Goal: Information Seeking & Learning: Compare options

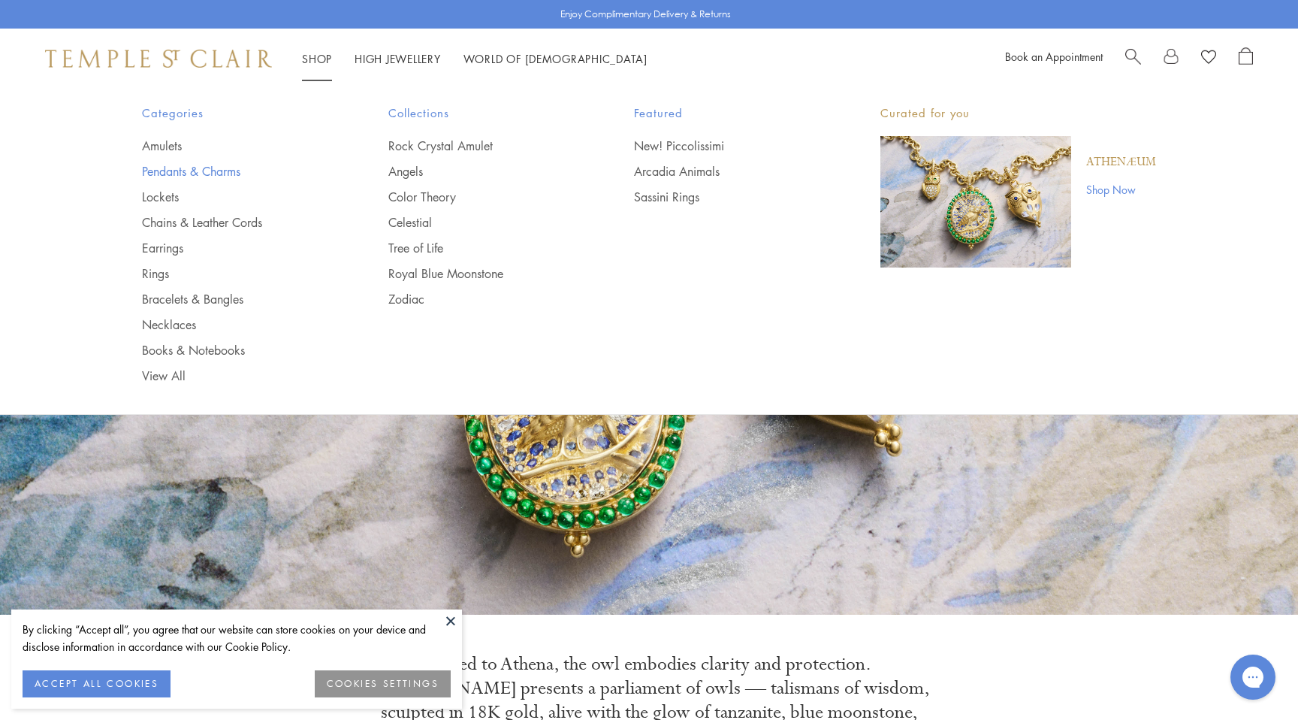
click at [197, 174] on link "Pendants & Charms" at bounding box center [235, 171] width 186 height 17
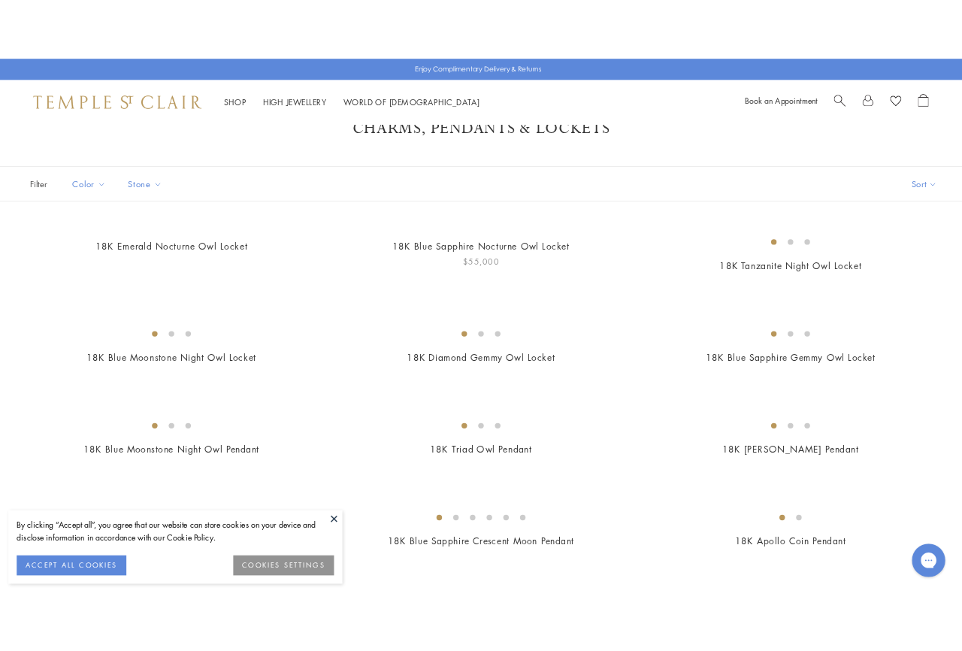
scroll to position [68, 0]
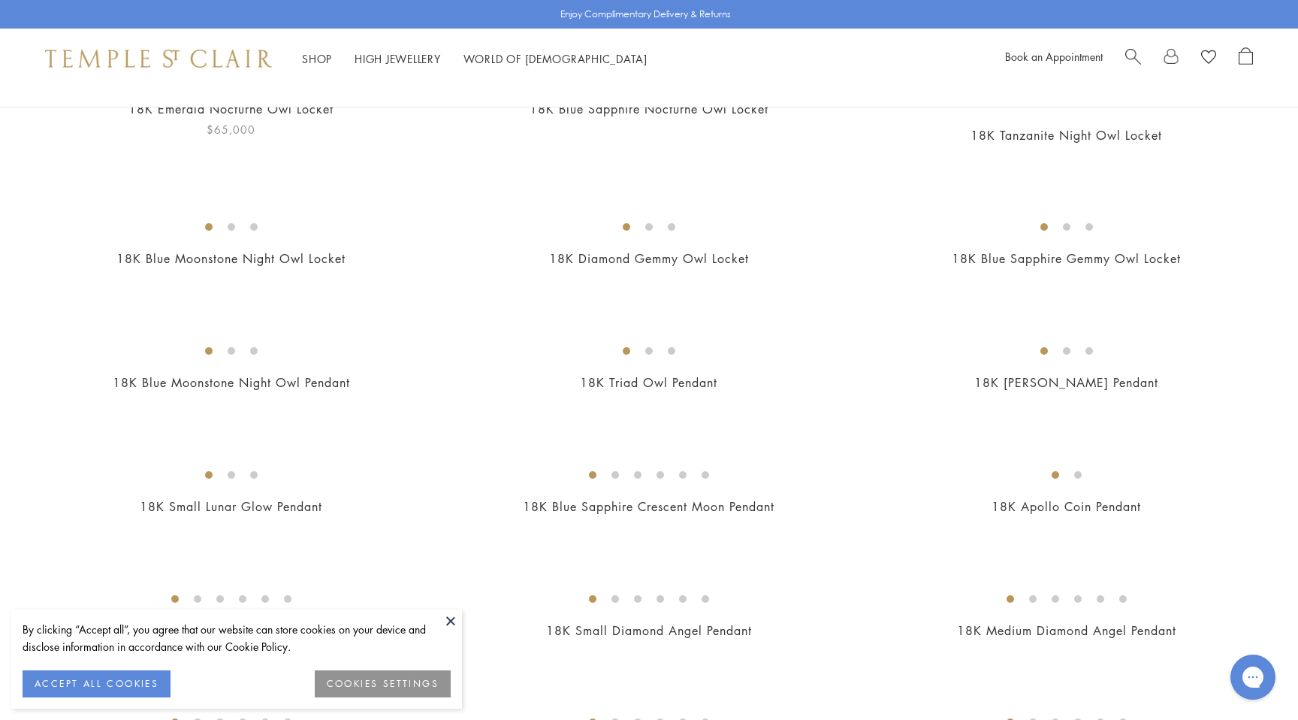
scroll to position [192, 0]
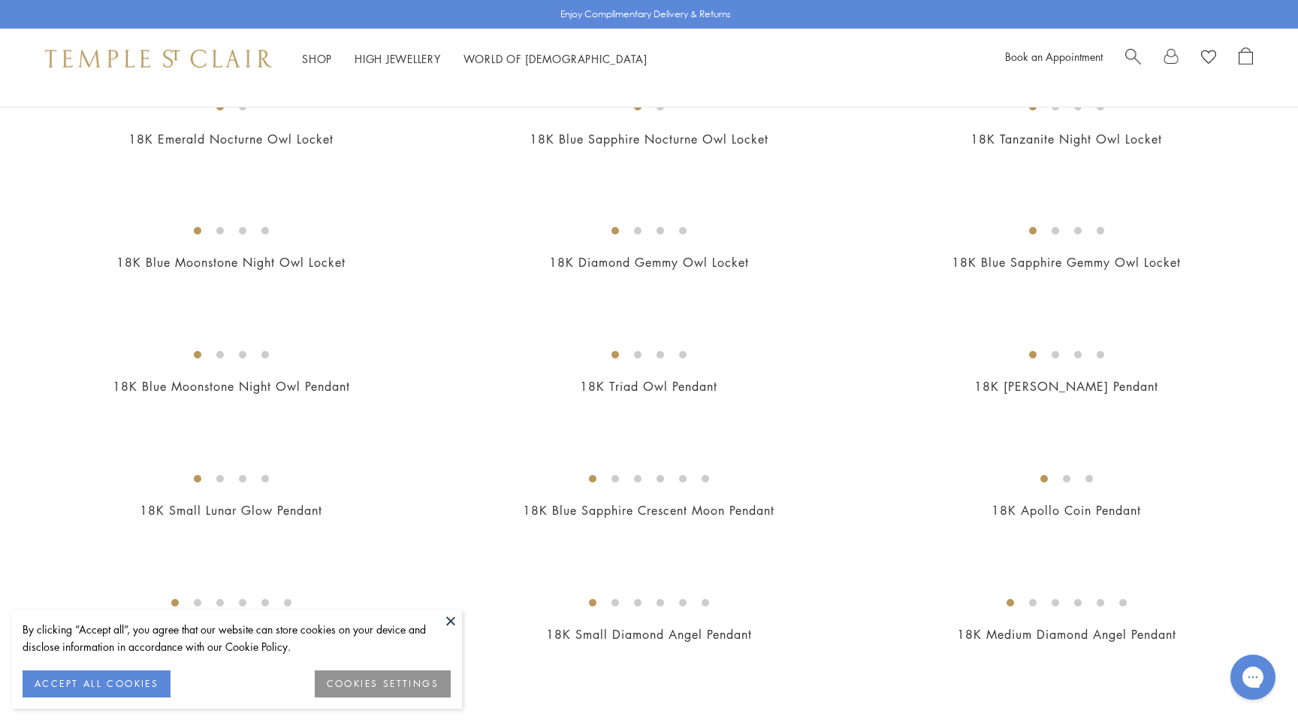
scroll to position [136, 0]
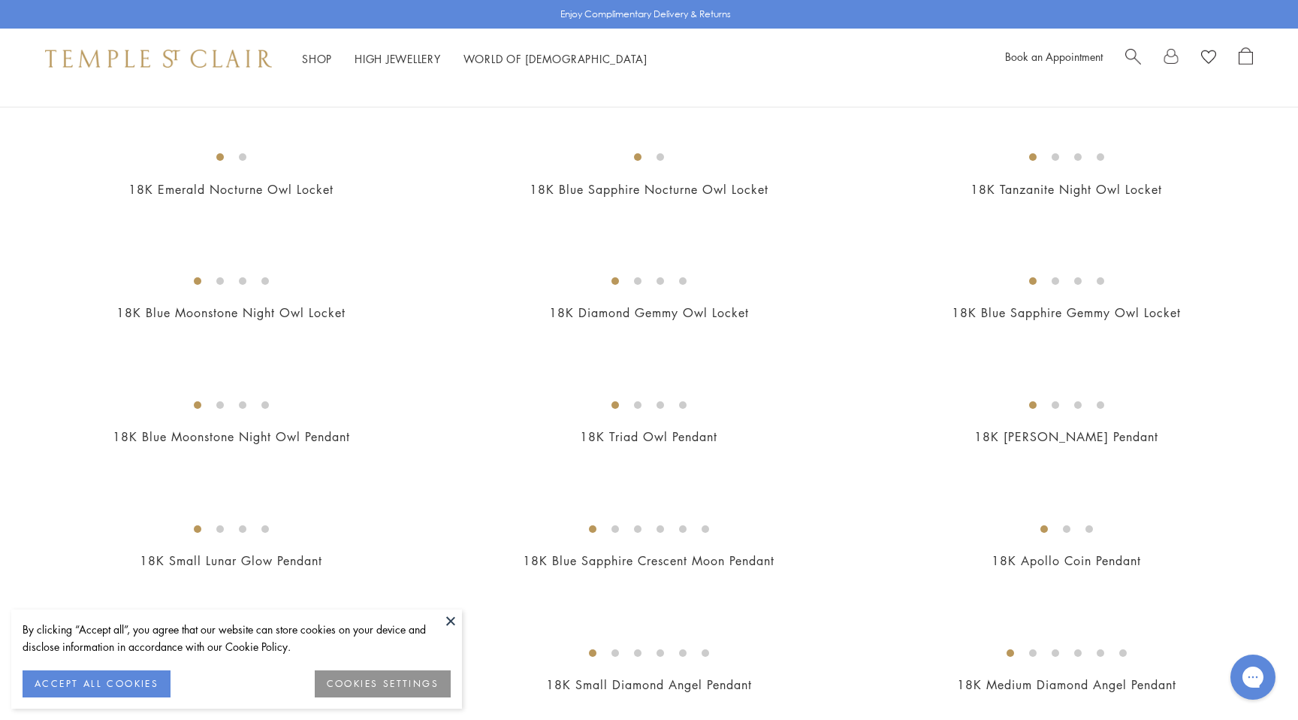
click at [438, 184] on div "18K Blue Sapphire Nocturne Owl Locket $55,000" at bounding box center [634, 179] width 418 height 79
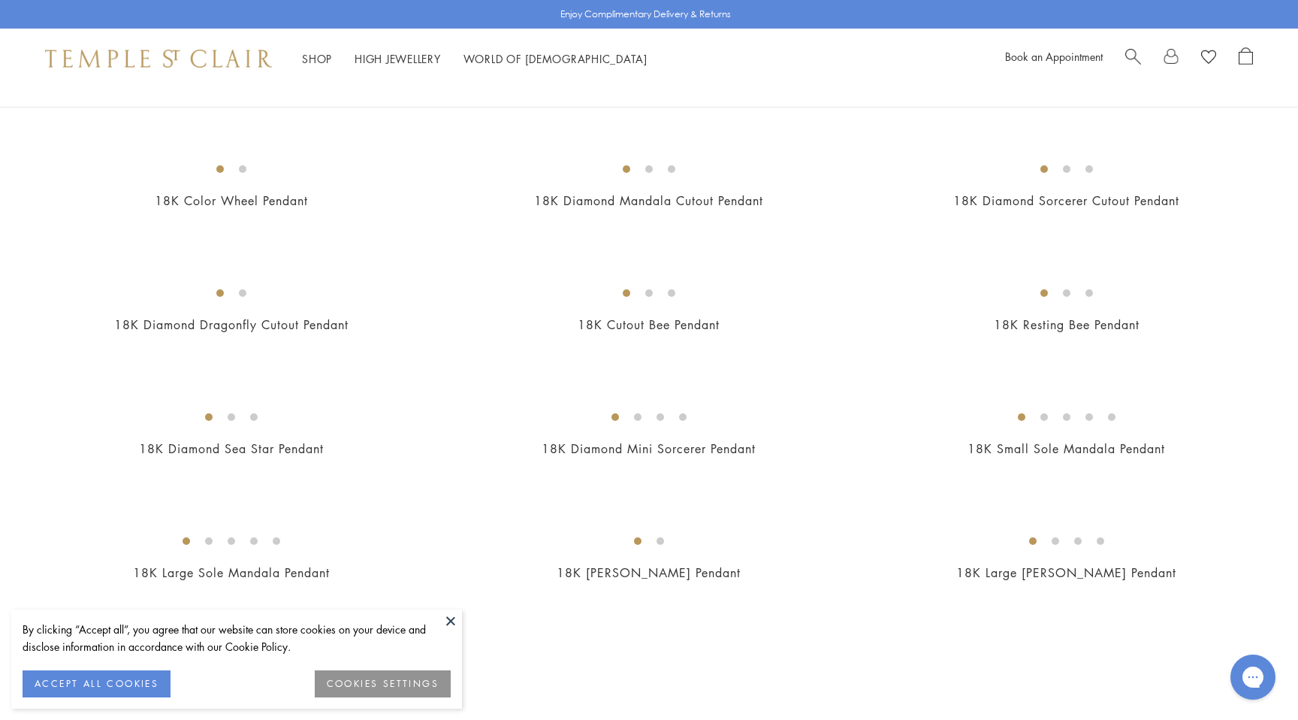
scroll to position [2194, 0]
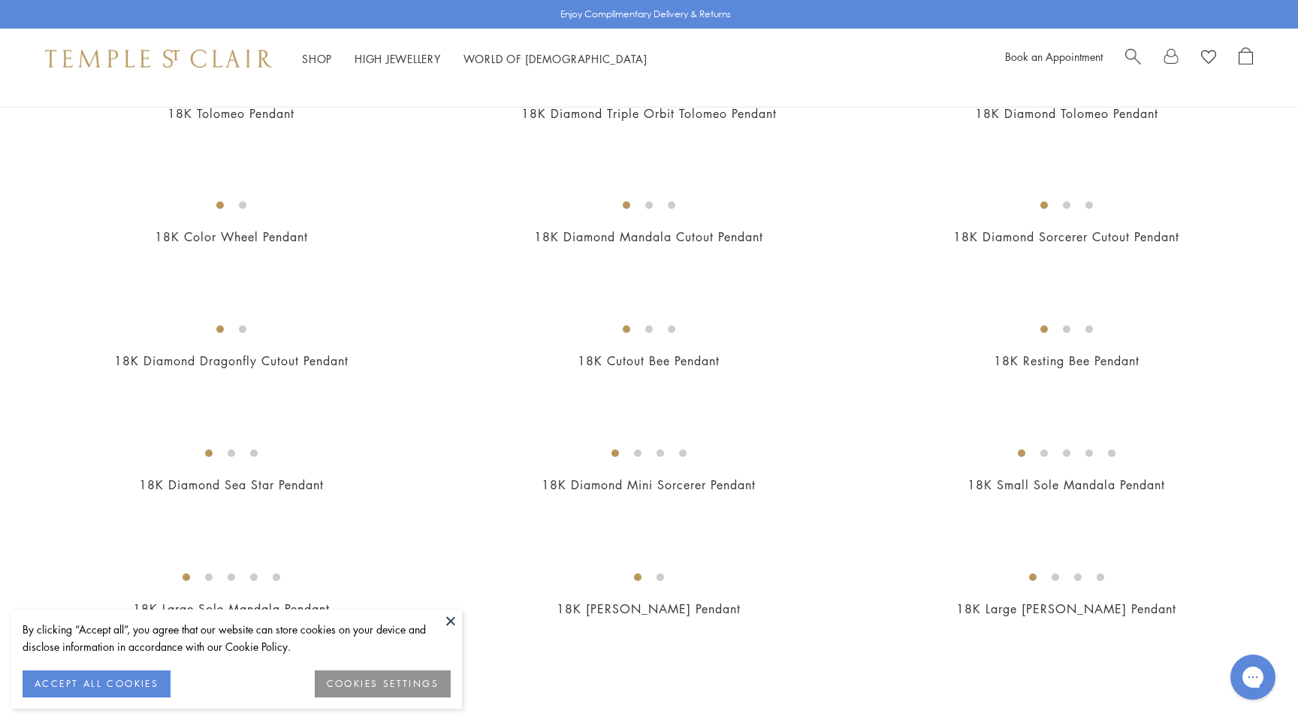
click at [0, 0] on img at bounding box center [0, 0] width 0 height 0
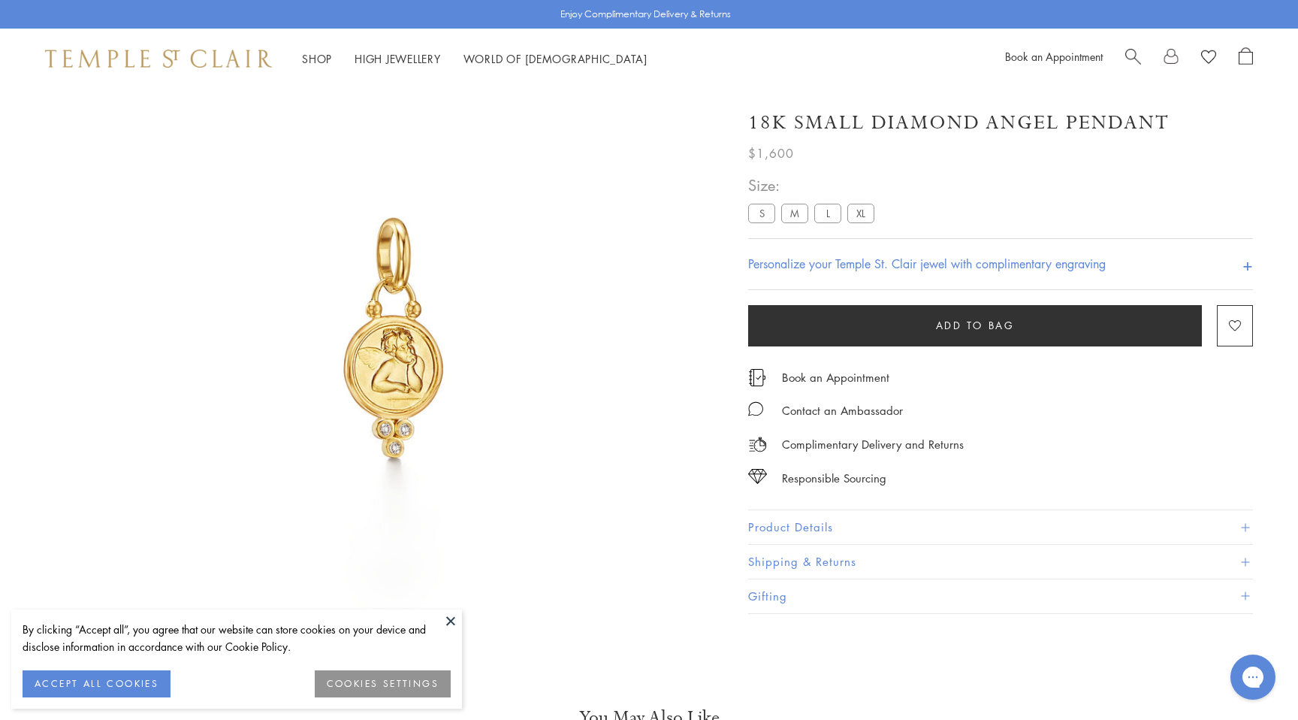
scroll to position [89, 0]
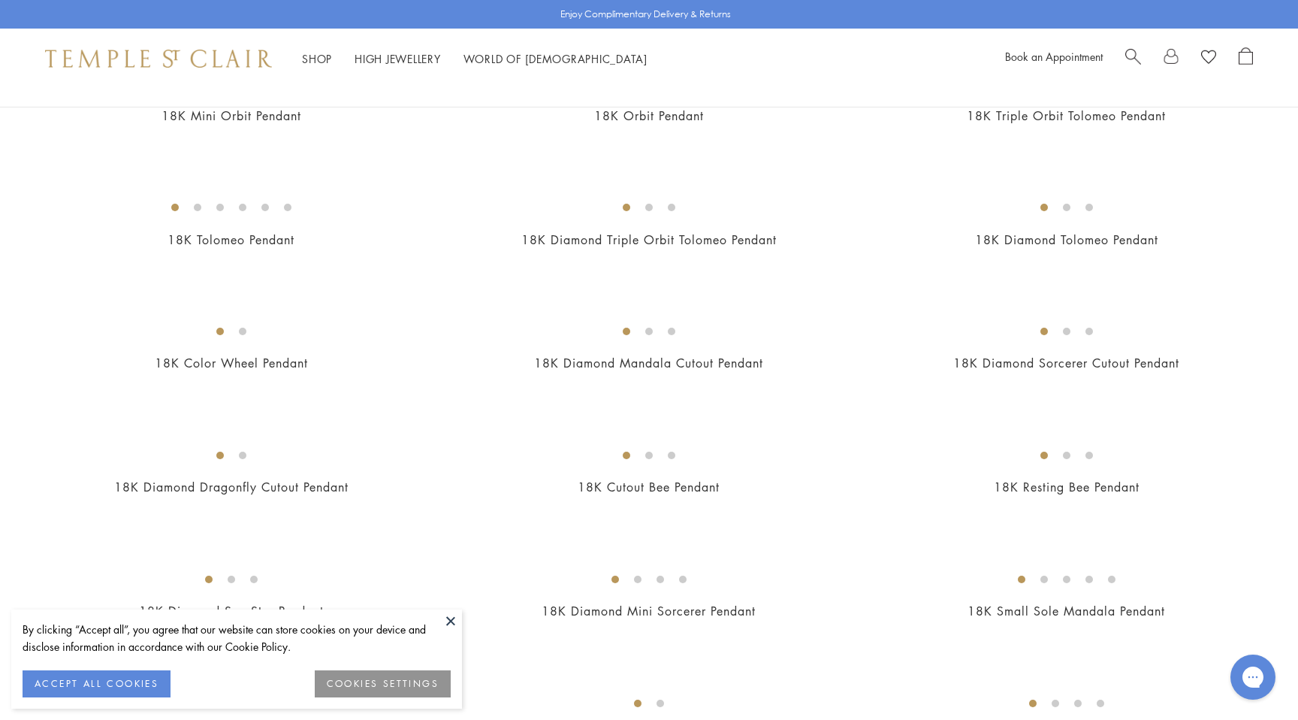
scroll to position [2207, 0]
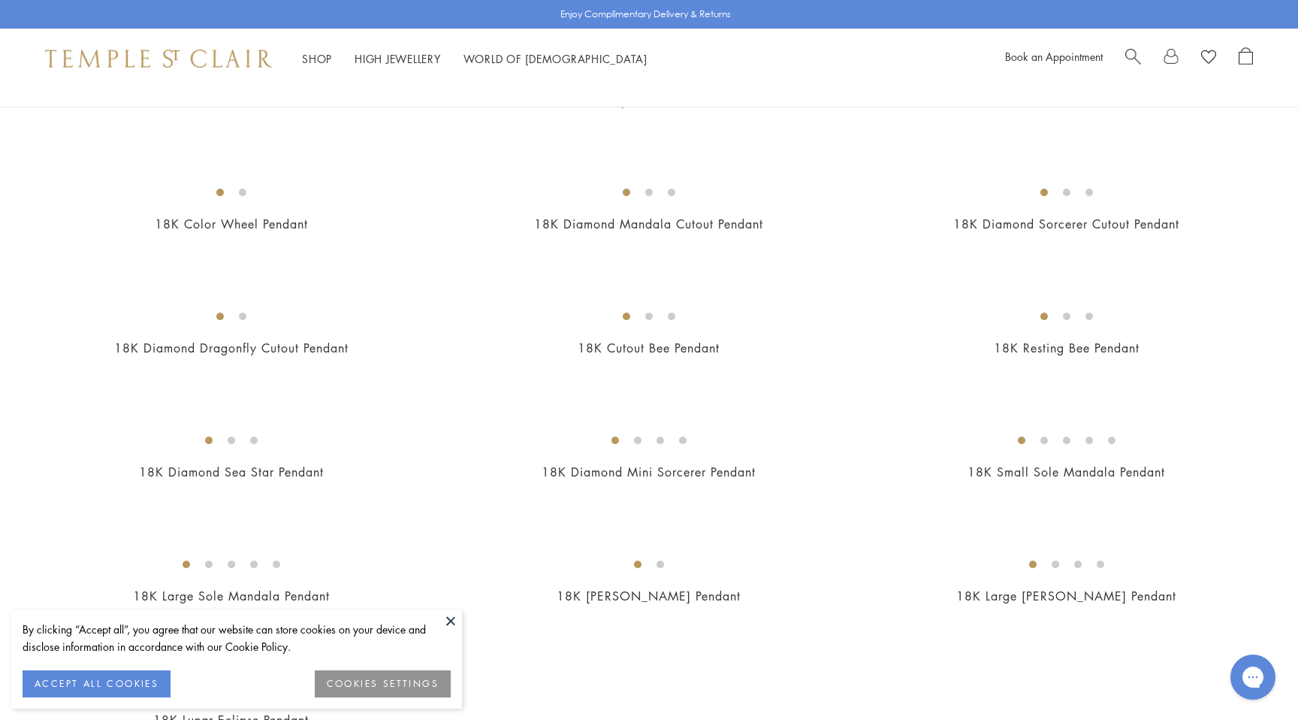
click at [0, 0] on img at bounding box center [0, 0] width 0 height 0
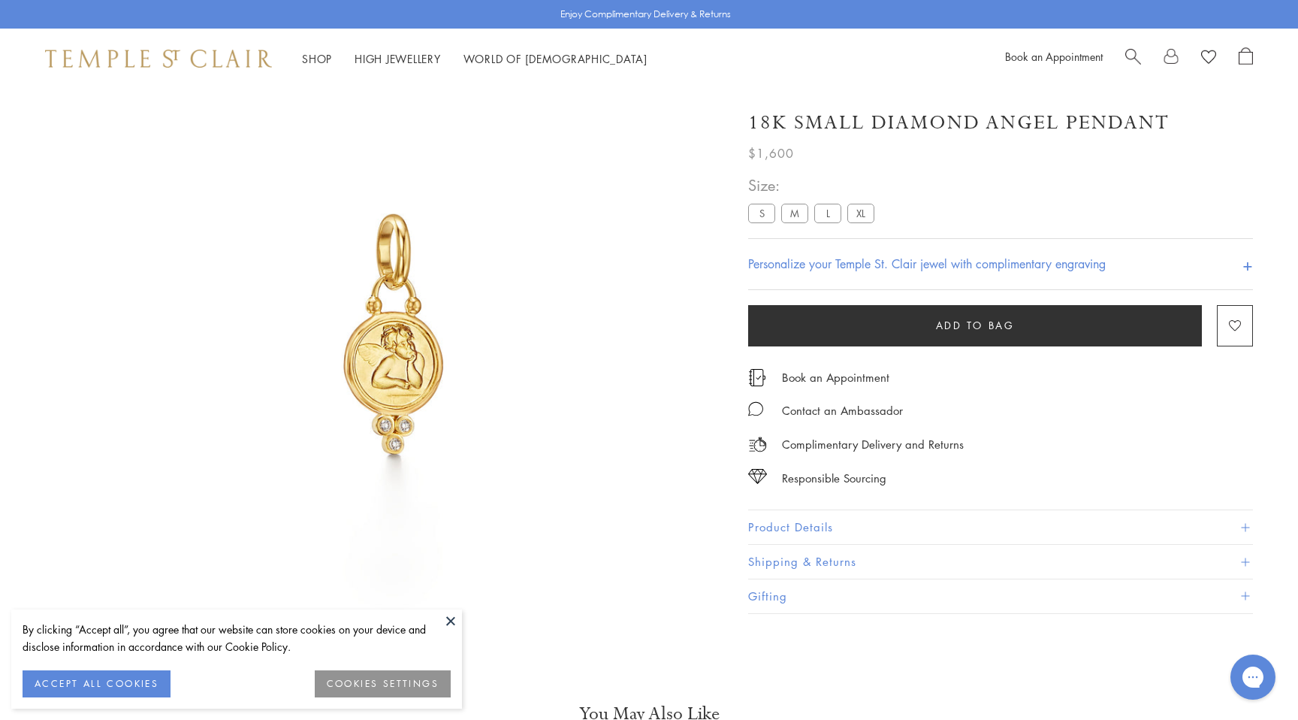
scroll to position [89, 0]
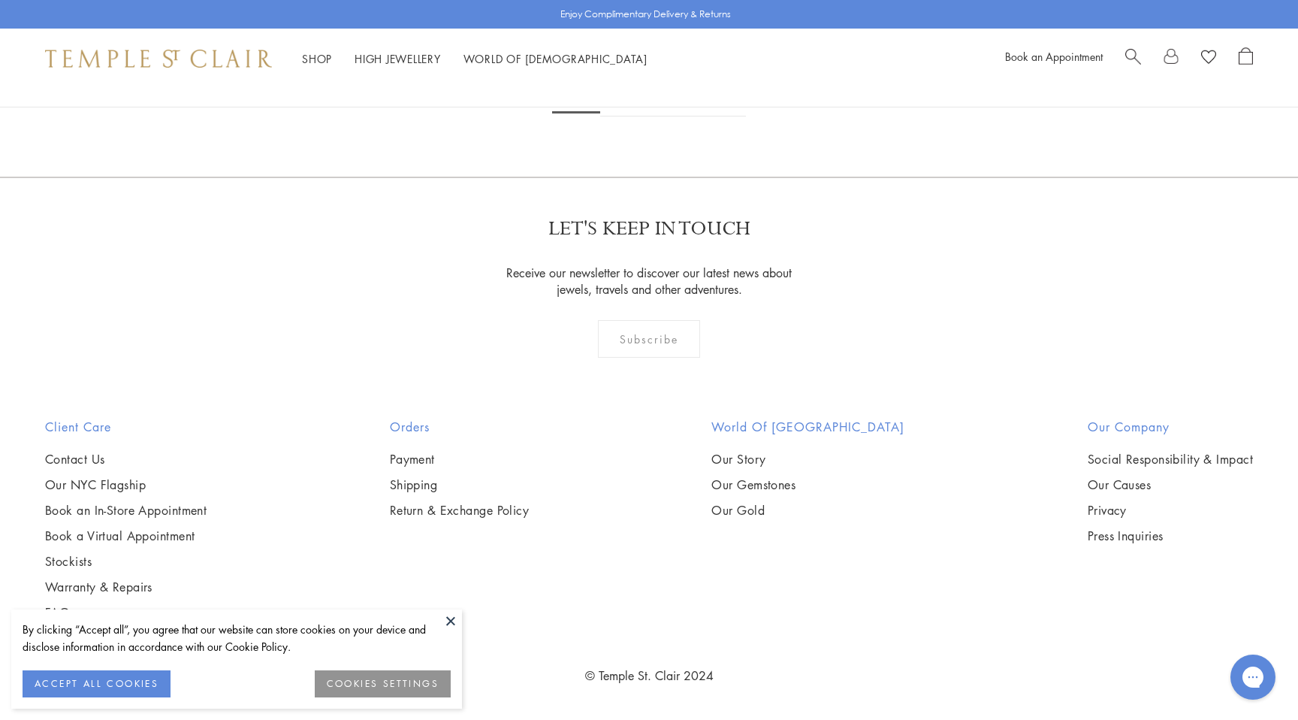
scroll to position [10550, 0]
click at [616, 116] on link "2" at bounding box center [625, 95] width 50 height 41
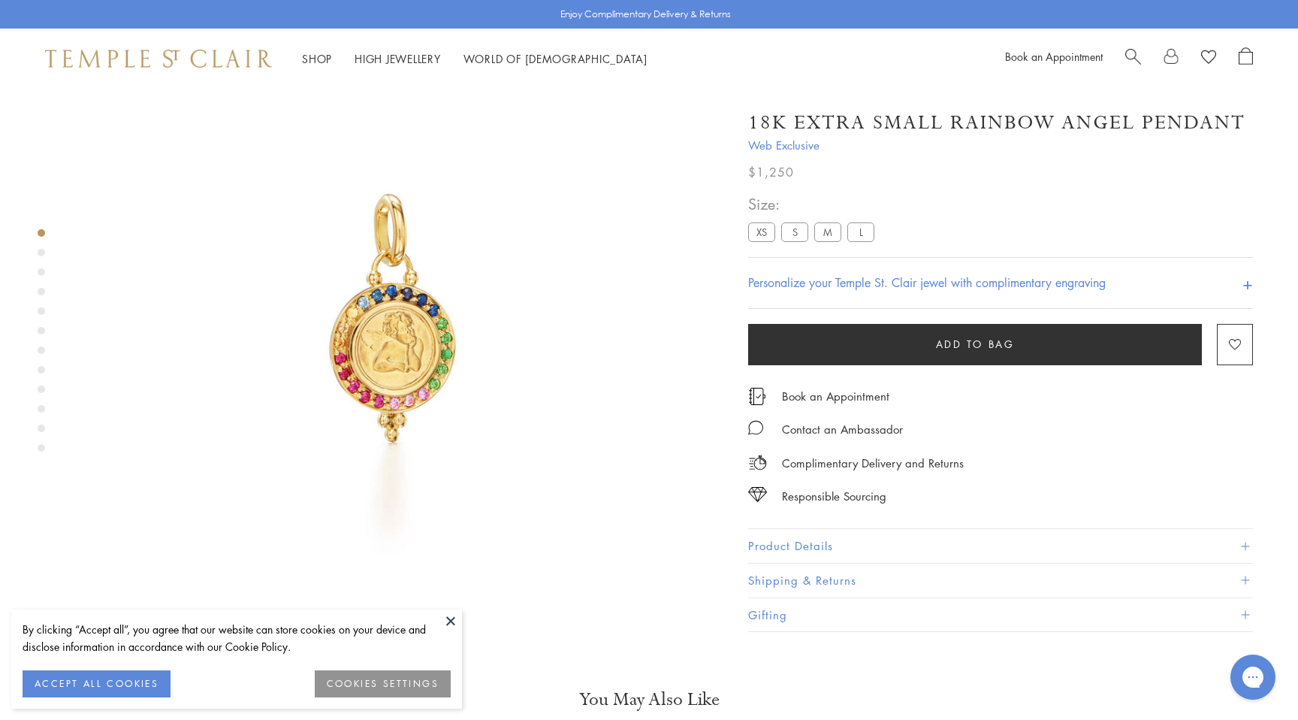
scroll to position [89, 0]
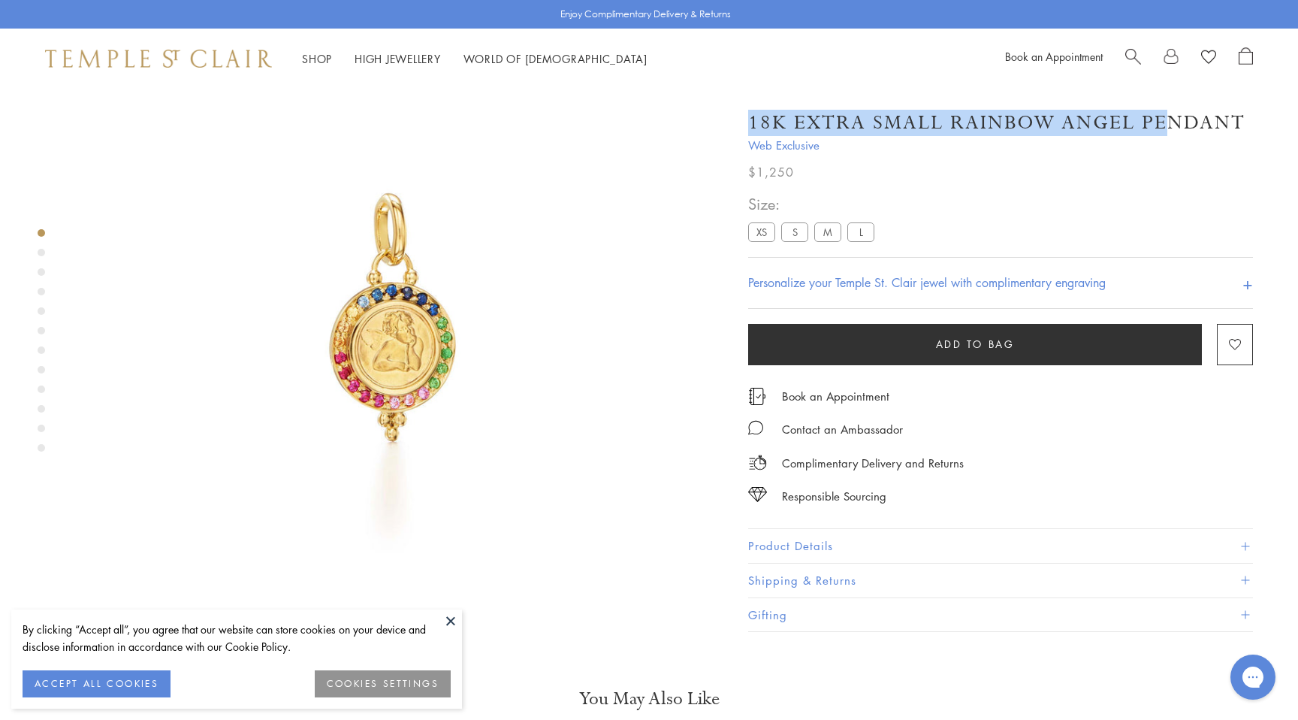
drag, startPoint x: 877, startPoint y: 124, endPoint x: 1170, endPoint y: 116, distance: 293.8
click at [1170, 116] on h1 "18K Extra Small Rainbow Angel Pendant" at bounding box center [996, 123] width 497 height 26
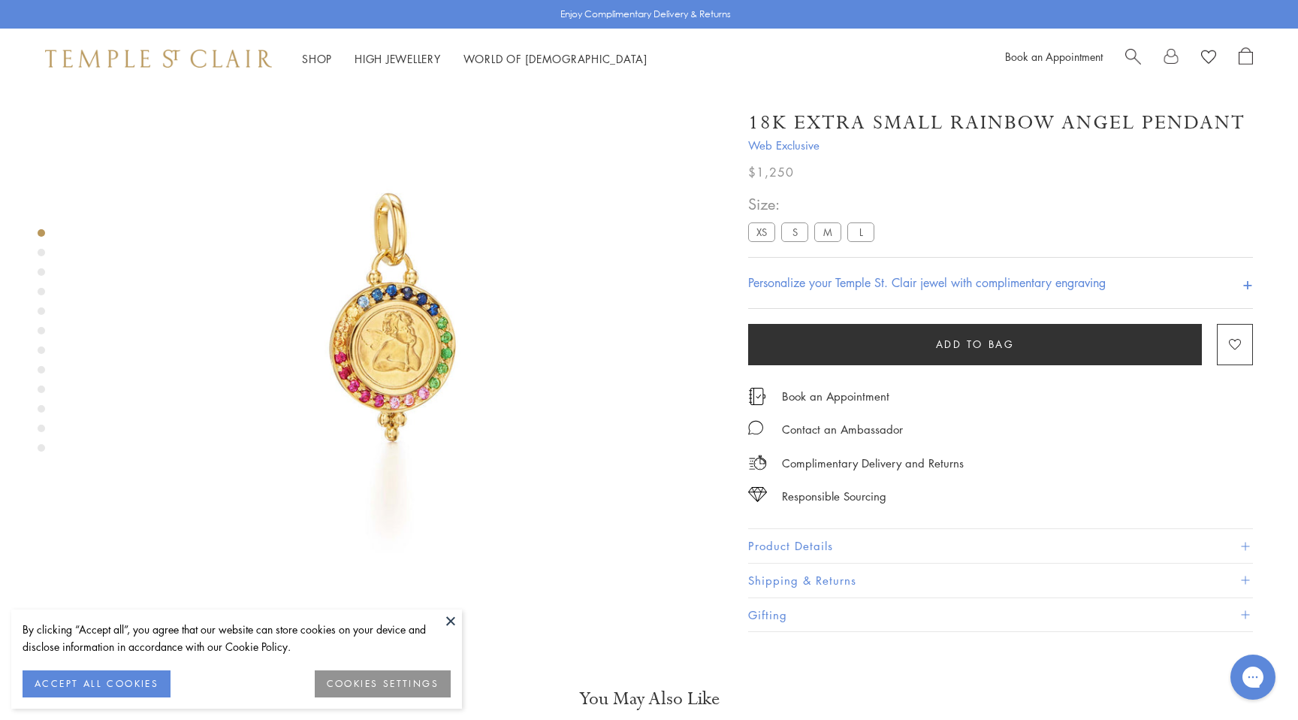
drag, startPoint x: 1170, startPoint y: 116, endPoint x: 1214, endPoint y: 116, distance: 43.6
click at [1175, 116] on h1 "18K Extra Small Rainbow Angel Pendant" at bounding box center [996, 123] width 497 height 26
drag, startPoint x: 1249, startPoint y: 119, endPoint x: 915, endPoint y: 124, distance: 334.3
click at [915, 124] on div "18K Extra Small Rainbow Angel Pendant" at bounding box center [1000, 123] width 505 height 26
click at [915, 124] on h1 "18K Extra Small Rainbow Angel Pendant" at bounding box center [996, 123] width 497 height 26
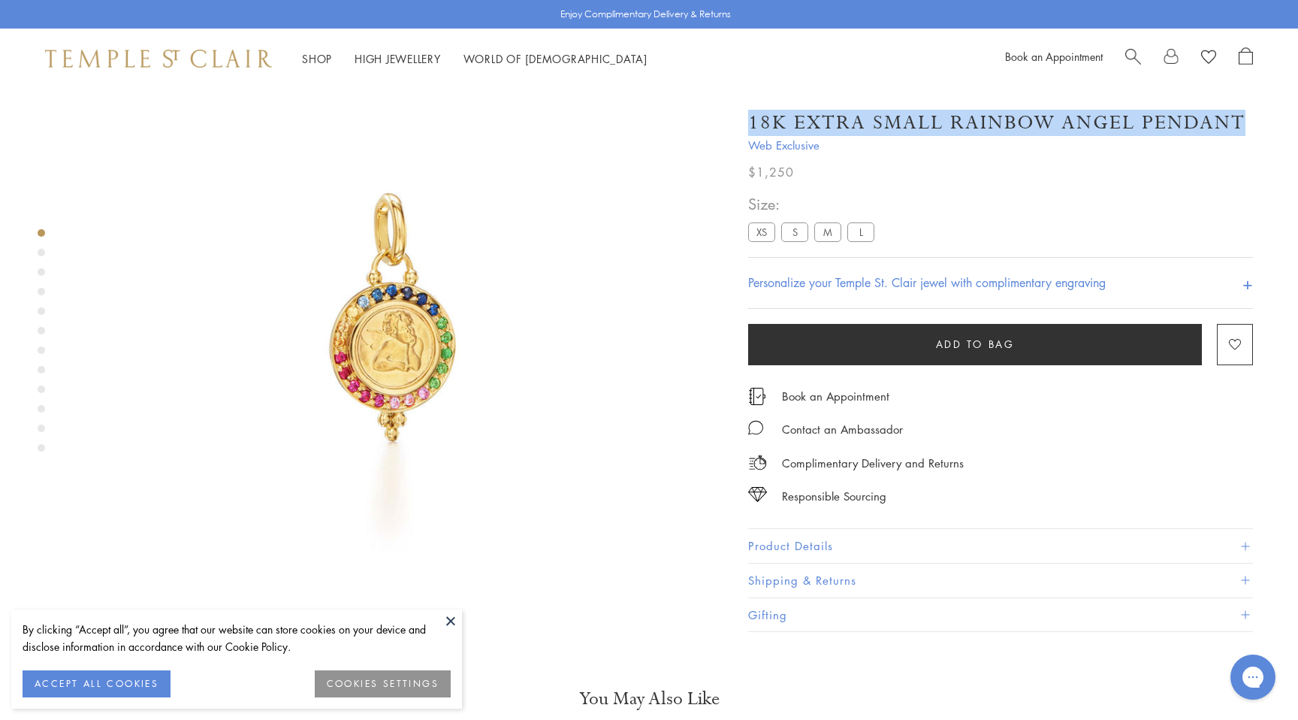
drag, startPoint x: 871, startPoint y: 122, endPoint x: 1238, endPoint y: 129, distance: 367.4
click at [1238, 129] on h1 "18K Extra Small Rainbow Angel Pendant" at bounding box center [996, 123] width 497 height 26
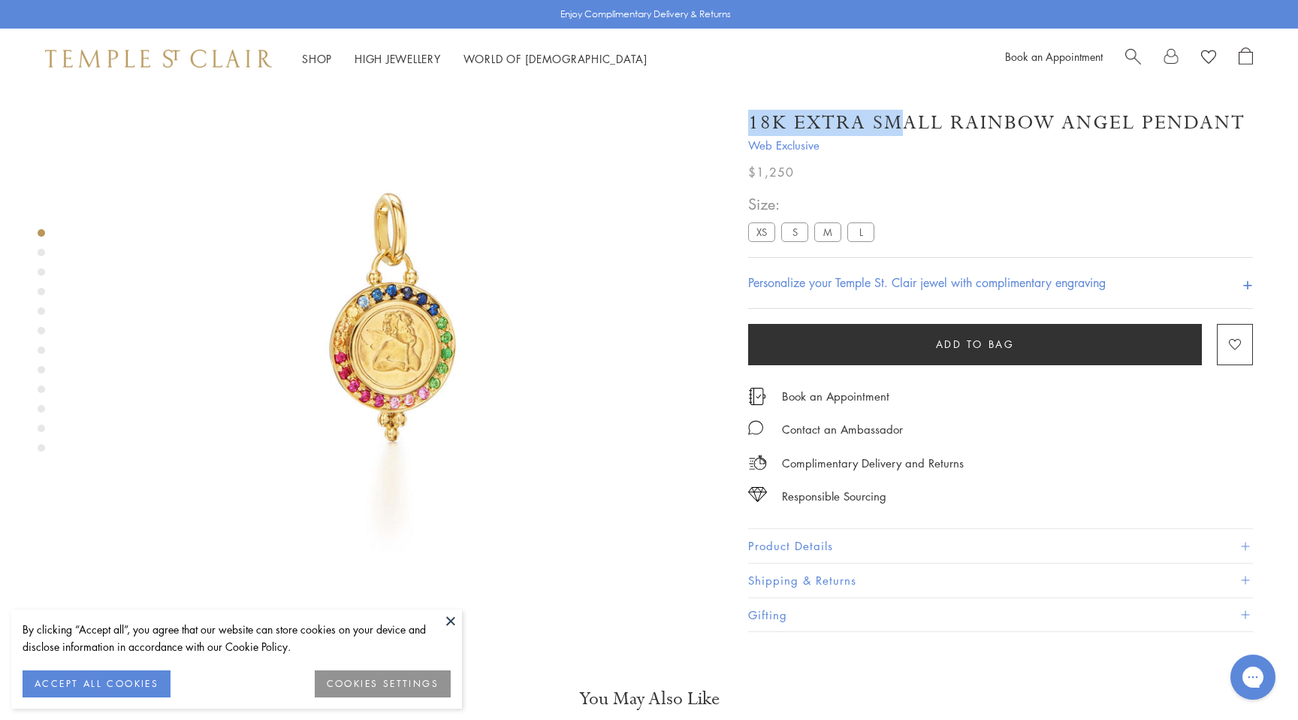
drag, startPoint x: 1238, startPoint y: 124, endPoint x: 893, endPoint y: 125, distance: 344.8
click at [893, 125] on h1 "18K Extra Small Rainbow Angel Pendant" at bounding box center [996, 123] width 497 height 26
click at [959, 119] on h1 "18K Extra Small Rainbow Angel Pendant" at bounding box center [996, 123] width 497 height 26
drag, startPoint x: 949, startPoint y: 119, endPoint x: 1238, endPoint y: 123, distance: 289.2
click at [1238, 123] on h1 "18K Extra Small Rainbow Angel Pendant" at bounding box center [996, 123] width 497 height 26
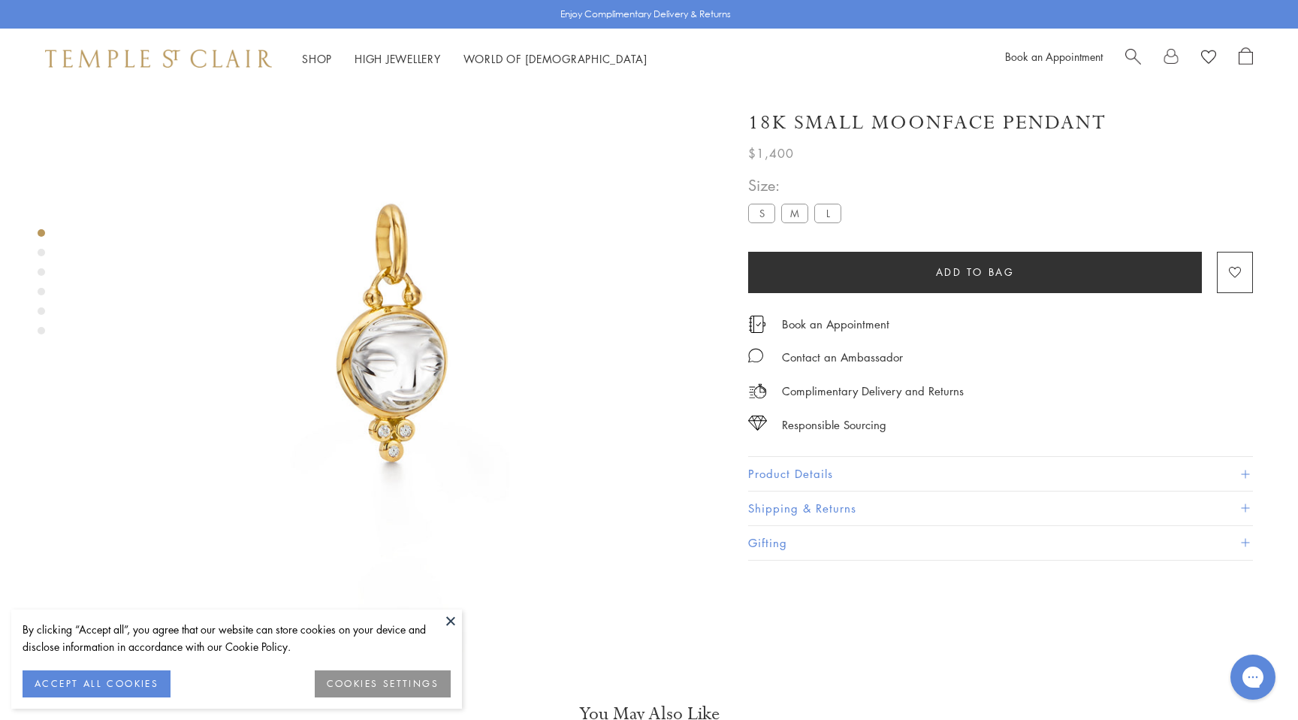
scroll to position [89, 0]
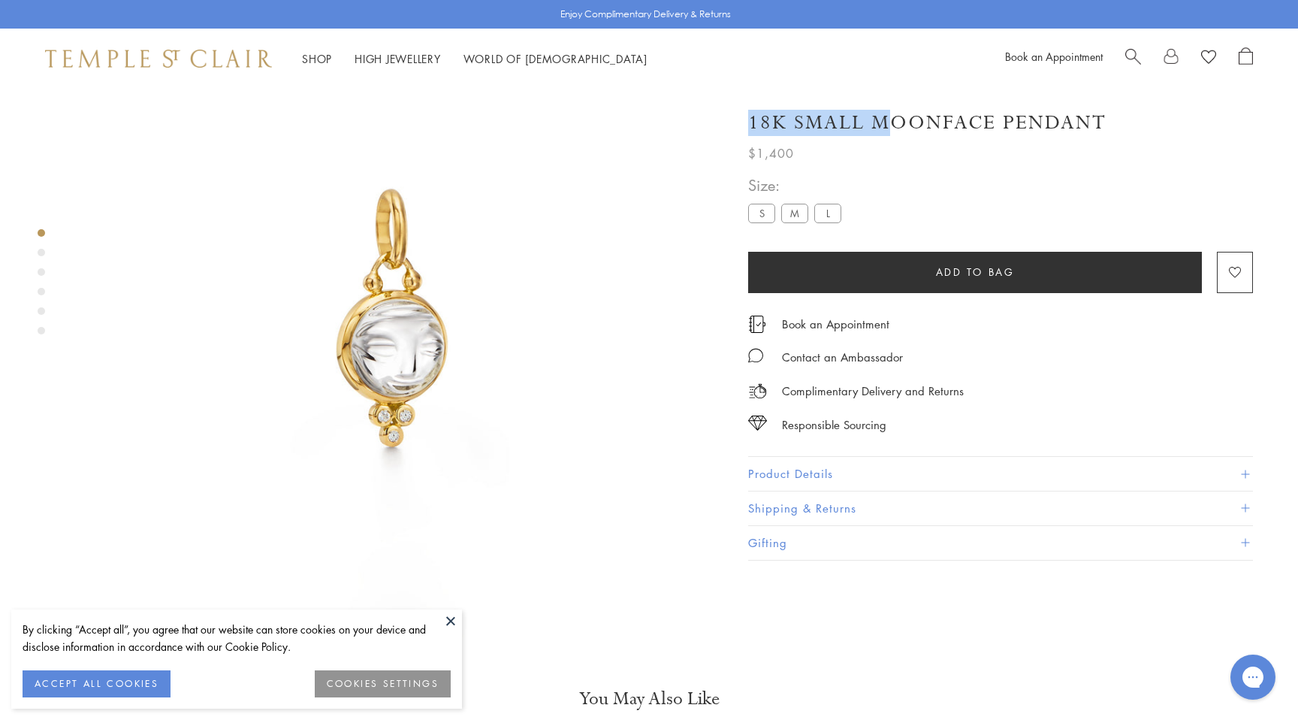
drag, startPoint x: 1110, startPoint y: 121, endPoint x: 889, endPoint y: 115, distance: 221.7
click at [888, 115] on div "18K Small Moonface Pendant" at bounding box center [1000, 123] width 505 height 26
click at [878, 116] on h1 "18K Small Moonface Pendant" at bounding box center [927, 123] width 358 height 26
drag, startPoint x: 876, startPoint y: 119, endPoint x: 1103, endPoint y: 120, distance: 226.9
click at [1103, 120] on h1 "18K Small Moonface Pendant" at bounding box center [927, 123] width 358 height 26
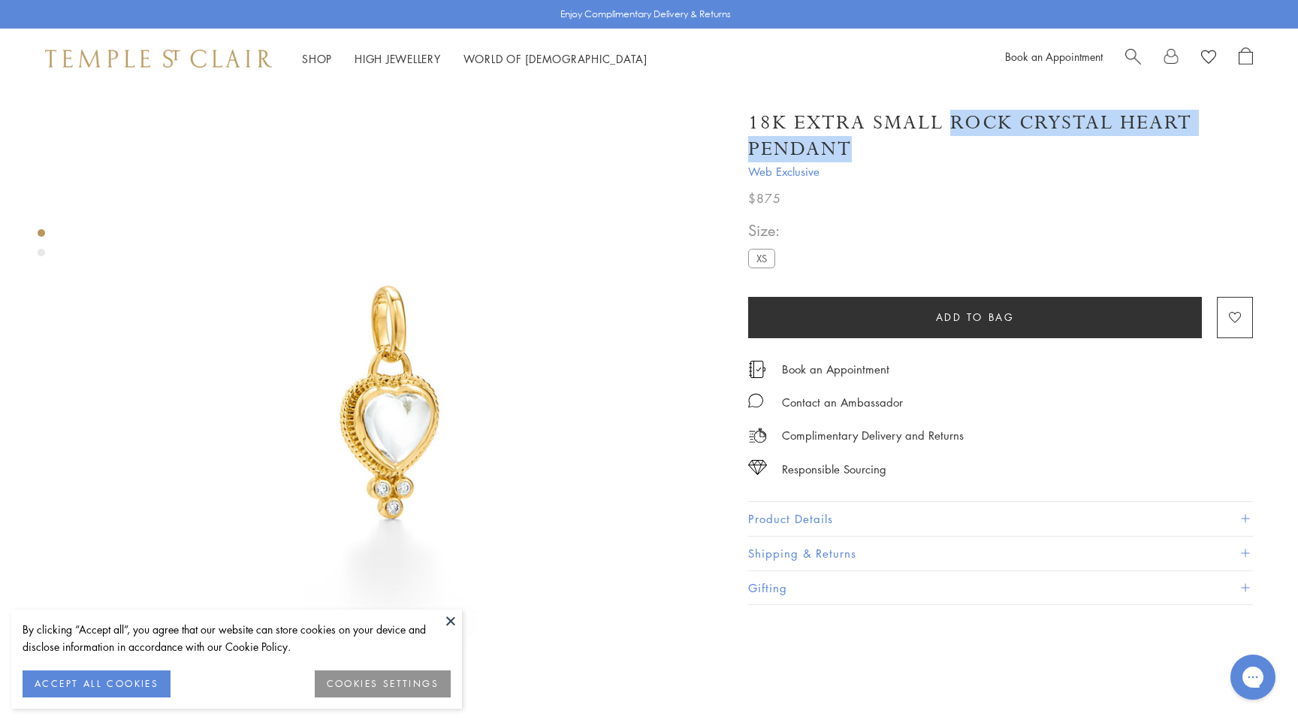
drag, startPoint x: 929, startPoint y: 141, endPoint x: 949, endPoint y: 119, distance: 29.3
click at [949, 119] on h1 "18K Extra Small Rock Crystal Heart Pendant" at bounding box center [1000, 136] width 505 height 53
click at [960, 166] on span "Web Exclusive" at bounding box center [1000, 171] width 505 height 19
drag, startPoint x: 950, startPoint y: 146, endPoint x: 952, endPoint y: 125, distance: 21.1
click at [952, 125] on h1 "18K Extra Small Rock Crystal Heart Pendant" at bounding box center [1000, 136] width 505 height 53
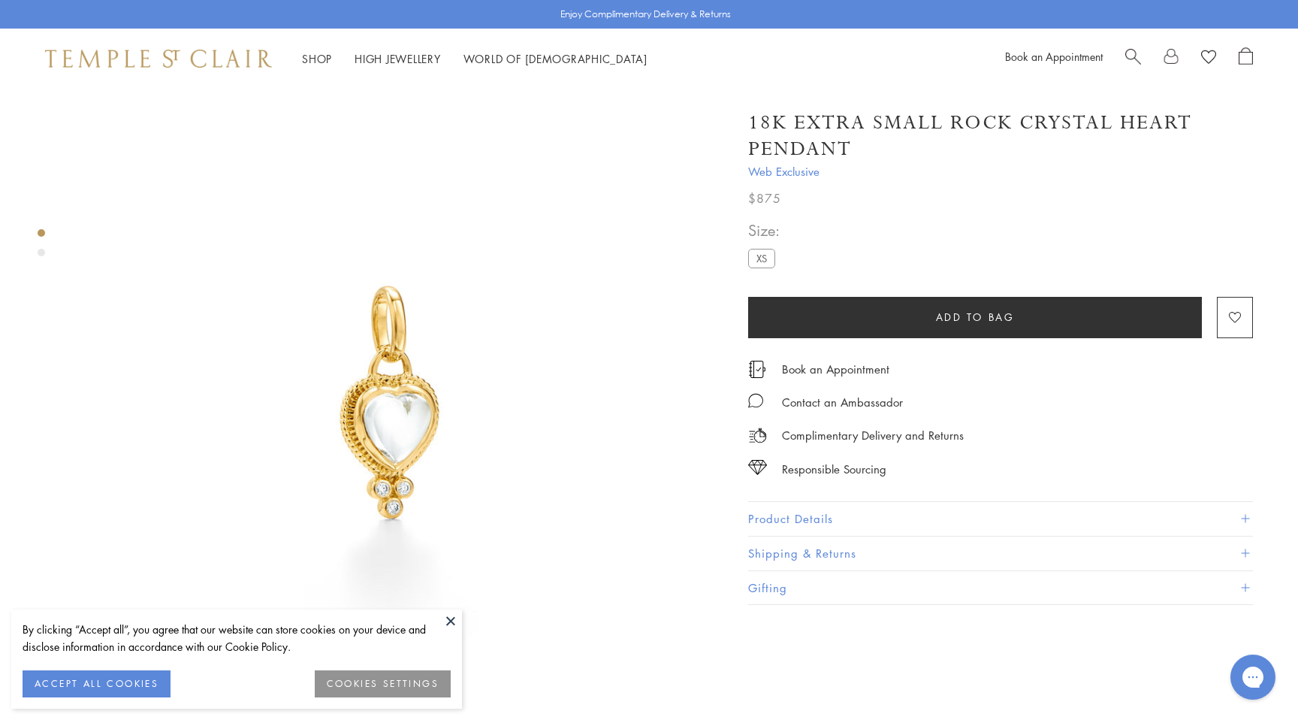
click at [952, 126] on h1 "18K Extra Small Rock Crystal Heart Pendant" at bounding box center [1000, 136] width 505 height 53
click at [956, 127] on h1 "18K Extra Small Rock Crystal Heart Pendant" at bounding box center [1000, 136] width 505 height 53
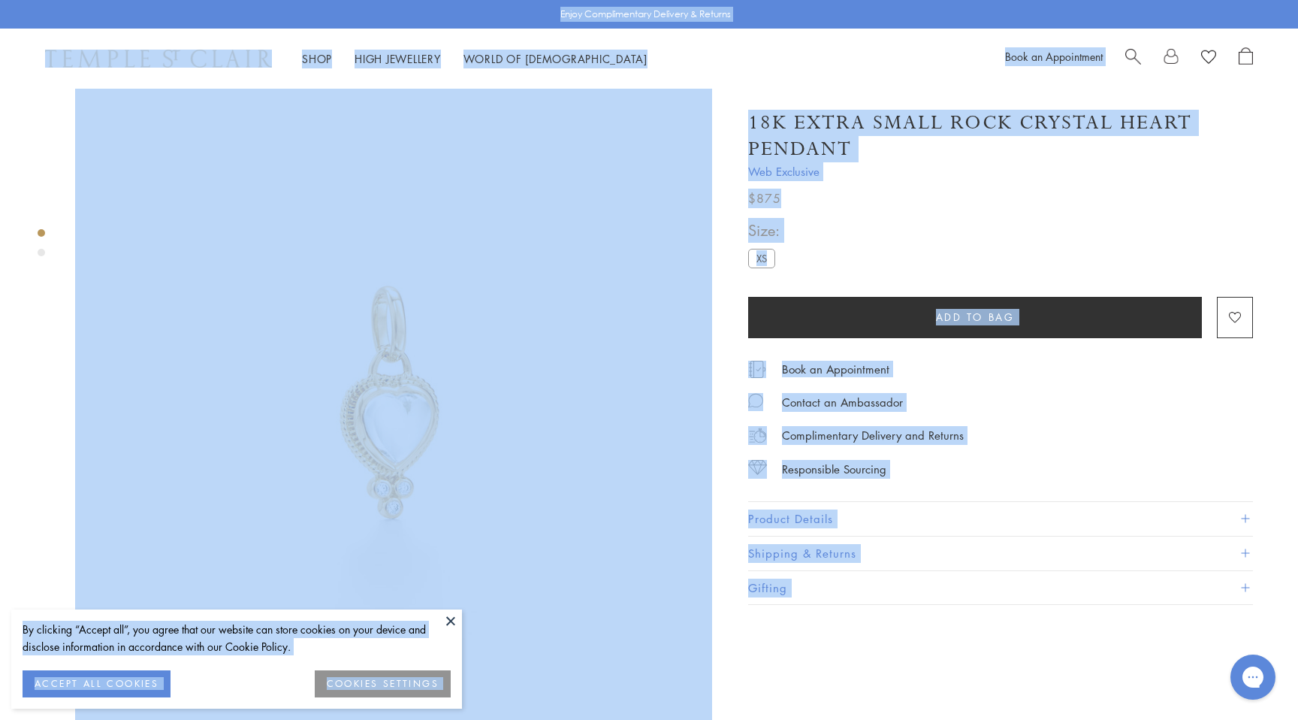
click at [932, 145] on h1 "18K Extra Small Rock Crystal Heart Pendant" at bounding box center [1000, 136] width 505 height 53
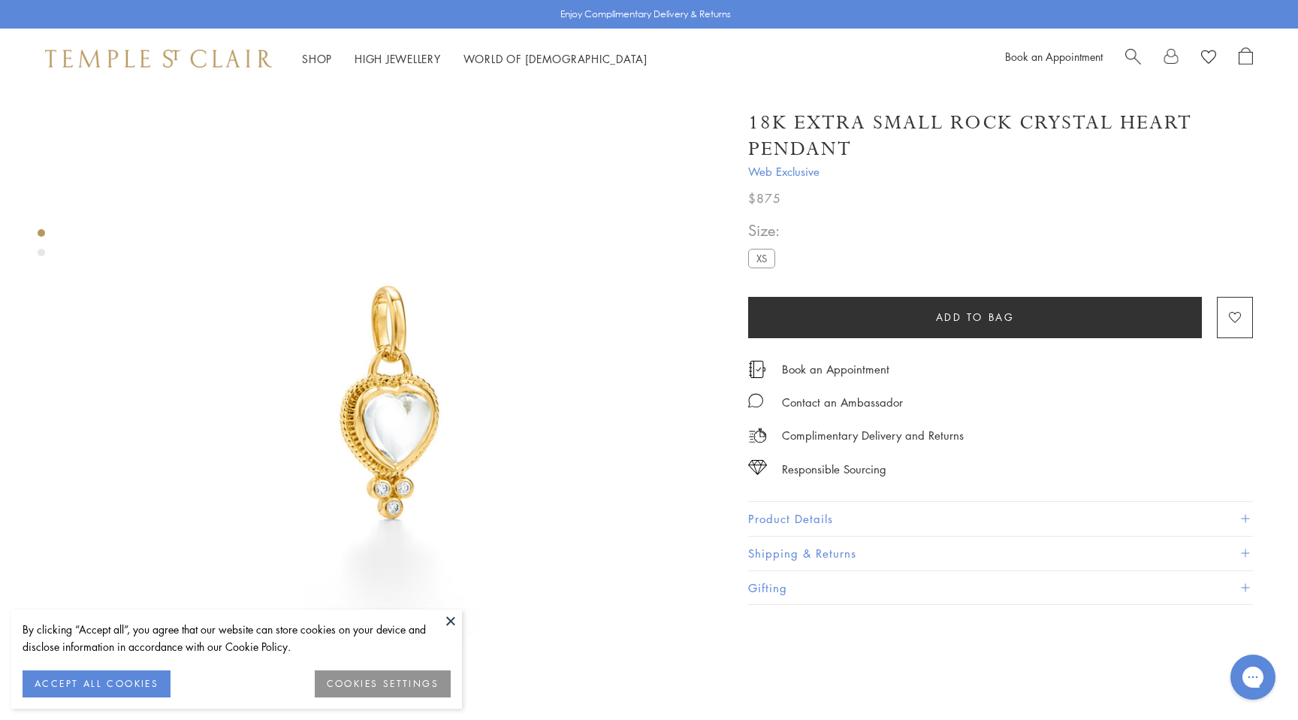
click at [932, 145] on h1 "18K Extra Small Rock Crystal Heart Pendant" at bounding box center [1000, 136] width 505 height 53
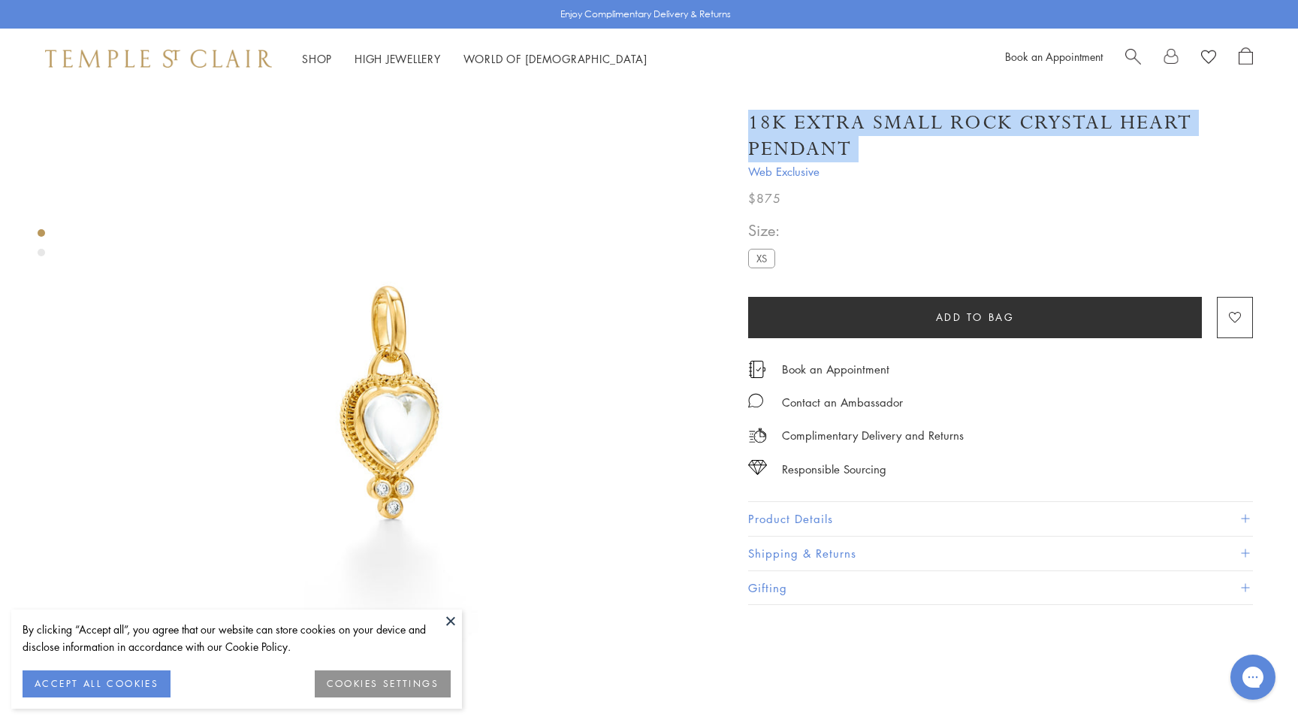
click at [932, 145] on h1 "18K Extra Small Rock Crystal Heart Pendant" at bounding box center [1000, 136] width 505 height 53
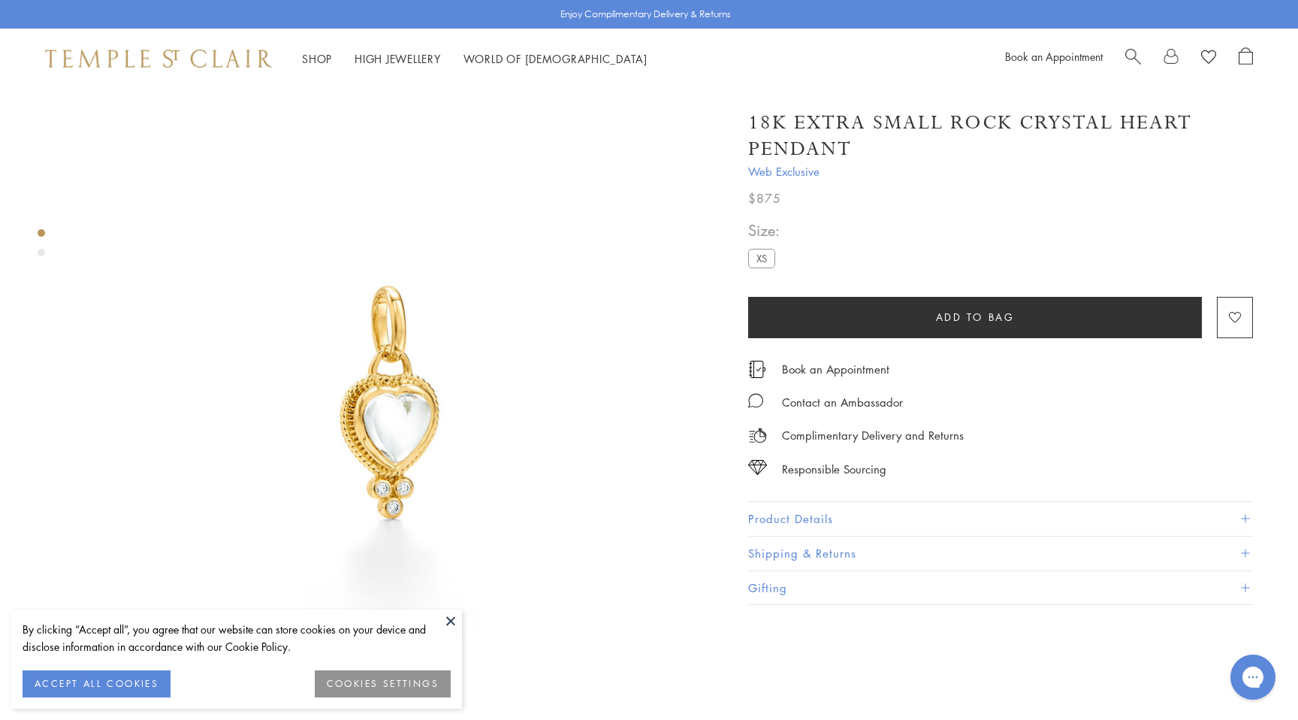
click at [930, 146] on h1 "18K Extra Small Rock Crystal Heart Pendant" at bounding box center [1000, 136] width 505 height 53
drag, startPoint x: 886, startPoint y: 155, endPoint x: 875, endPoint y: 123, distance: 34.0
click at [875, 123] on h1 "18K Extra Small Rock Crystal Heart Pendant" at bounding box center [1000, 136] width 505 height 53
drag, startPoint x: 875, startPoint y: 123, endPoint x: 886, endPoint y: 157, distance: 35.4
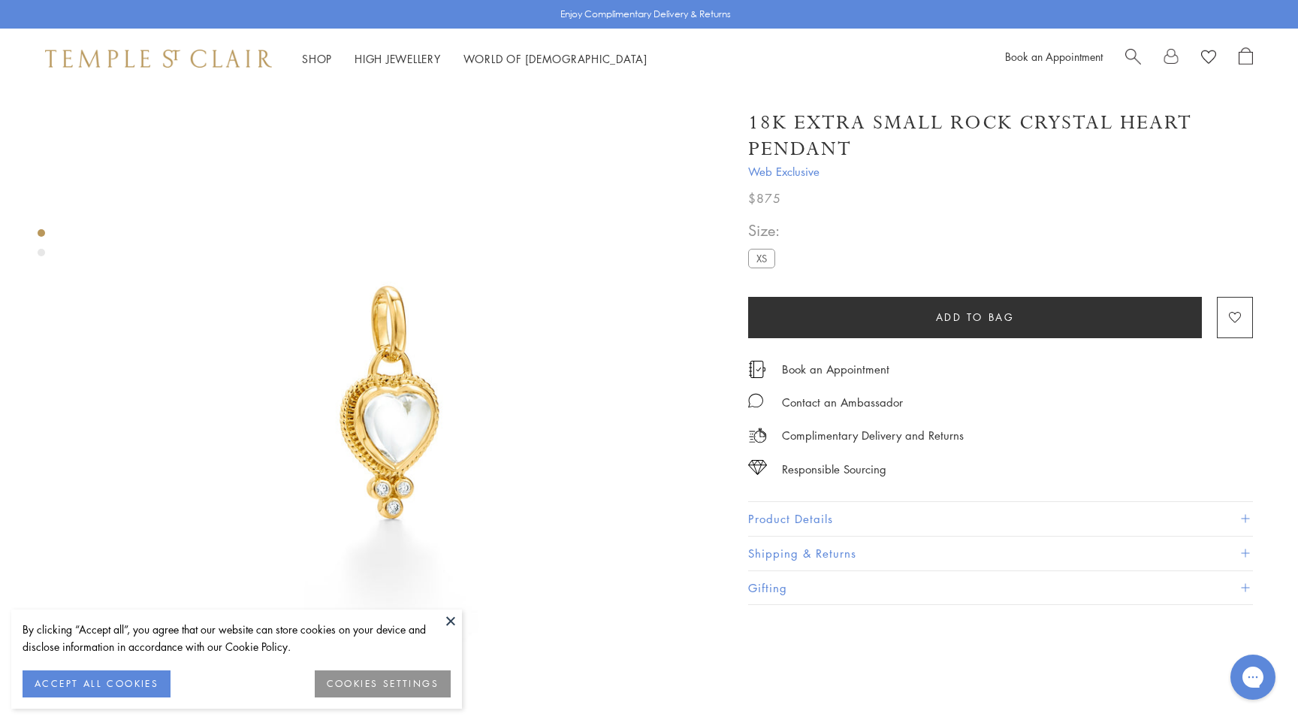
click at [886, 158] on h1 "18K Extra Small Rock Crystal Heart Pendant" at bounding box center [1000, 136] width 505 height 53
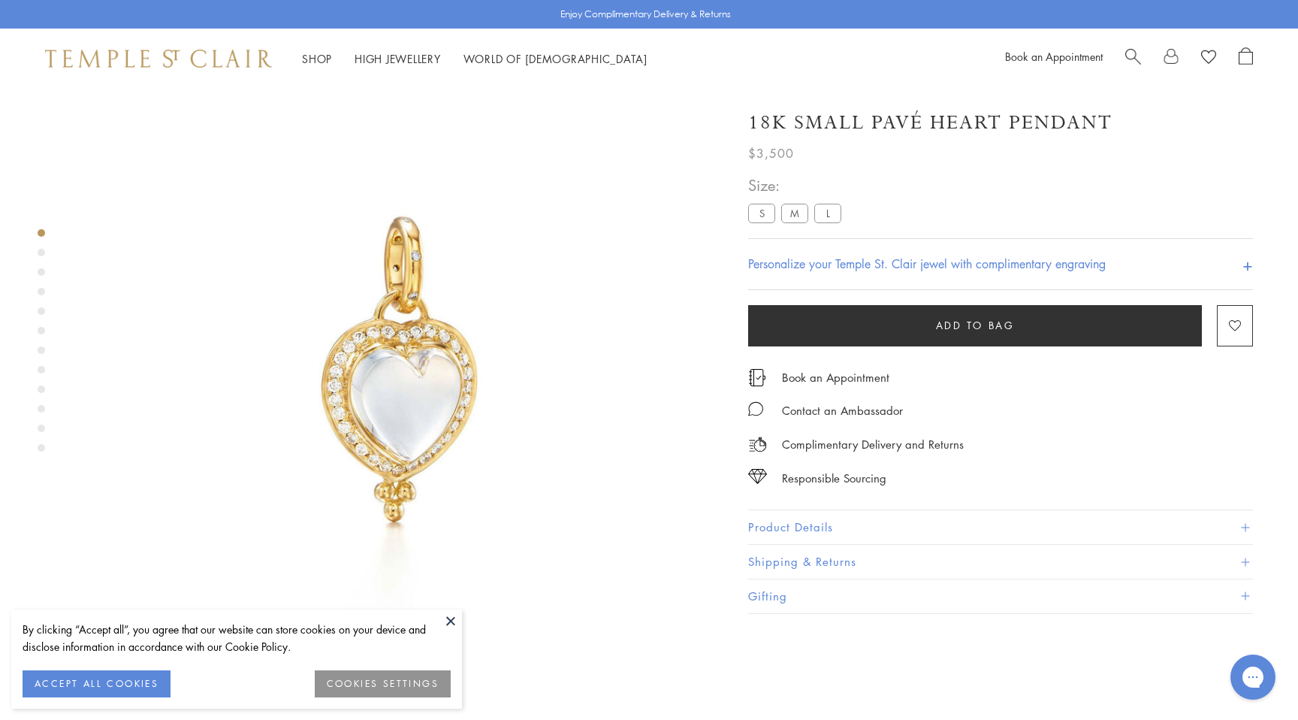
scroll to position [89, 0]
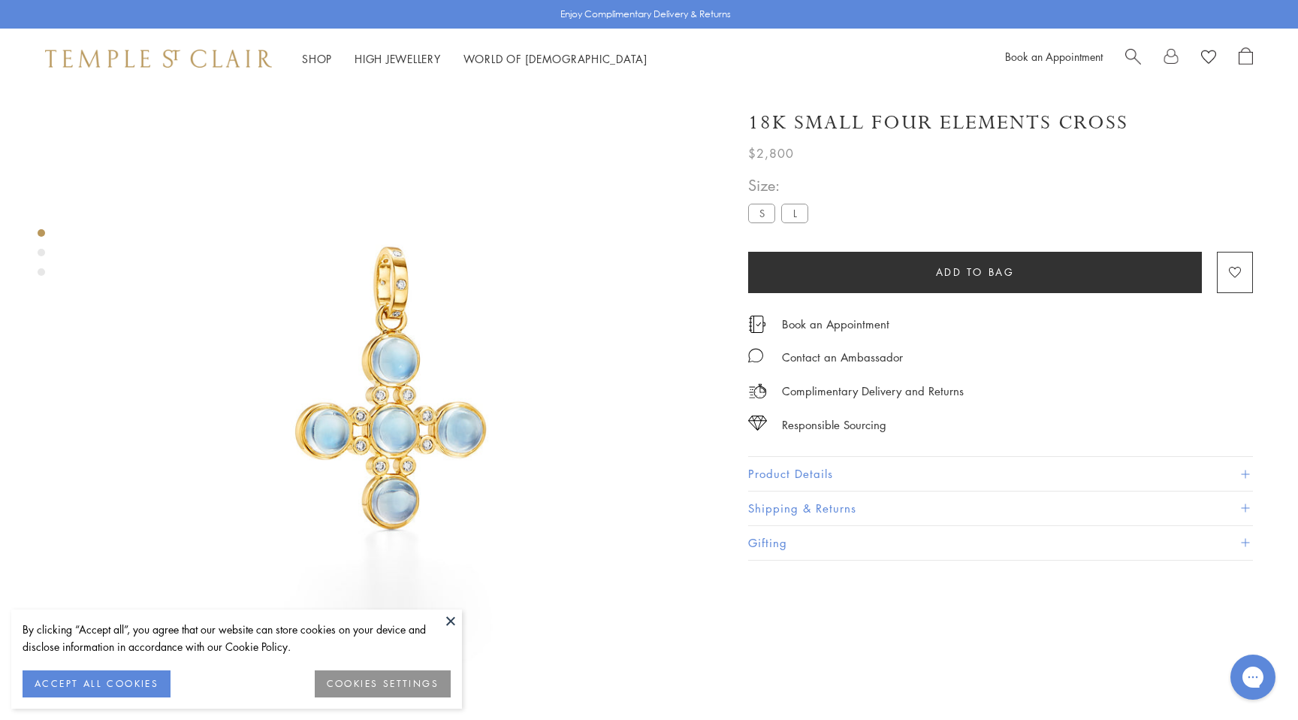
scroll to position [89, 0]
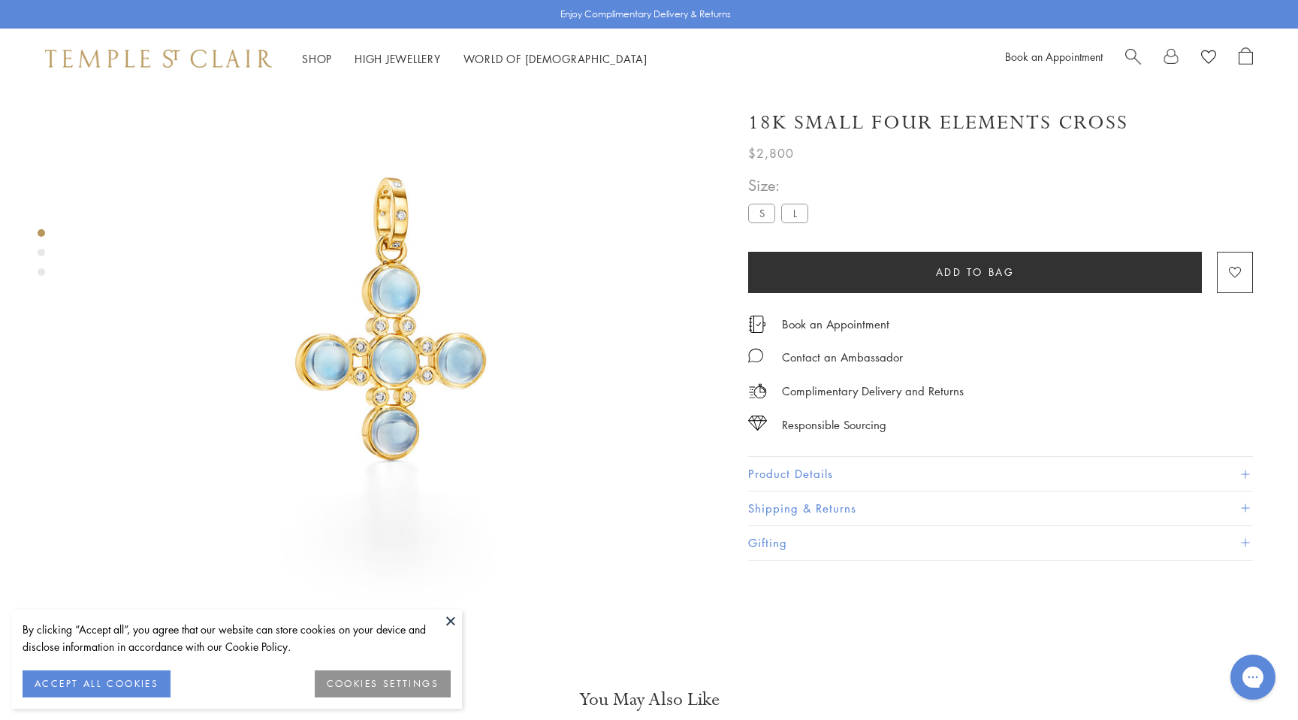
drag, startPoint x: 1129, startPoint y: 120, endPoint x: 879, endPoint y: 124, distance: 250.2
click at [879, 124] on div "18K Small Four Elements Cross" at bounding box center [1000, 123] width 505 height 26
click at [874, 122] on h1 "18K Small Four Elements Cross" at bounding box center [938, 123] width 380 height 26
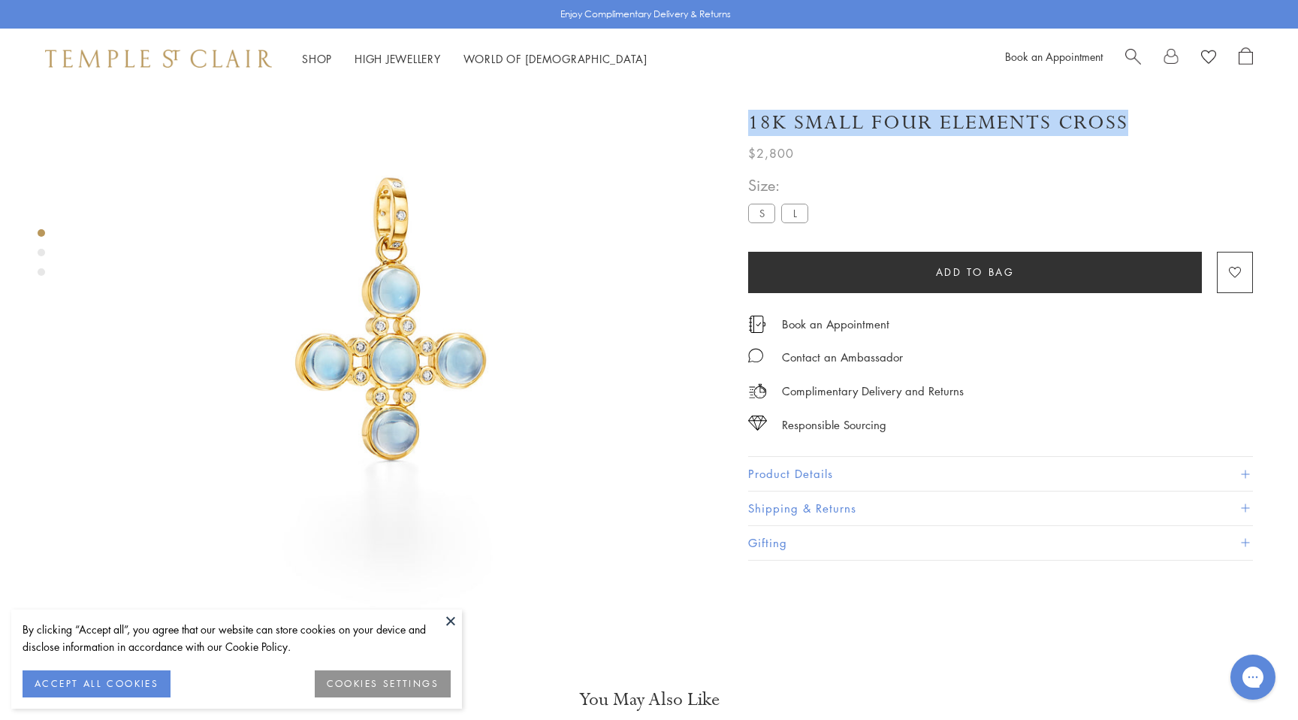
drag, startPoint x: 872, startPoint y: 121, endPoint x: 1125, endPoint y: 118, distance: 252.4
click at [1125, 118] on h1 "18K Small Four Elements Cross" at bounding box center [938, 123] width 380 height 26
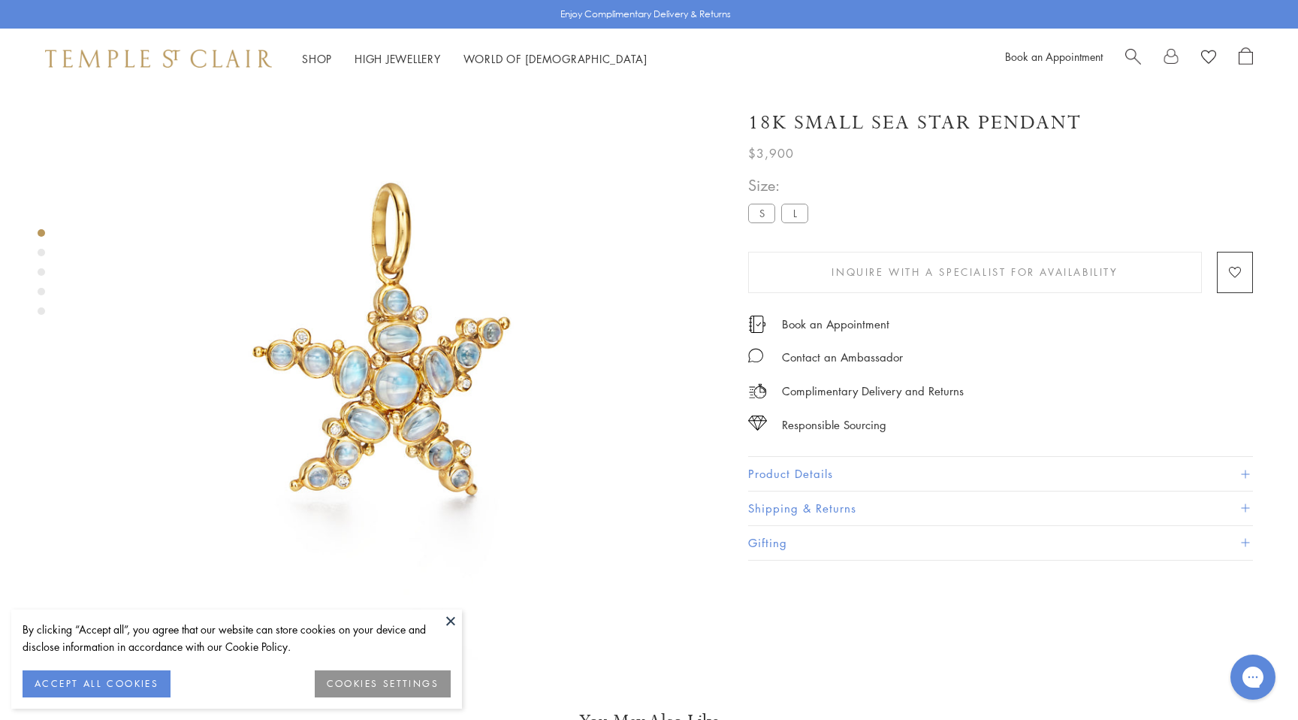
scroll to position [89, 0]
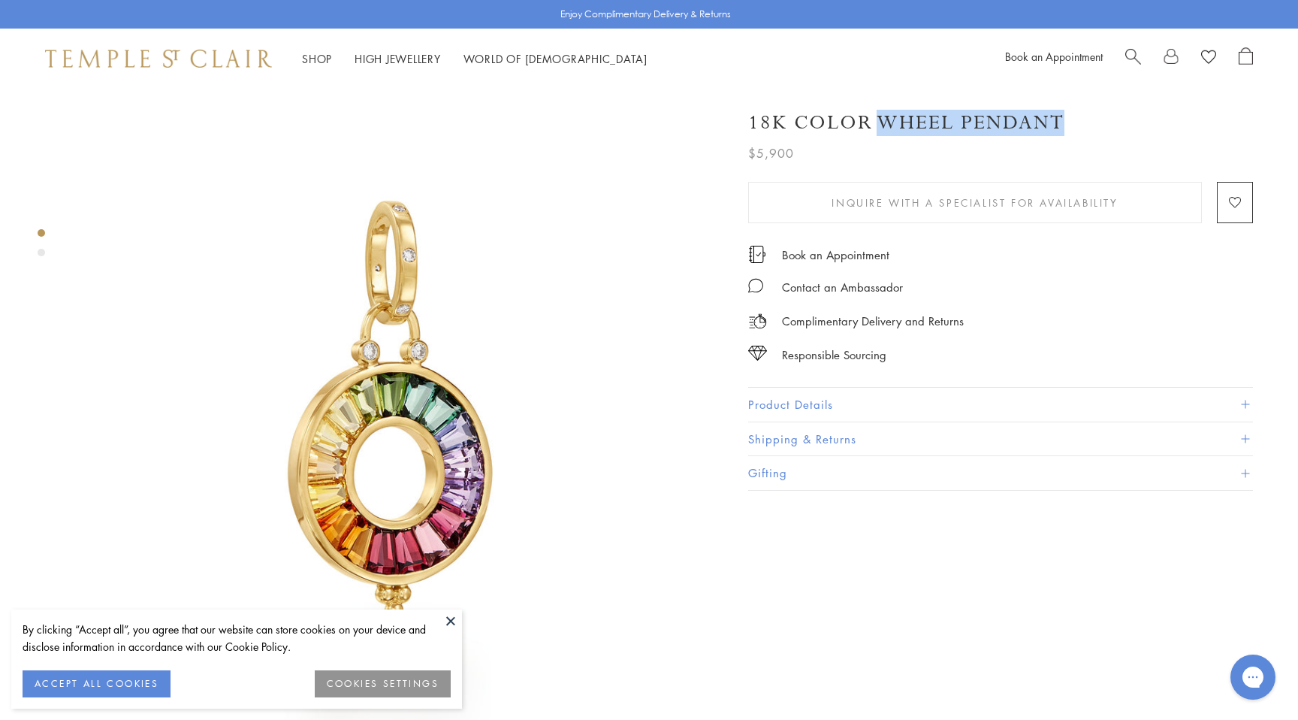
drag, startPoint x: 883, startPoint y: 122, endPoint x: 1088, endPoint y: 123, distance: 205.1
click at [1088, 123] on div "18K Color Wheel Pendant" at bounding box center [1000, 123] width 505 height 26
copy h1 "Wheel Pendant"
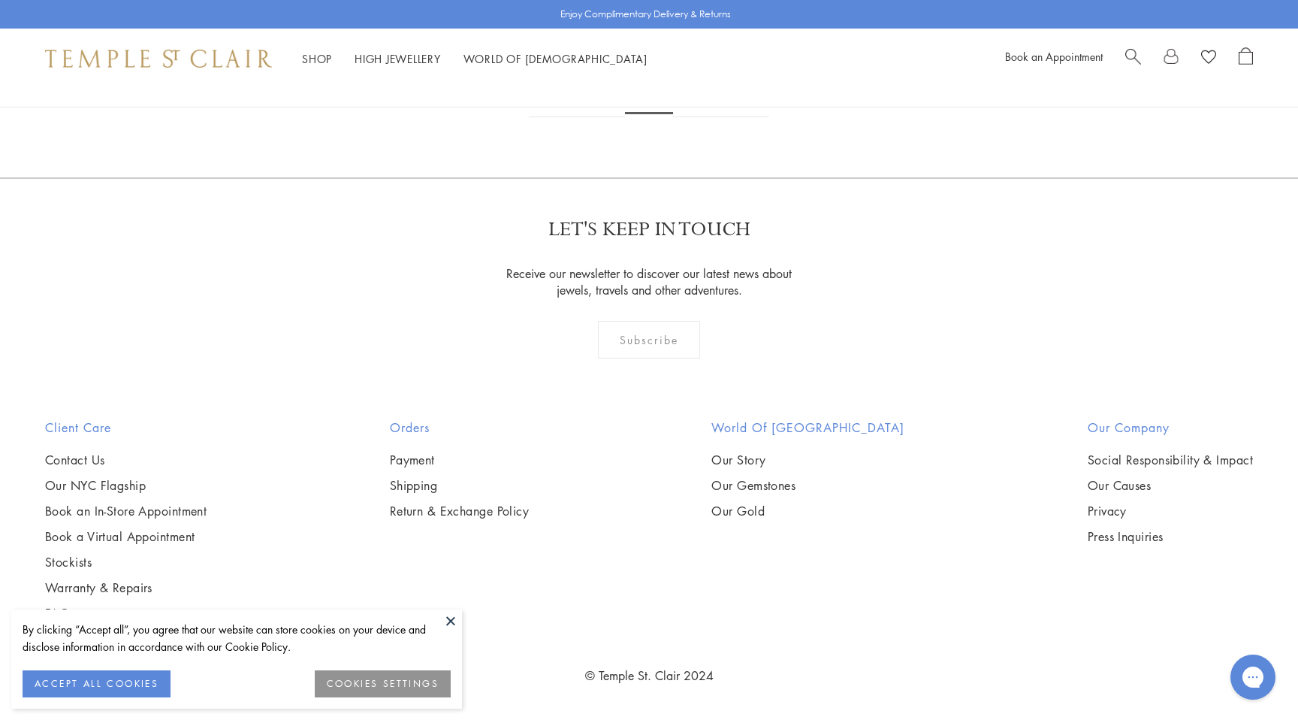
scroll to position [6878, 0]
click at [452, 617] on button at bounding box center [450, 620] width 23 height 23
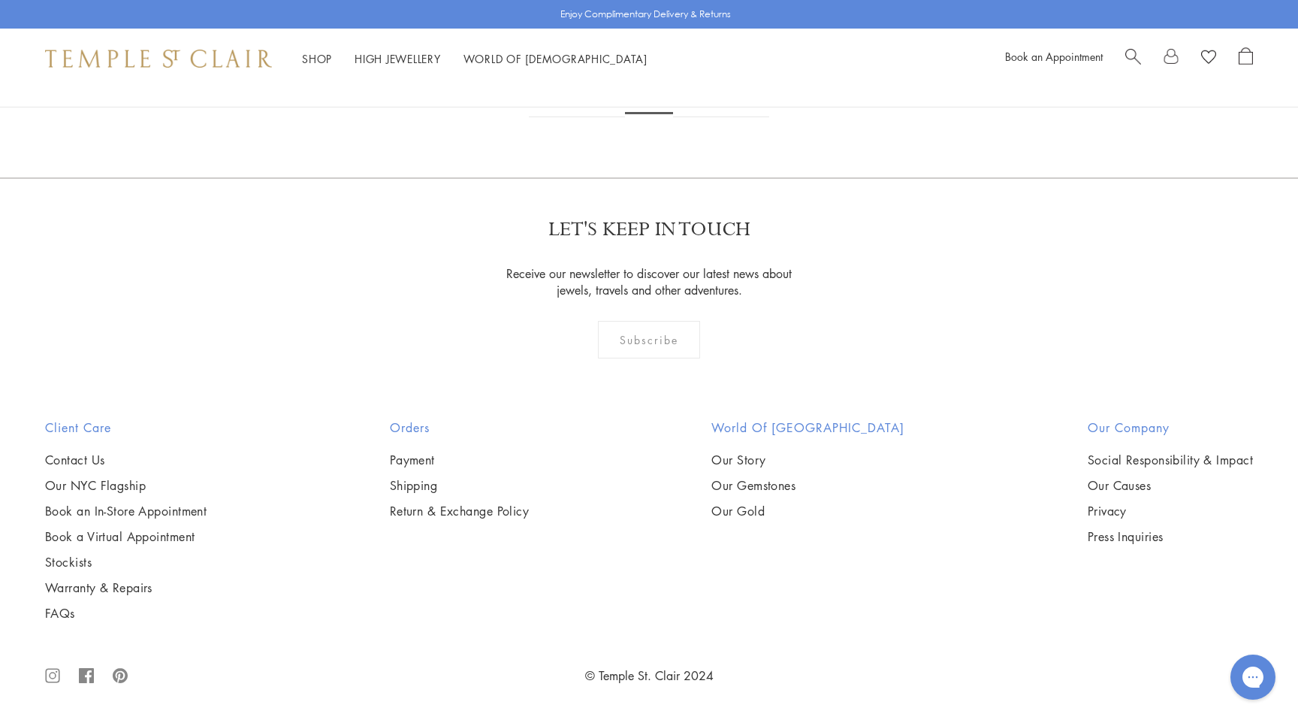
scroll to position [8992, 0]
click at [702, 117] on link "3" at bounding box center [698, 96] width 50 height 41
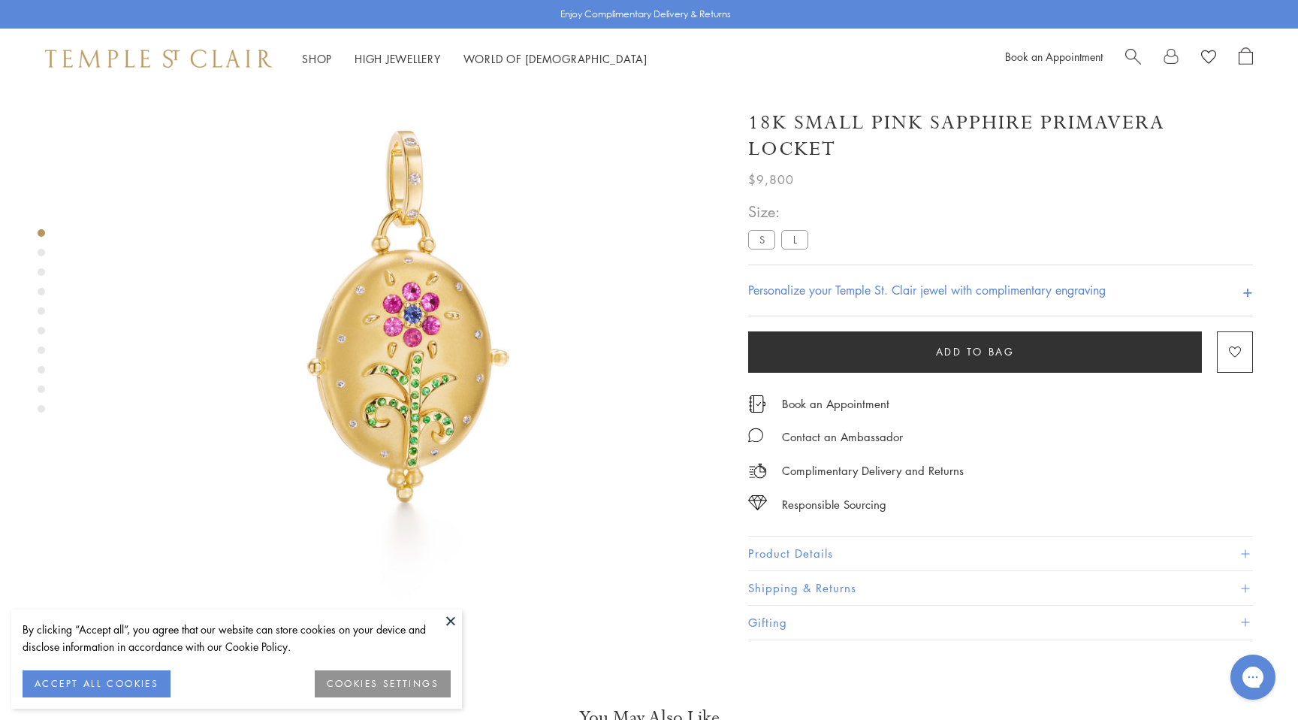
scroll to position [89, 0]
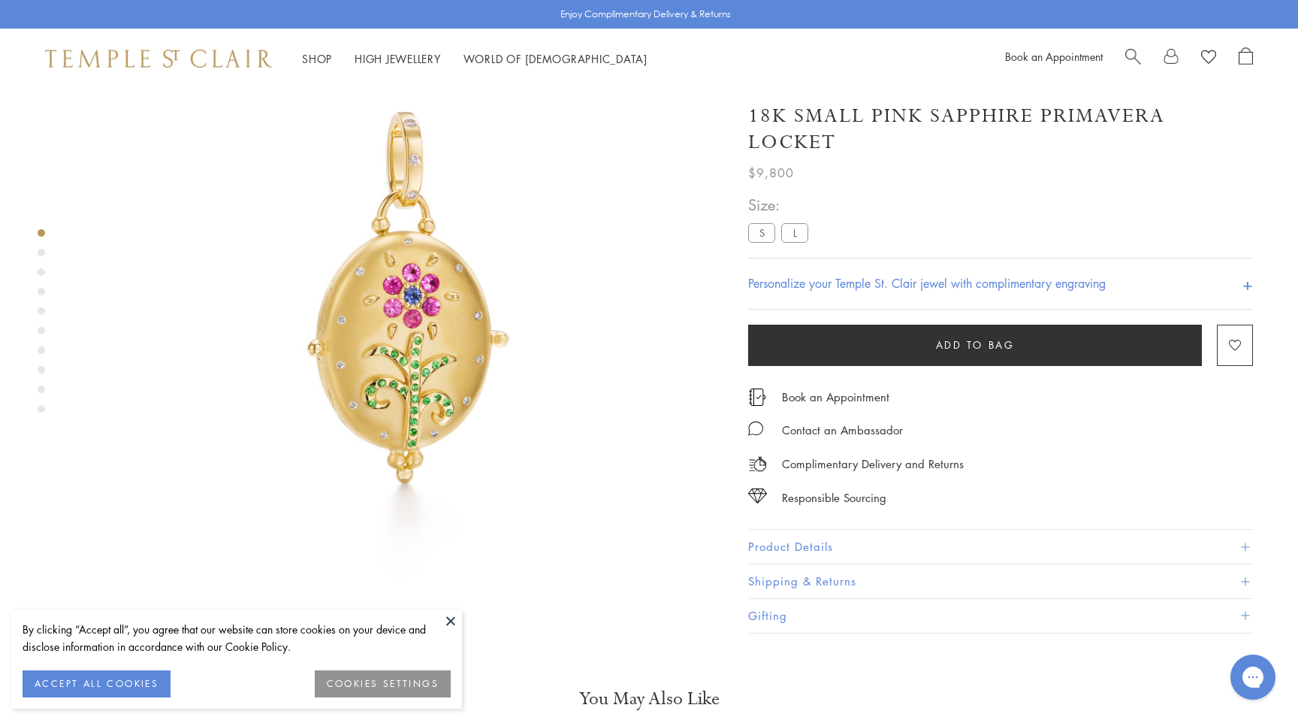
drag, startPoint x: 991, startPoint y: 149, endPoint x: 944, endPoint y: 125, distance: 52.4
click at [944, 125] on h1 "18K Small Pink Sapphire Primavera Locket" at bounding box center [1000, 129] width 505 height 53
click at [943, 125] on h1 "18K Small Pink Sapphire Primavera Locket" at bounding box center [1000, 129] width 505 height 53
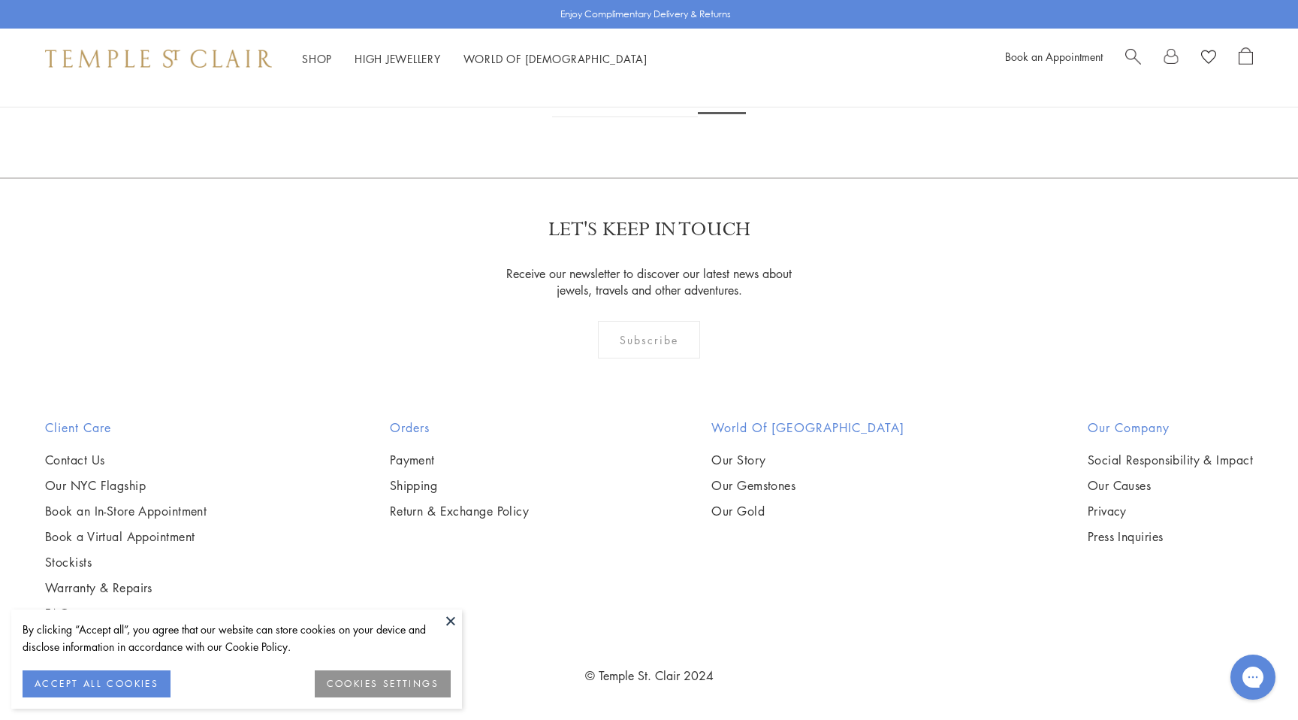
scroll to position [1537, 0]
click at [629, 117] on link "1" at bounding box center [624, 96] width 50 height 41
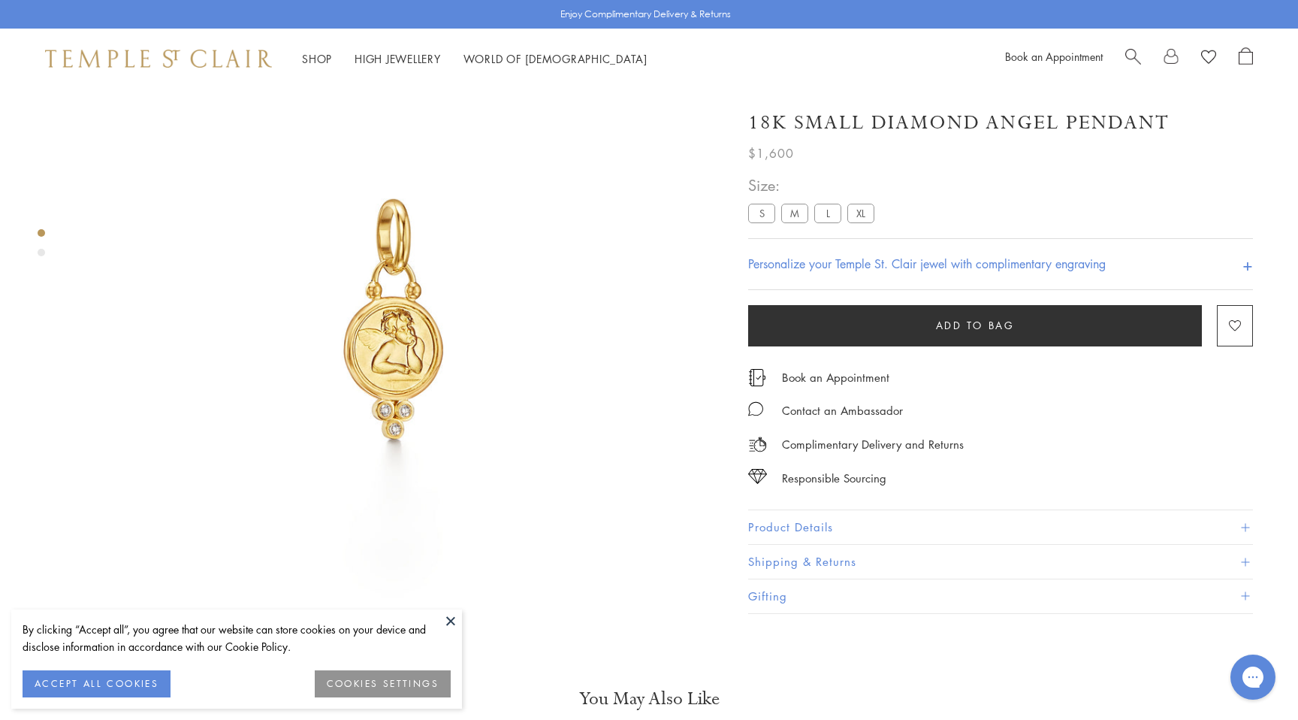
drag, startPoint x: 874, startPoint y: 119, endPoint x: 1172, endPoint y: 122, distance: 298.2
click at [1172, 122] on div "18K Small Diamond Angel Pendant" at bounding box center [1000, 123] width 505 height 26
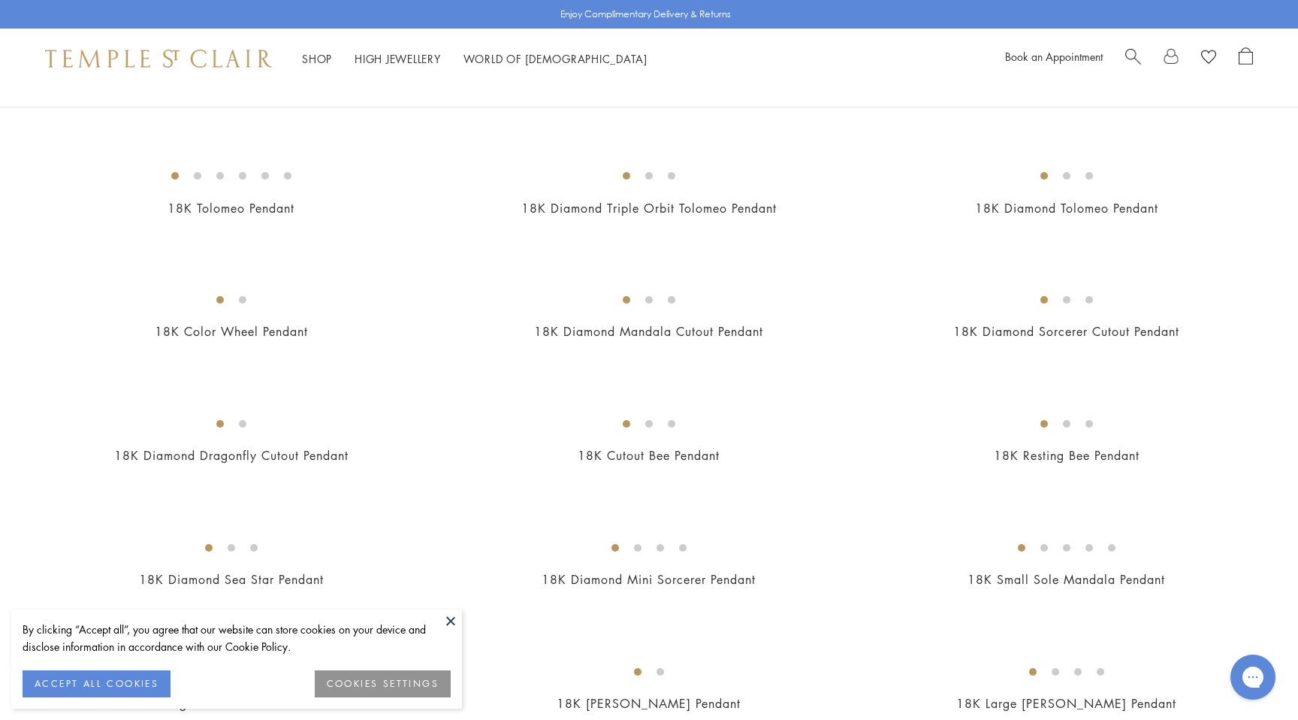
scroll to position [2094, 0]
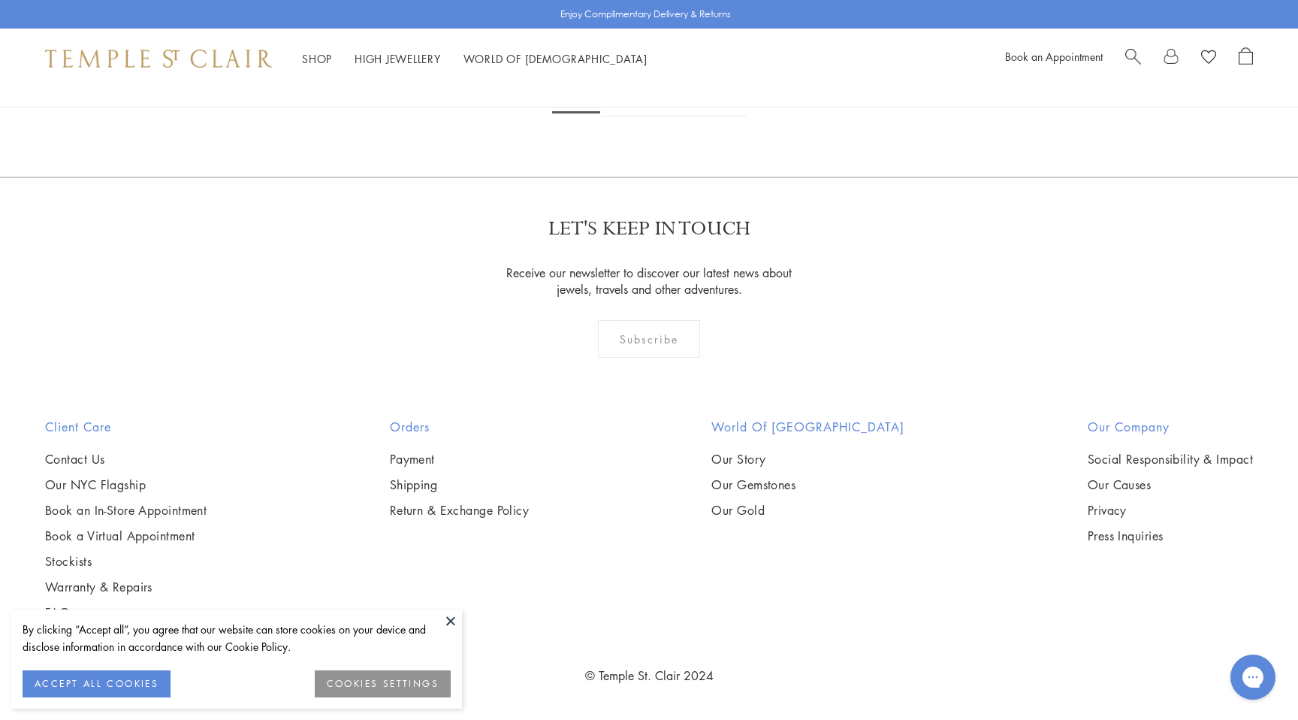
scroll to position [3744, 0]
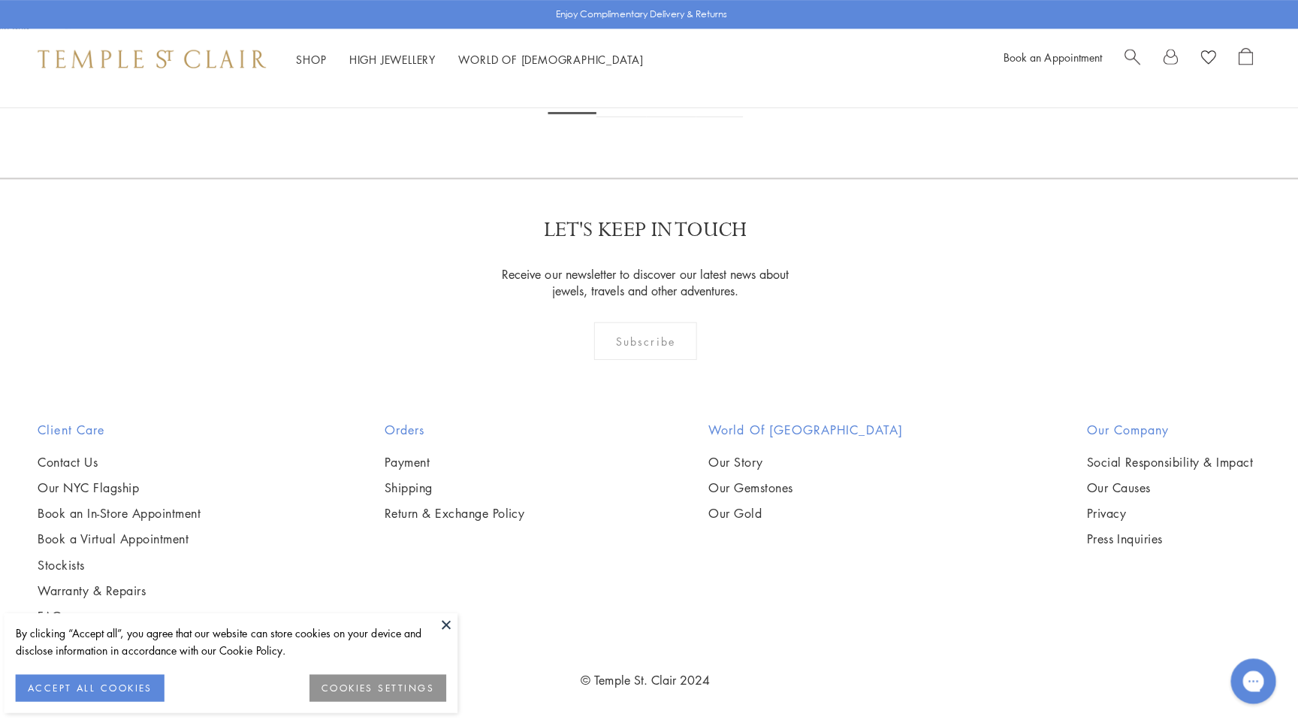
scroll to position [3037, 0]
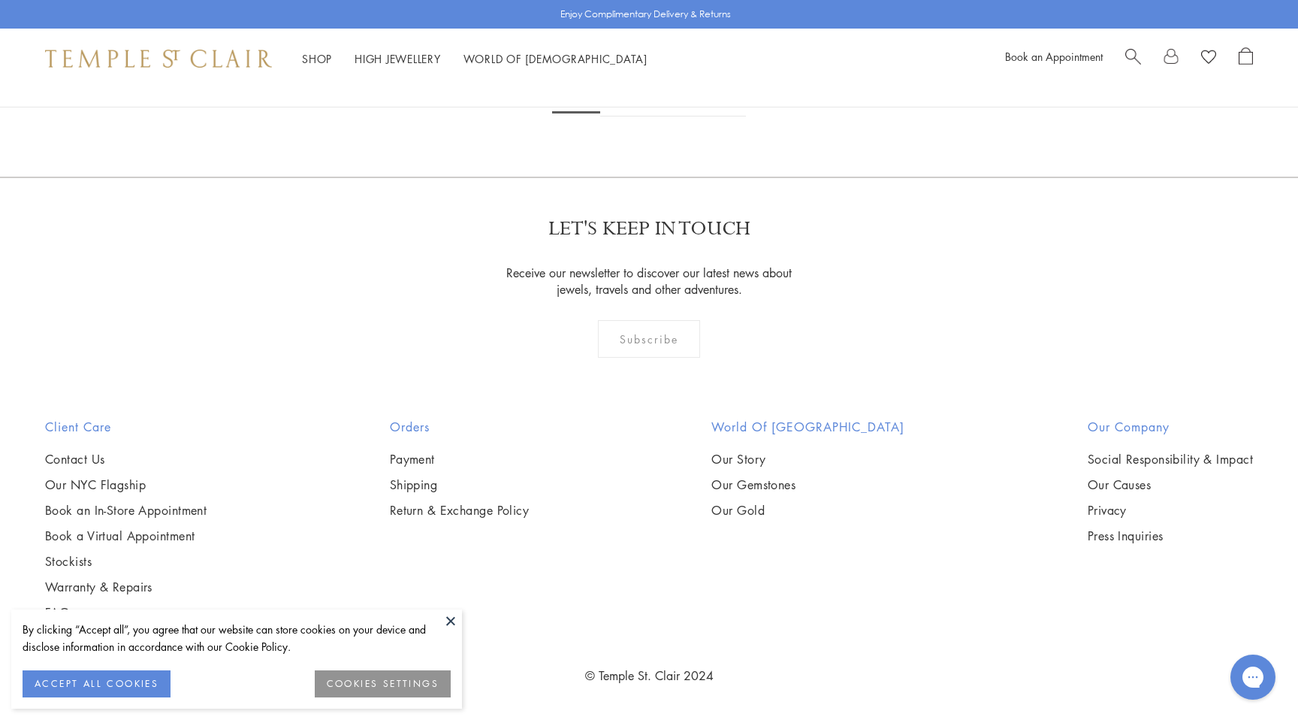
scroll to position [3440, 0]
click at [0, 0] on img at bounding box center [0, 0] width 0 height 0
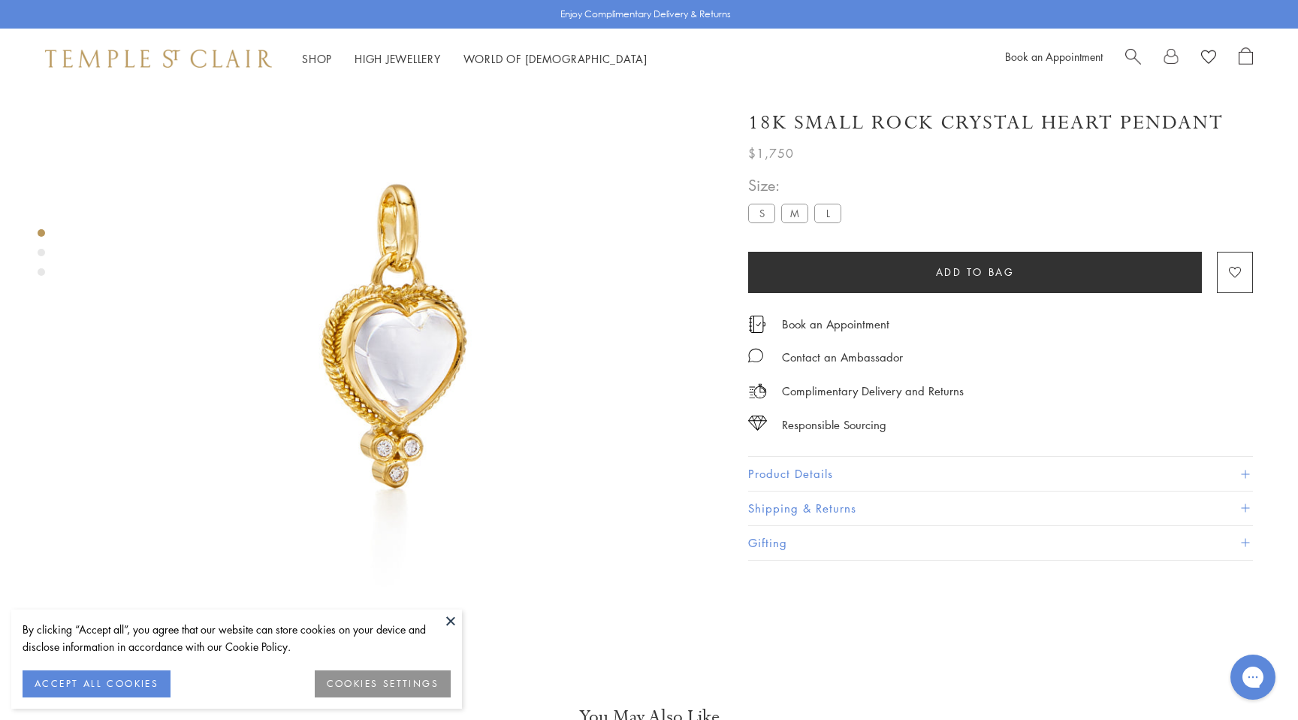
scroll to position [89, 0]
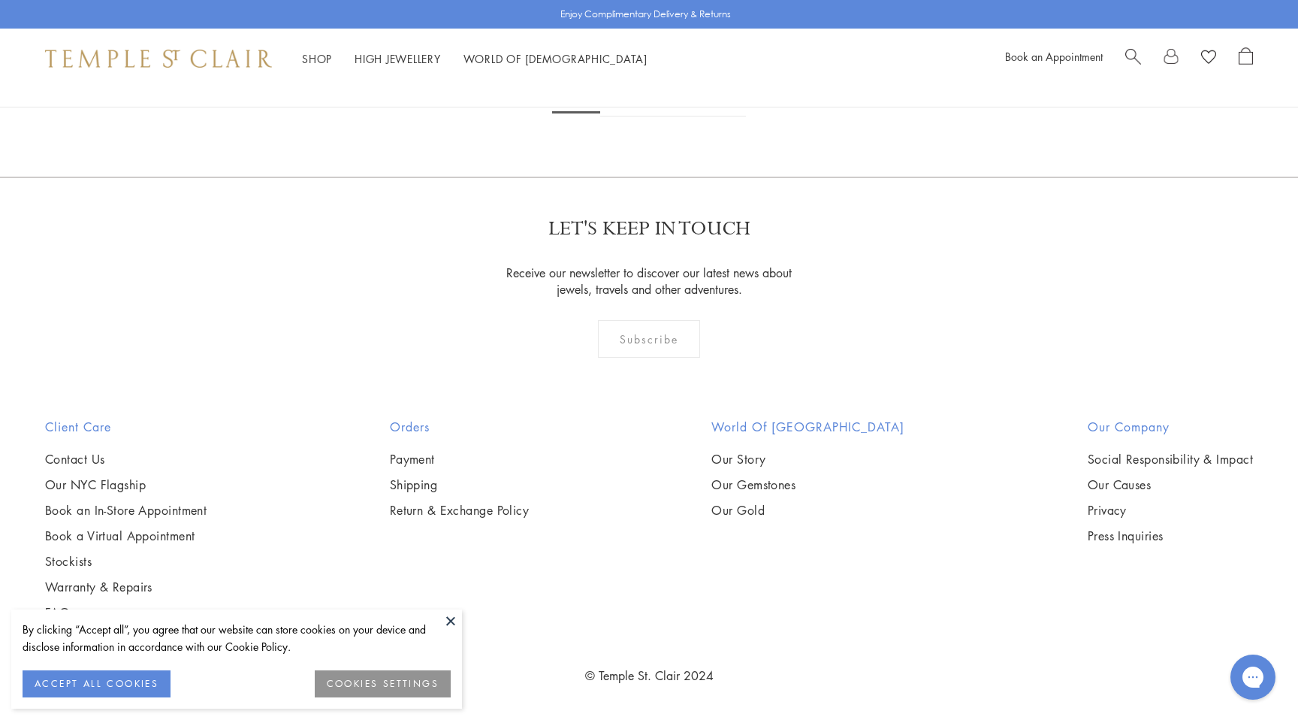
click at [0, 0] on img at bounding box center [0, 0] width 0 height 0
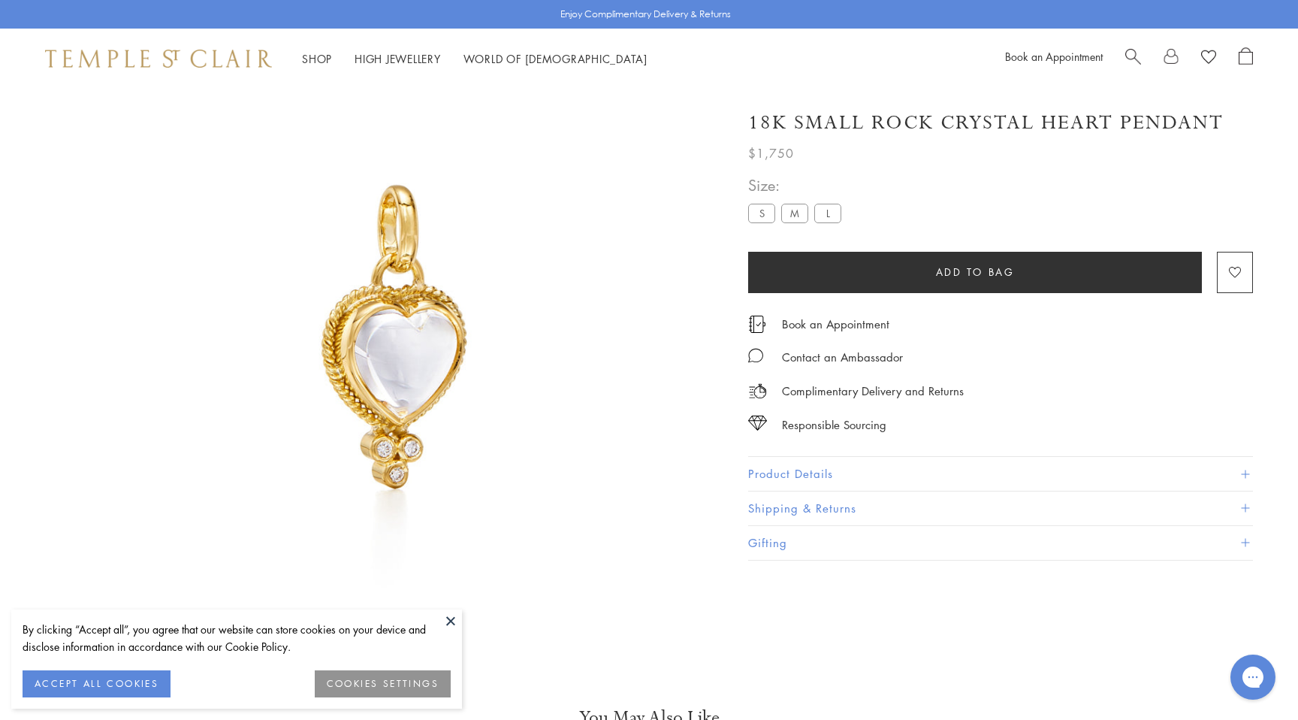
scroll to position [89, 0]
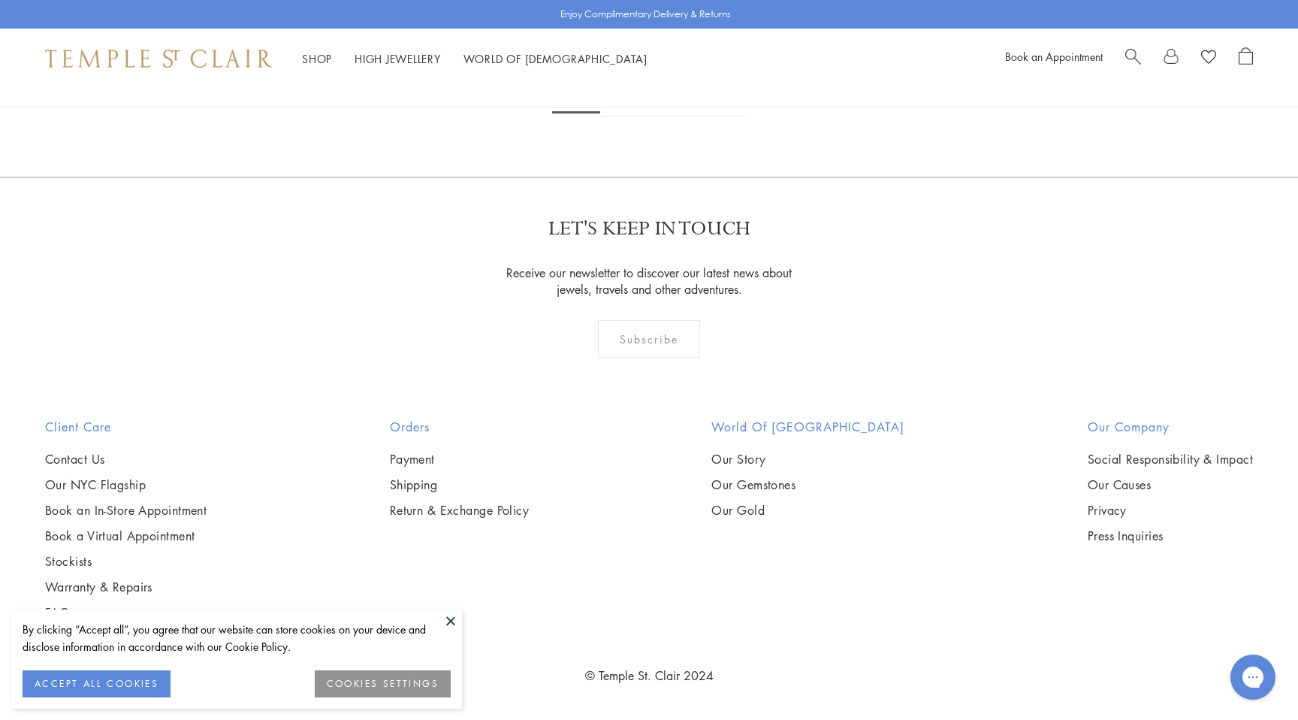
scroll to position [4438, 0]
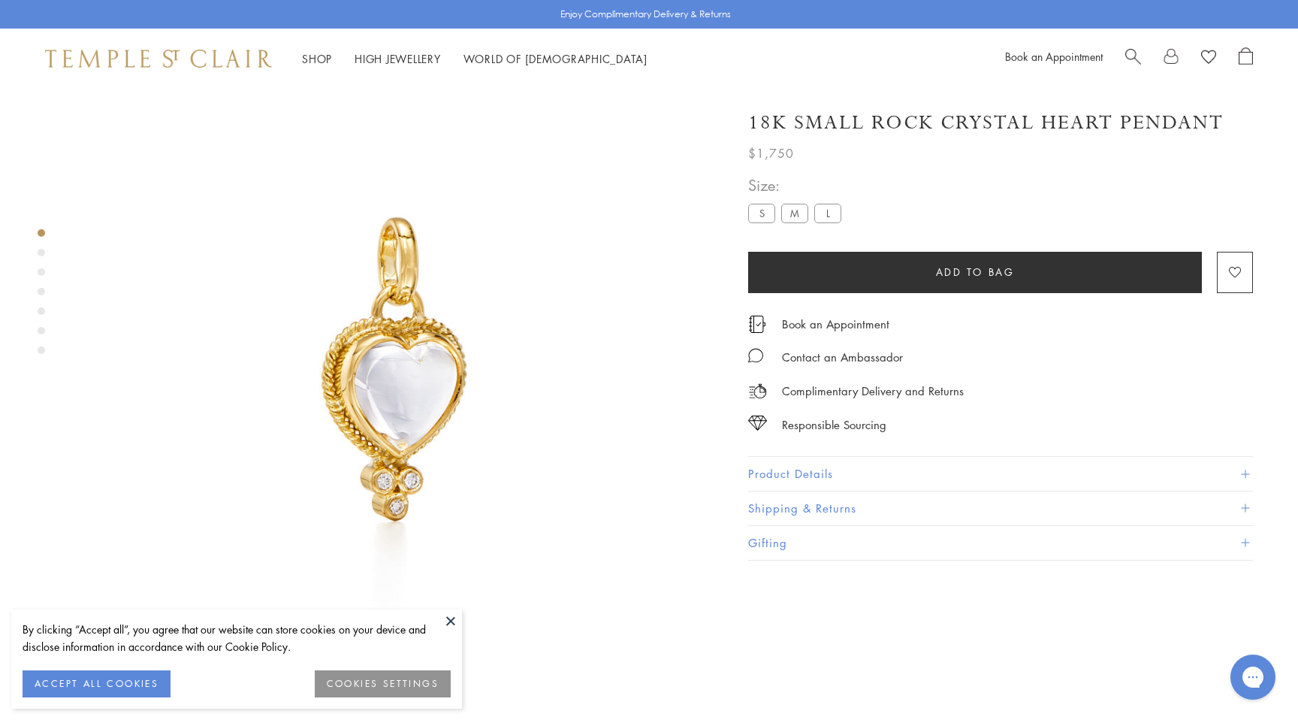
scroll to position [89, 0]
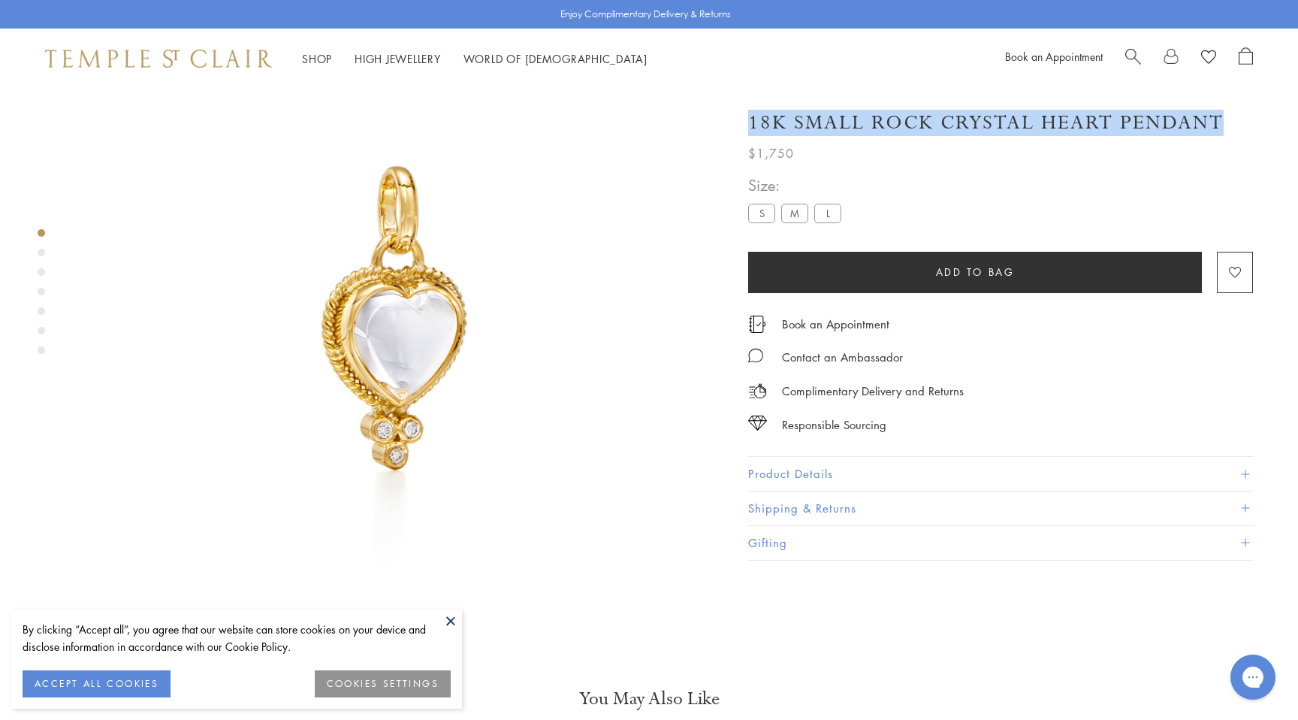
drag, startPoint x: 872, startPoint y: 122, endPoint x: 1219, endPoint y: 122, distance: 347.0
click at [1219, 122] on h1 "18K Small Rock Crystal Heart Pendant" at bounding box center [985, 123] width 475 height 26
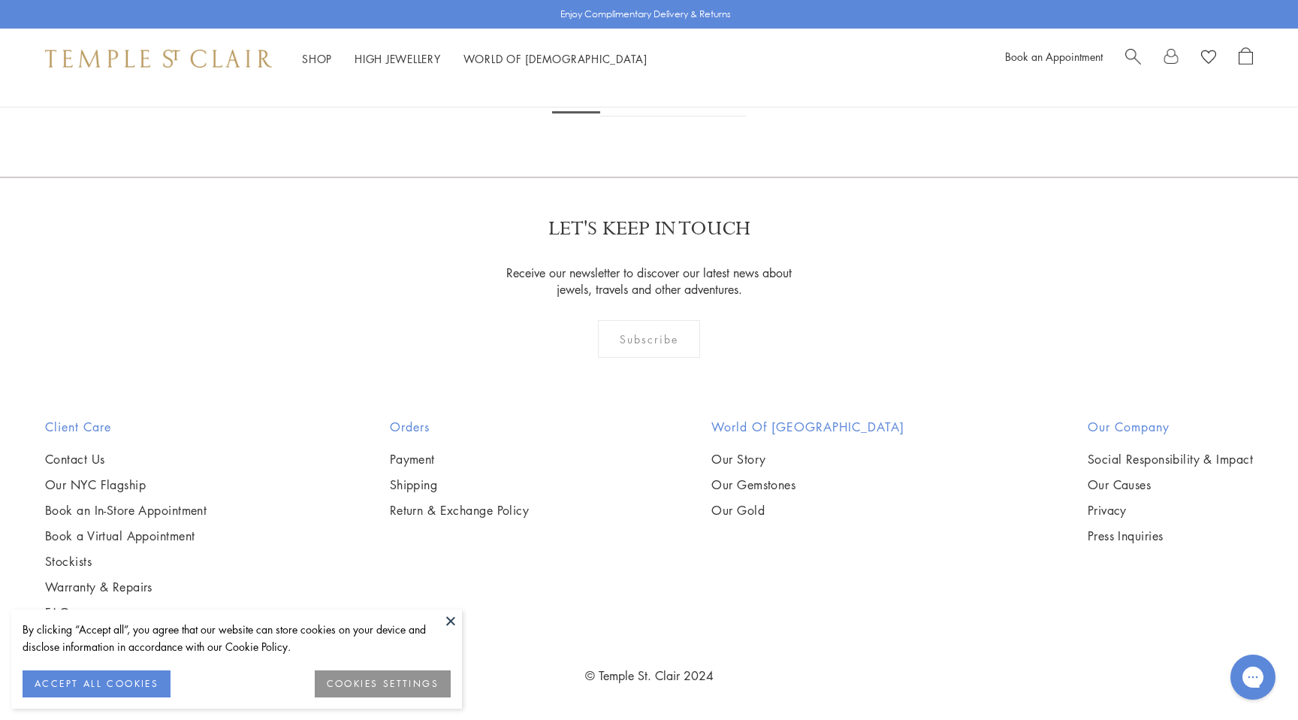
scroll to position [4992, 0]
click at [623, 116] on link "2" at bounding box center [625, 95] width 50 height 41
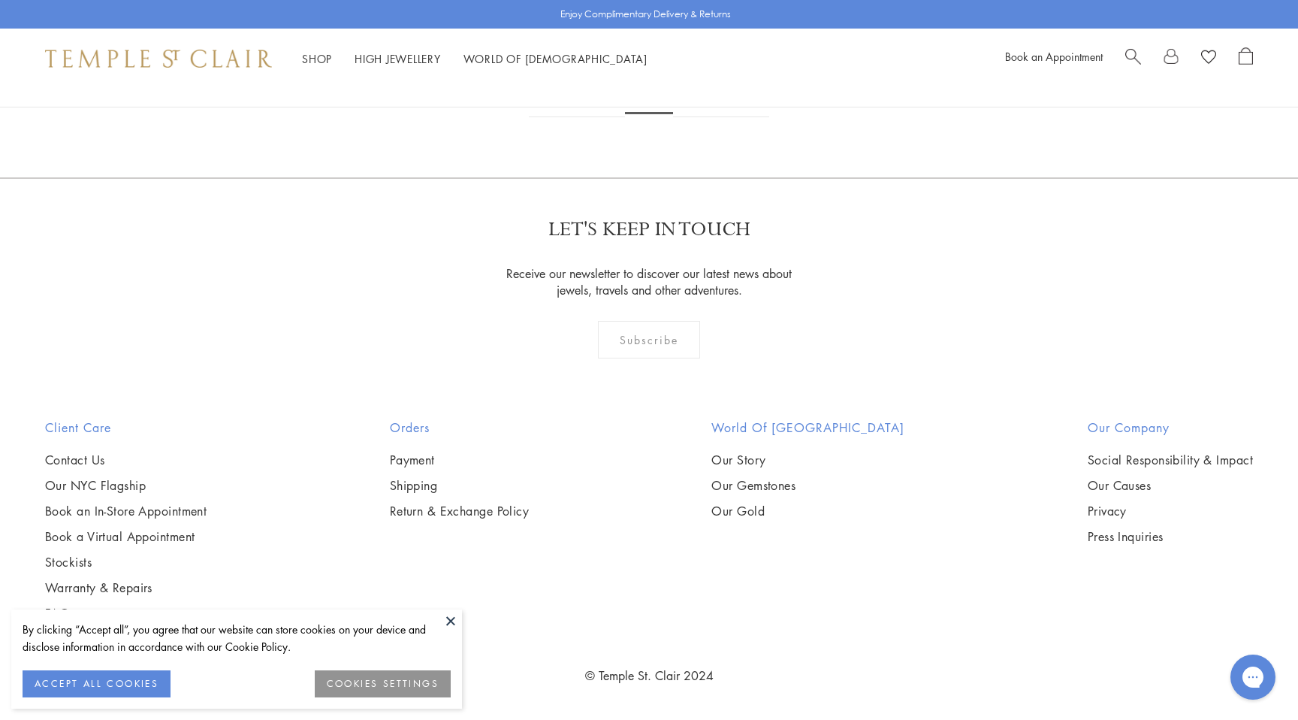
scroll to position [8417, 0]
click at [696, 117] on link "3" at bounding box center [698, 96] width 50 height 41
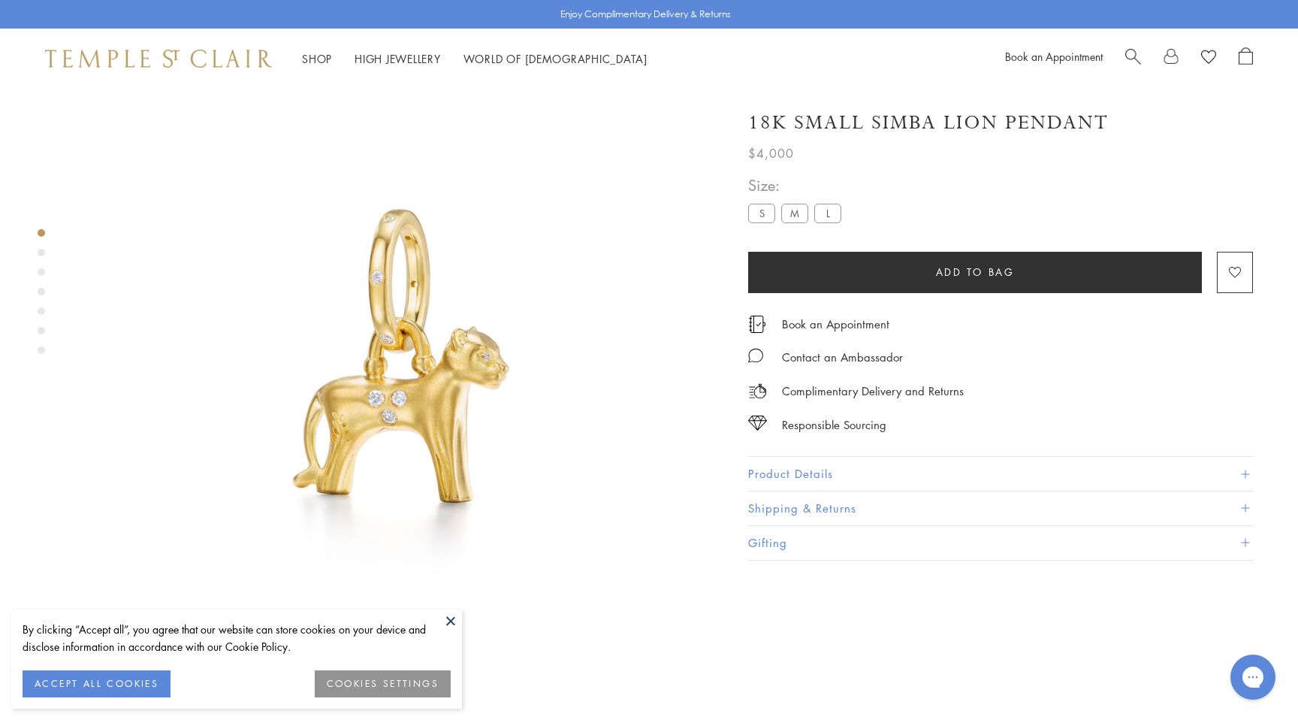
scroll to position [89, 0]
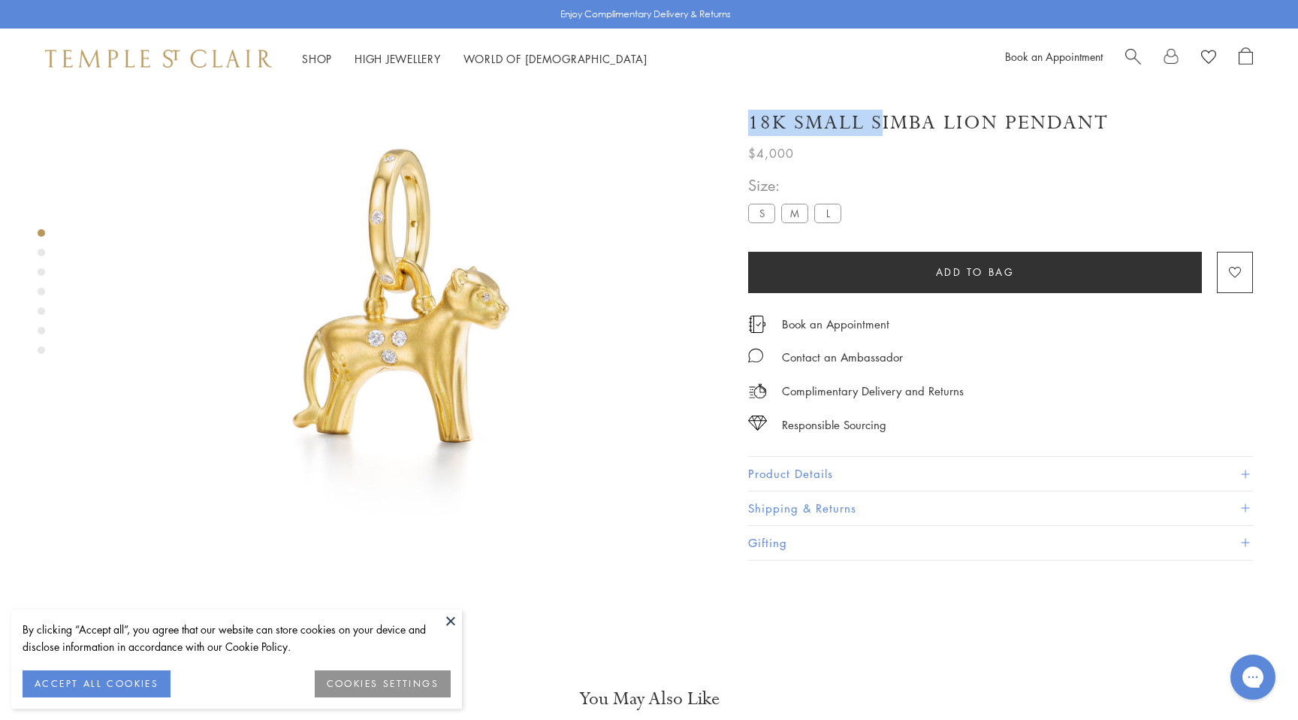
drag, startPoint x: 1108, startPoint y: 120, endPoint x: 880, endPoint y: 127, distance: 227.7
click at [880, 127] on div "18K Small Simba Lion Pendant" at bounding box center [1000, 123] width 505 height 26
click at [881, 127] on h1 "18K Small Simba Lion Pendant" at bounding box center [928, 123] width 361 height 26
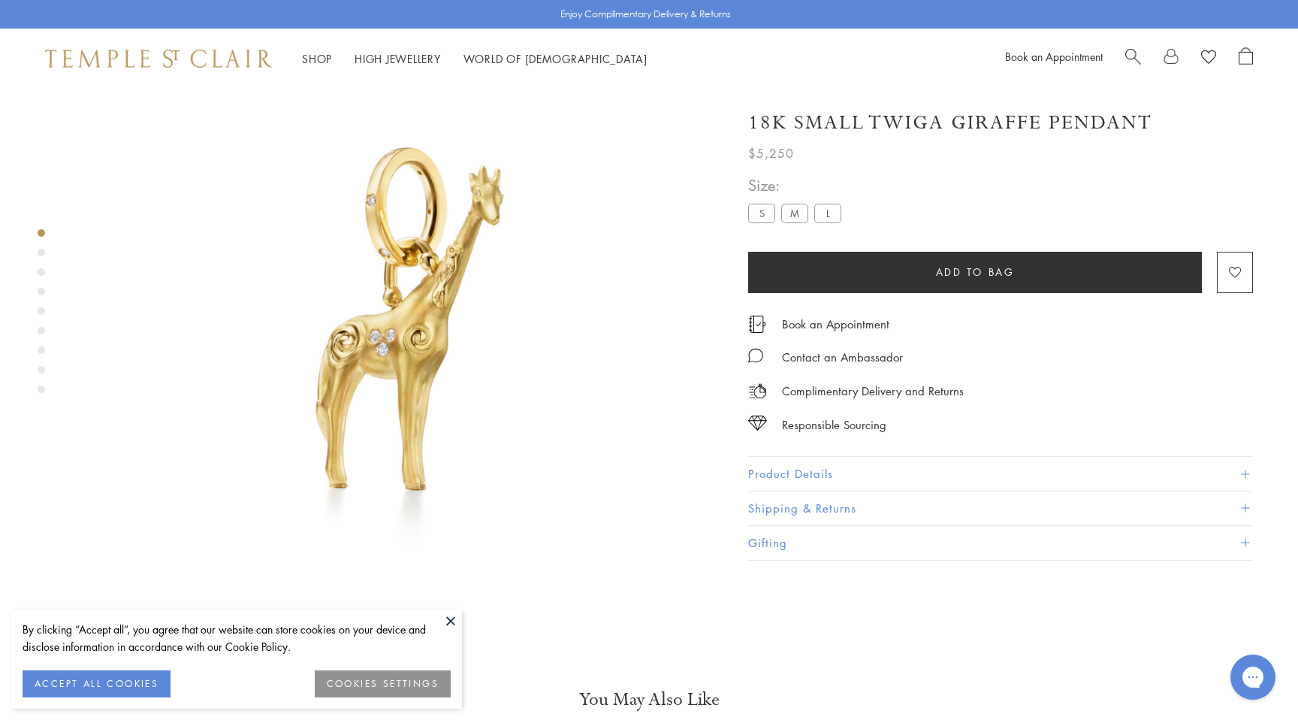
scroll to position [89, 0]
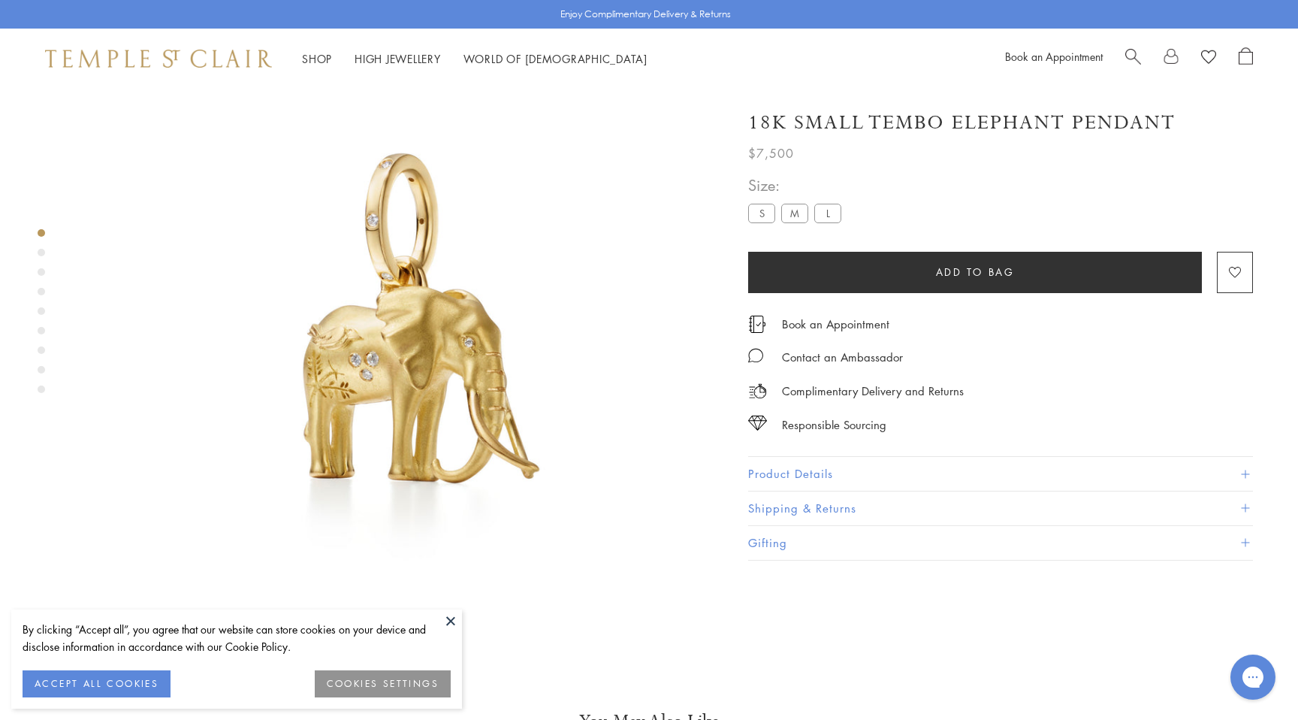
scroll to position [89, 0]
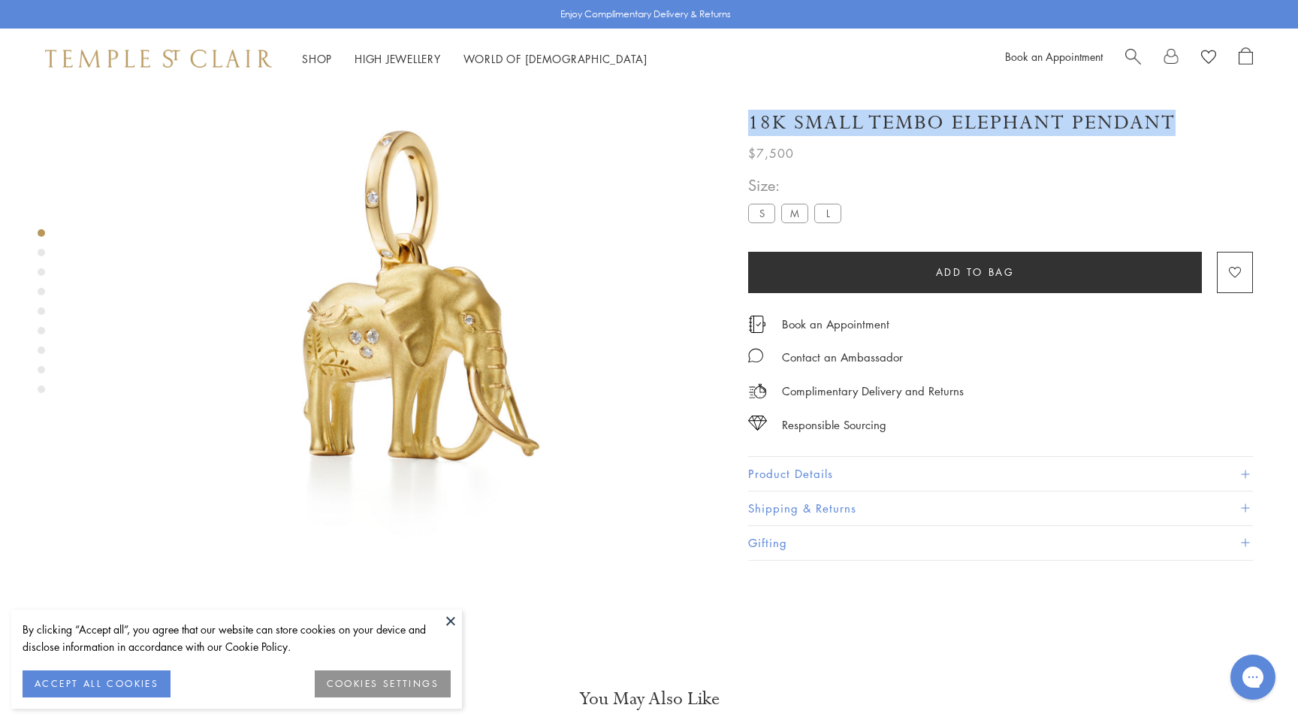
drag, startPoint x: 1185, startPoint y: 120, endPoint x: 1178, endPoint y: 122, distance: 7.7
click at [1178, 122] on div "18K Small Tembo Elephant Pendant" at bounding box center [1000, 123] width 505 height 26
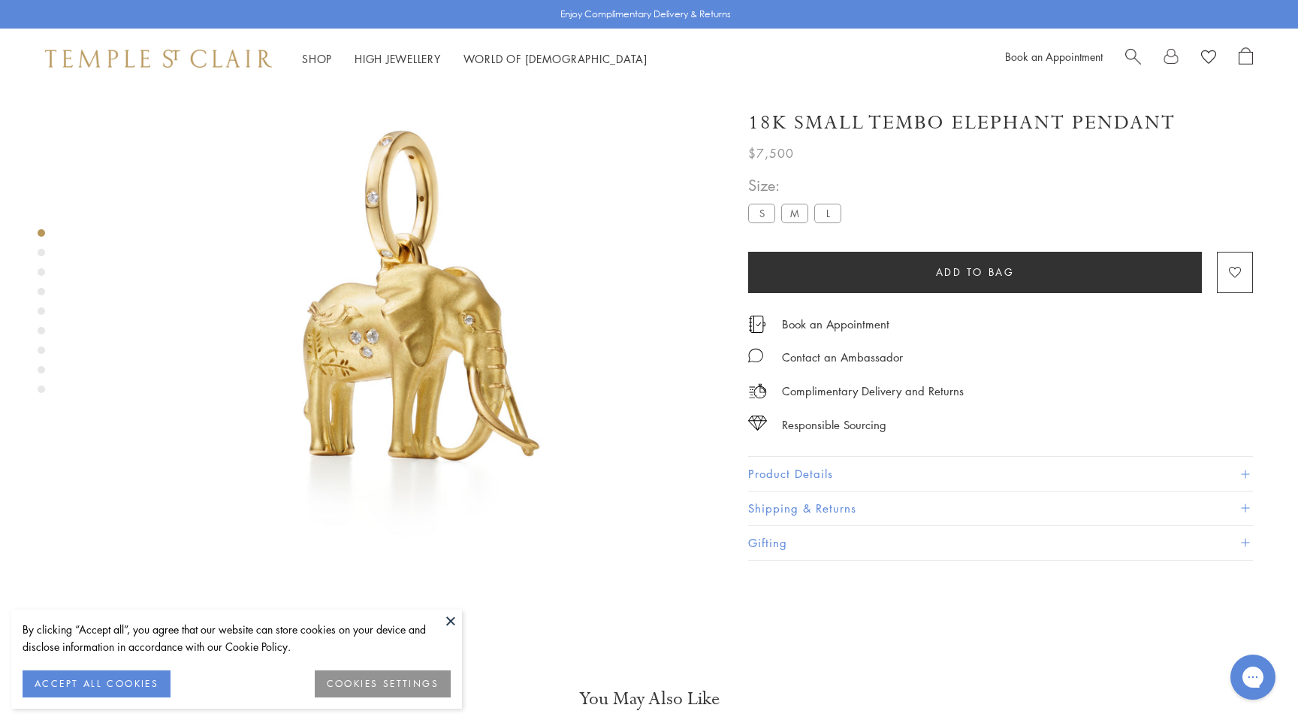
click at [1177, 117] on div "18K Small Tembo Elephant Pendant" at bounding box center [1000, 123] width 505 height 26
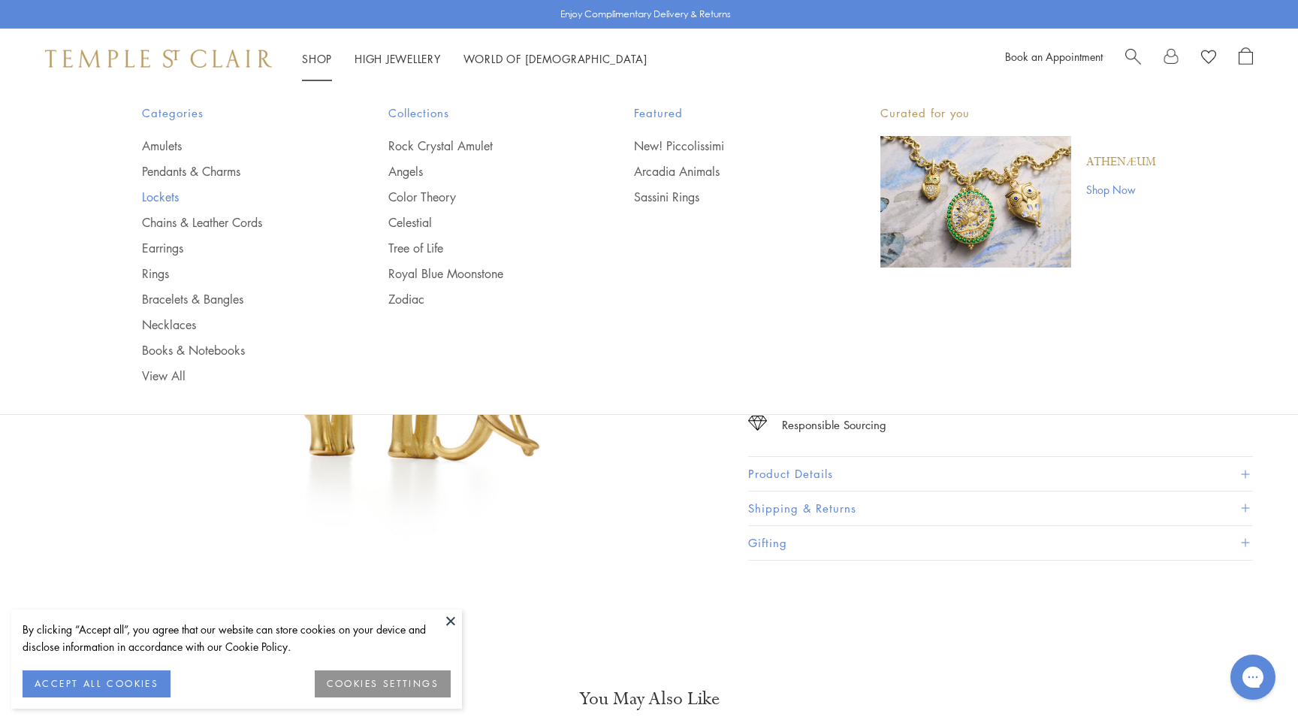
click at [166, 194] on link "Lockets" at bounding box center [235, 197] width 186 height 17
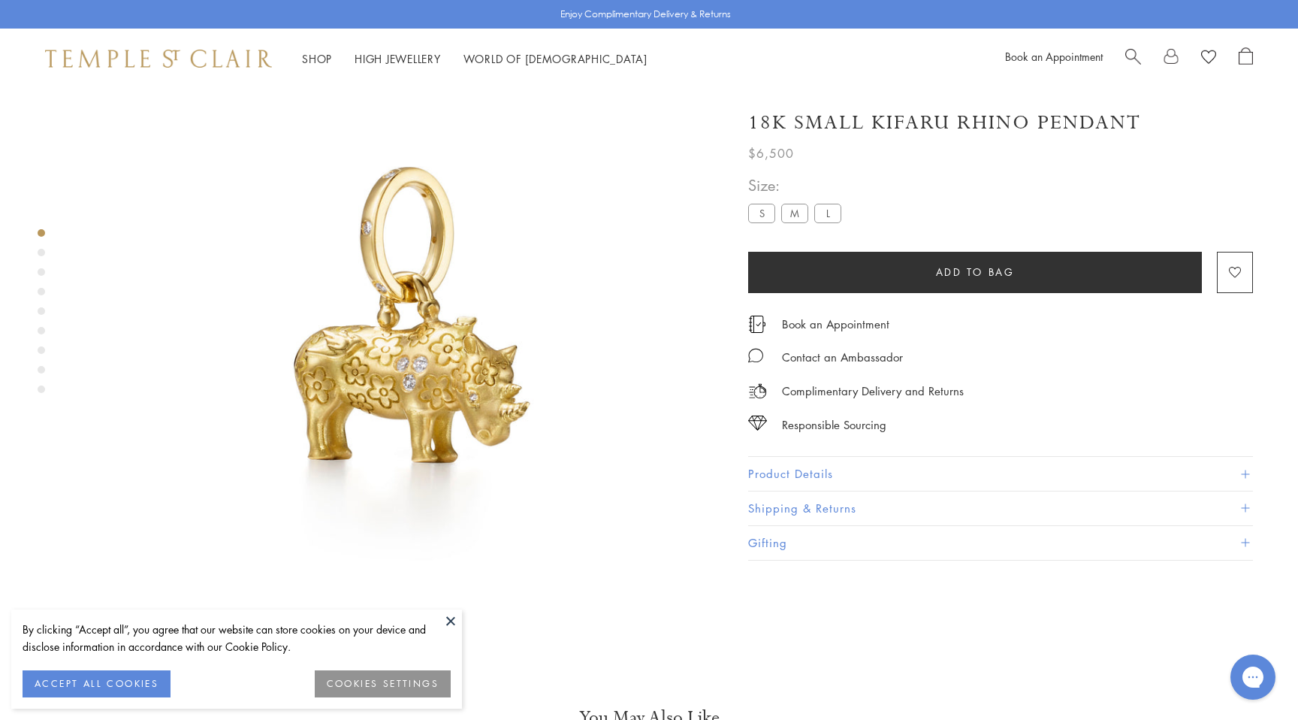
scroll to position [89, 0]
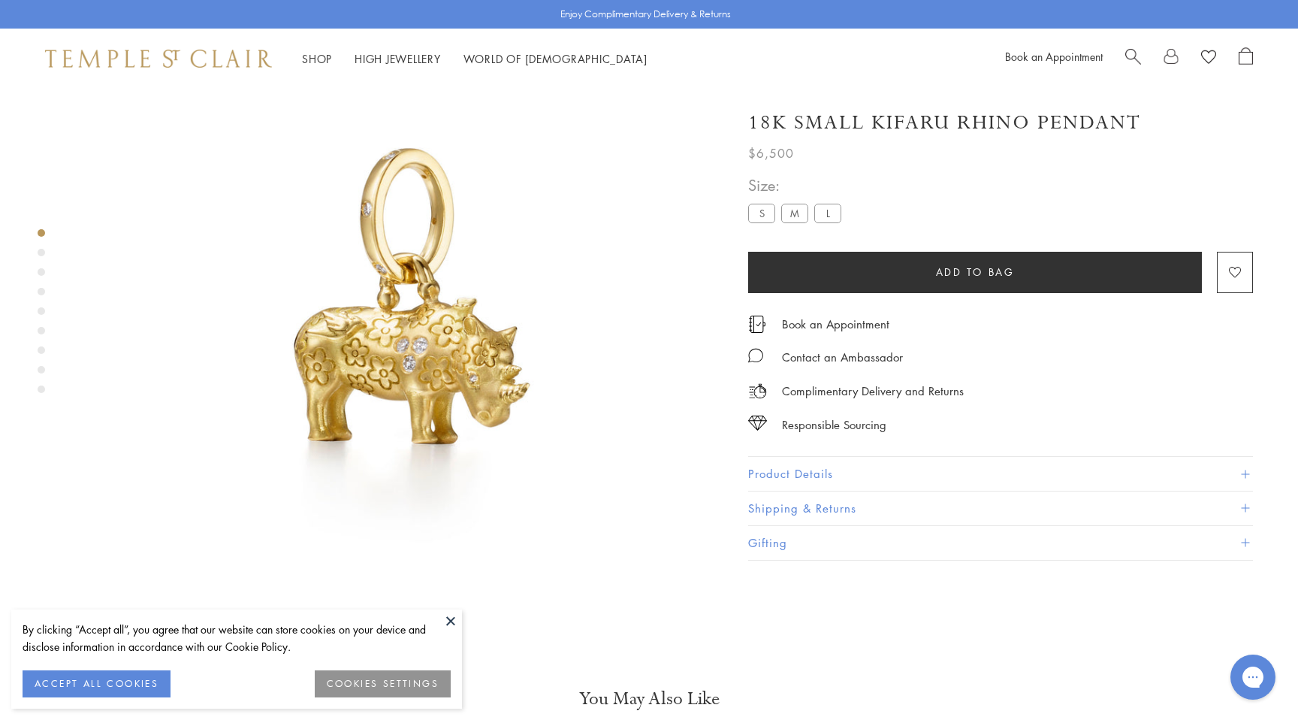
drag, startPoint x: 1149, startPoint y: 125, endPoint x: 1125, endPoint y: 125, distance: 23.3
click at [1125, 125] on div "18K Small Kifaru Rhino Pendant" at bounding box center [1000, 123] width 505 height 26
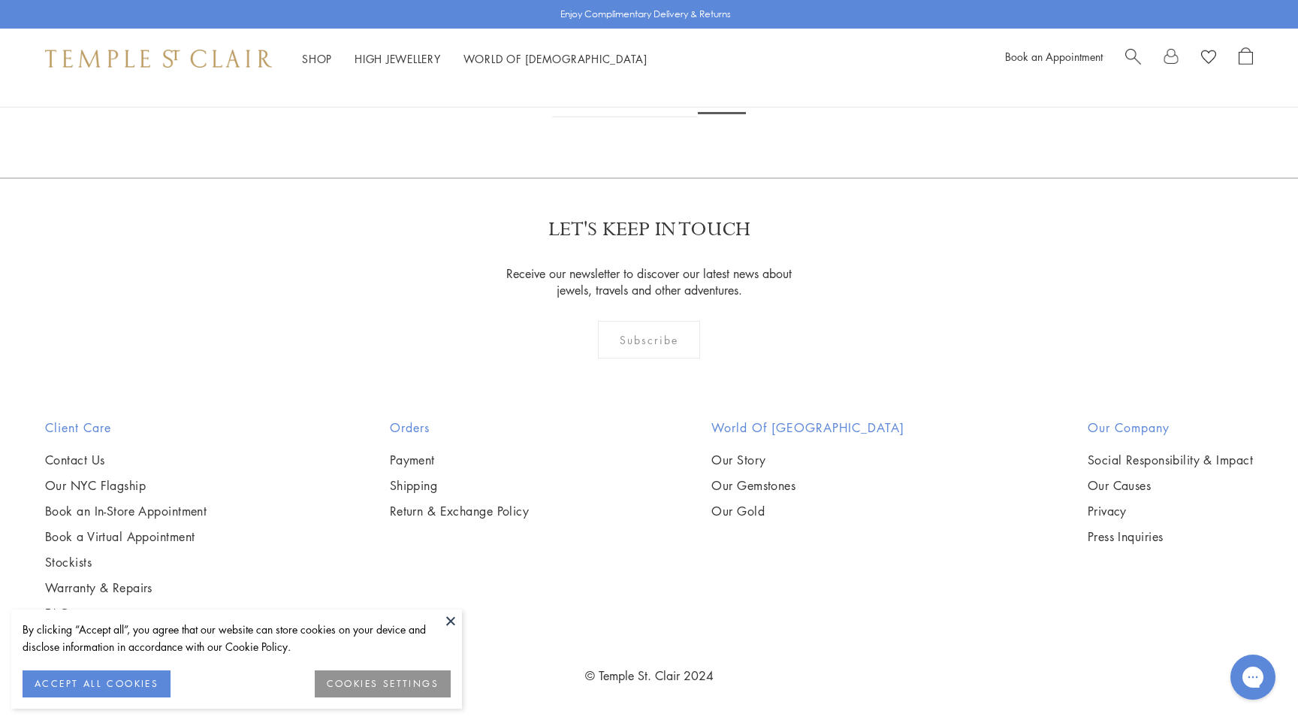
scroll to position [1263, 0]
click at [629, 117] on link "1" at bounding box center [624, 96] width 50 height 41
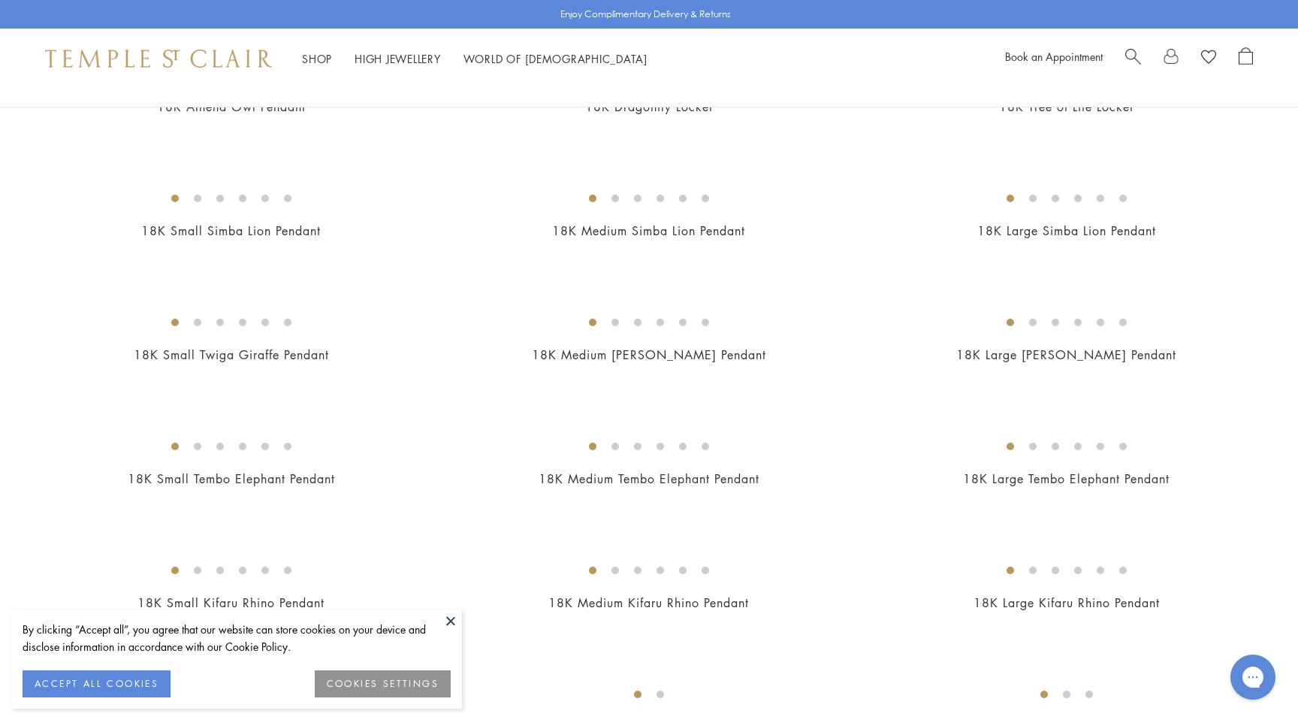
scroll to position [1318, 0]
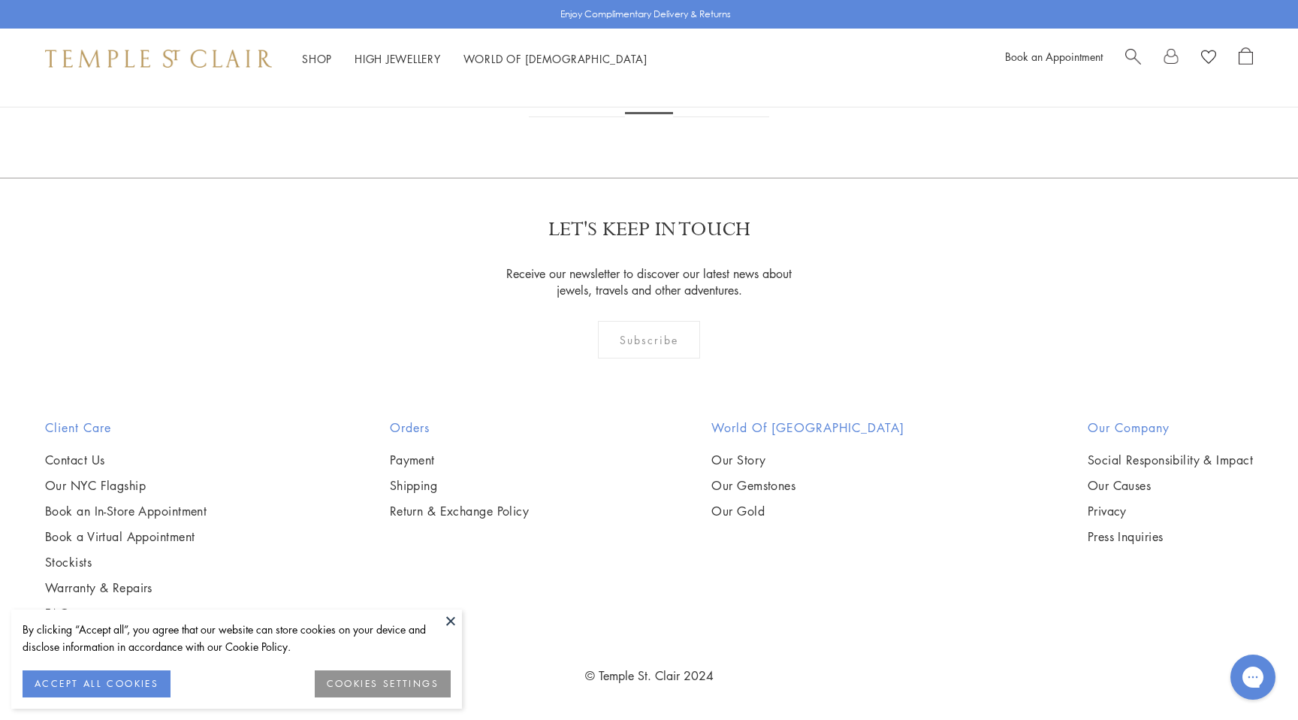
scroll to position [4948, 0]
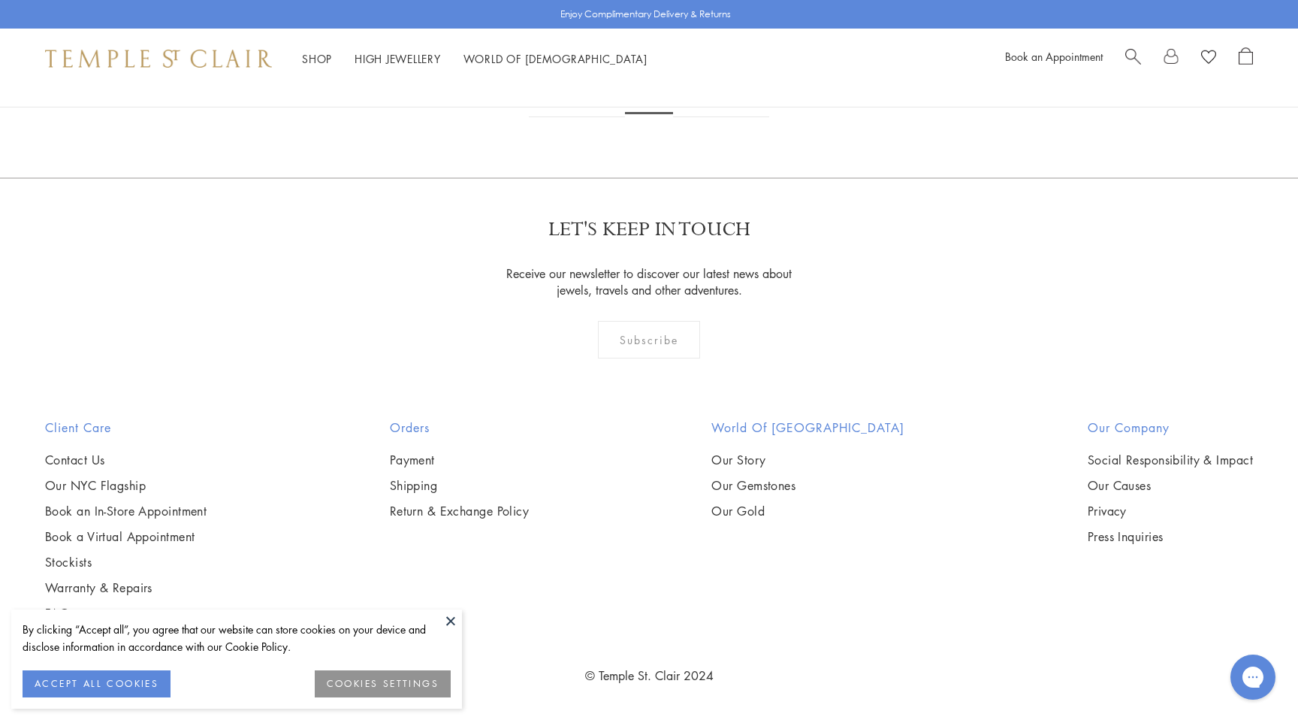
scroll to position [9173, 0]
click at [695, 117] on link "3" at bounding box center [698, 96] width 50 height 41
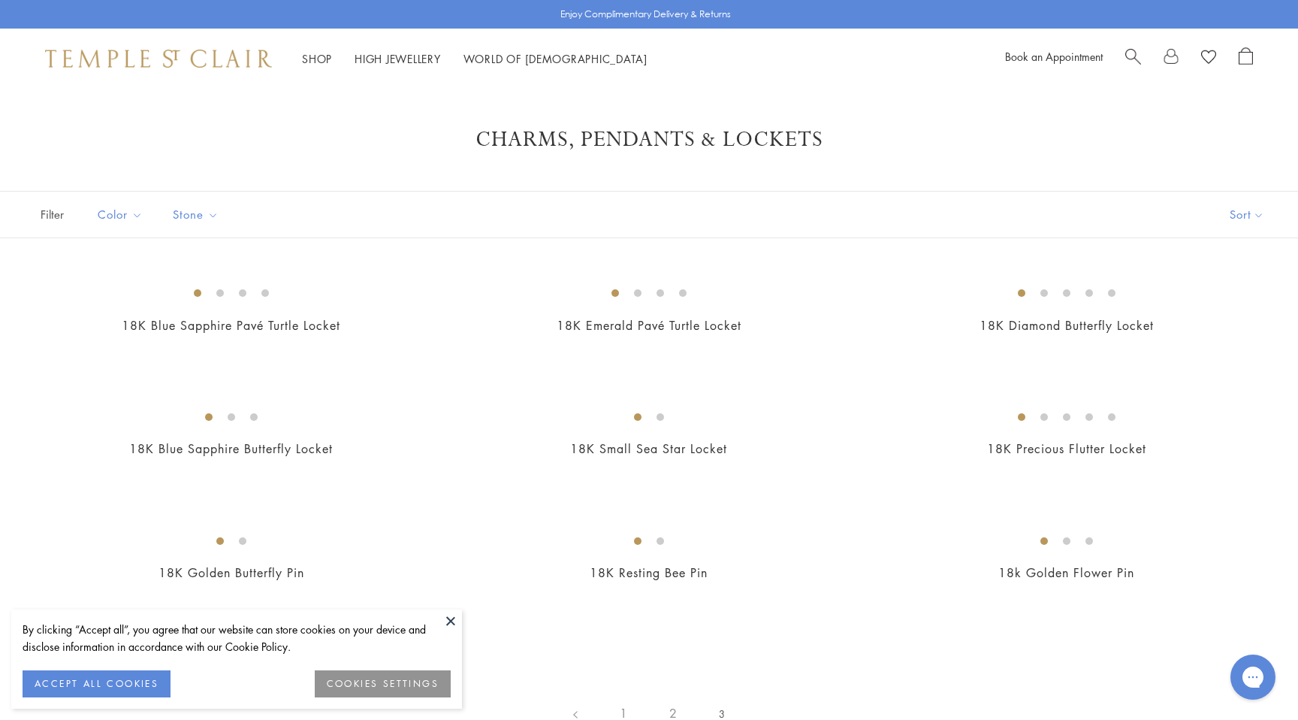
click at [847, 279] on div "18K Diamond Butterfly Locket $6,900" at bounding box center [1052, 315] width 418 height 79
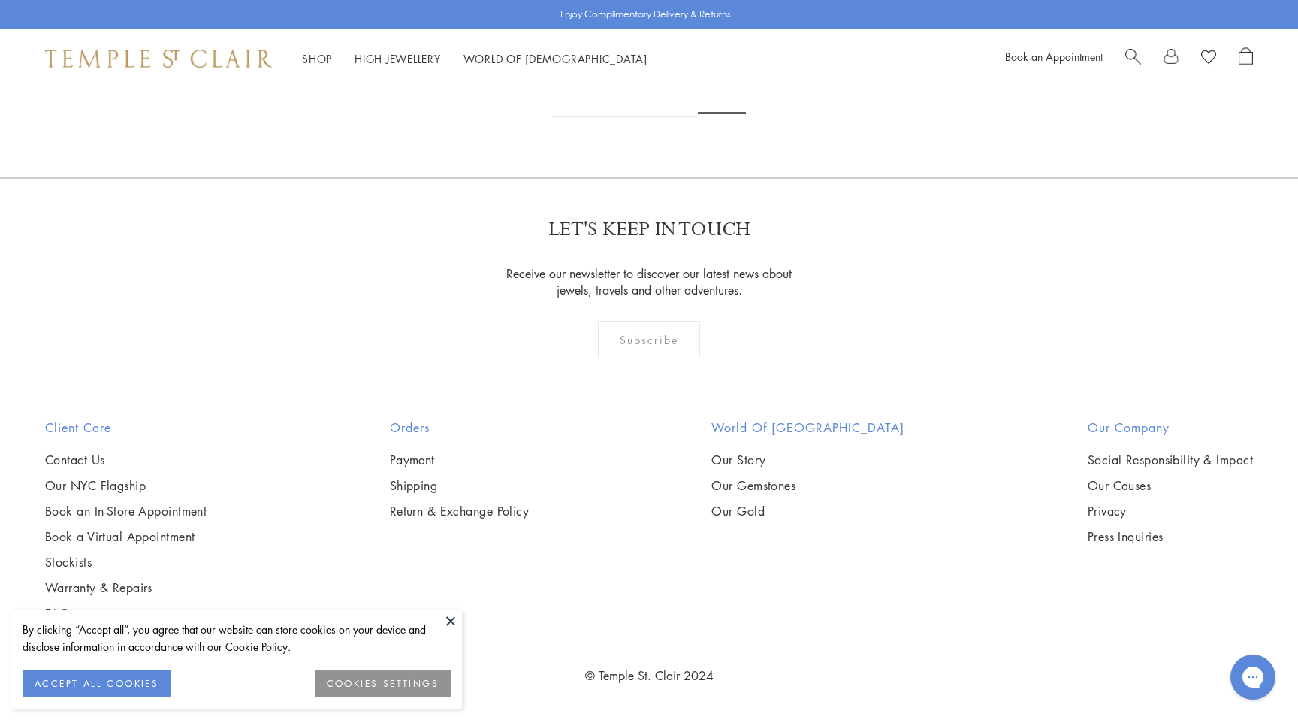
scroll to position [1665, 0]
click at [626, 117] on link "1" at bounding box center [624, 96] width 50 height 41
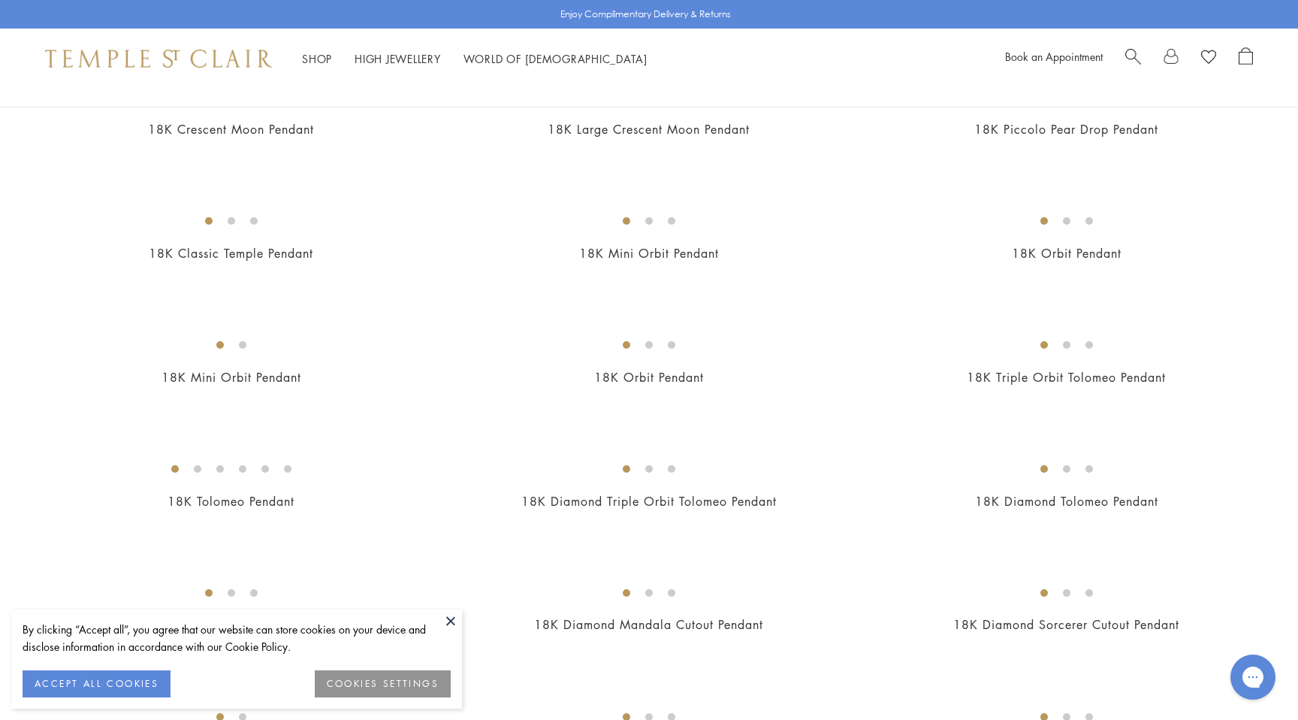
scroll to position [2145, 0]
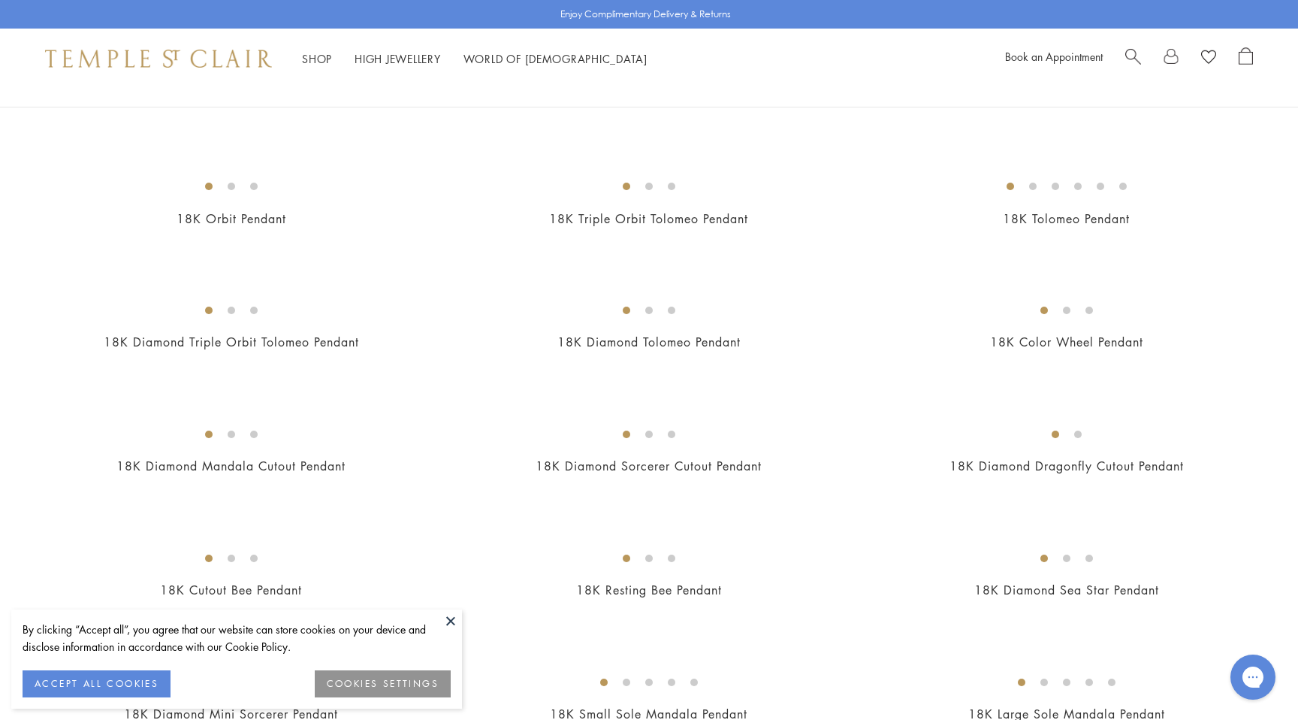
scroll to position [2082, 0]
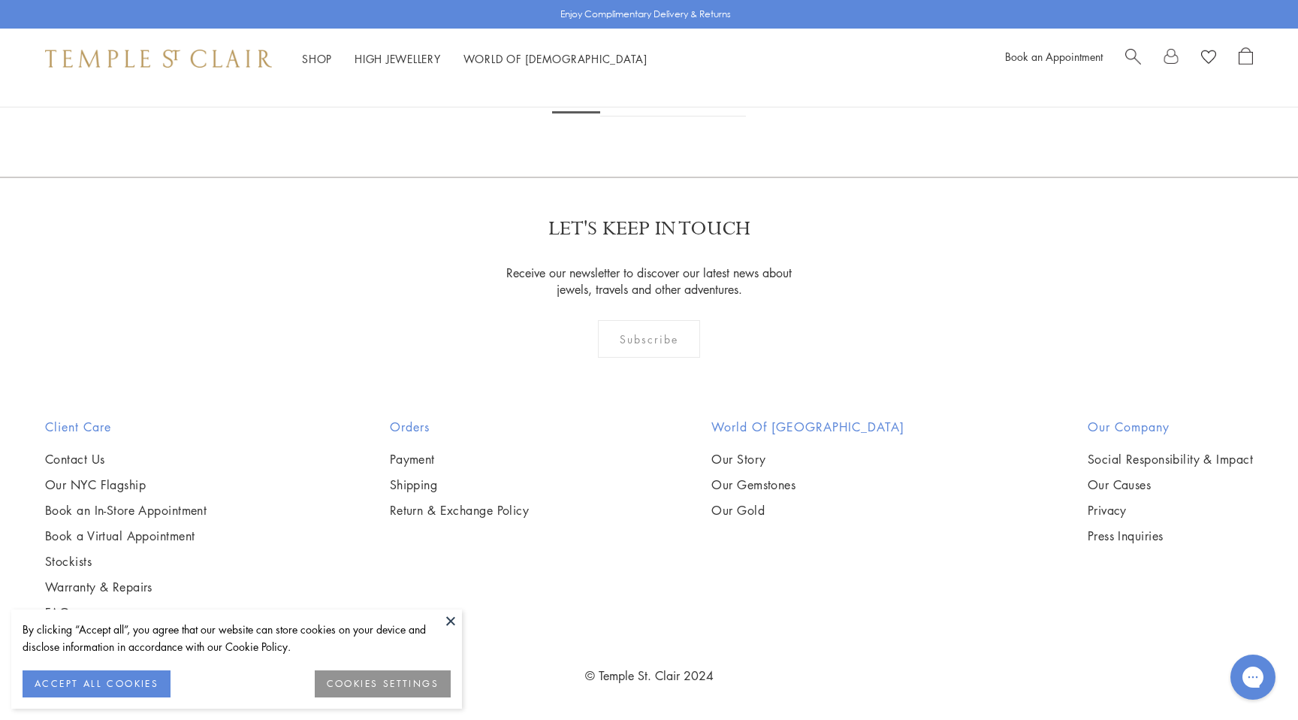
scroll to position [3051, 0]
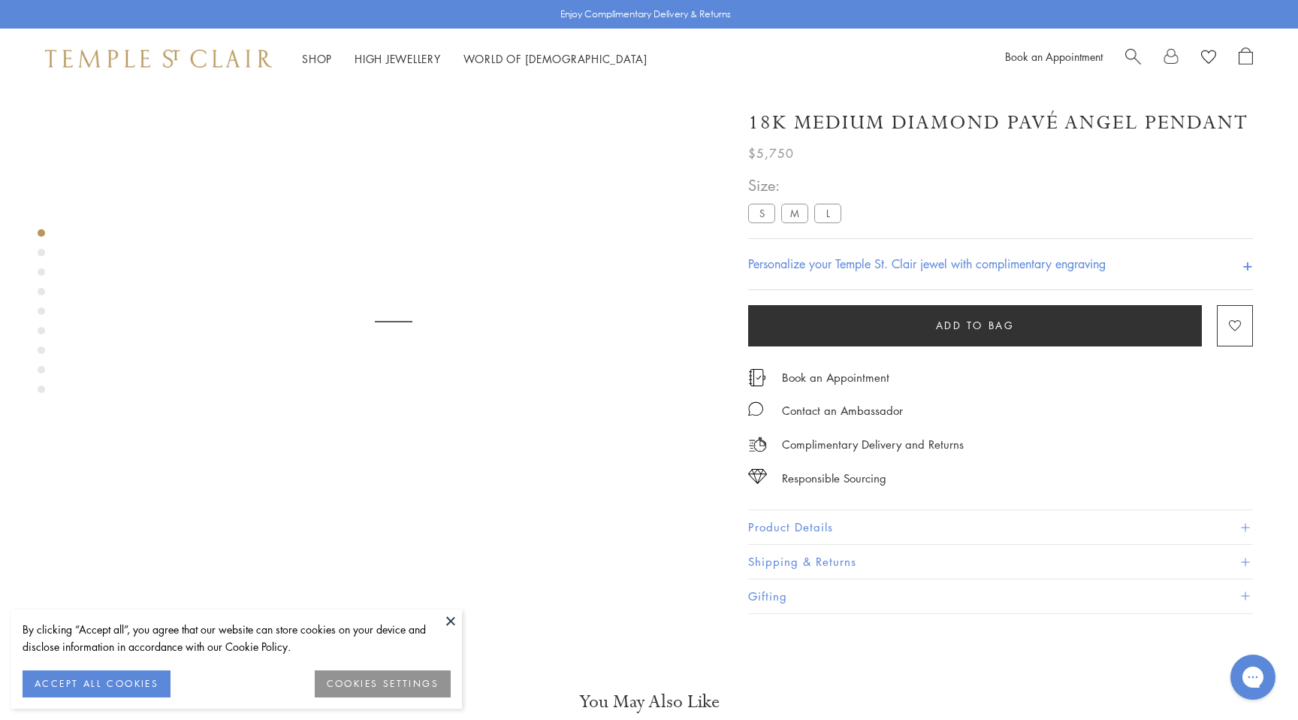
scroll to position [89, 0]
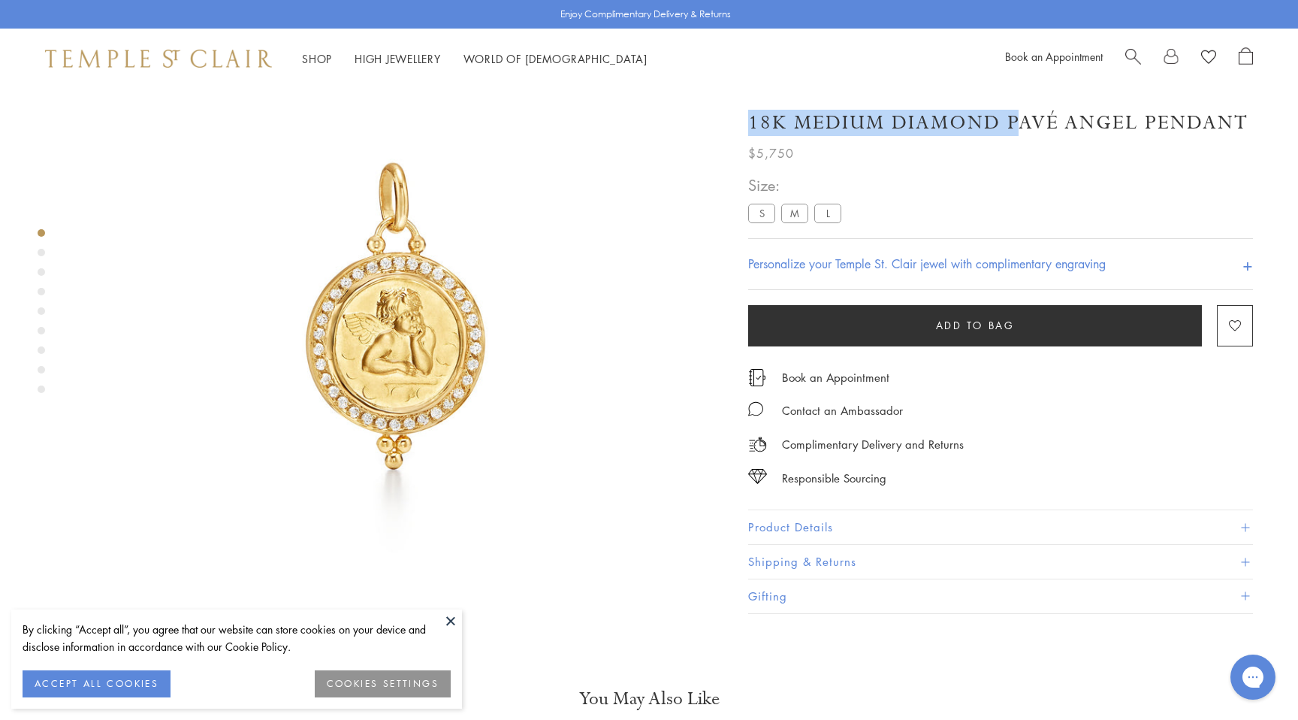
drag, startPoint x: 1248, startPoint y: 125, endPoint x: 1020, endPoint y: 125, distance: 228.4
click at [1020, 125] on div "18K Medium Diamond Pavé Angel Pendant" at bounding box center [1000, 123] width 505 height 26
click at [1021, 125] on h1 "18K Medium Diamond Pavé Angel Pendant" at bounding box center [998, 123] width 500 height 26
drag, startPoint x: 1008, startPoint y: 122, endPoint x: 1242, endPoint y: 122, distance: 233.6
click at [1242, 122] on h1 "18K Medium Diamond Pavé Angel Pendant" at bounding box center [998, 123] width 500 height 26
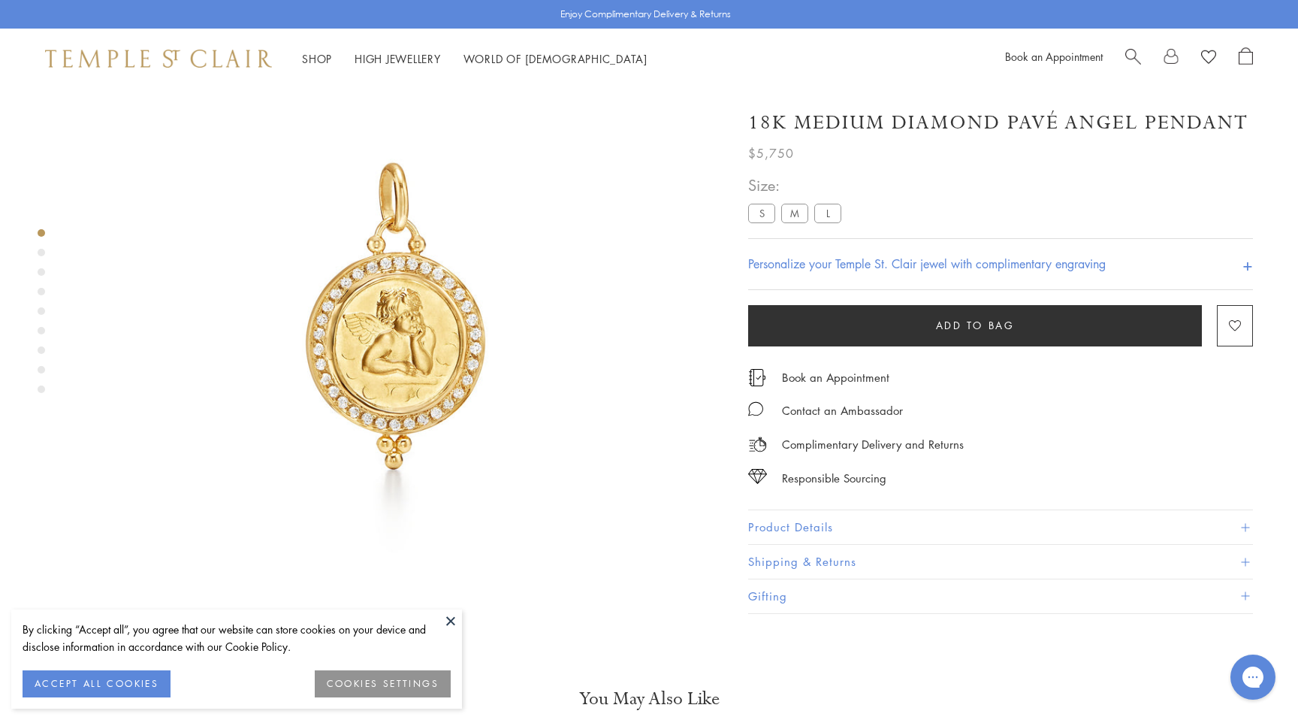
click at [1242, 122] on h1 "18K Medium Diamond Pavé Angel Pendant" at bounding box center [998, 123] width 500 height 26
drag, startPoint x: 1243, startPoint y: 122, endPoint x: 1040, endPoint y: 125, distance: 202.8
click at [1040, 125] on h1 "18K Medium Diamond Pavé Angel Pendant" at bounding box center [998, 123] width 500 height 26
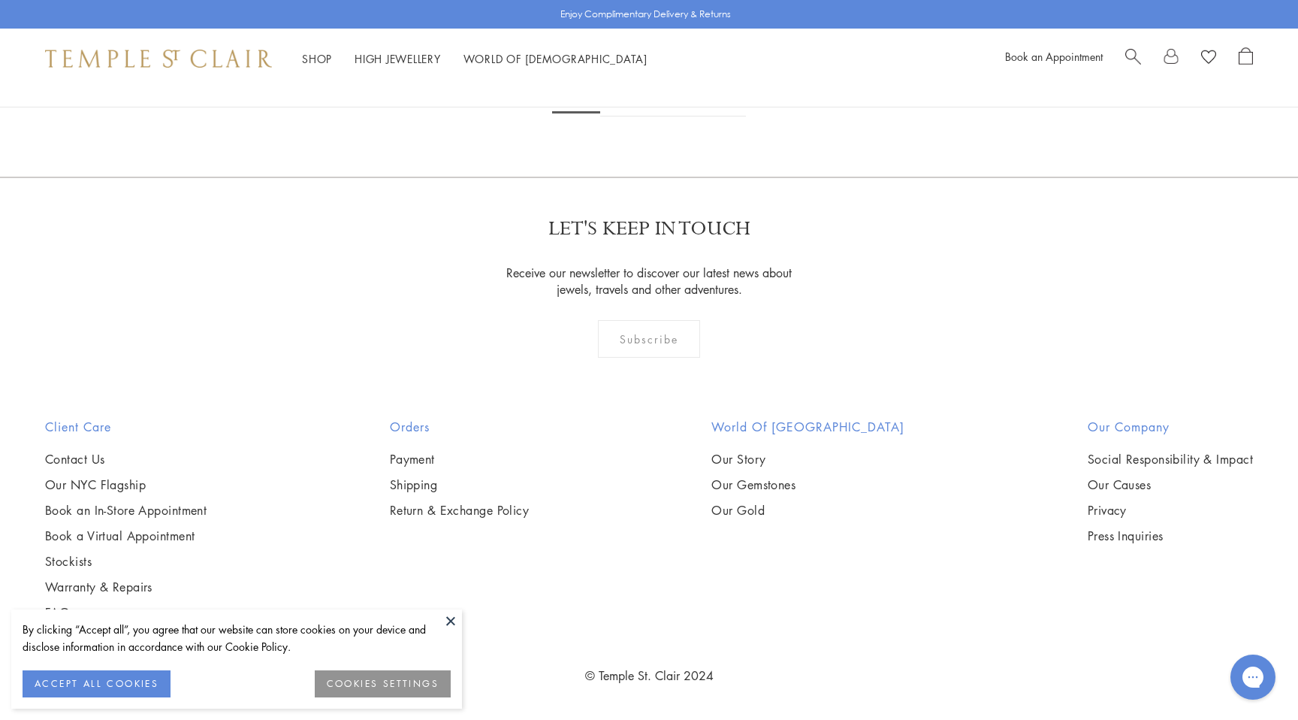
scroll to position [3350, 0]
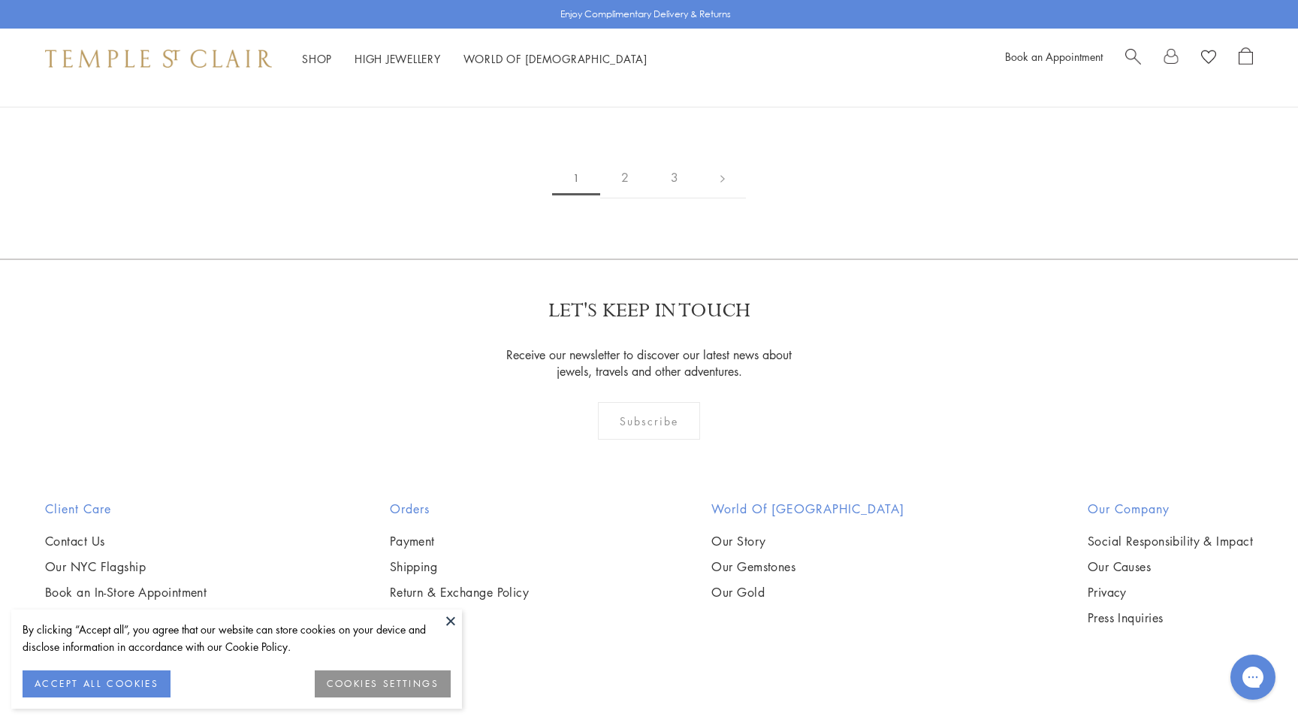
scroll to position [2988, 0]
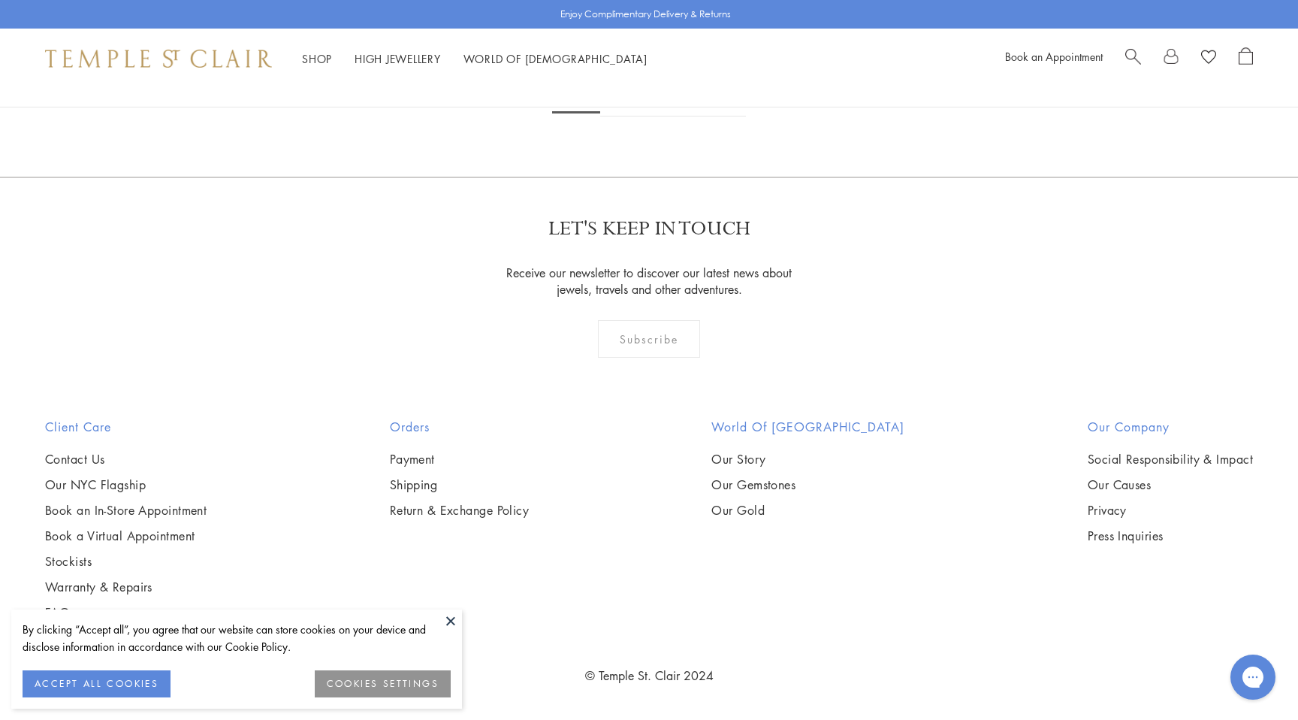
scroll to position [5613, 0]
drag, startPoint x: 780, startPoint y: 421, endPoint x: 666, endPoint y: 414, distance: 114.4
copy link "Heart Pendant"
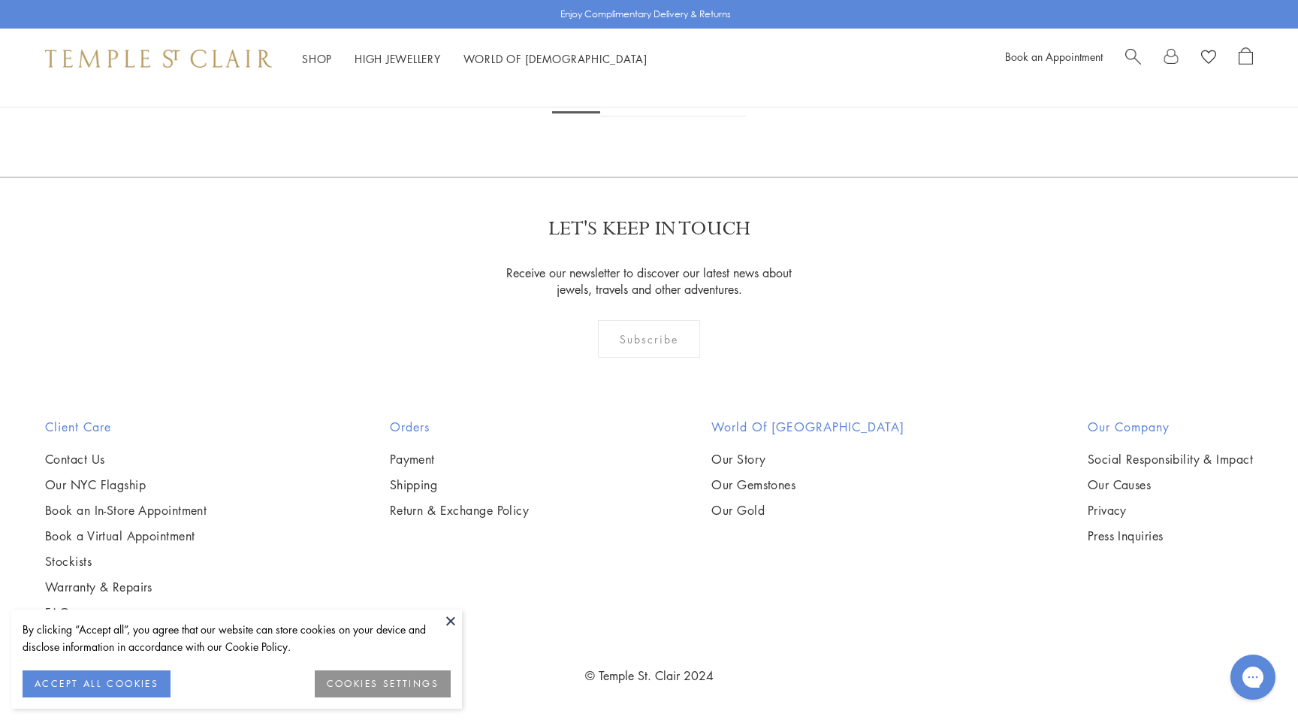
scroll to position [5436, 0]
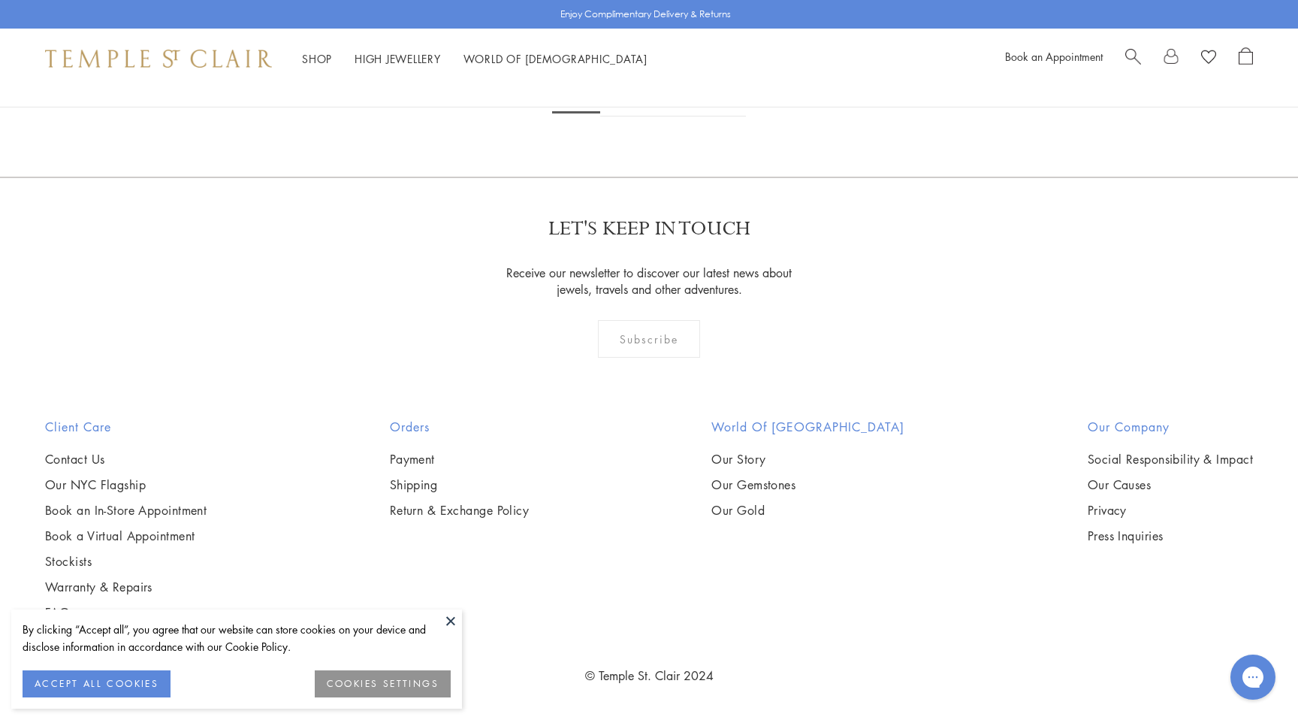
scroll to position [11280, 0]
click at [620, 116] on link "2" at bounding box center [625, 95] width 50 height 41
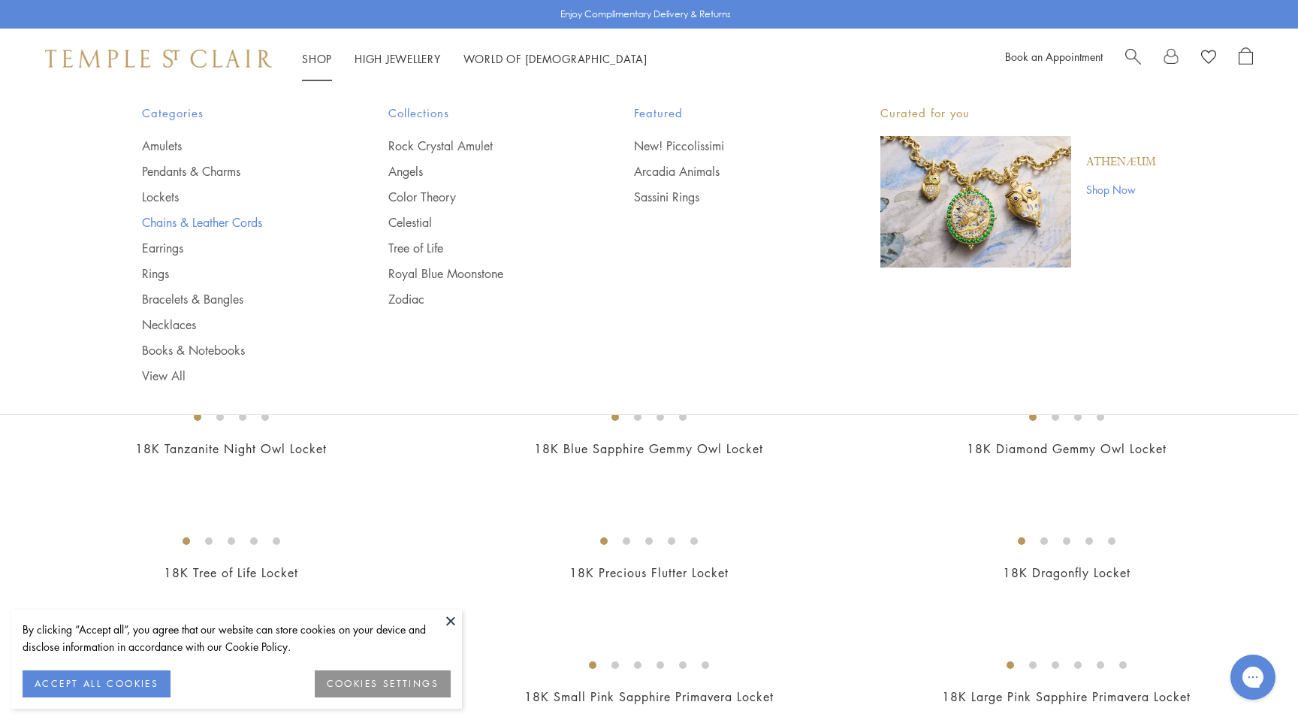
click at [207, 220] on link "Chains & Leather Cords" at bounding box center [235, 222] width 186 height 17
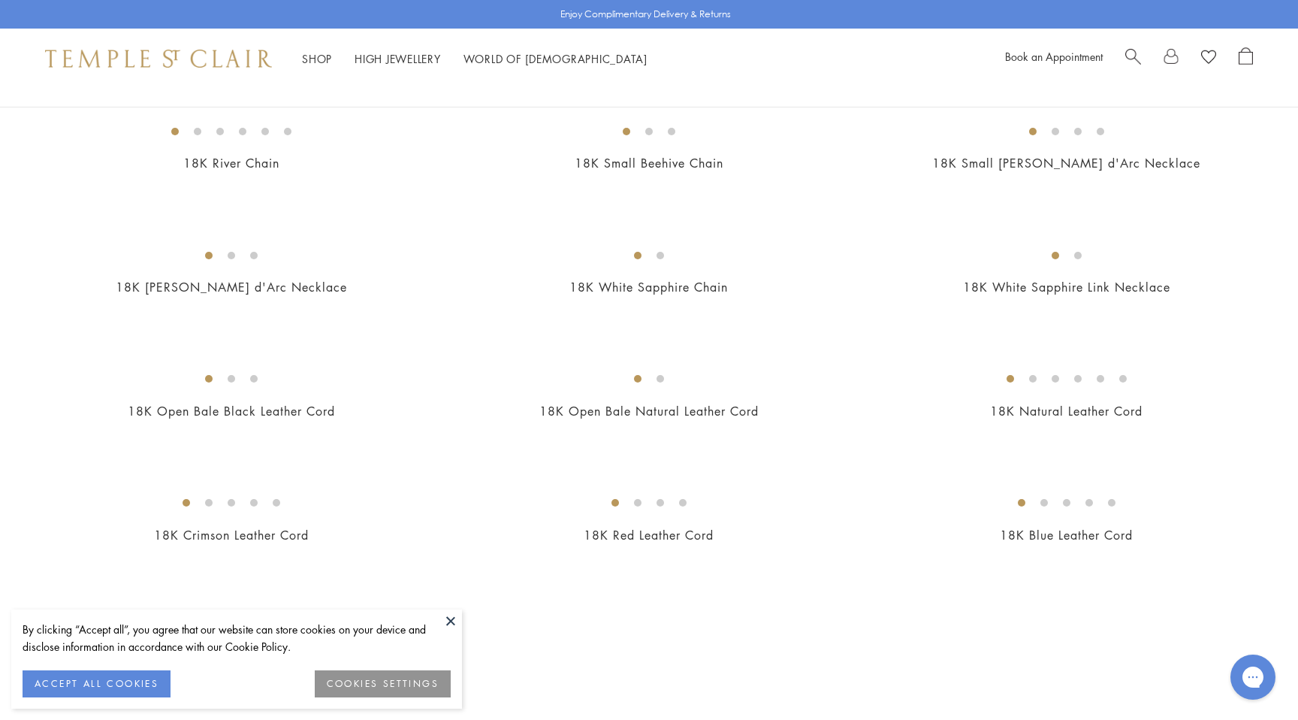
scroll to position [556, 0]
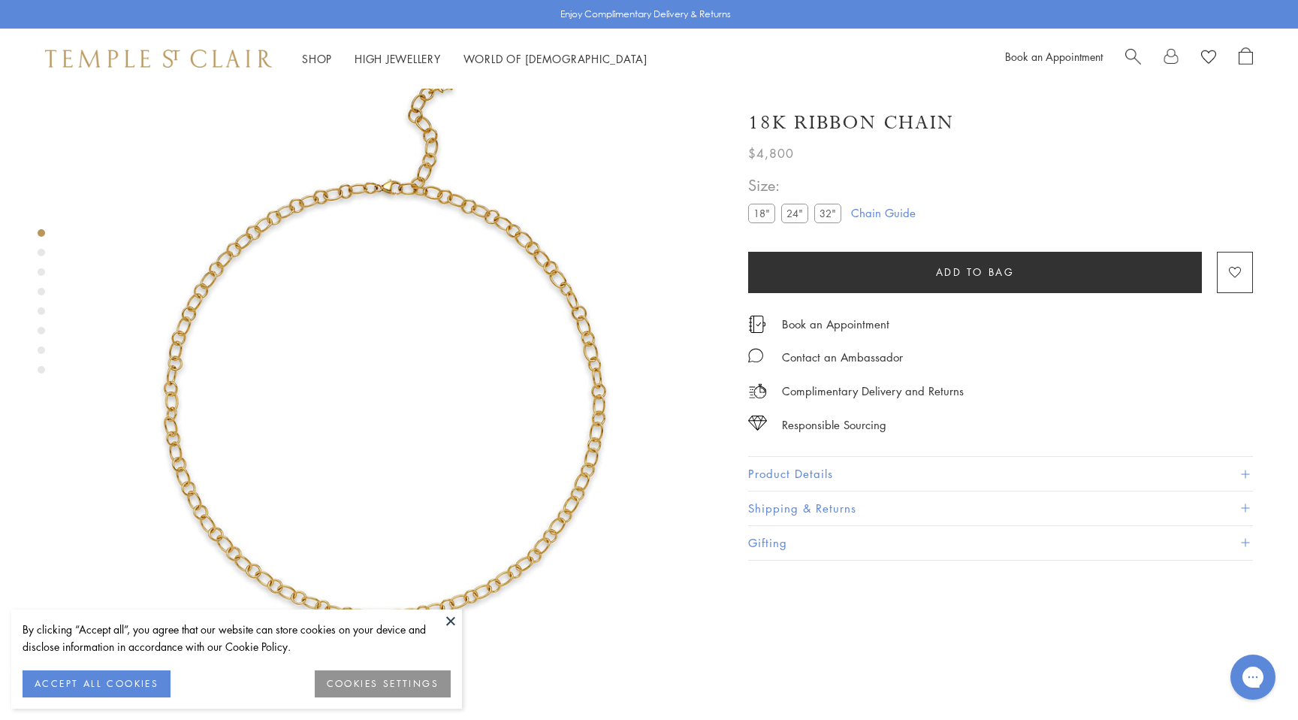
scroll to position [89, 0]
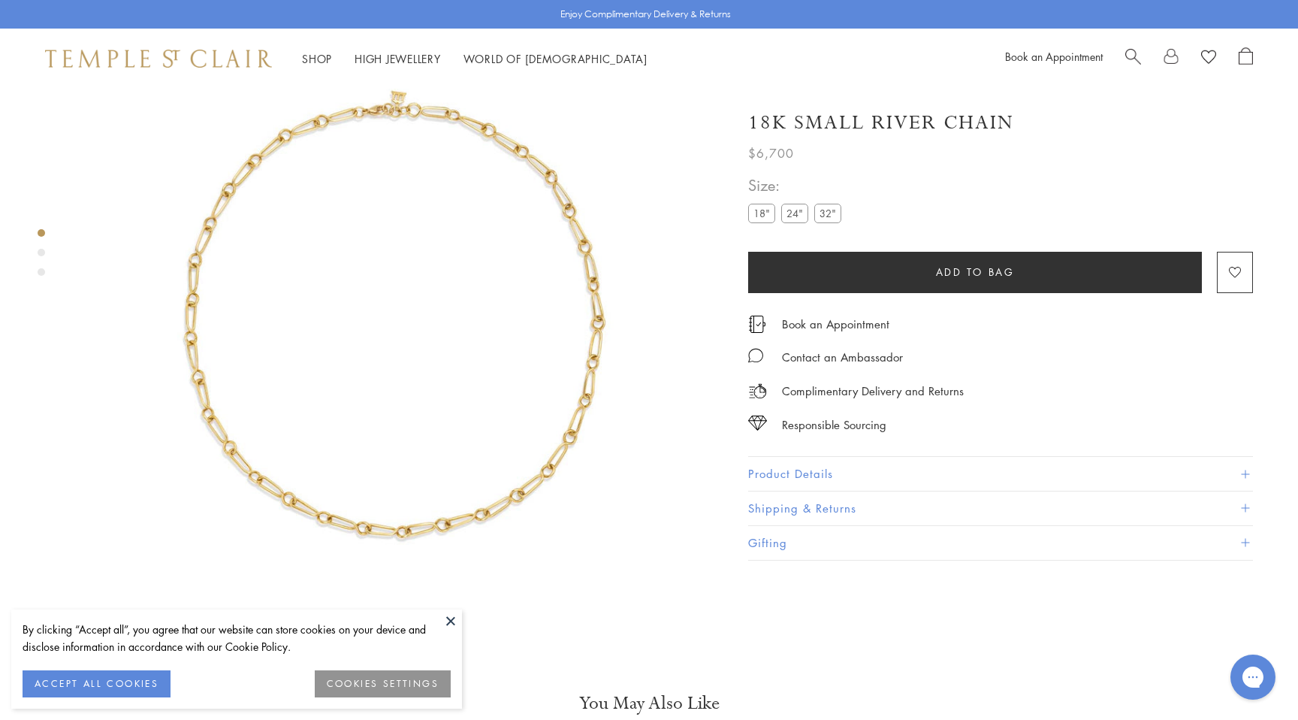
scroll to position [89, 0]
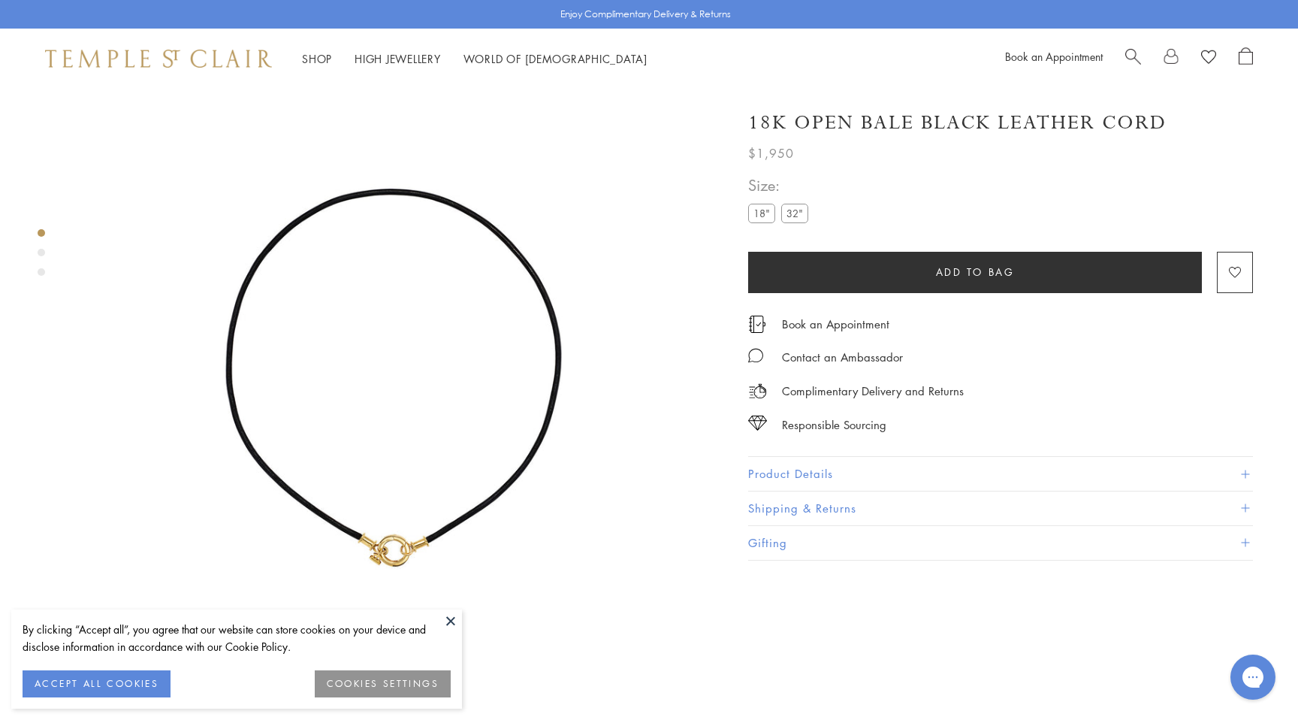
scroll to position [89, 0]
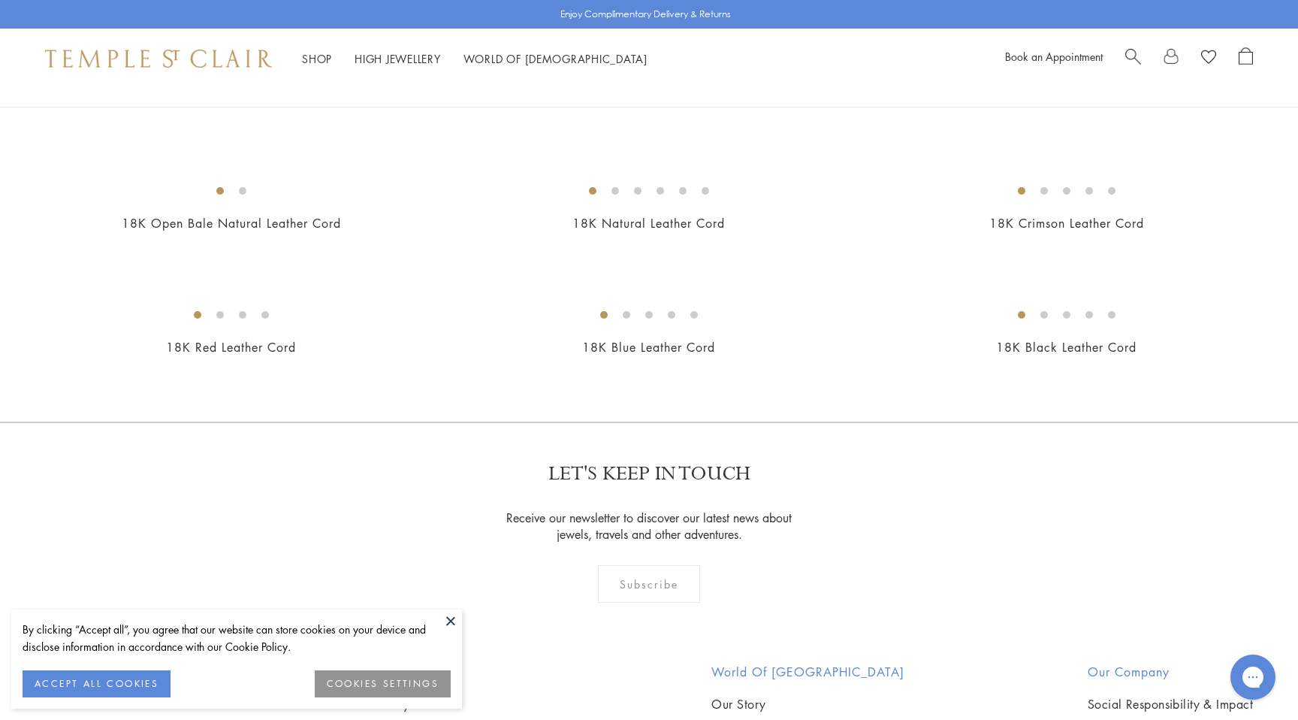
scroll to position [722, 0]
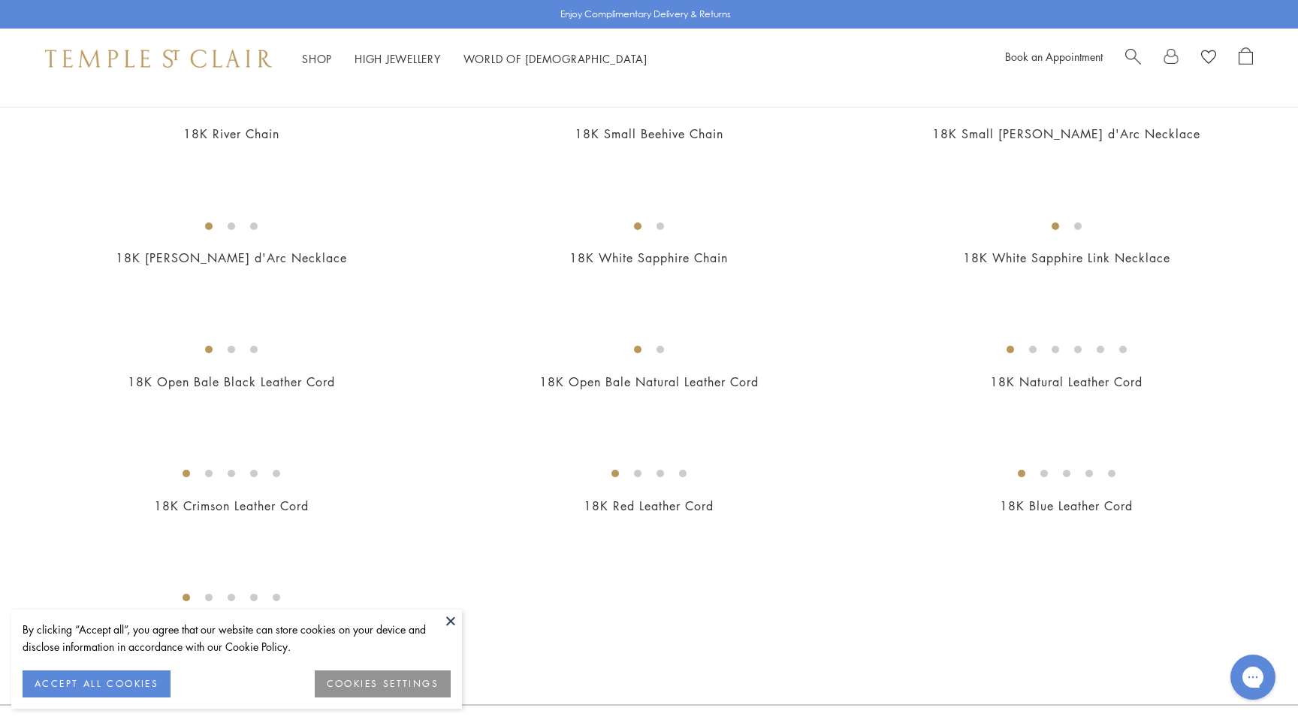
scroll to position [593, 0]
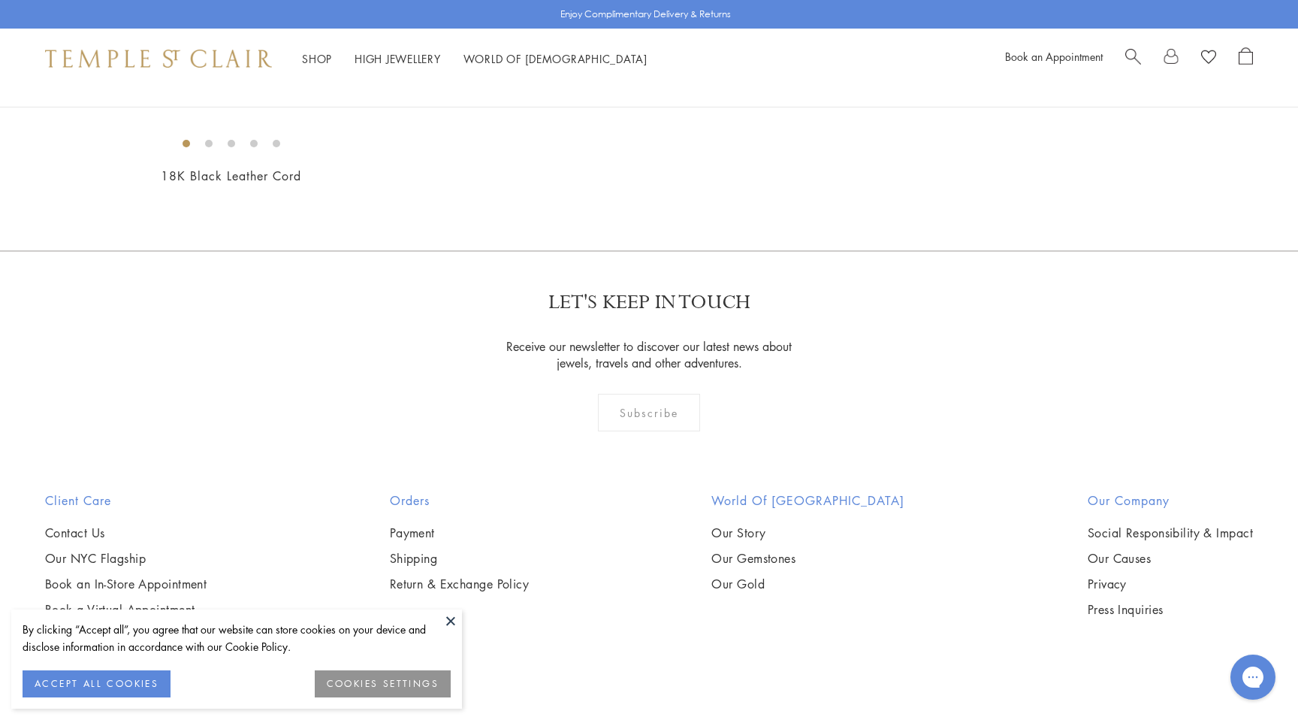
scroll to position [1087, 0]
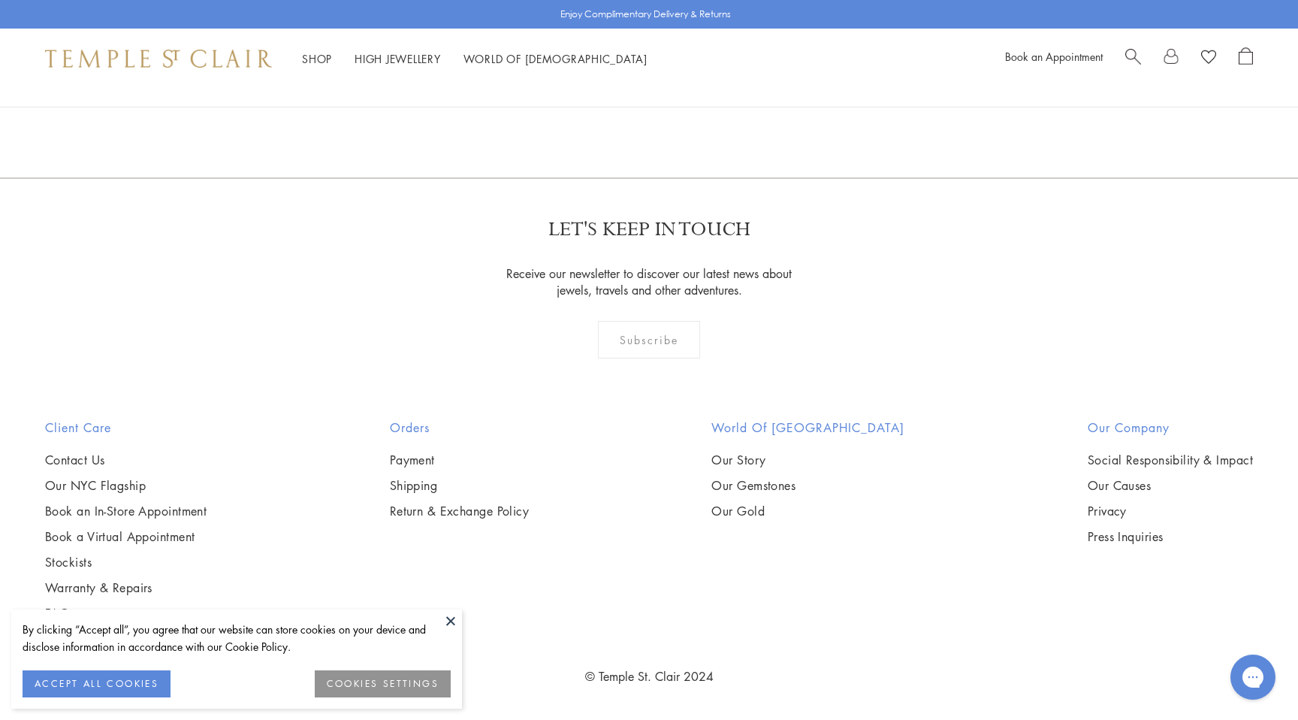
scroll to position [1030, 0]
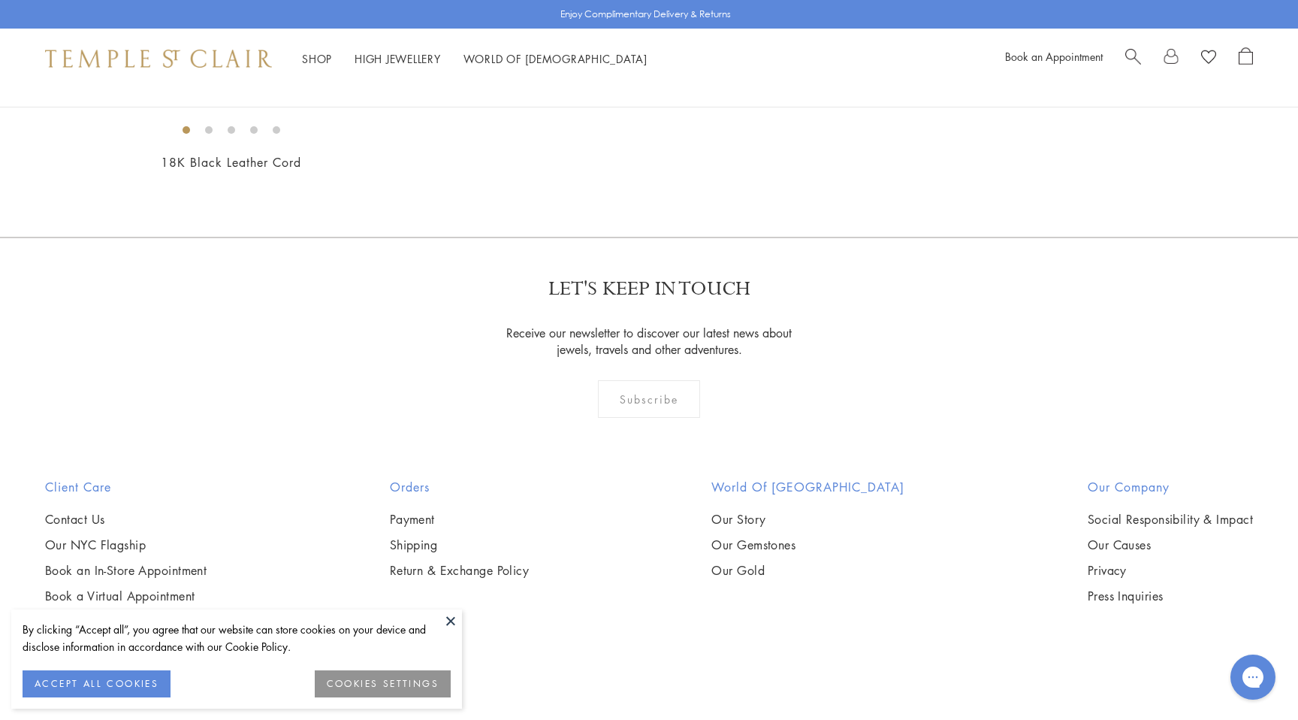
click at [451, 617] on button at bounding box center [450, 620] width 23 height 23
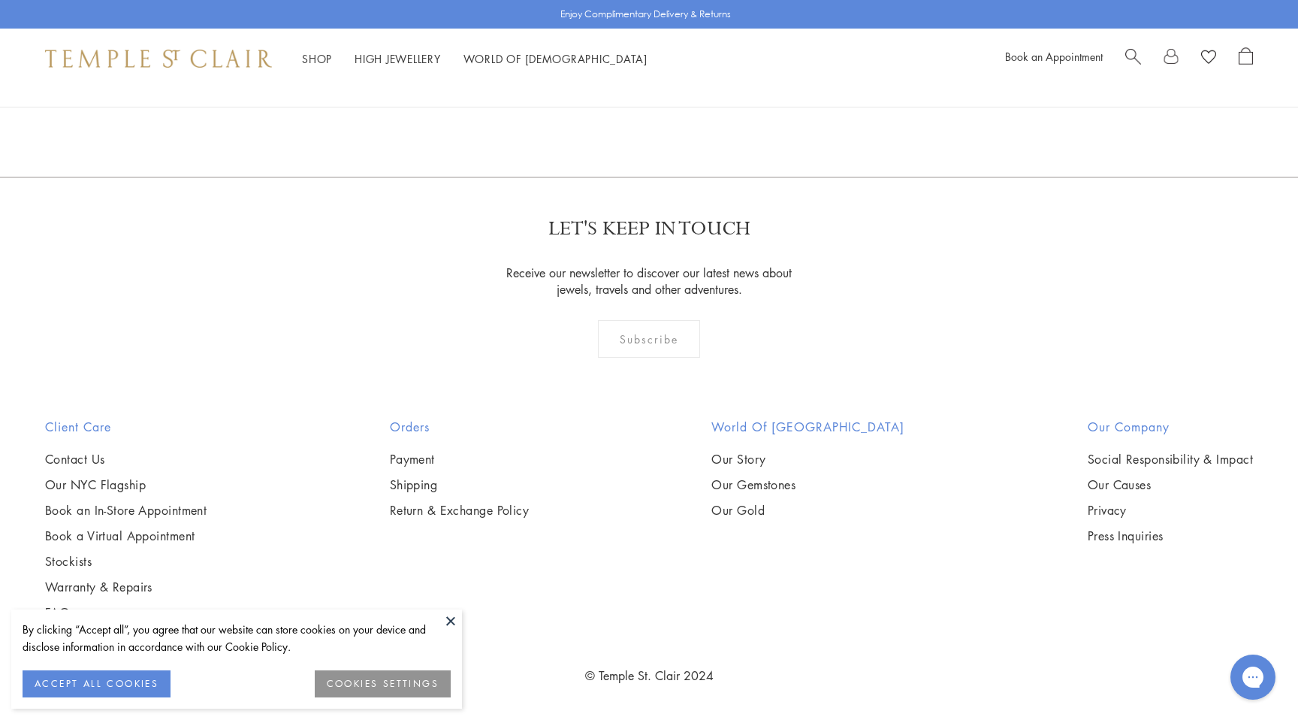
scroll to position [1995, 0]
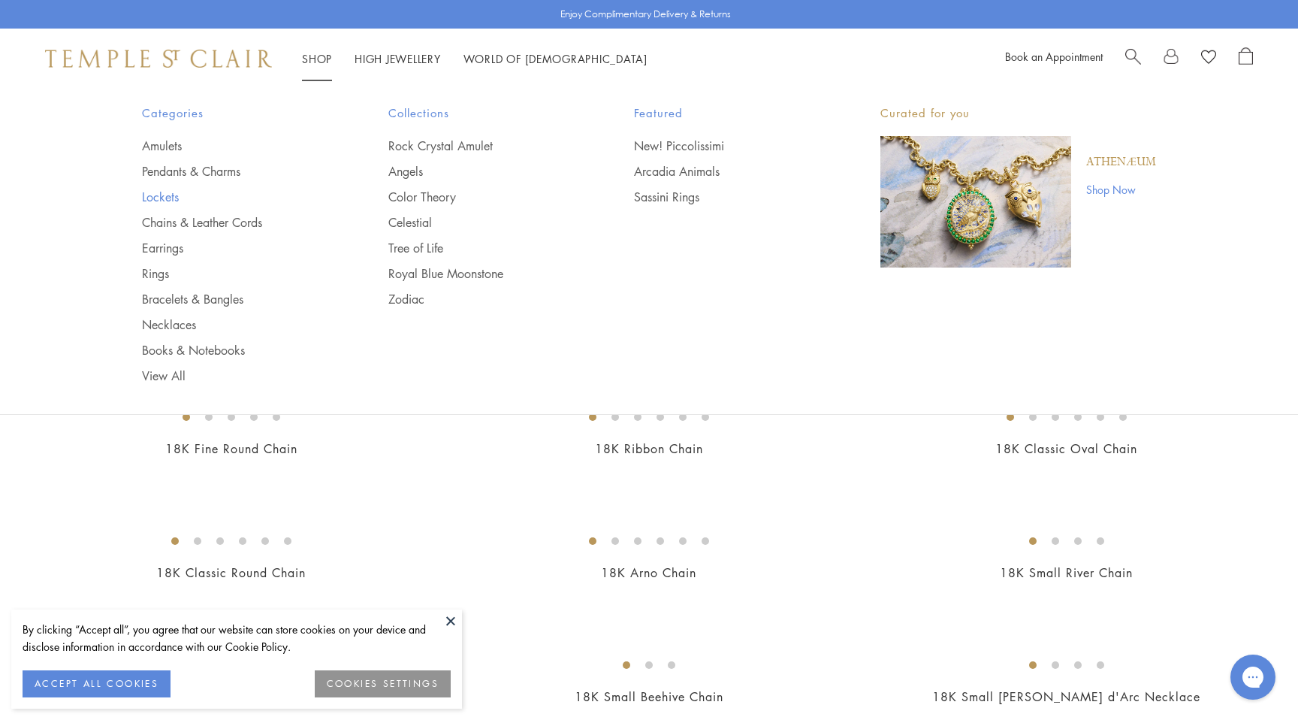
click at [157, 200] on link "Lockets" at bounding box center [235, 197] width 186 height 17
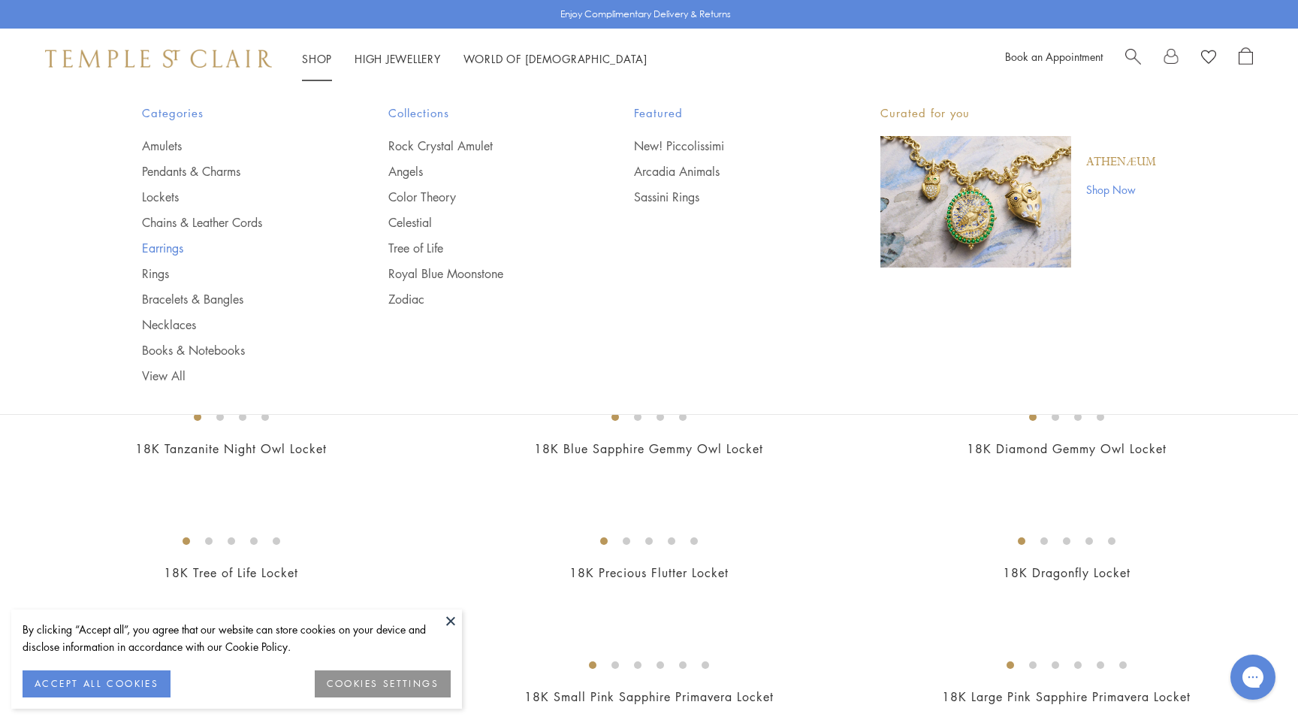
click at [160, 249] on link "Earrings" at bounding box center [235, 248] width 186 height 17
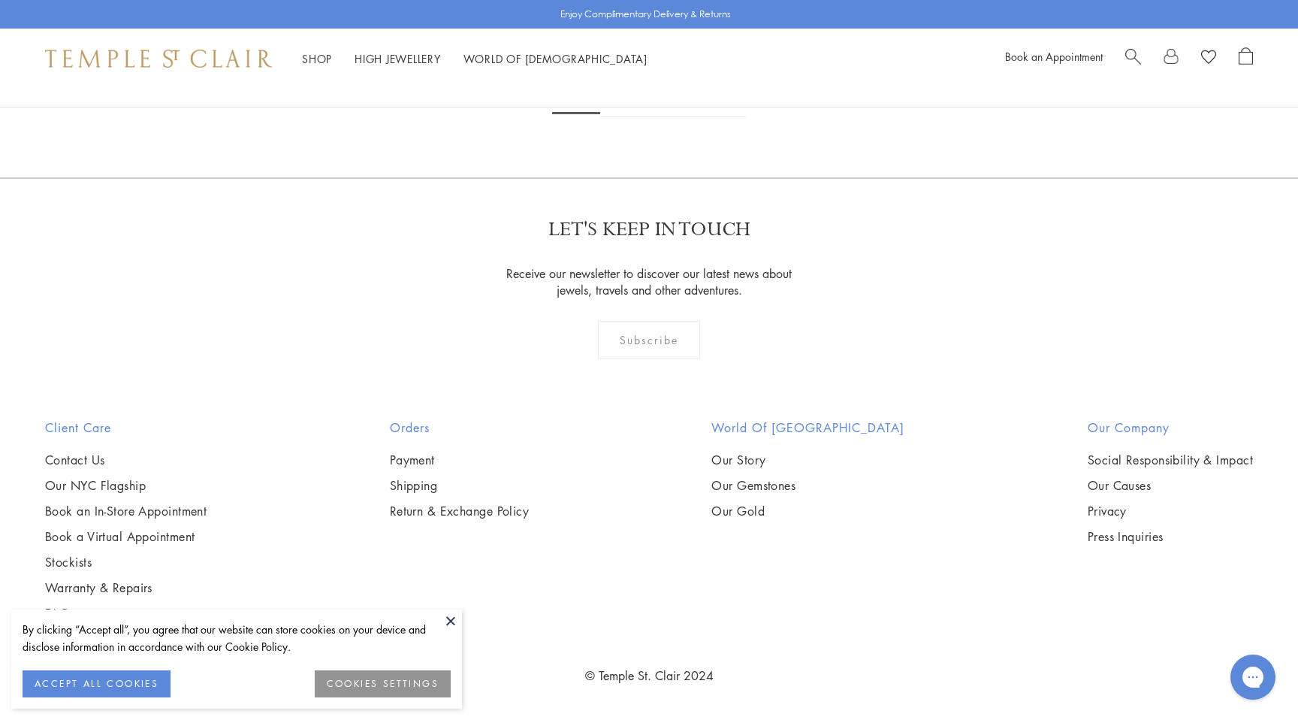
scroll to position [8612, 0]
click at [614, 117] on link "2" at bounding box center [625, 96] width 50 height 41
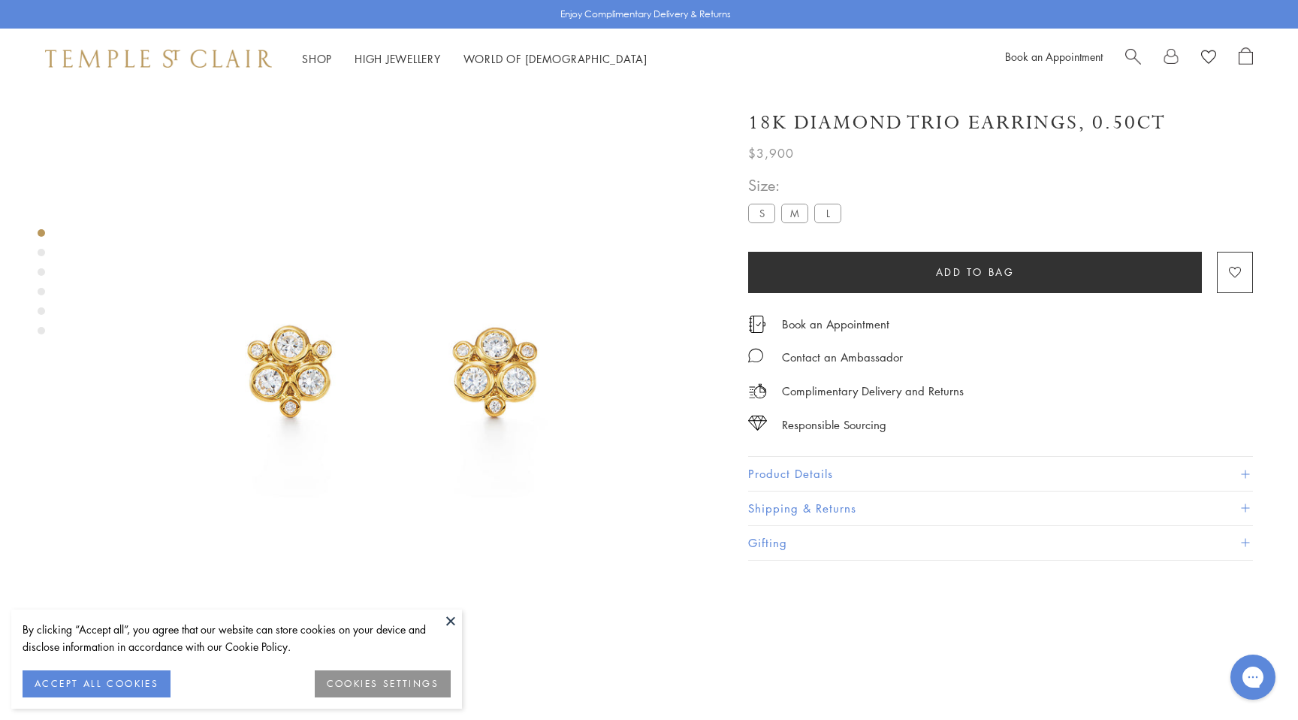
scroll to position [89, 0]
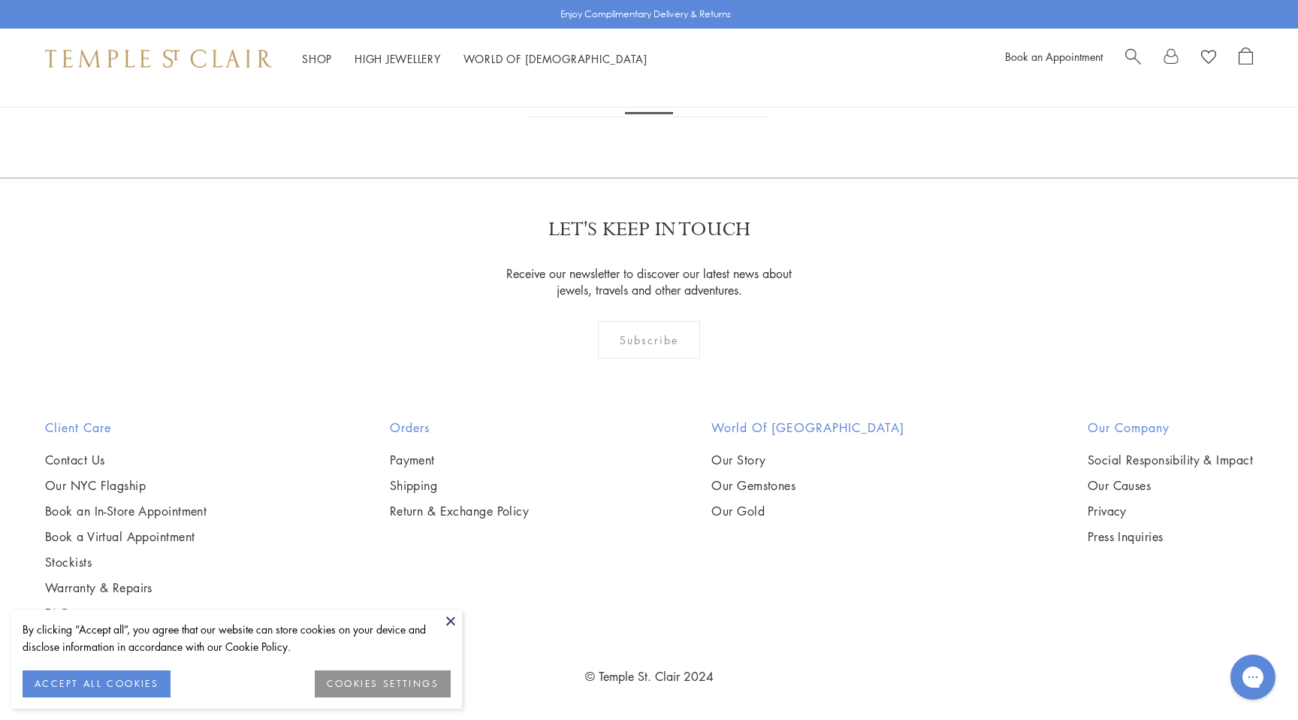
scroll to position [7696, 0]
click at [695, 117] on link "3" at bounding box center [698, 96] width 50 height 41
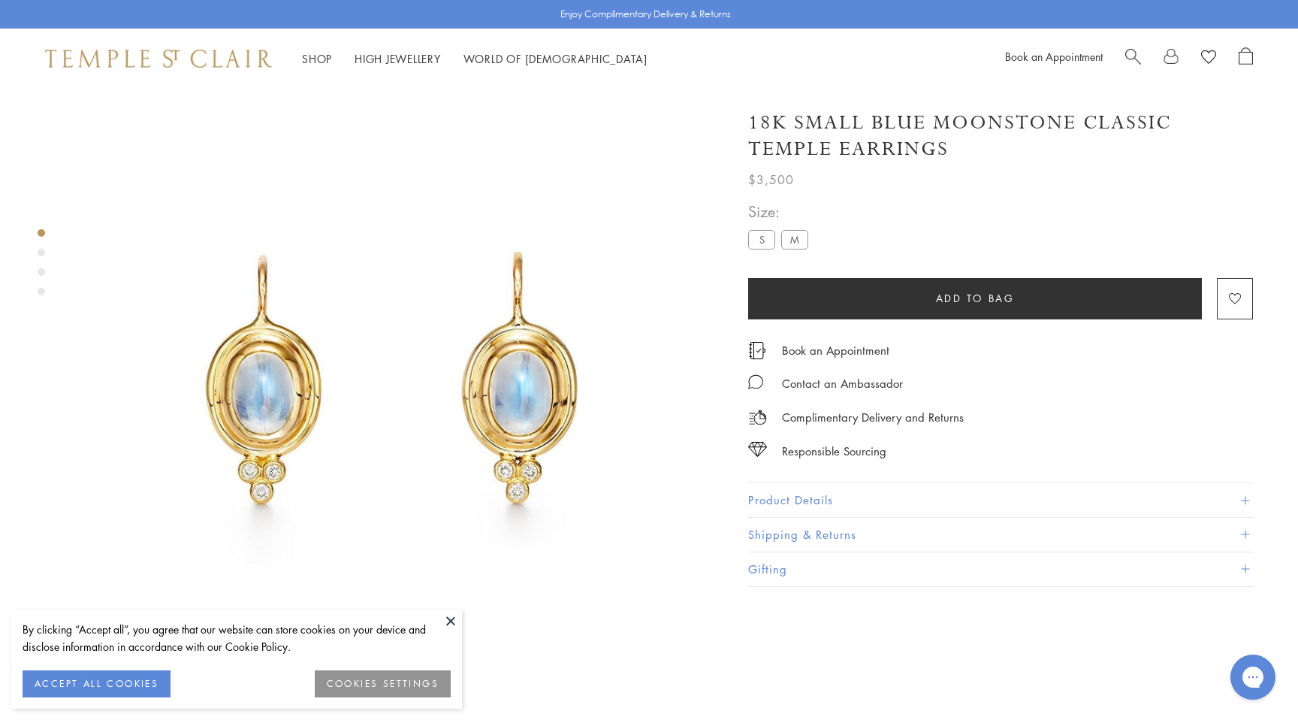
scroll to position [89, 0]
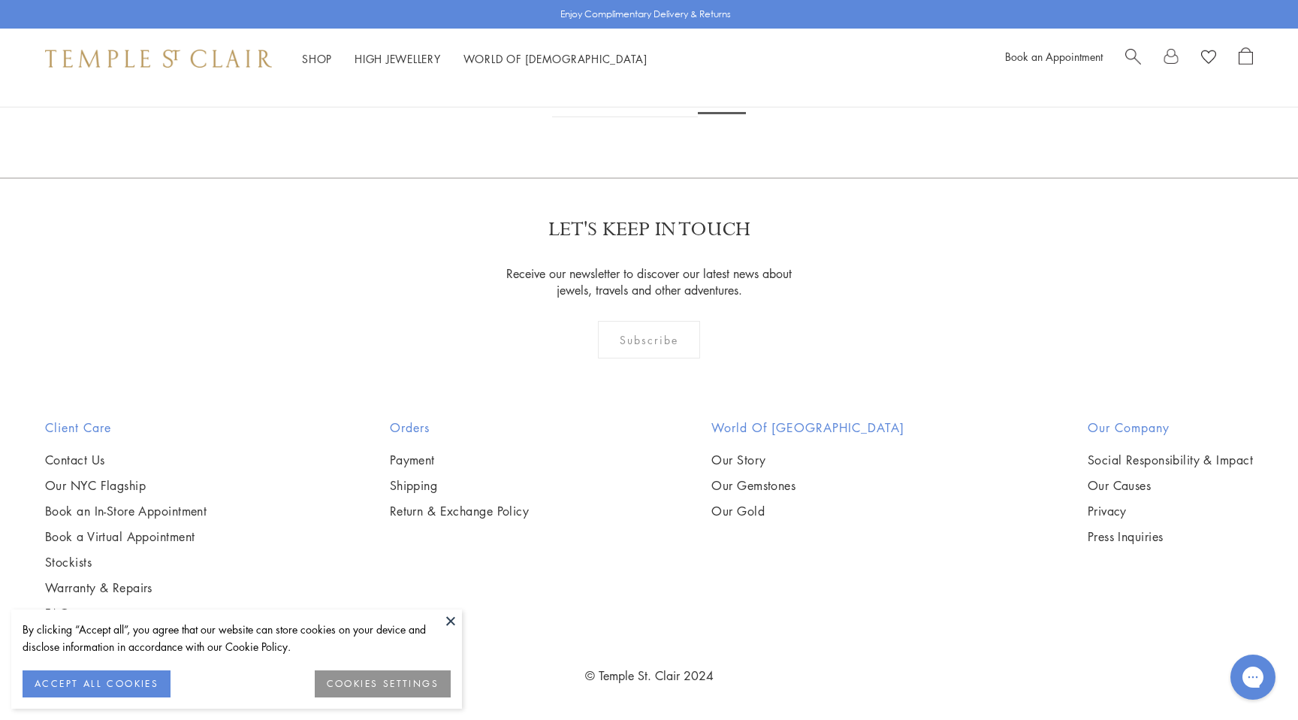
scroll to position [976, 0]
click at [632, 117] on link "1" at bounding box center [624, 96] width 50 height 41
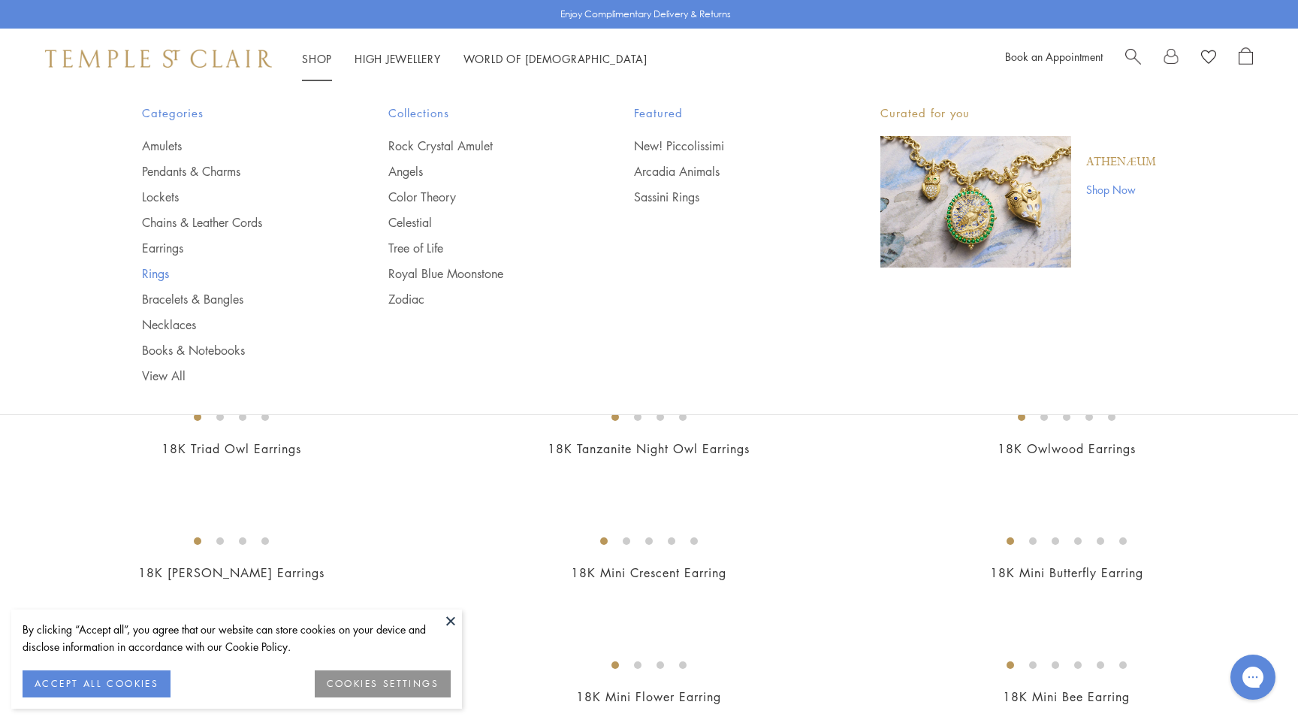
click at [163, 273] on link "Rings" at bounding box center [235, 273] width 186 height 17
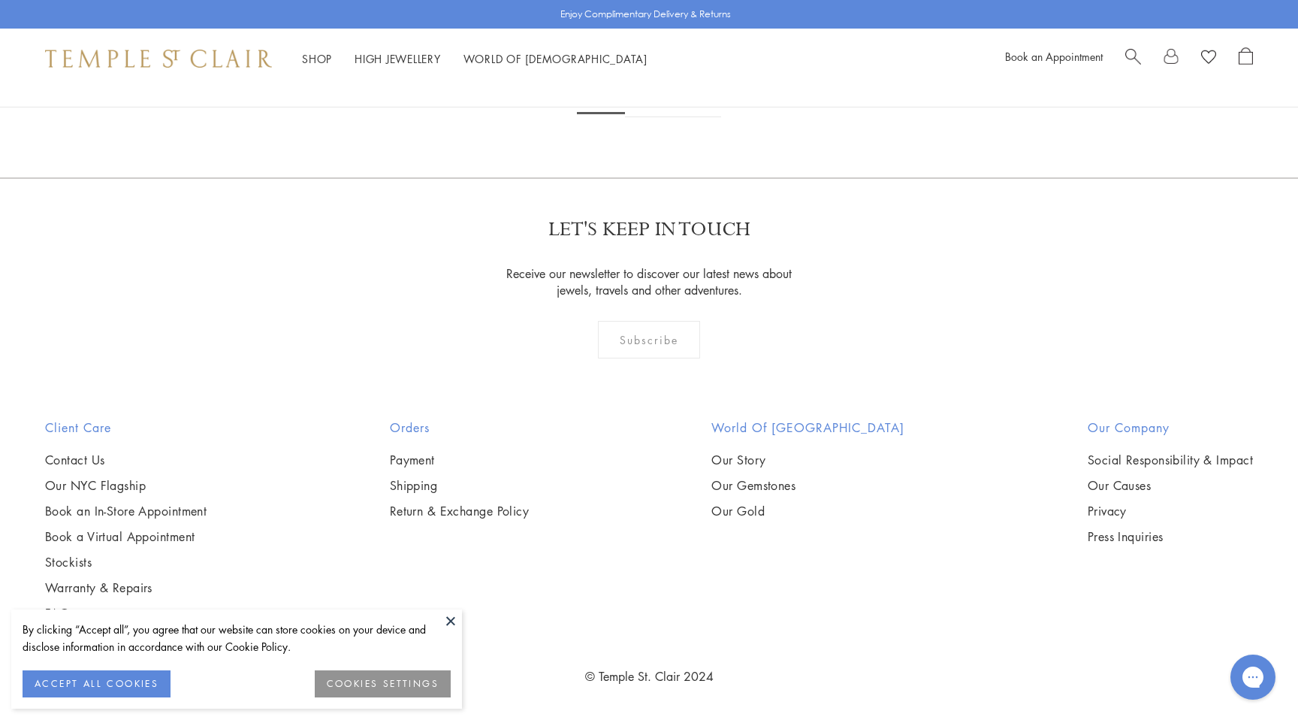
scroll to position [7686, 0]
click at [648, 117] on link "2" at bounding box center [650, 96] width 50 height 41
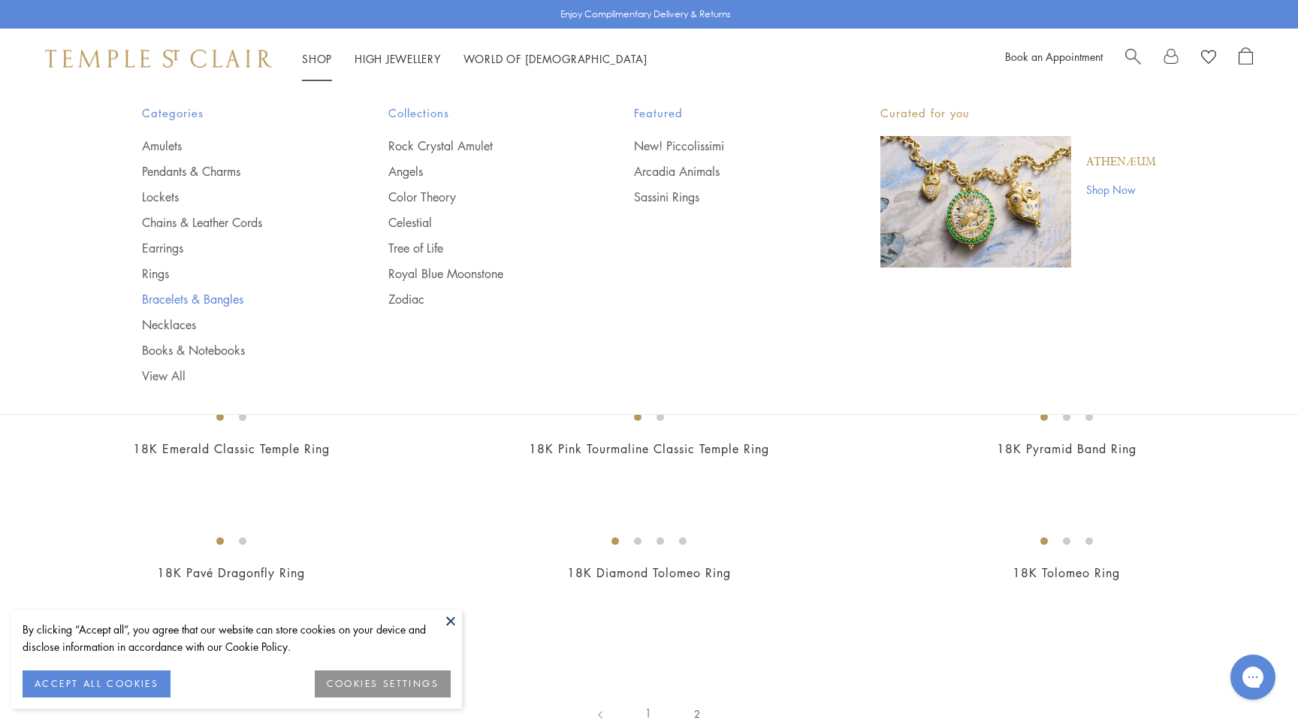
click at [170, 302] on link "Bracelets & Bangles" at bounding box center [235, 299] width 186 height 17
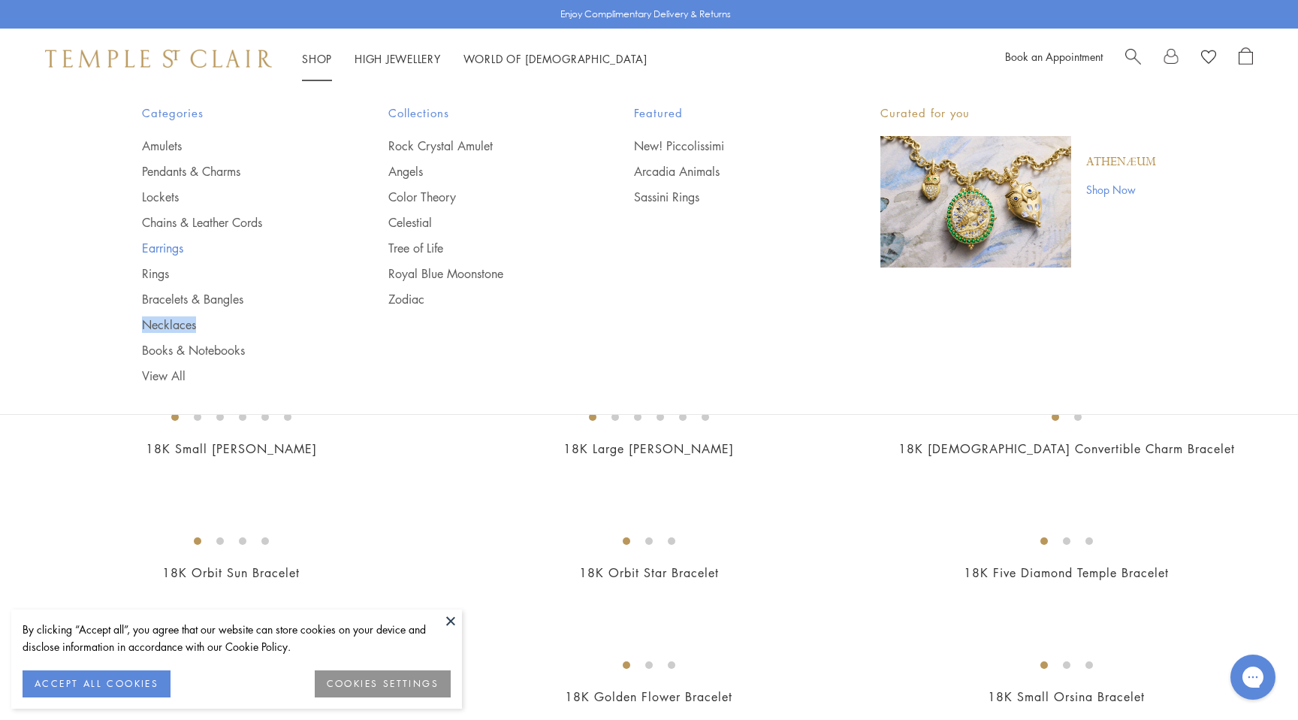
click at [173, 252] on link "Earrings" at bounding box center [235, 248] width 186 height 17
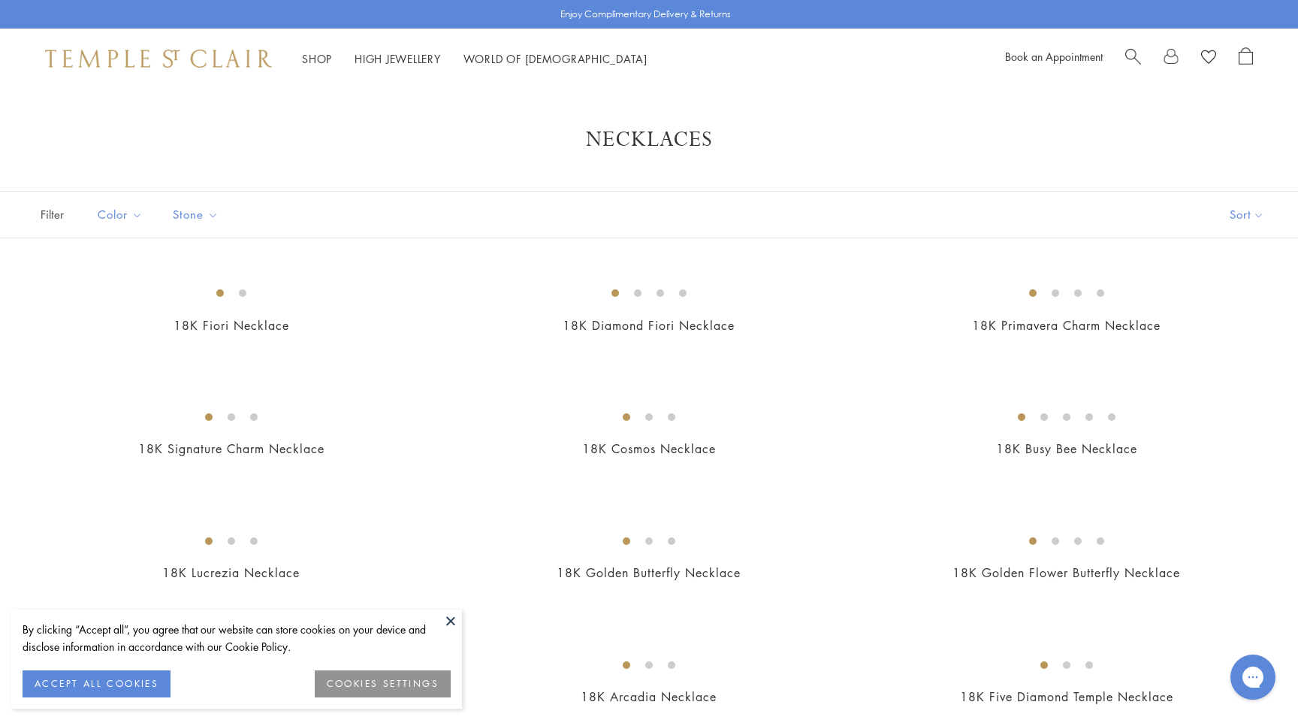
click at [444, 234] on div "Filter Sort Color Blue Gold Green Multicolored Orange Pink Purple Red White" at bounding box center [649, 214] width 1298 height 47
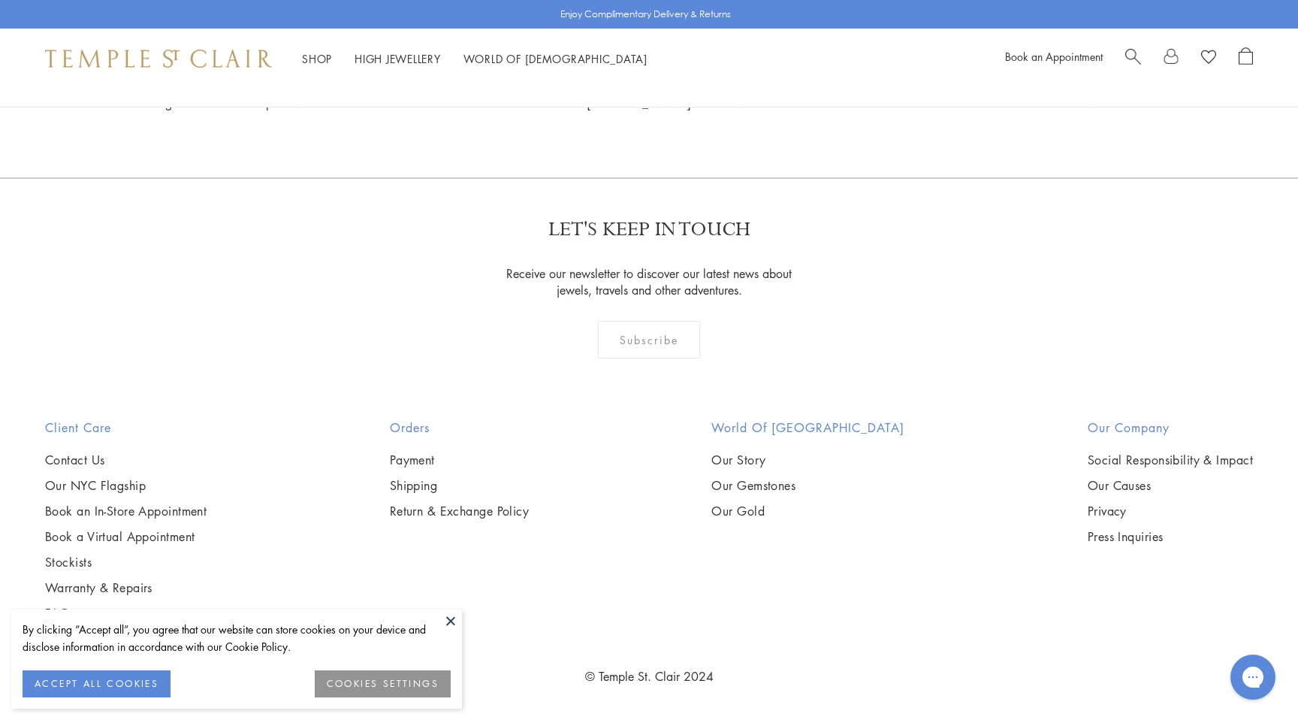
scroll to position [3291, 0]
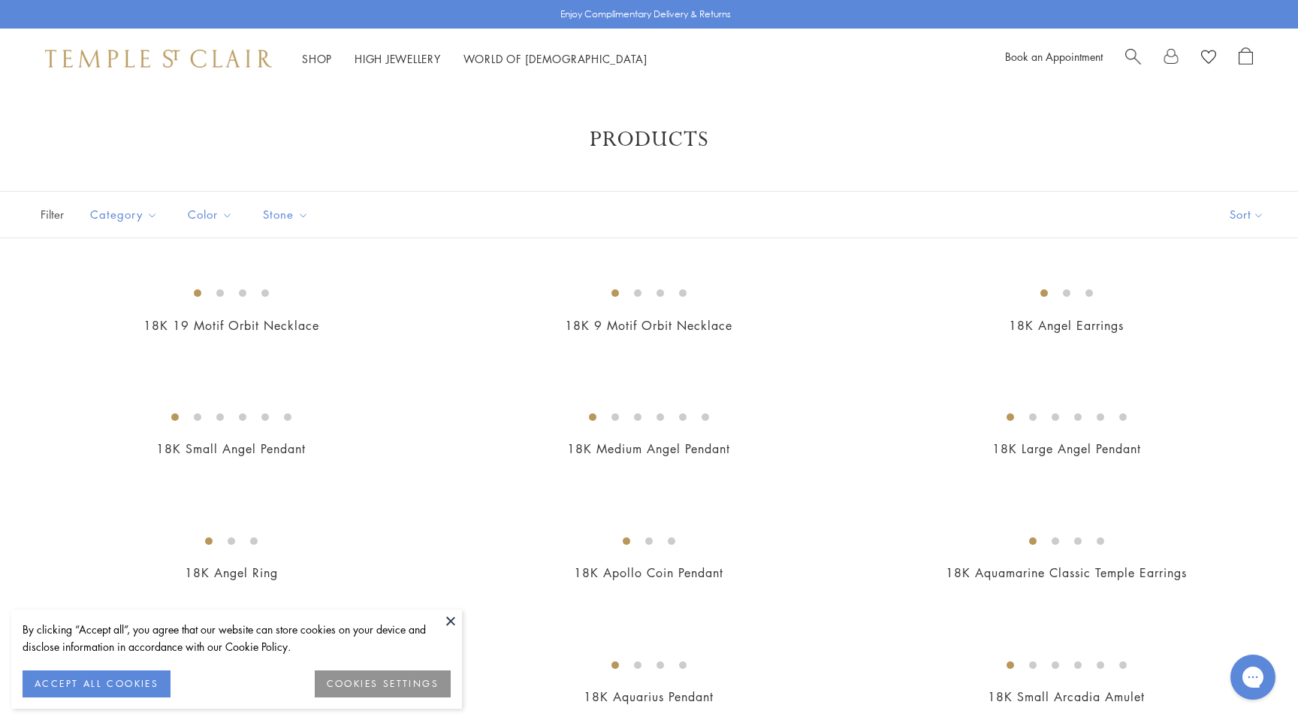
click at [438, 204] on div "Filter Sort Category Amulets Bracelets Chains Earrings Necklaces Pendants Rings…" at bounding box center [649, 214] width 1298 height 47
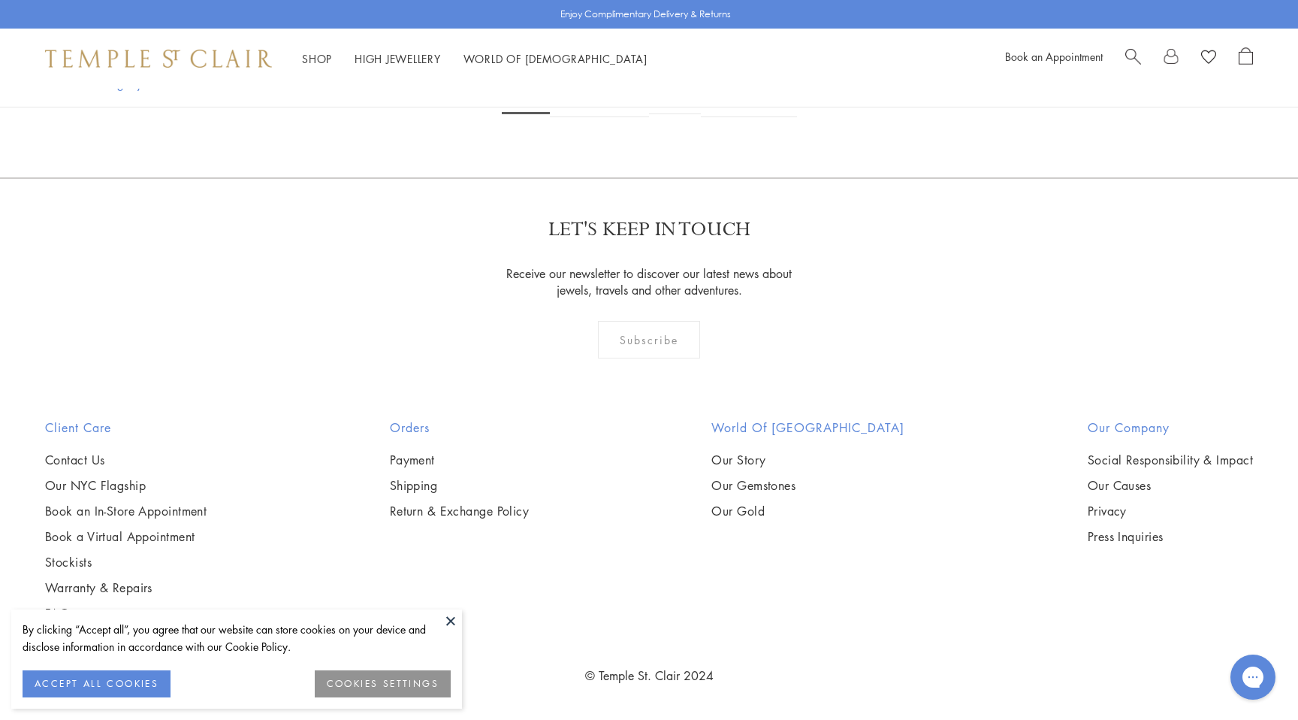
scroll to position [4596, 0]
click at [578, 117] on link "2" at bounding box center [575, 96] width 50 height 41
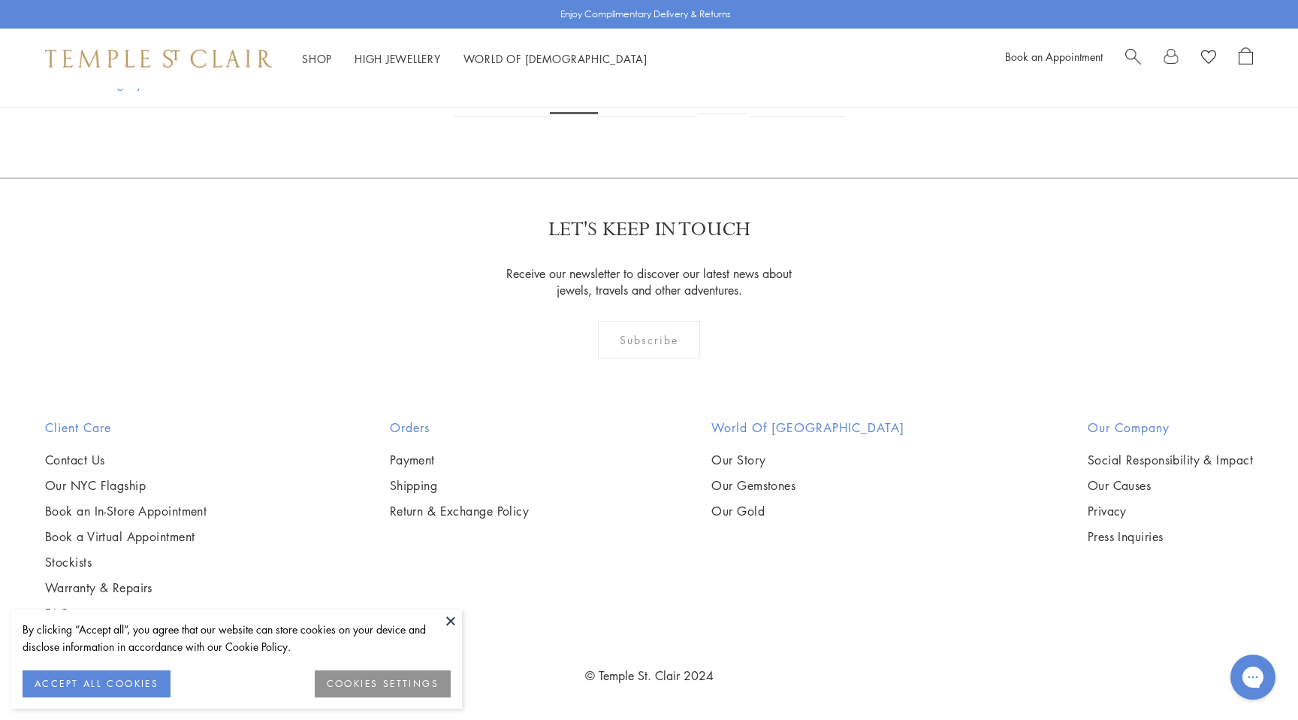
scroll to position [8301, 0]
click at [630, 117] on link "3" at bounding box center [623, 96] width 50 height 41
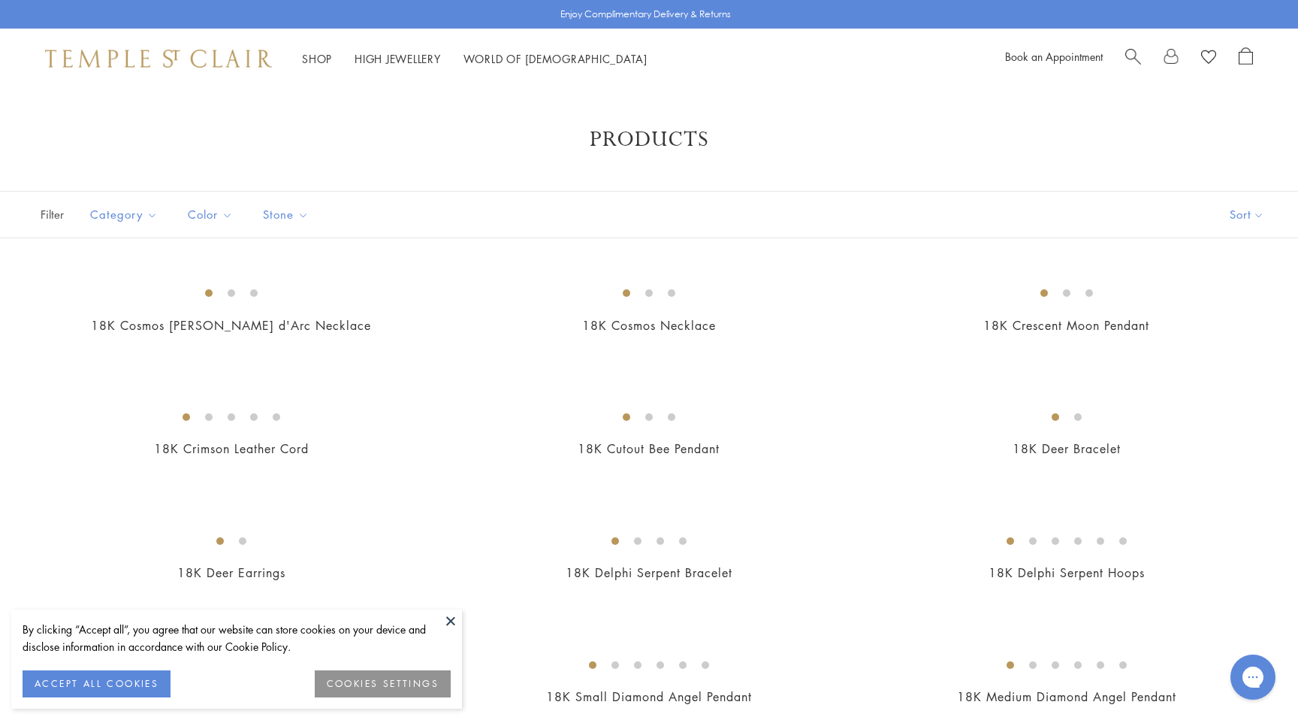
click at [438, 230] on div "Filter Sort Category Amulets Bracelets Chains Earrings Necklaces Pendants Rings…" at bounding box center [649, 214] width 1298 height 47
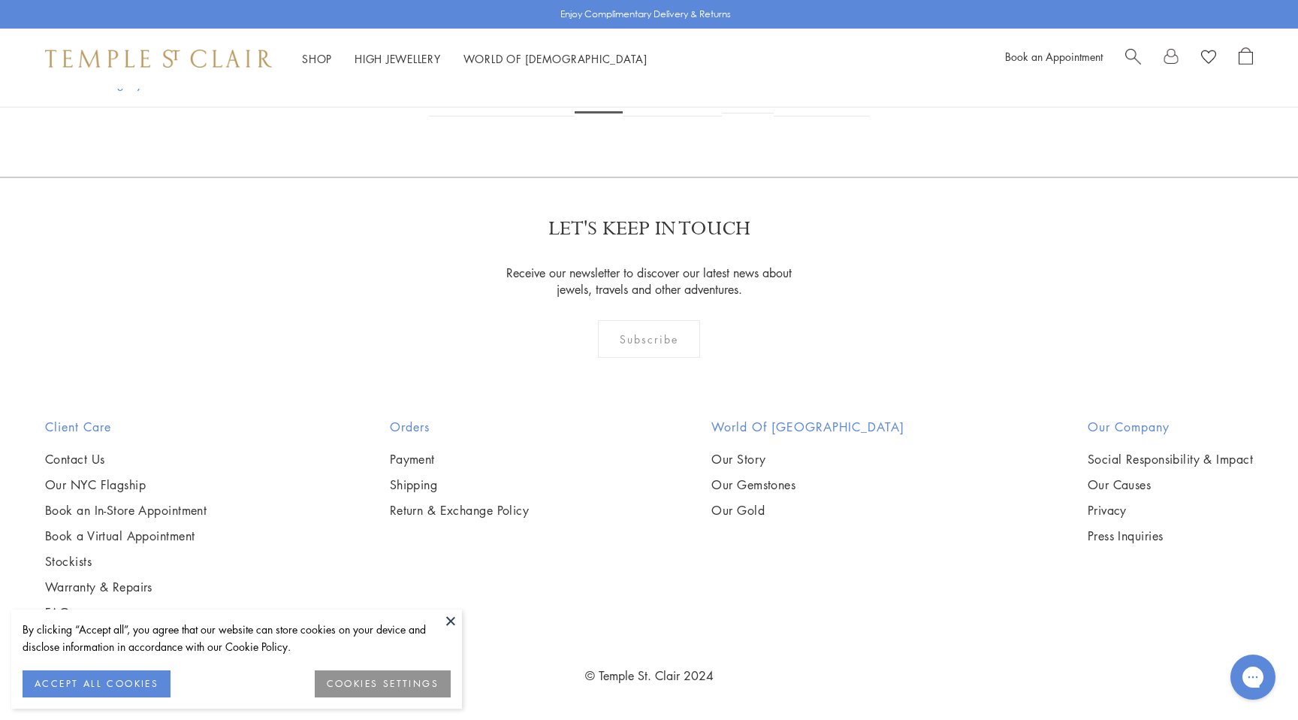
scroll to position [9988, 0]
click at [648, 116] on link "4" at bounding box center [648, 95] width 50 height 41
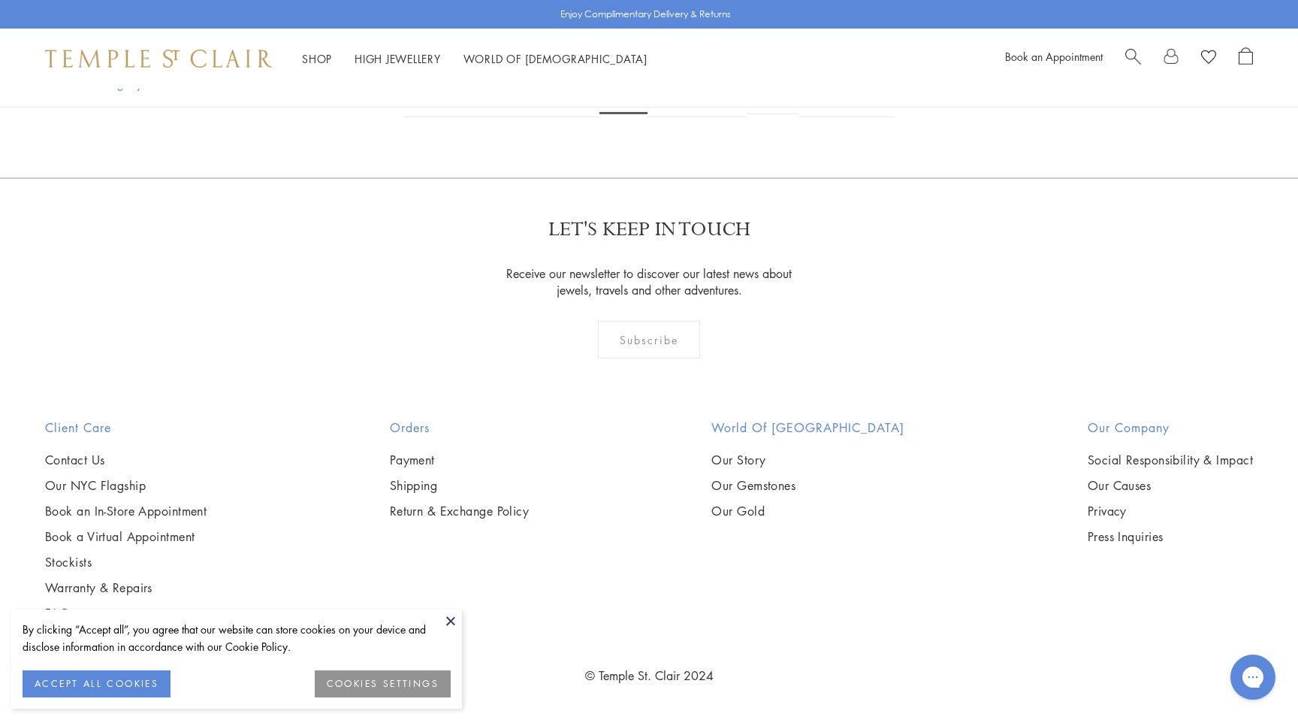
scroll to position [3104, 0]
drag, startPoint x: 328, startPoint y: 303, endPoint x: 436, endPoint y: 264, distance: 115.5
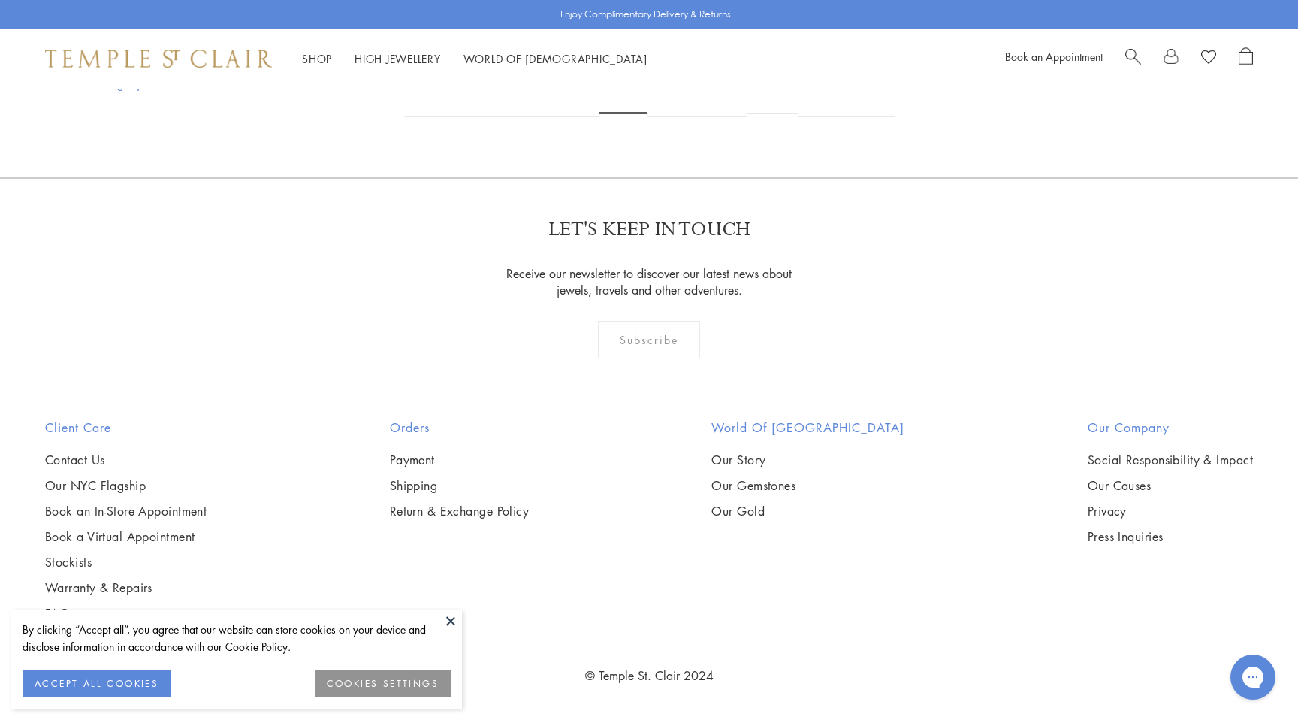
scroll to position [8690, 0]
click at [682, 117] on link "5" at bounding box center [673, 96] width 50 height 41
click at [701, 117] on link "6" at bounding box center [698, 96] width 50 height 41
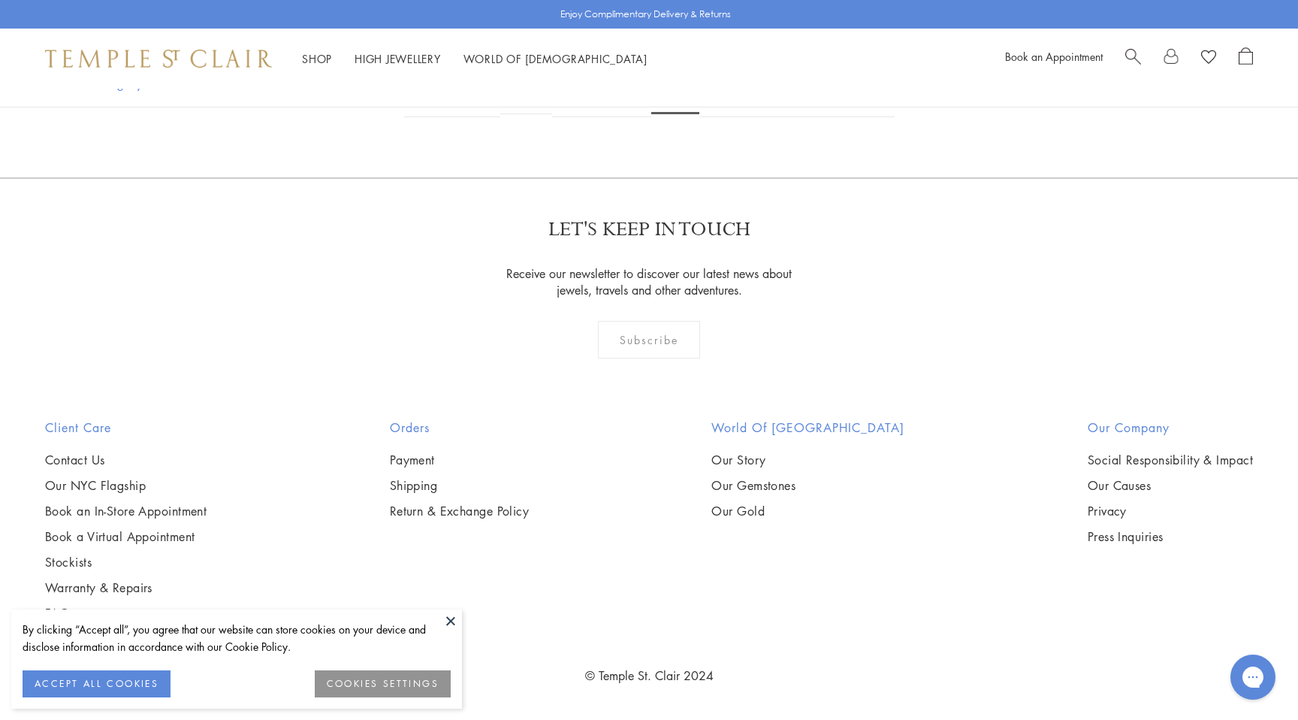
click at [735, 117] on link "7" at bounding box center [724, 96] width 50 height 41
click at [751, 117] on link "8" at bounding box center [749, 96] width 50 height 41
click at [765, 116] on link "9" at bounding box center [774, 95] width 50 height 41
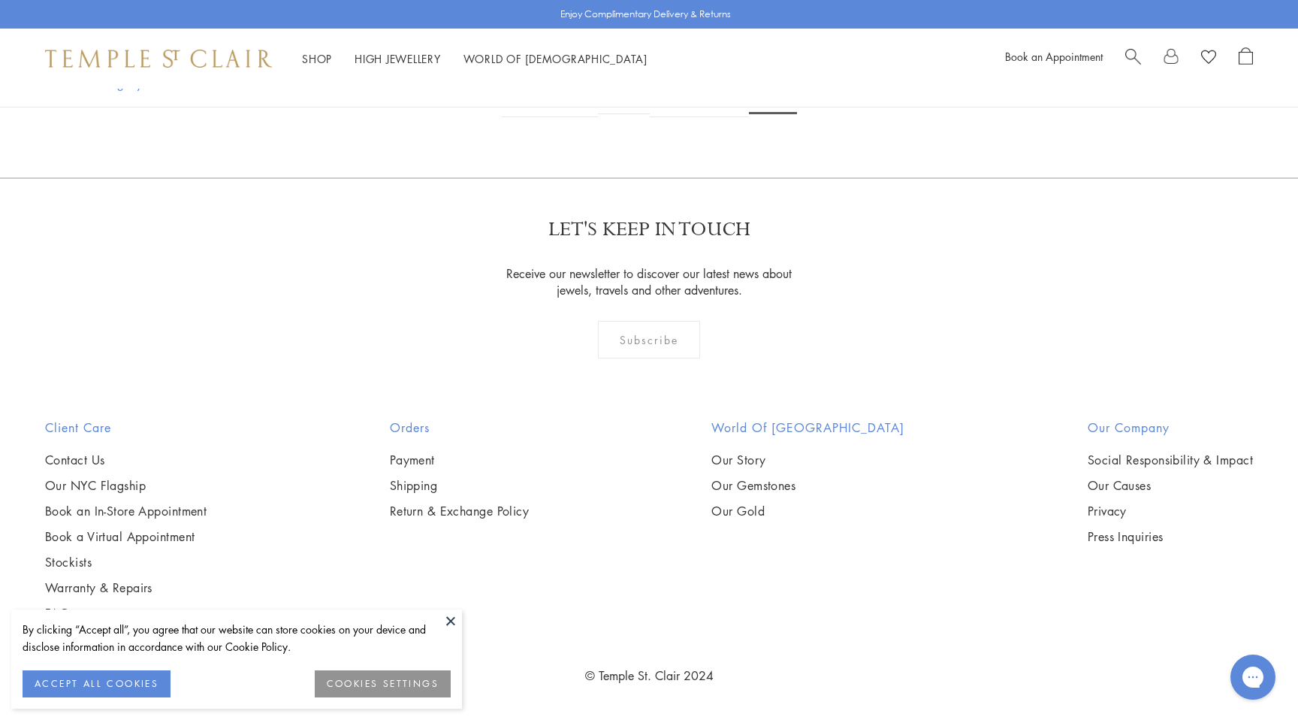
scroll to position [8343, 0]
click at [572, 117] on link "1" at bounding box center [573, 96] width 50 height 41
click at [669, 114] on span "…" at bounding box center [675, 97] width 52 height 35
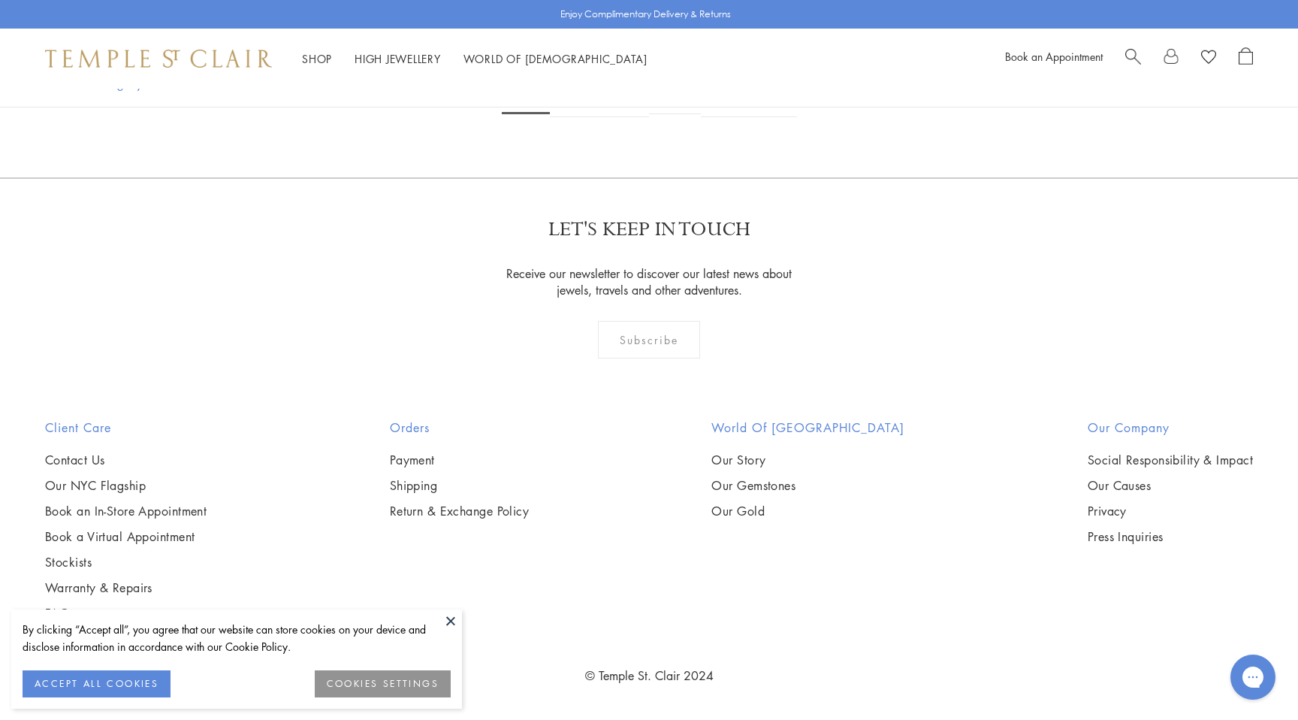
click at [630, 117] on link "3" at bounding box center [624, 96] width 50 height 41
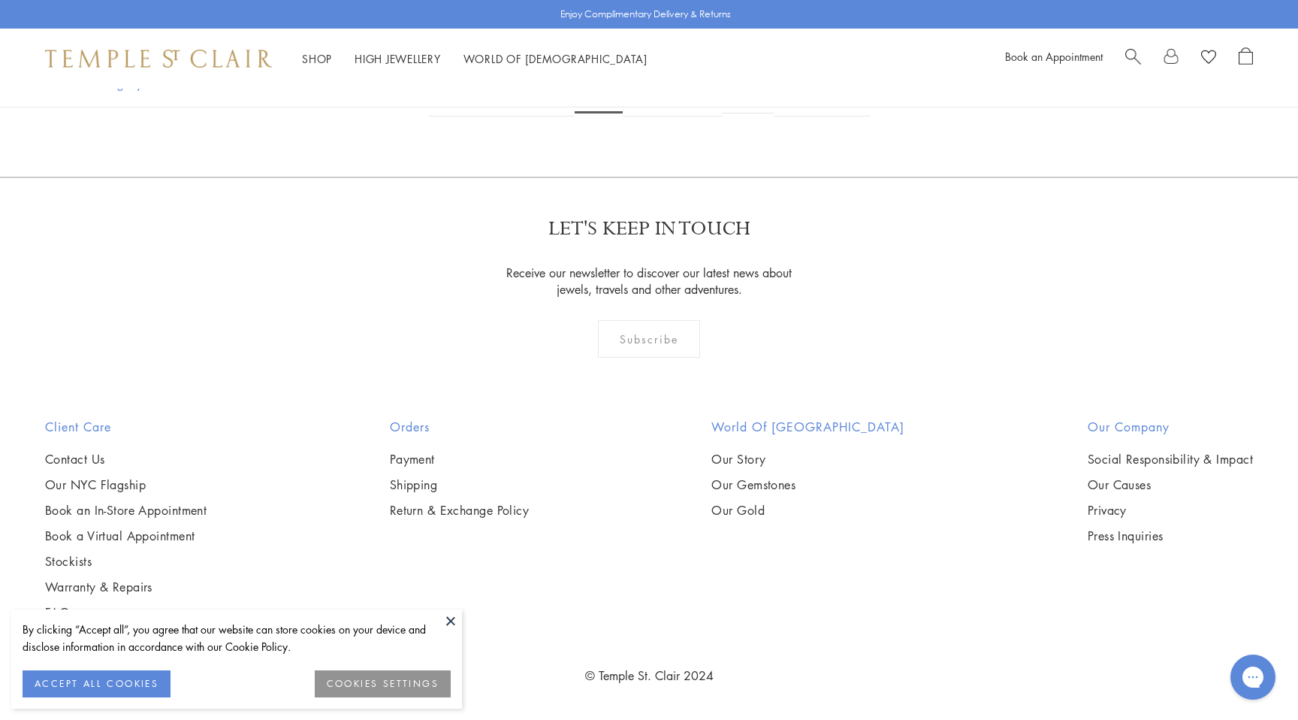
scroll to position [10308, 0]
click at [703, 116] on link "5" at bounding box center [697, 95] width 50 height 41
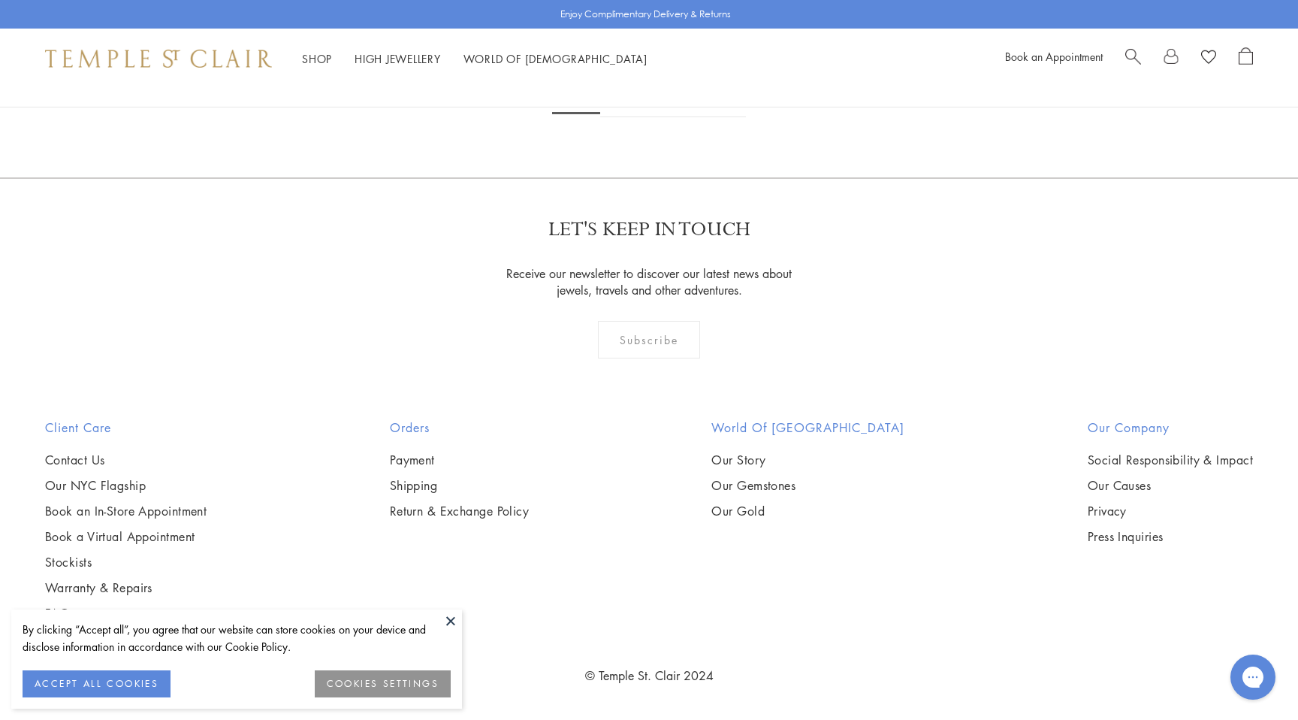
scroll to position [8775, 0]
click at [624, 117] on link "2" at bounding box center [625, 96] width 50 height 41
click at [693, 117] on link "3" at bounding box center [698, 96] width 50 height 41
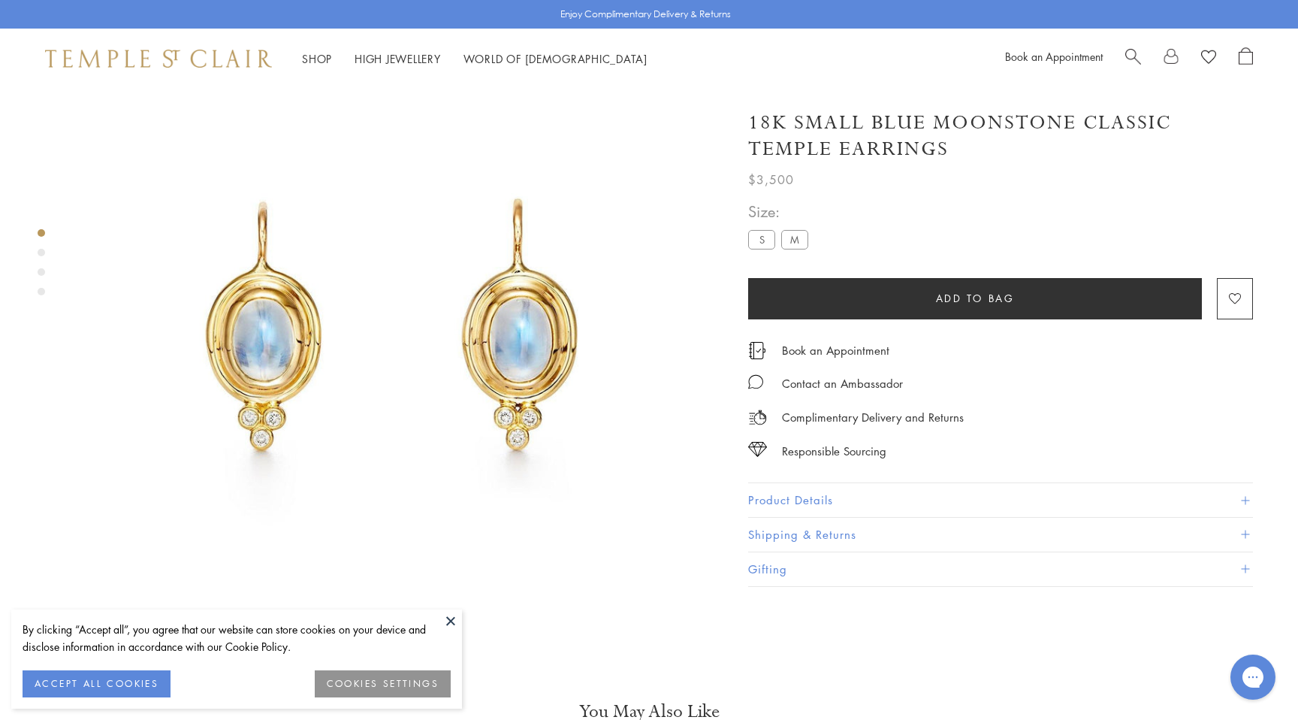
scroll to position [89, 0]
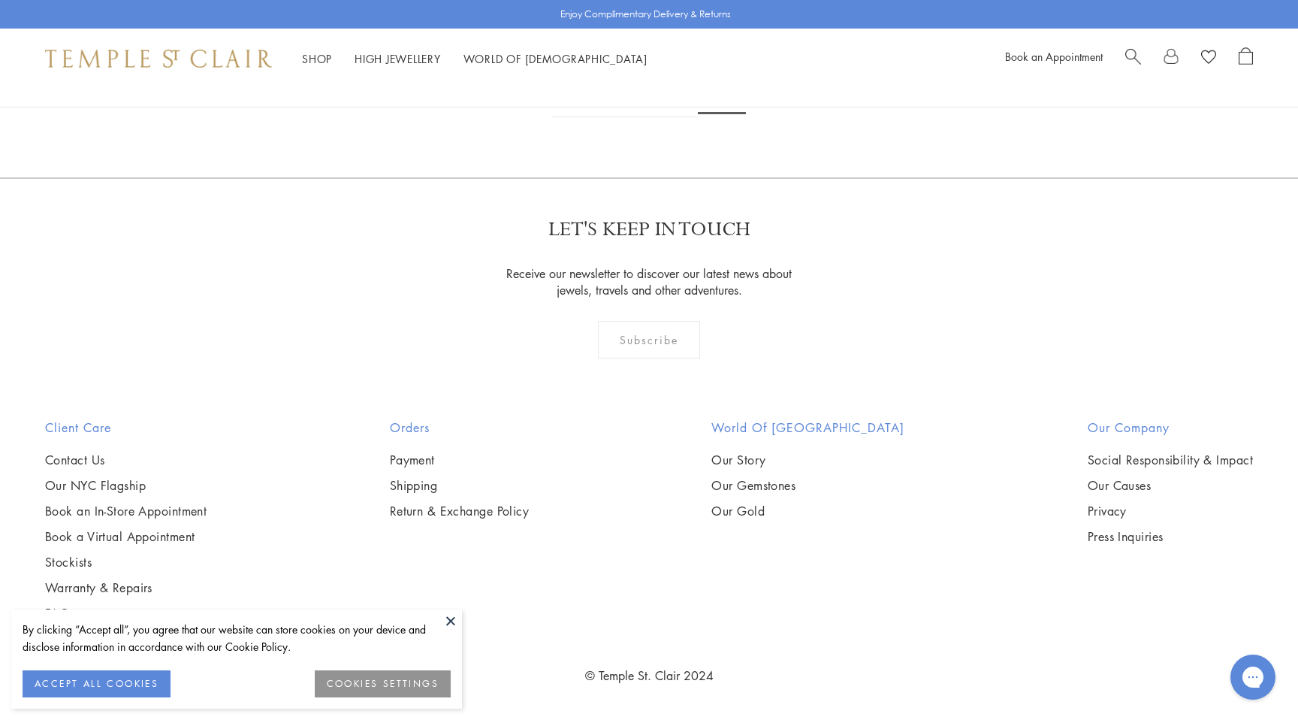
scroll to position [974, 0]
click at [677, 117] on link "2" at bounding box center [673, 96] width 50 height 41
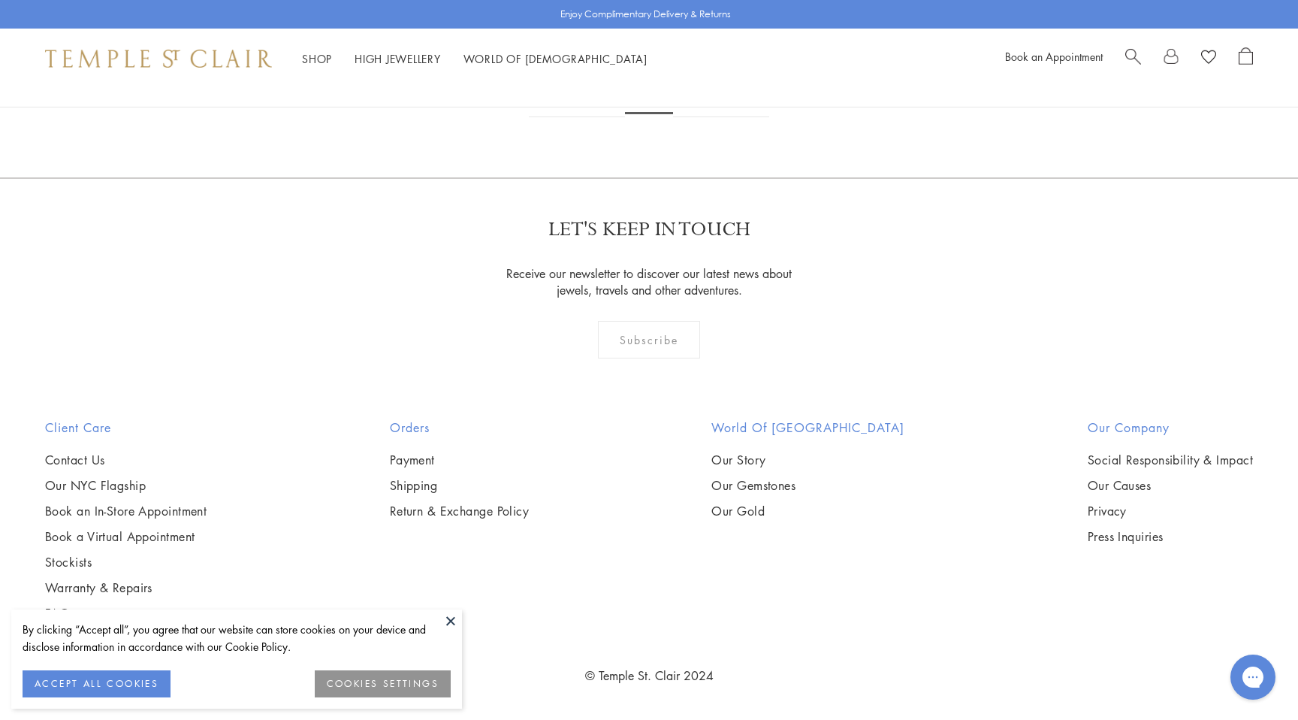
scroll to position [8079, 0]
click at [605, 117] on link "1" at bounding box center [600, 96] width 50 height 41
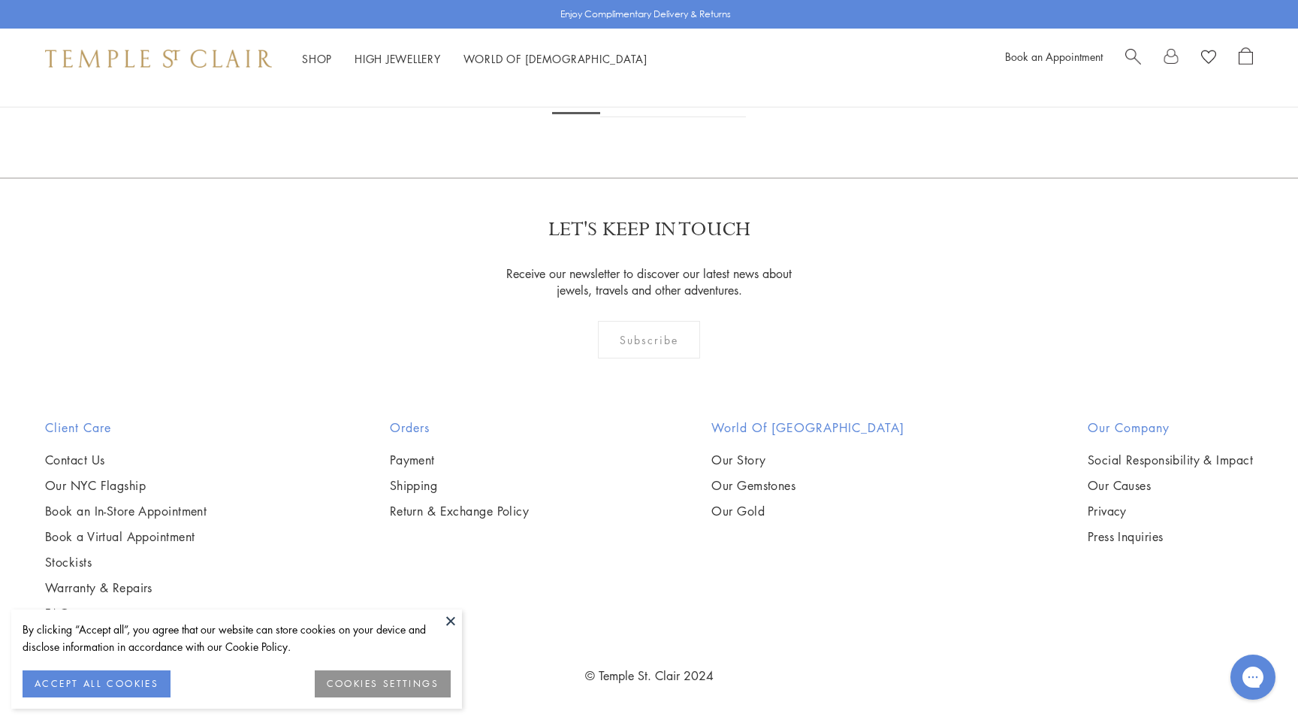
scroll to position [8925, 0]
click at [632, 117] on link "2" at bounding box center [625, 96] width 50 height 41
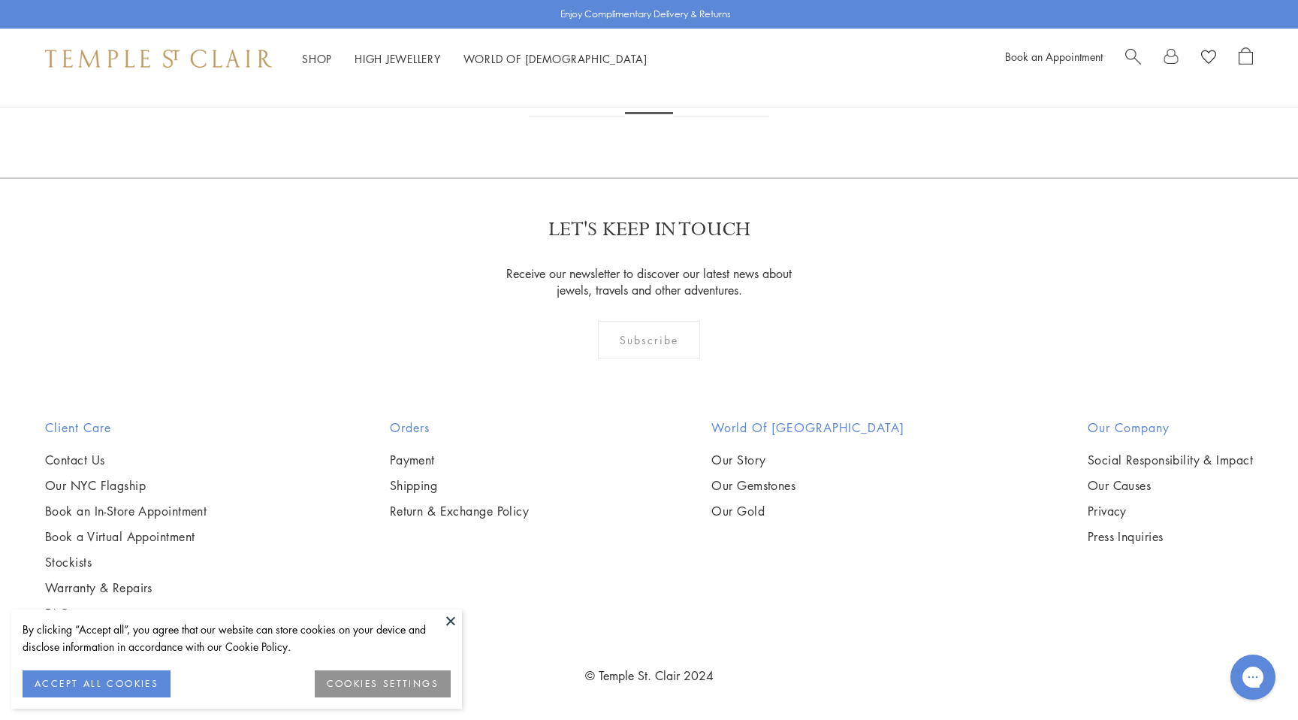
scroll to position [8026, 0]
click at [692, 117] on link "3" at bounding box center [698, 96] width 50 height 41
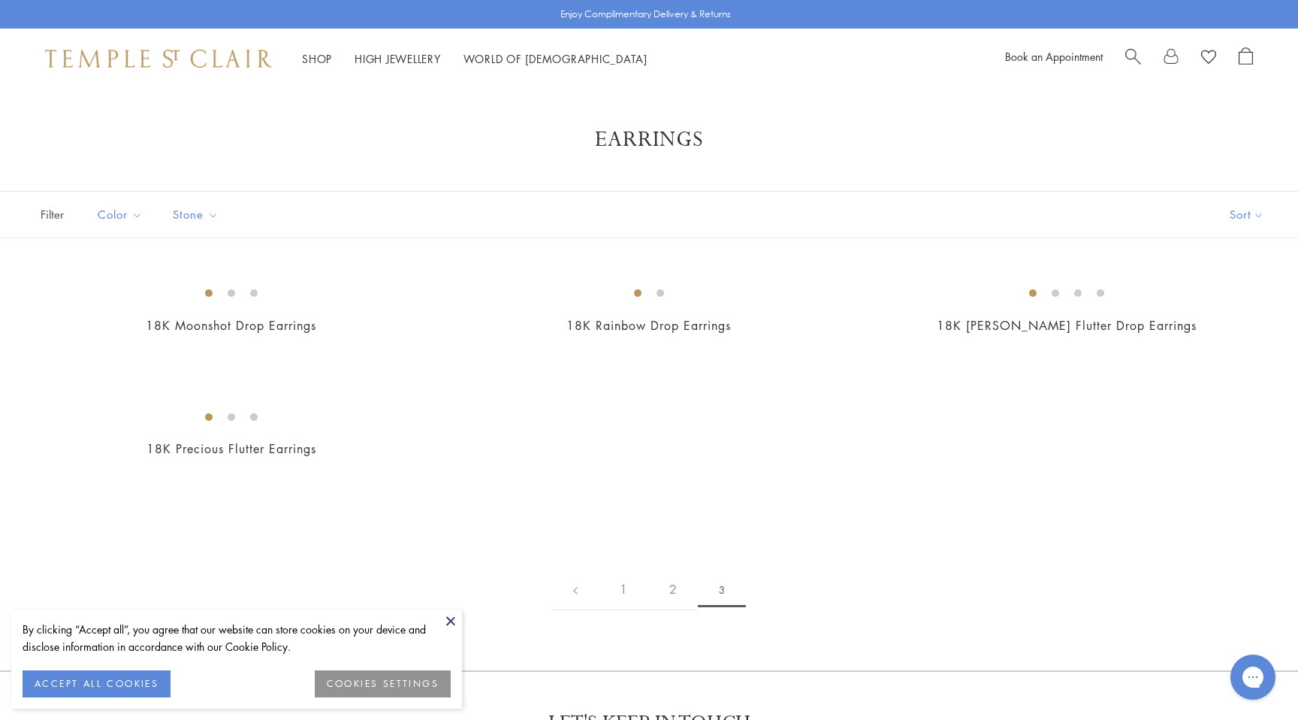
click at [434, 260] on div "Filter Sort Color Blue Gold Green Multicolored Orange Pink Purple Red Yellow" at bounding box center [649, 430] width 1298 height 479
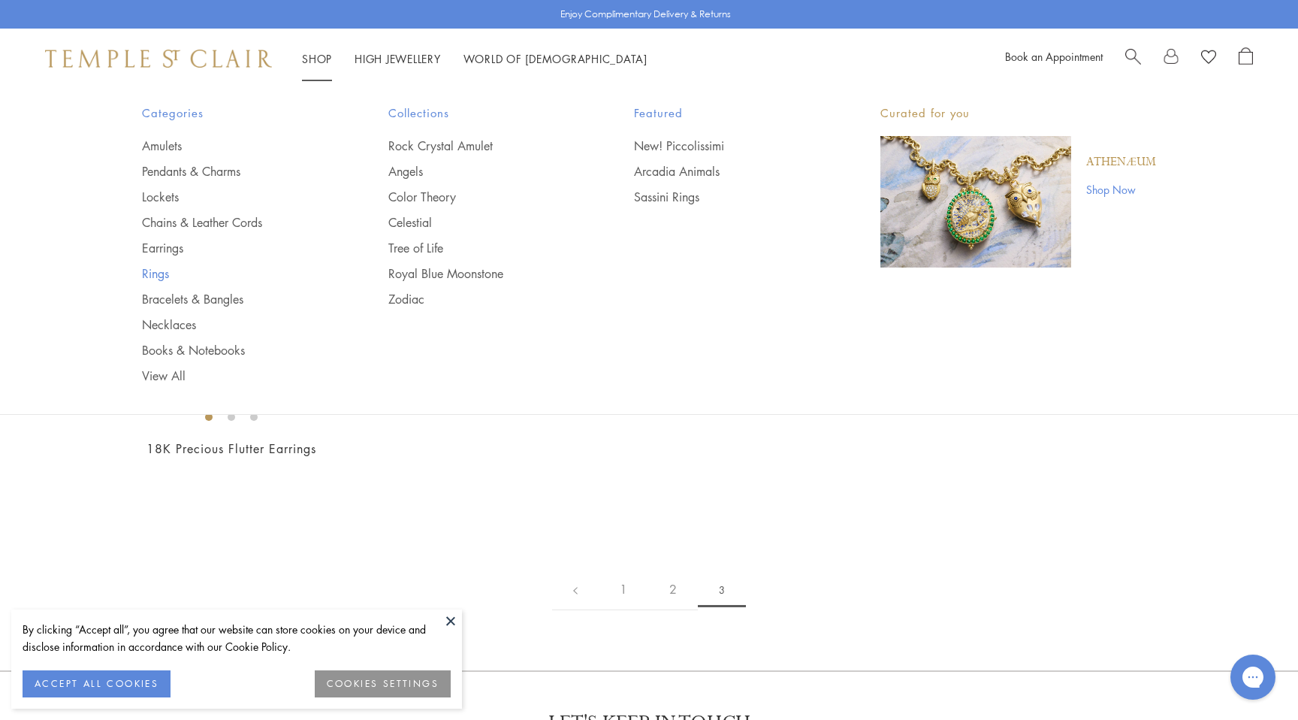
click at [162, 274] on link "Rings" at bounding box center [235, 273] width 186 height 17
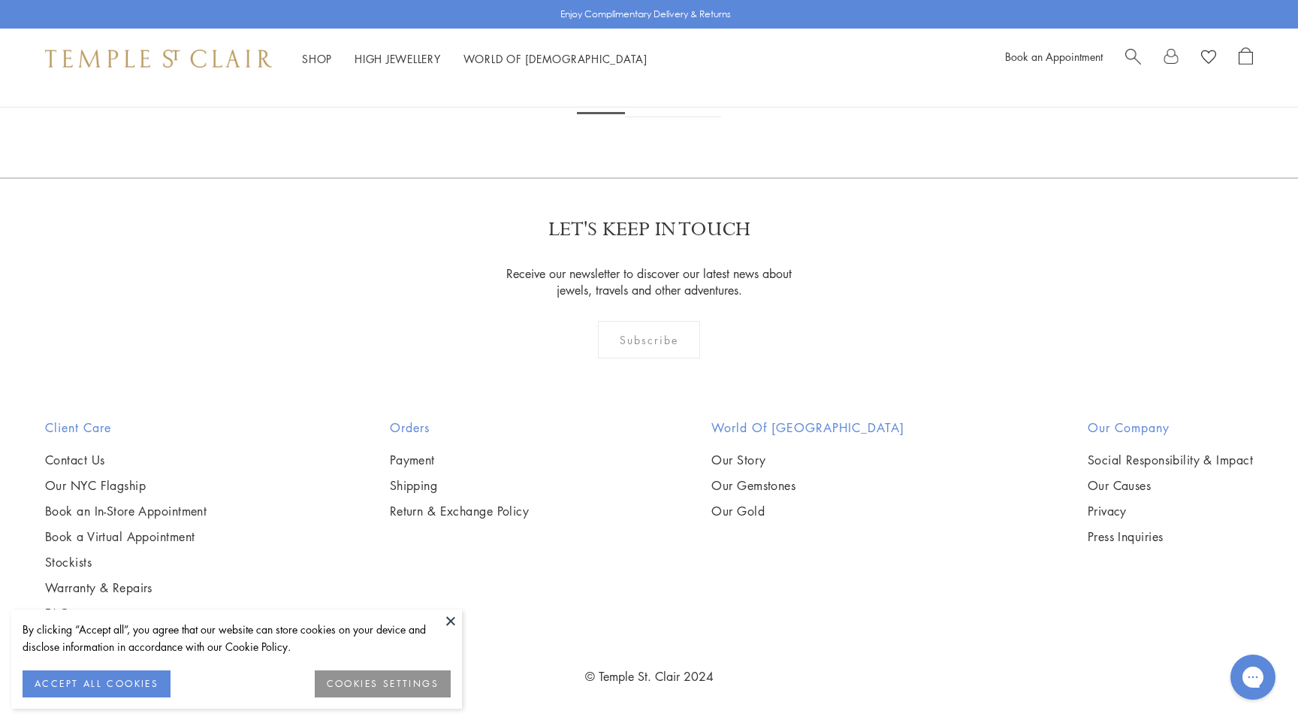
scroll to position [3523, 0]
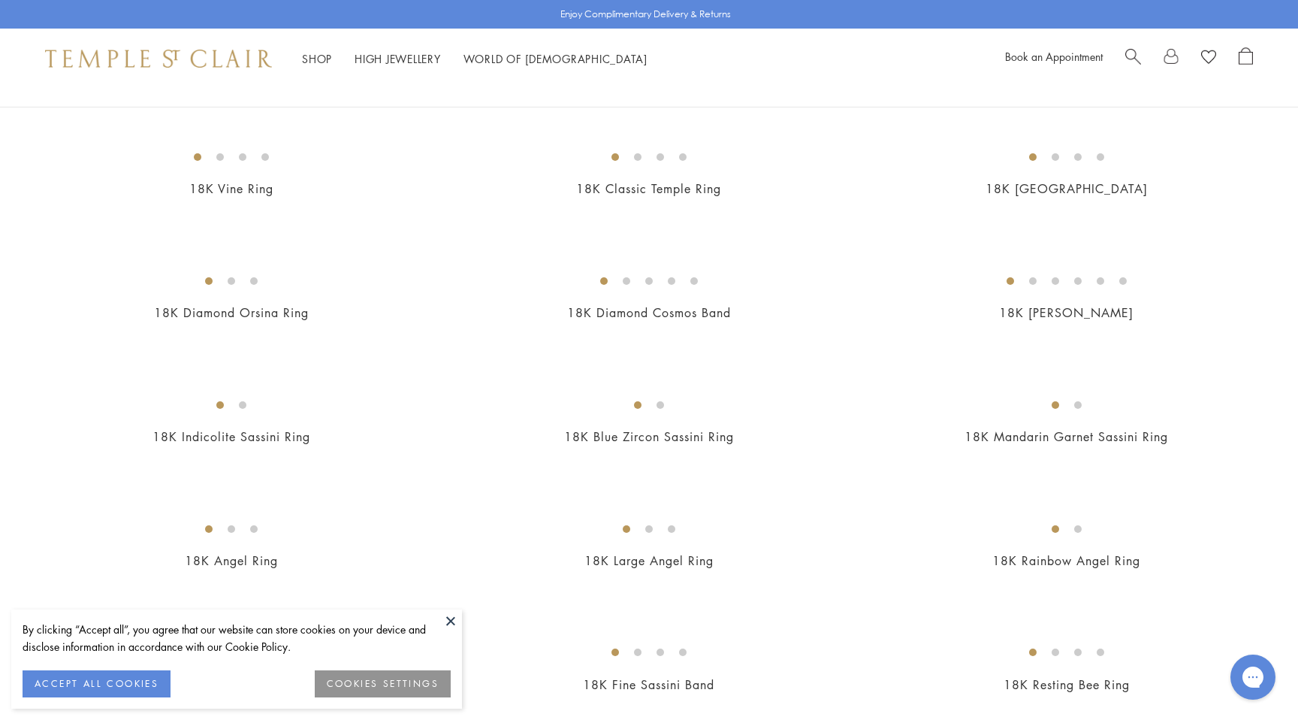
scroll to position [0, 0]
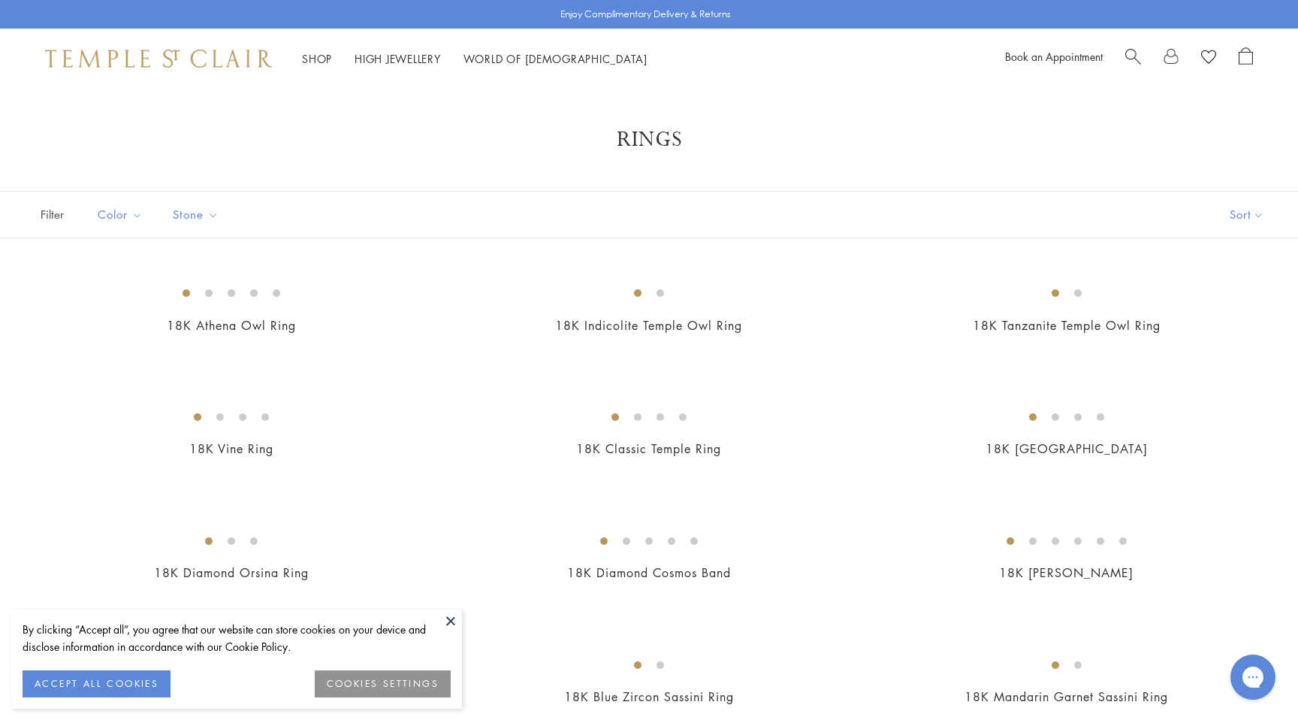
click at [446, 354] on div "18K Indicolite Temple Owl Ring $50,000" at bounding box center [634, 315] width 418 height 79
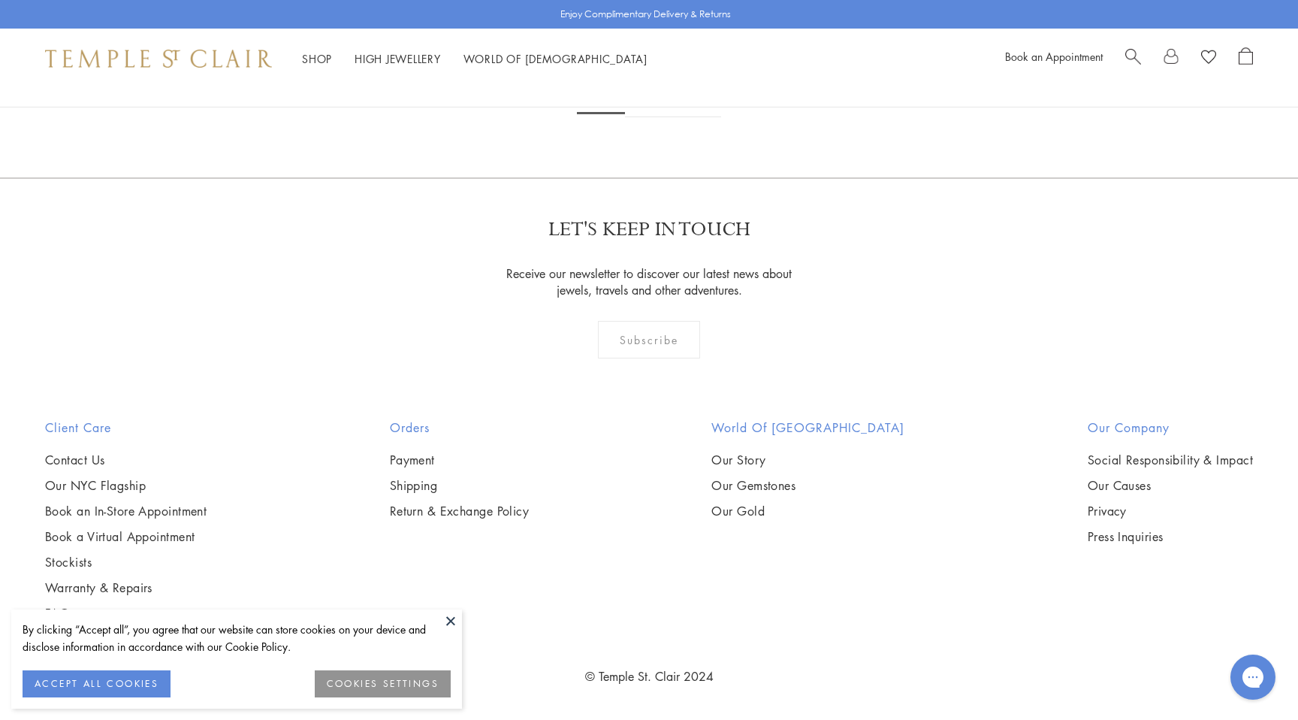
scroll to position [7555, 0]
click at [647, 117] on link "2" at bounding box center [650, 96] width 50 height 41
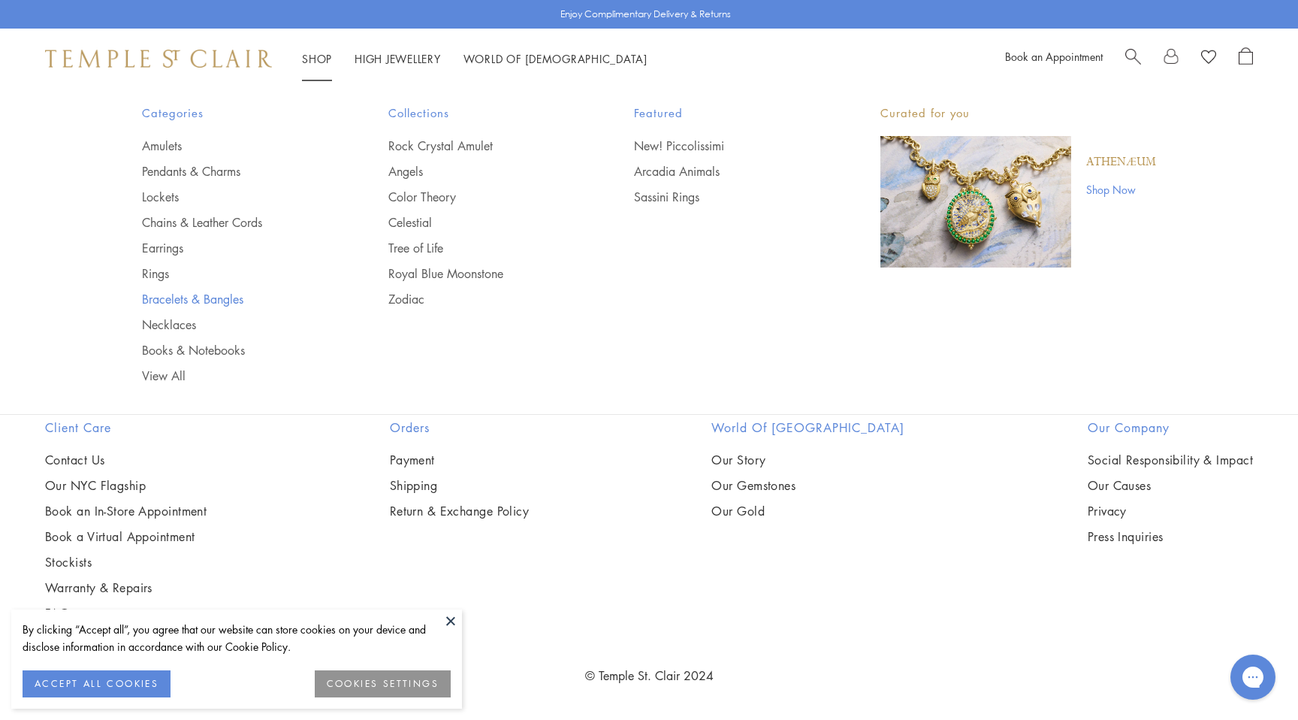
click at [197, 294] on link "Bracelets & Bangles" at bounding box center [235, 299] width 186 height 17
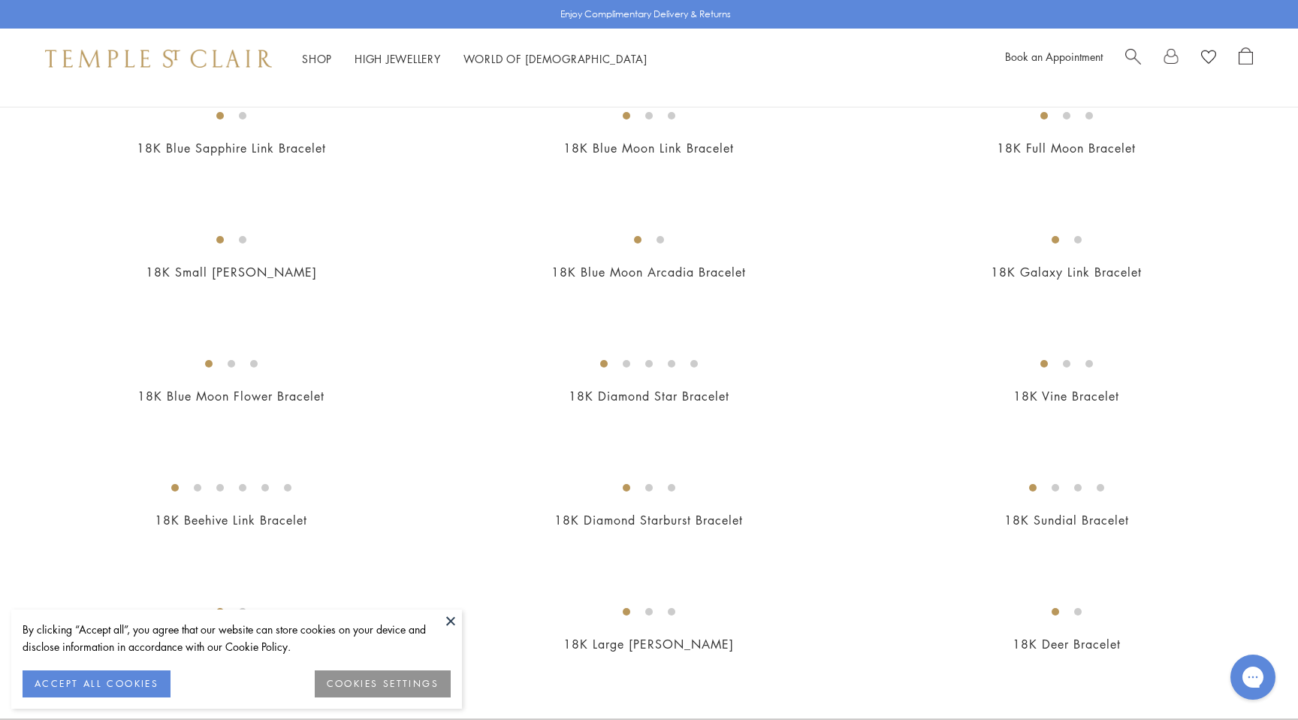
scroll to position [1156, 0]
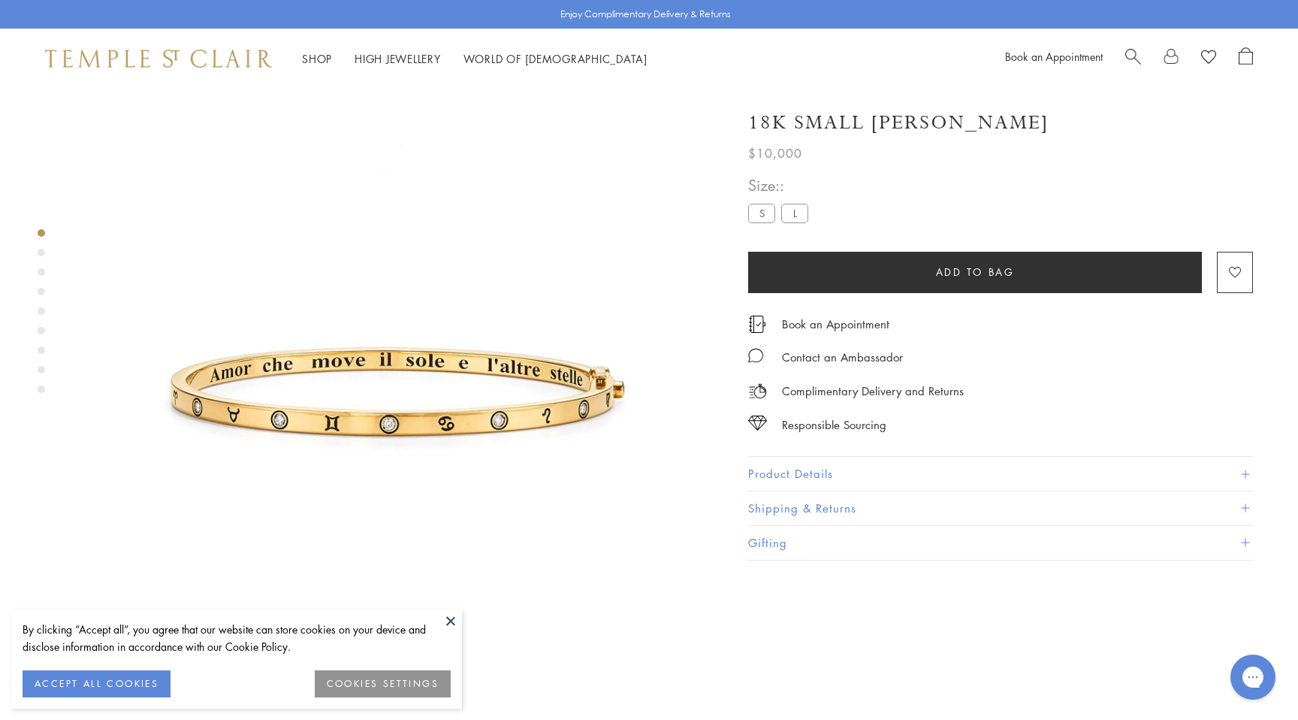
scroll to position [89, 0]
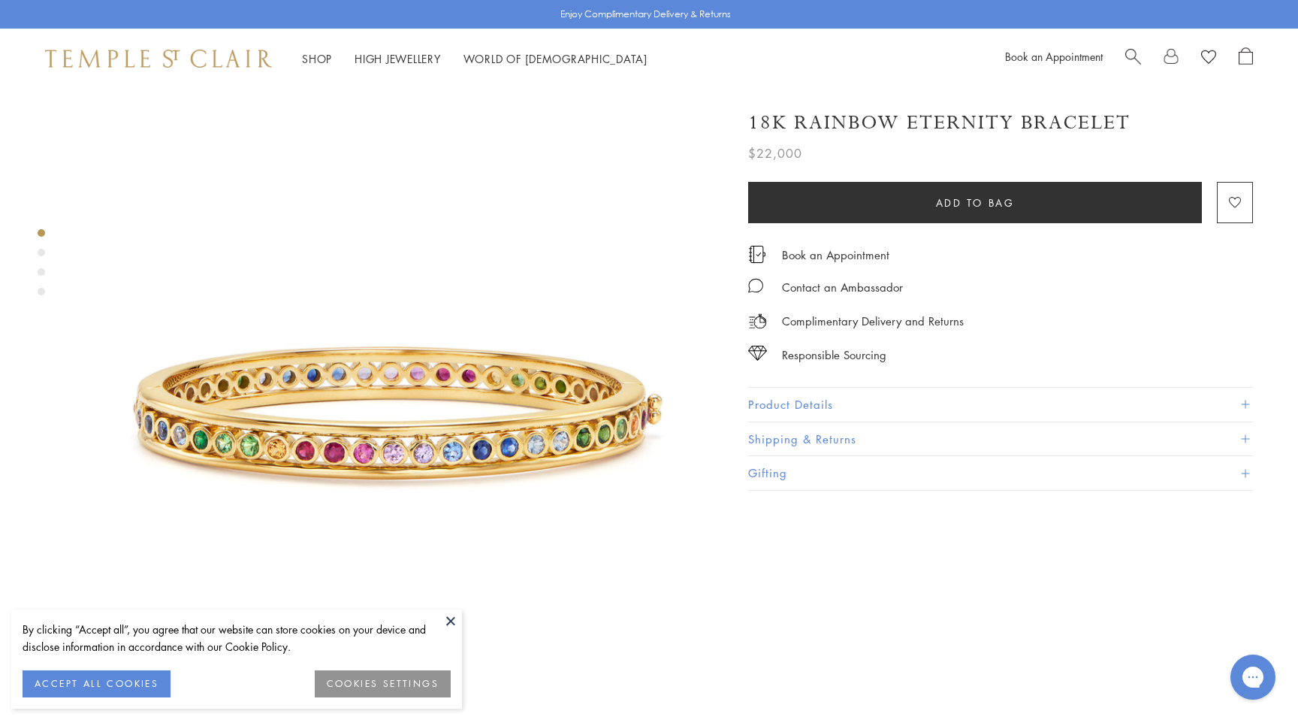
click at [108, 56] on img at bounding box center [158, 59] width 227 height 18
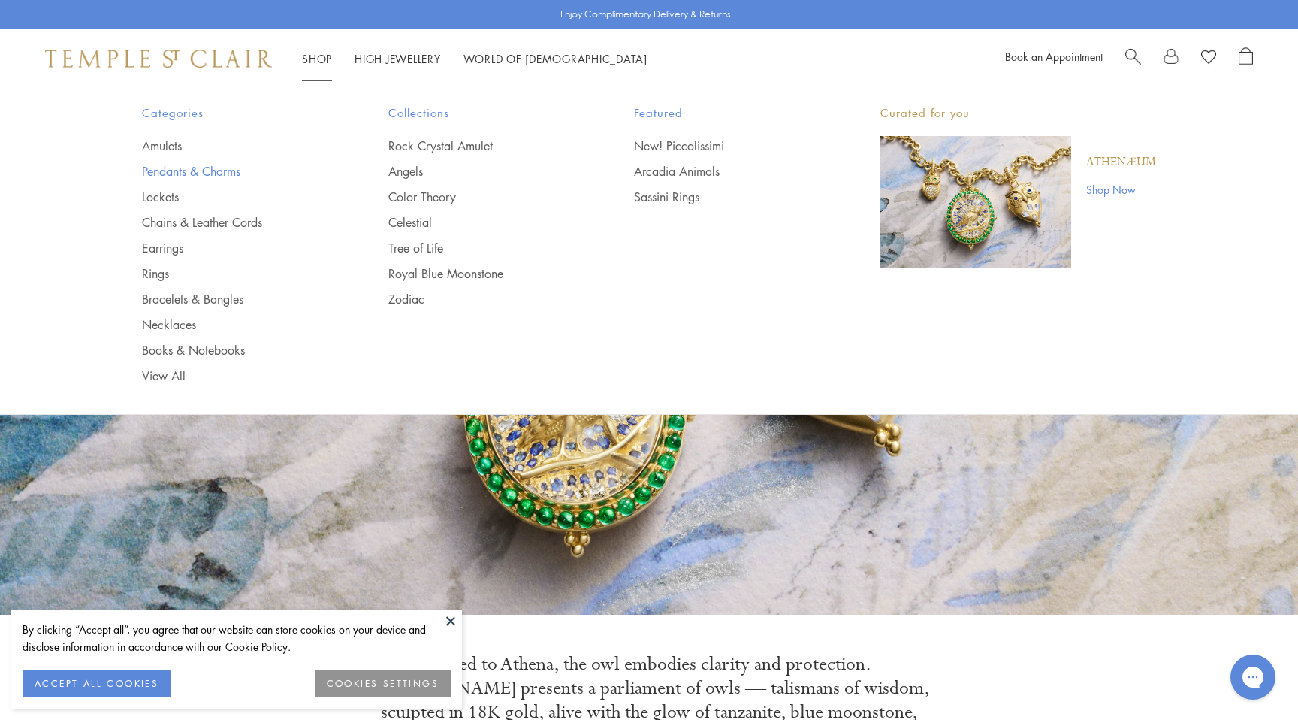
click at [169, 173] on link "Pendants & Charms" at bounding box center [235, 171] width 186 height 17
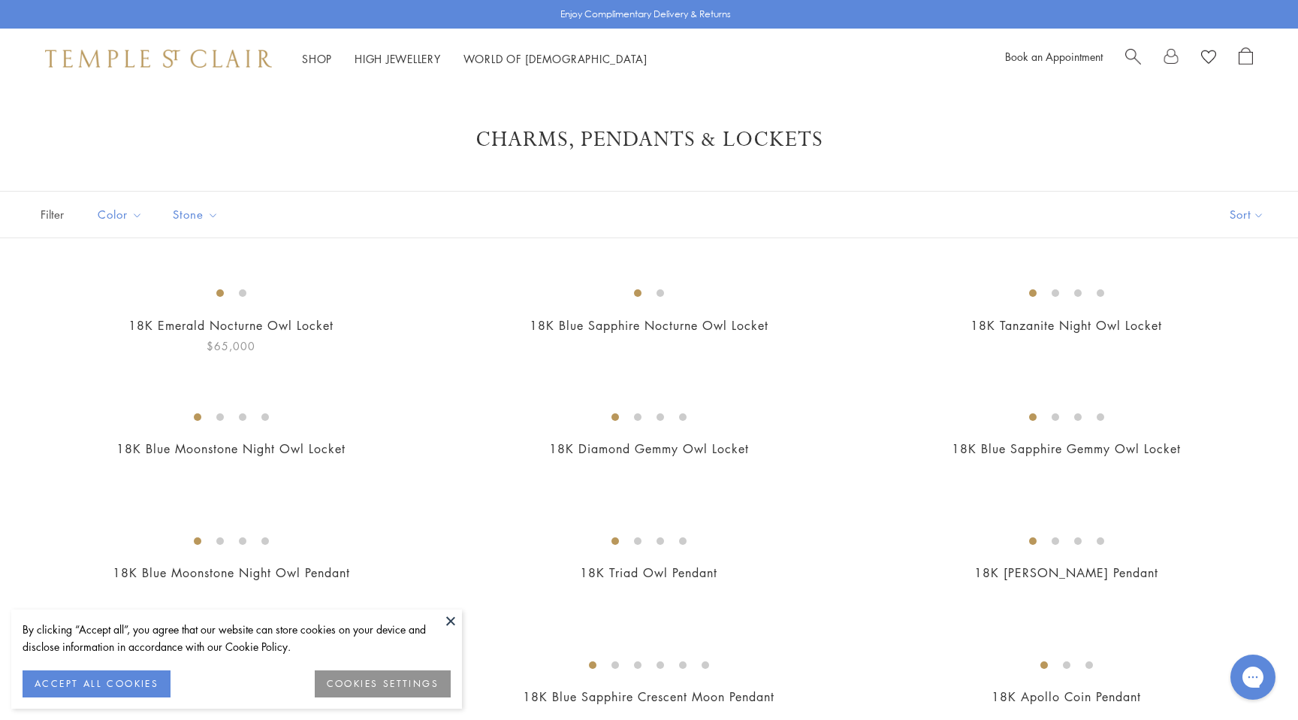
click at [0, 0] on img at bounding box center [0, 0] width 0 height 0
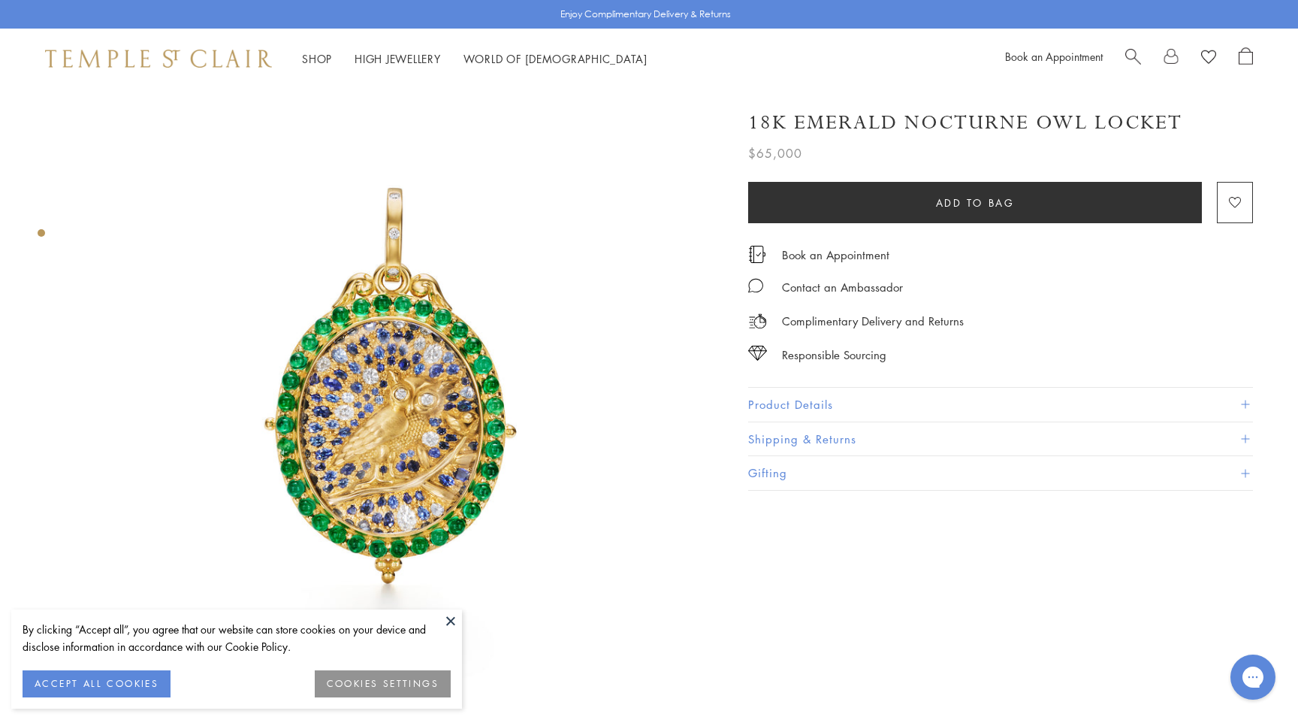
click at [316, 325] on img at bounding box center [393, 407] width 637 height 637
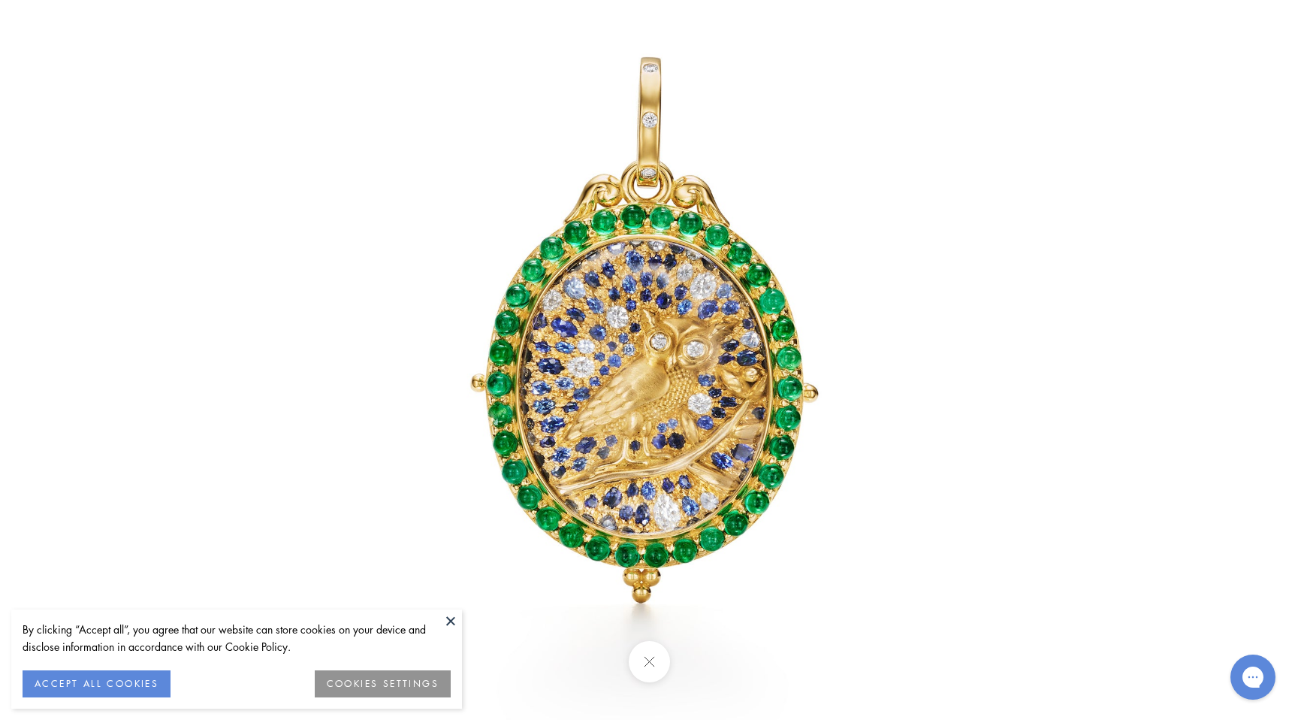
click at [324, 322] on img at bounding box center [649, 359] width 879 height 879
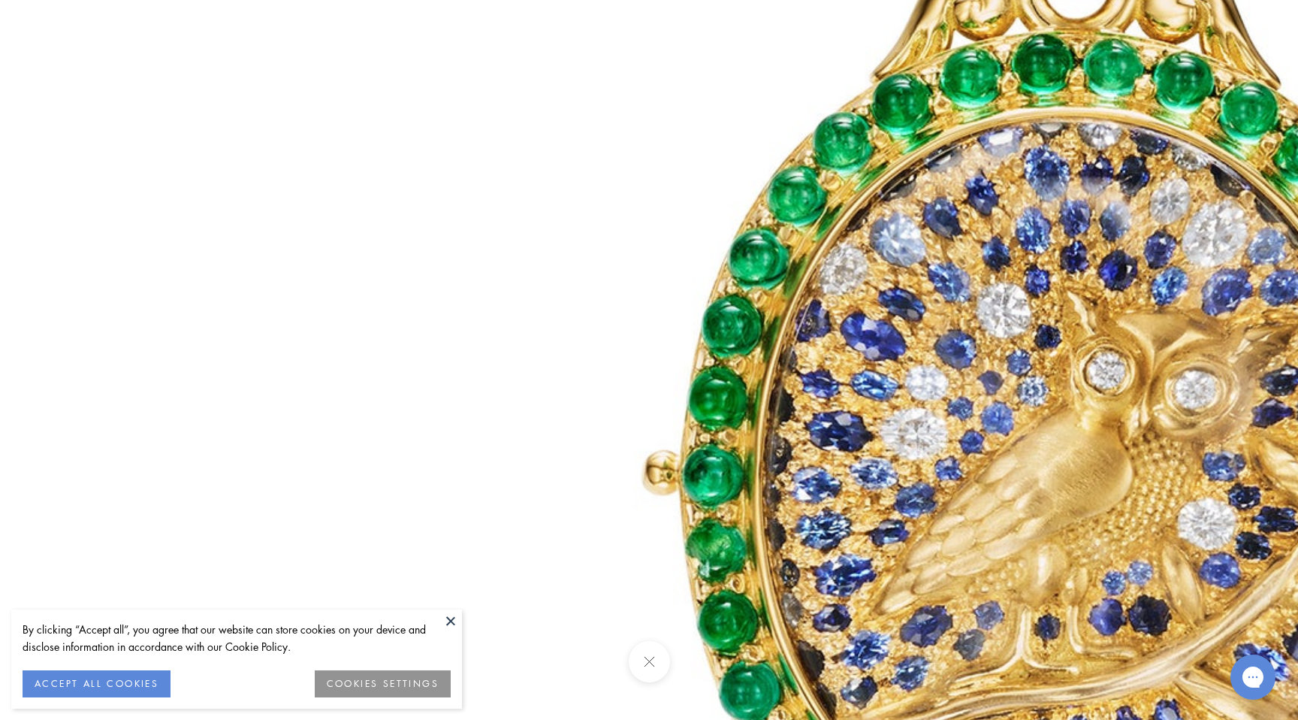
click at [324, 322] on img at bounding box center [1081, 415] width 2163 height 2163
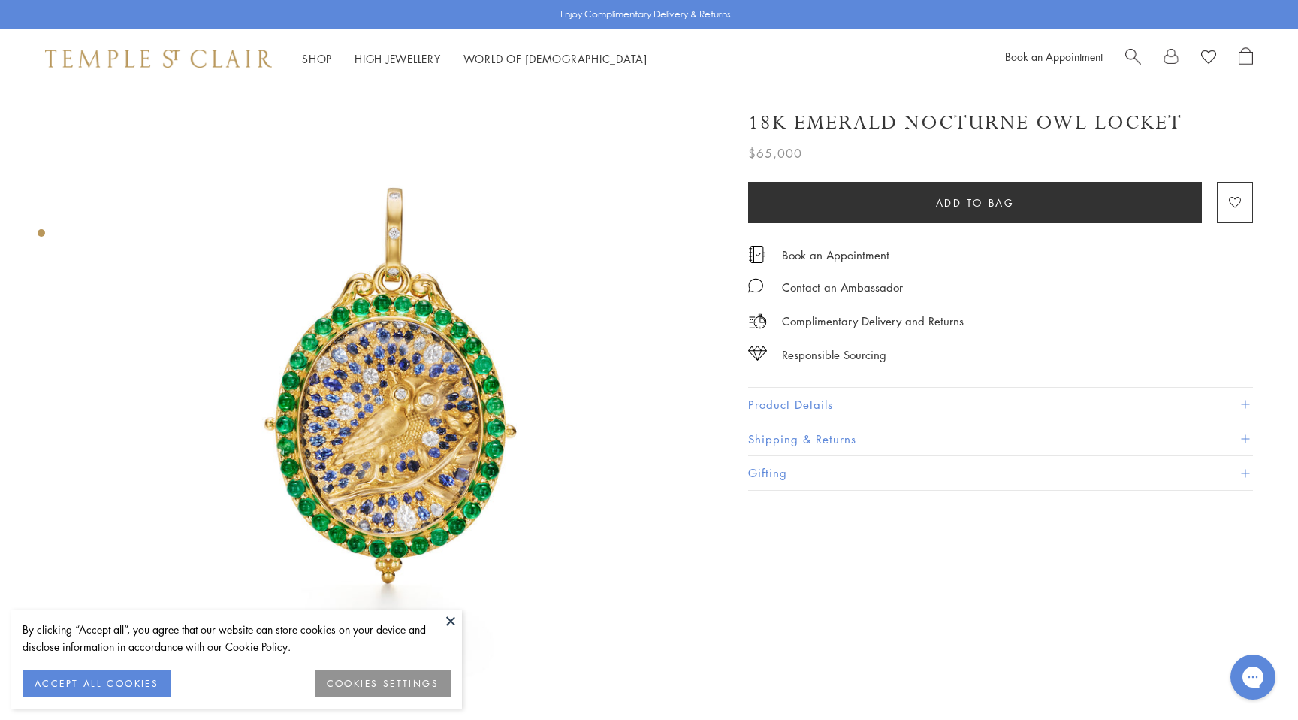
click at [1143, 59] on div at bounding box center [1189, 58] width 128 height 23
click at [1131, 59] on span "Search" at bounding box center [1133, 55] width 16 height 16
click at [413, 108] on div at bounding box center [649, 119] width 1298 height 61
click at [391, 123] on input "search" at bounding box center [657, 118] width 1179 height 17
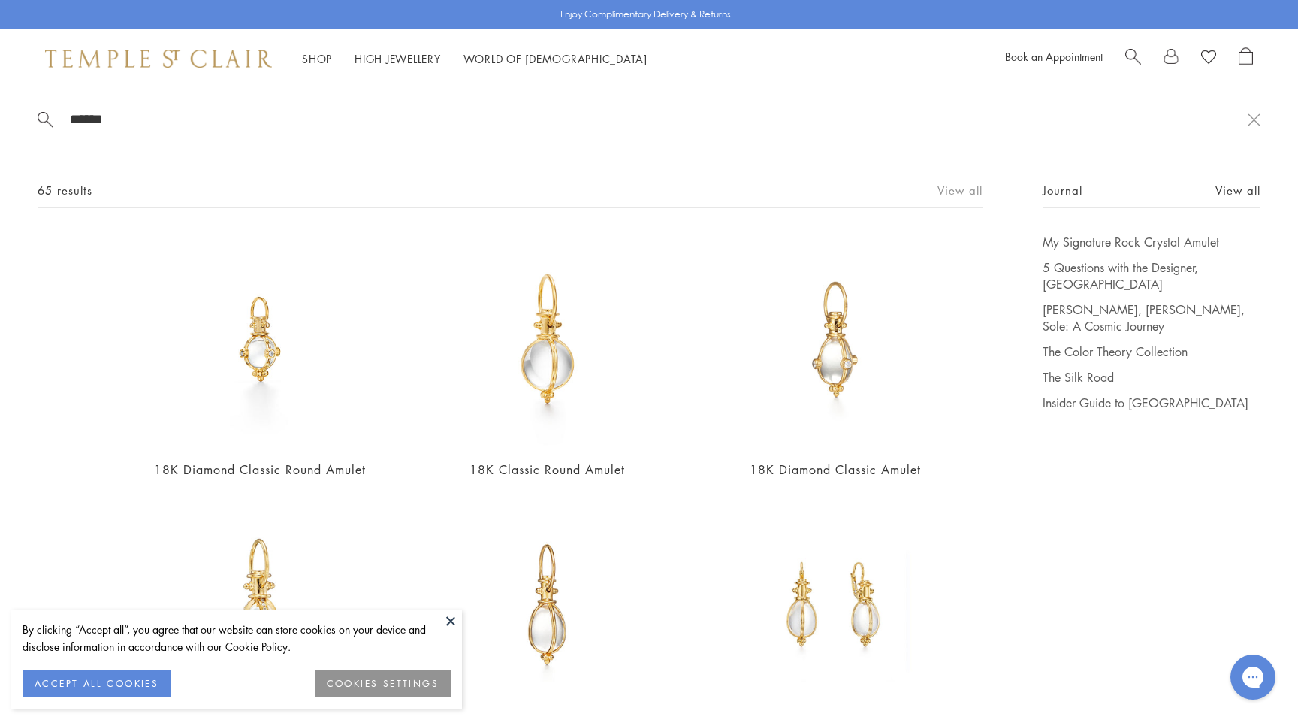
type input "******"
click at [953, 188] on link "View all" at bounding box center [959, 190] width 45 height 17
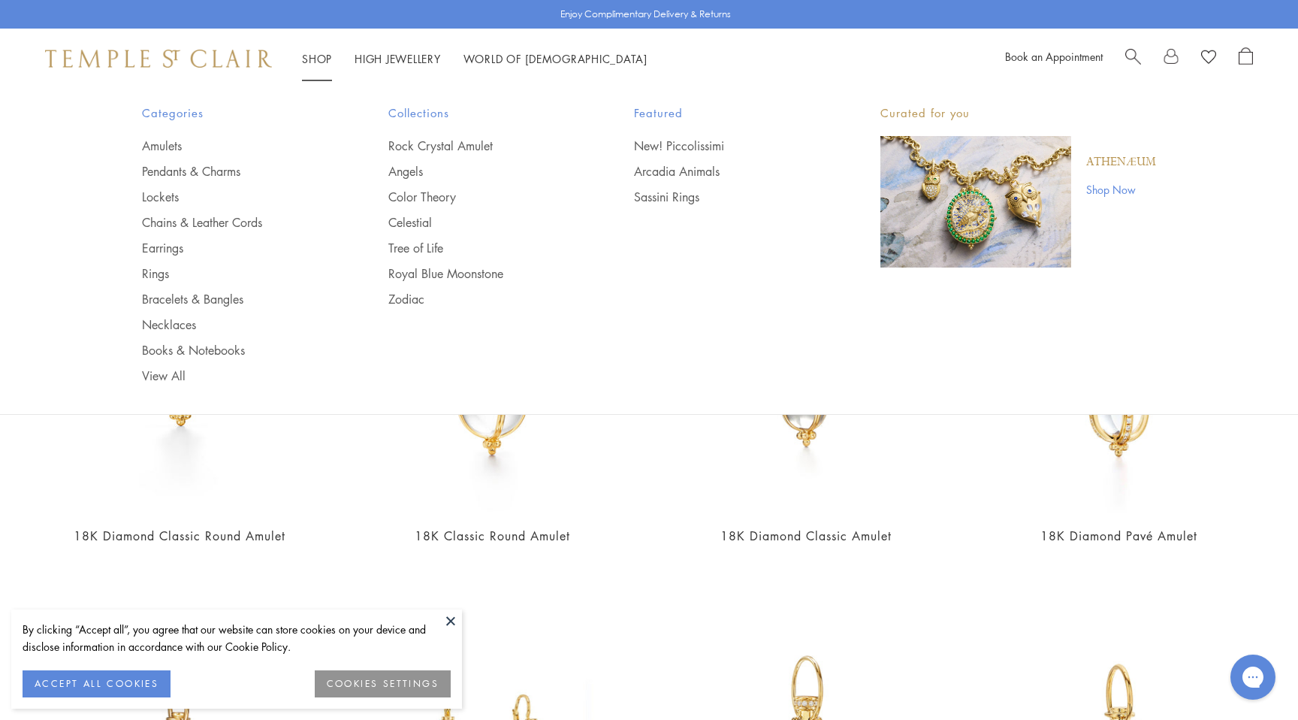
click at [233, 61] on img at bounding box center [158, 59] width 227 height 18
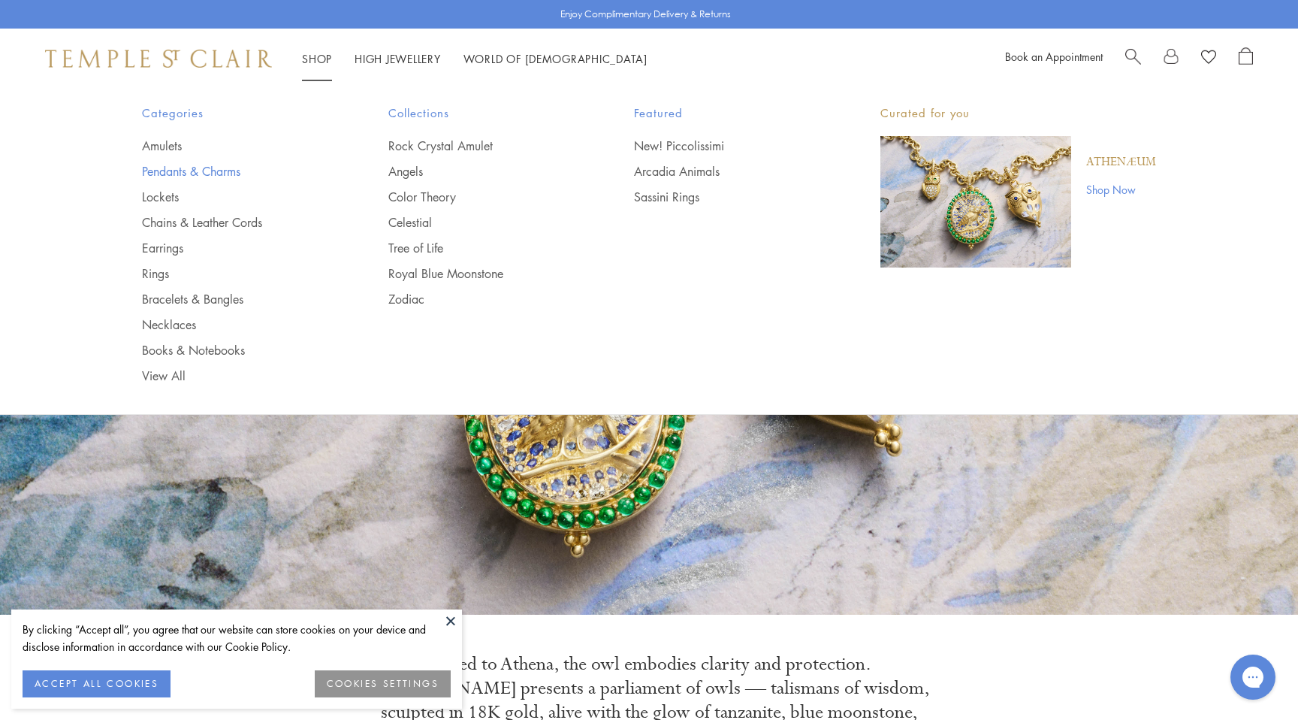
click at [180, 171] on link "Pendants & Charms" at bounding box center [235, 171] width 186 height 17
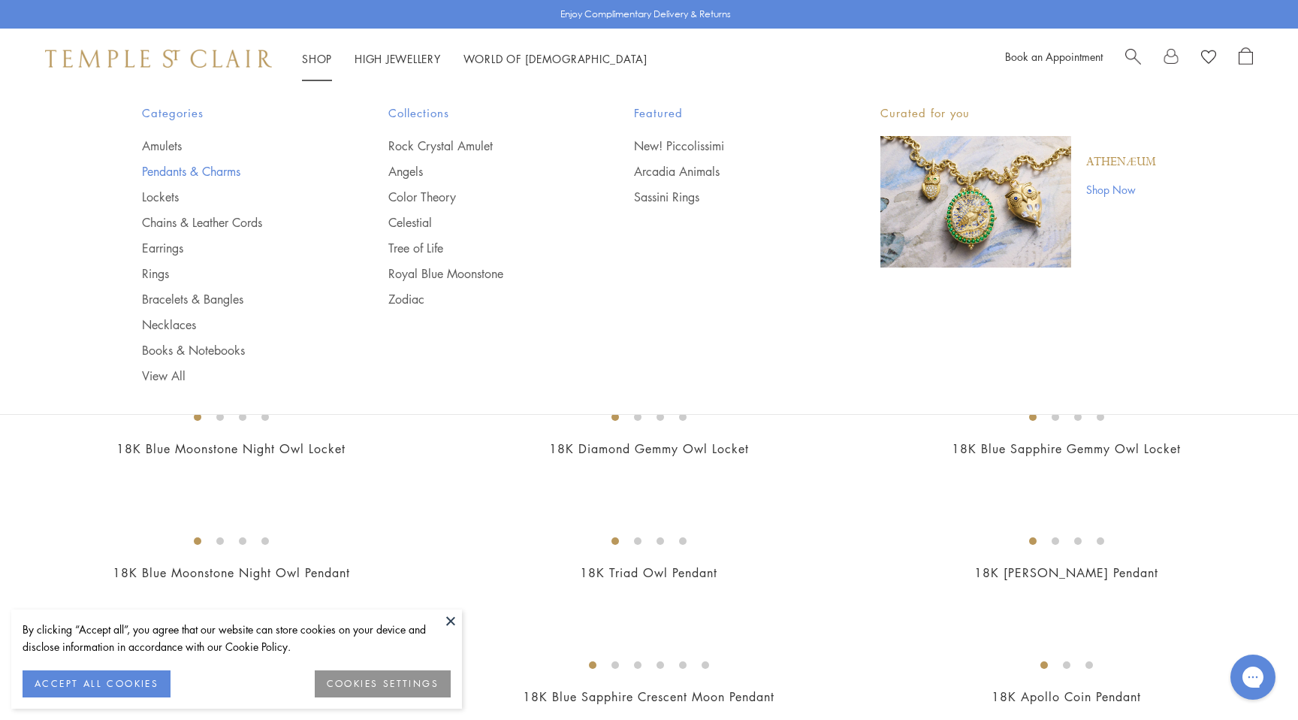
click at [196, 170] on link "Pendants & Charms" at bounding box center [235, 171] width 186 height 17
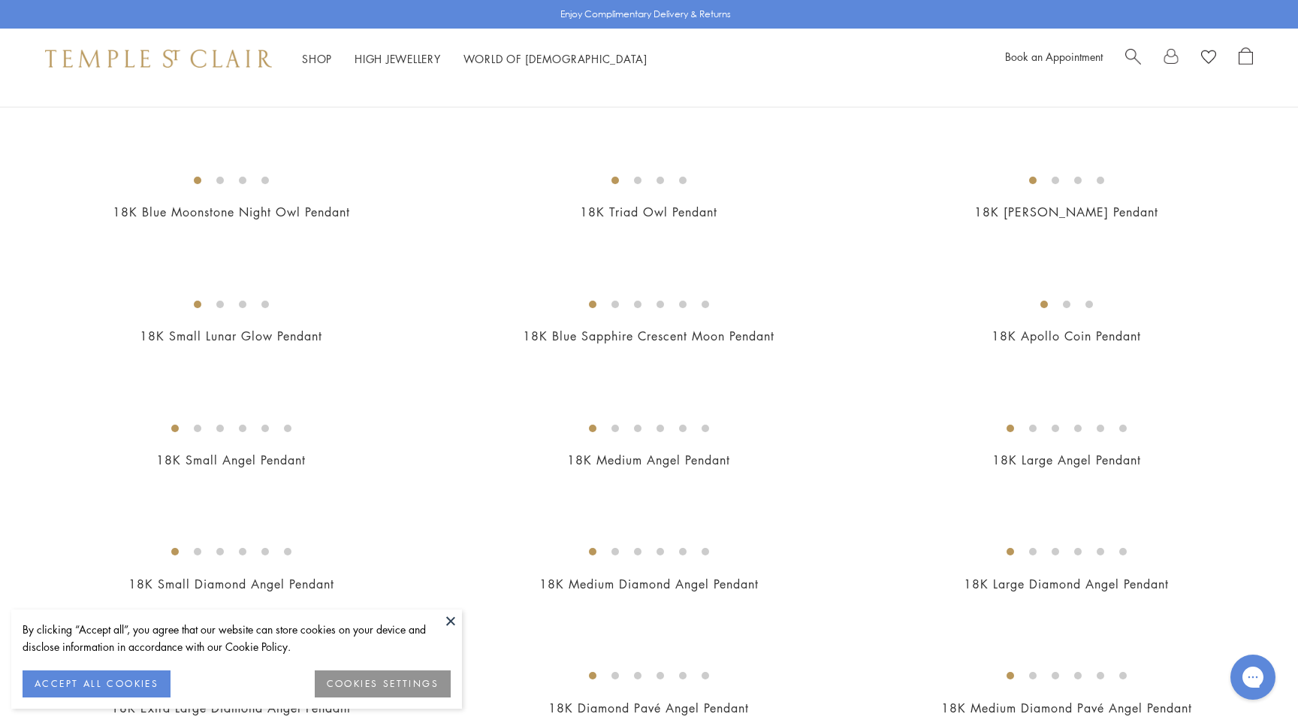
scroll to position [315, 0]
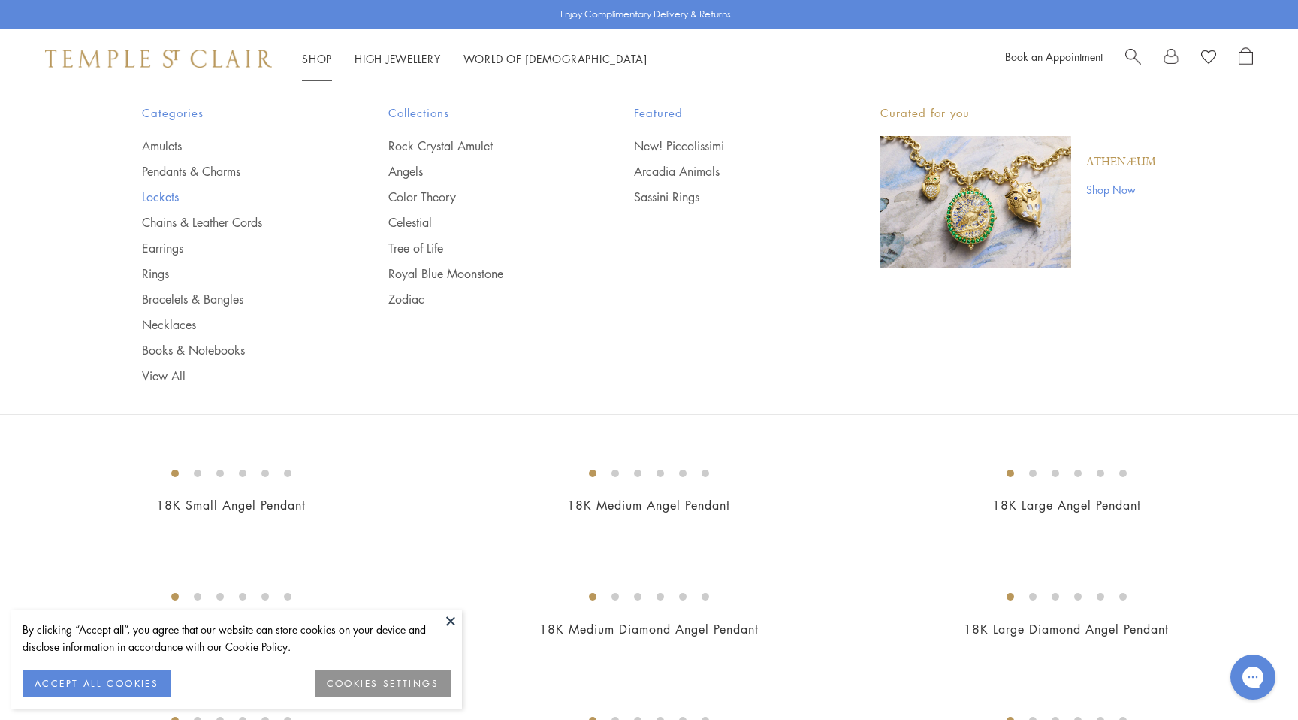
click at [166, 198] on link "Lockets" at bounding box center [235, 197] width 186 height 17
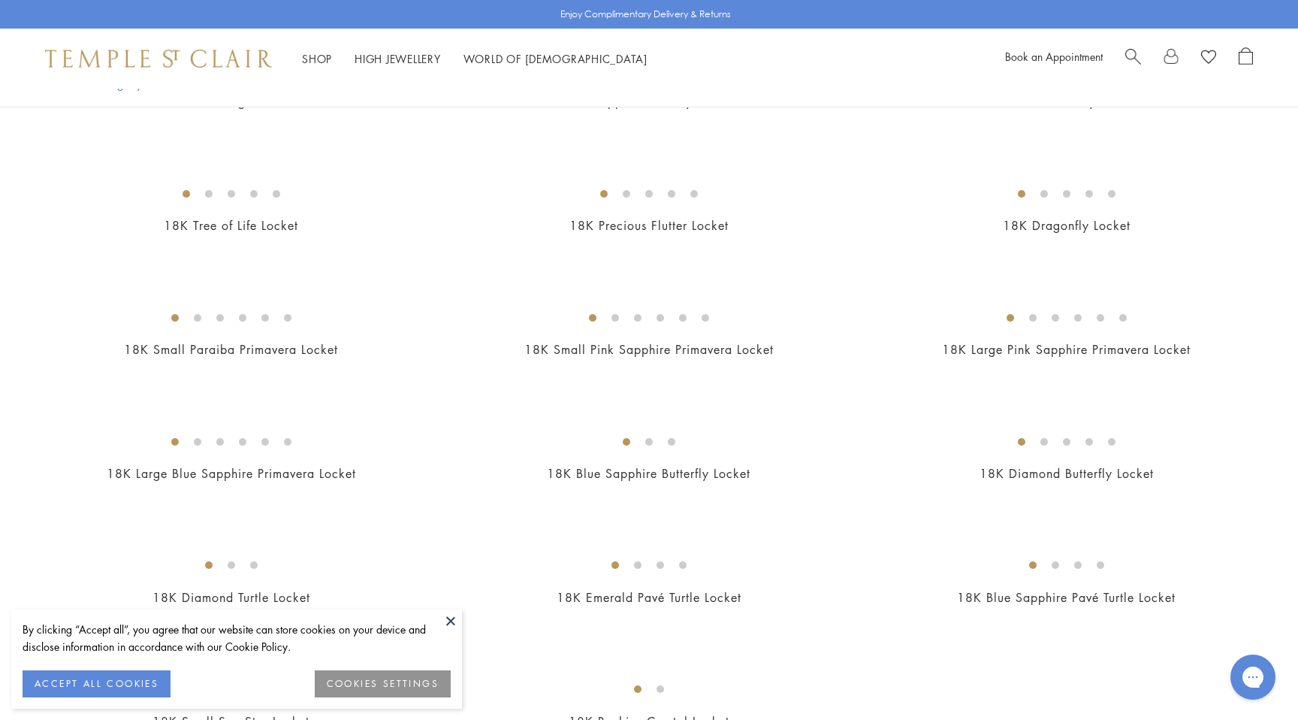
scroll to position [138, 0]
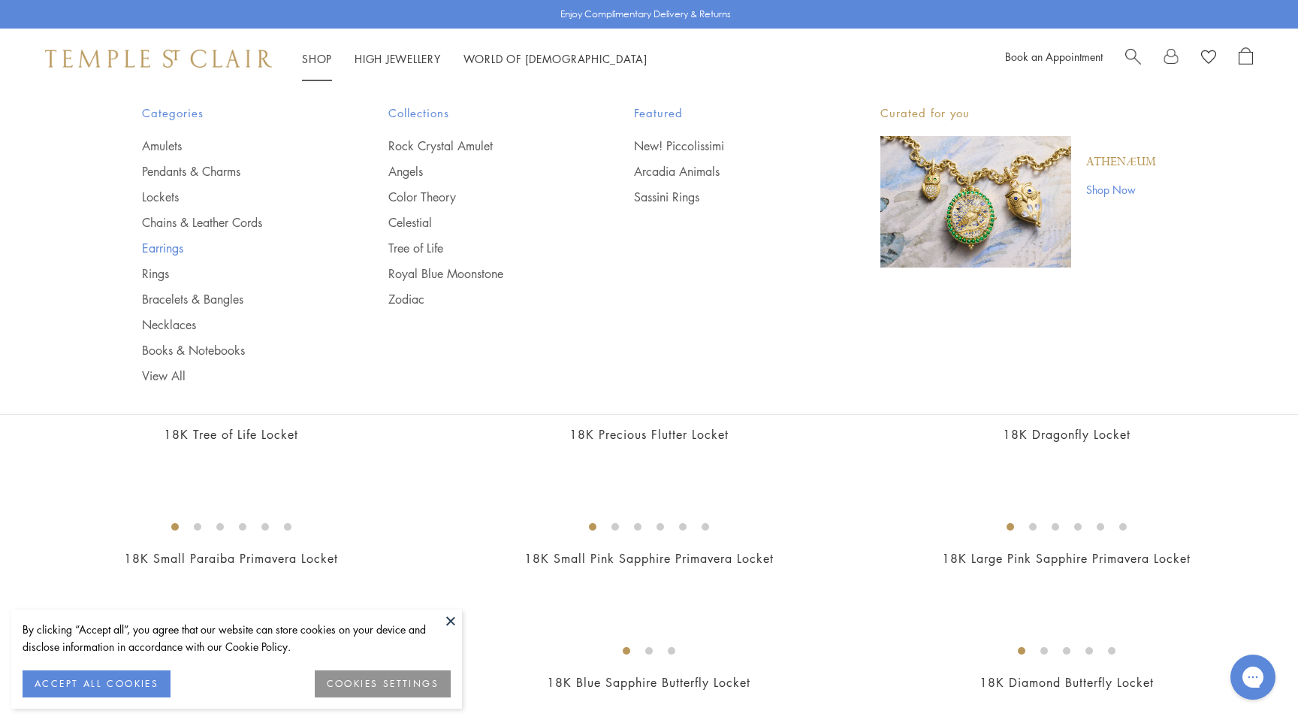
click at [168, 246] on link "Earrings" at bounding box center [235, 248] width 186 height 17
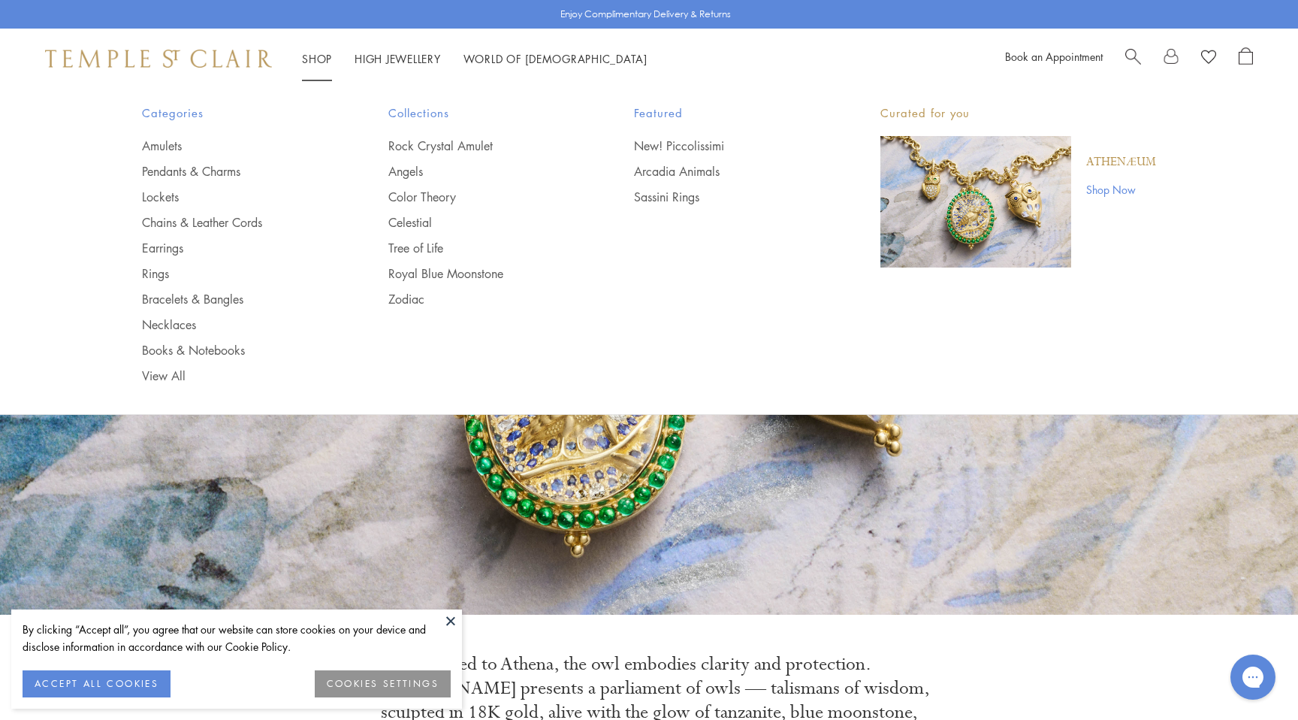
click at [323, 59] on link "Shop Shop" at bounding box center [317, 58] width 30 height 15
click at [168, 146] on link "Amulets" at bounding box center [235, 145] width 186 height 17
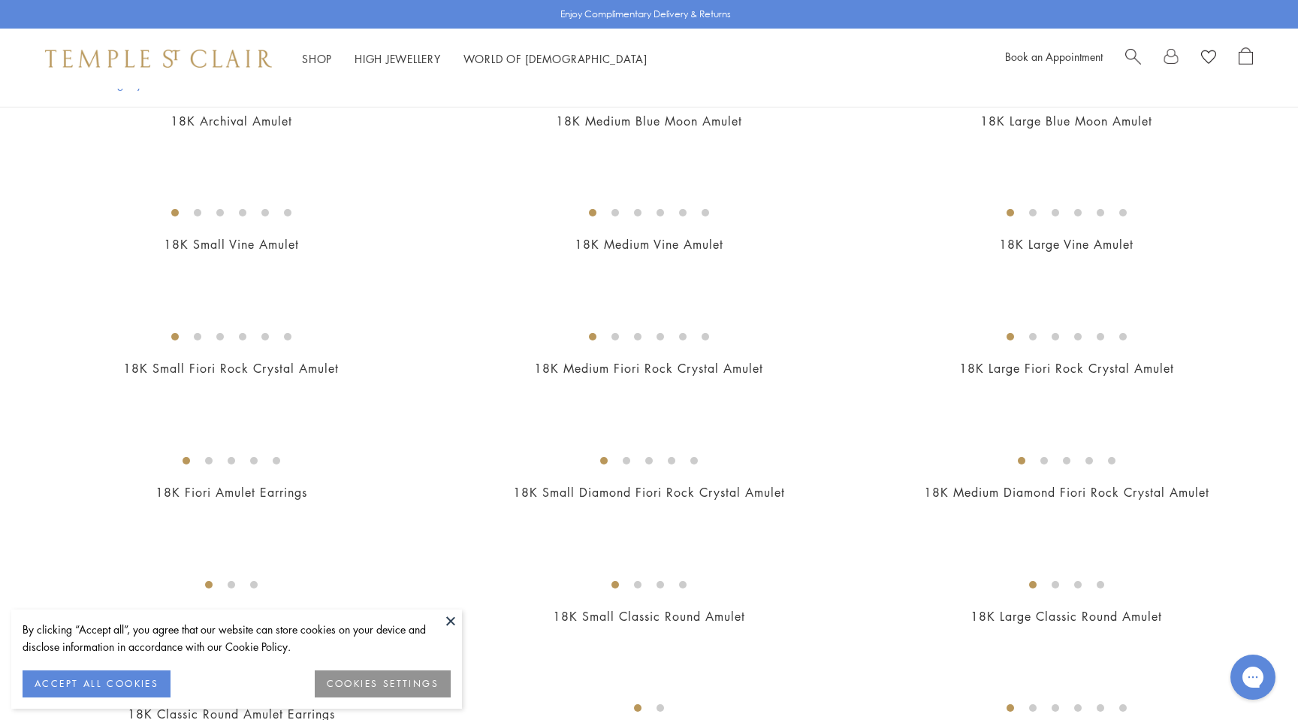
scroll to position [207, 0]
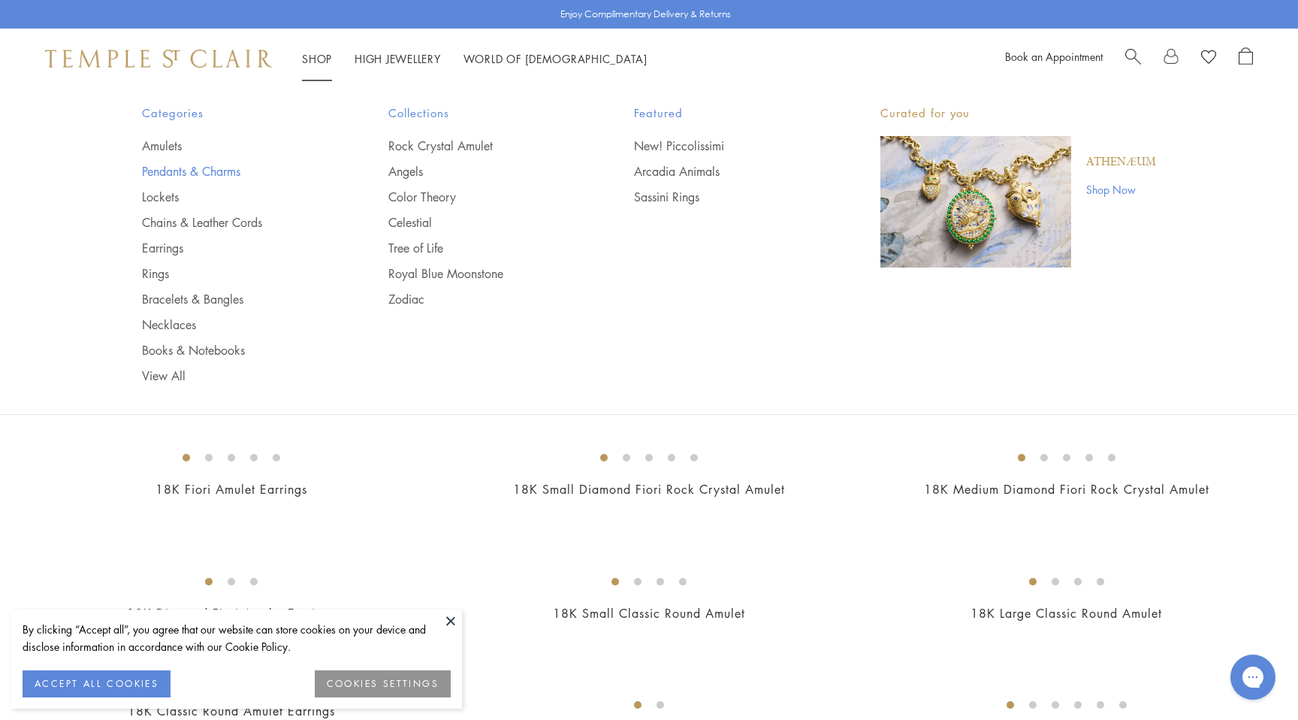
click at [193, 166] on link "Pendants & Charms" at bounding box center [235, 171] width 186 height 17
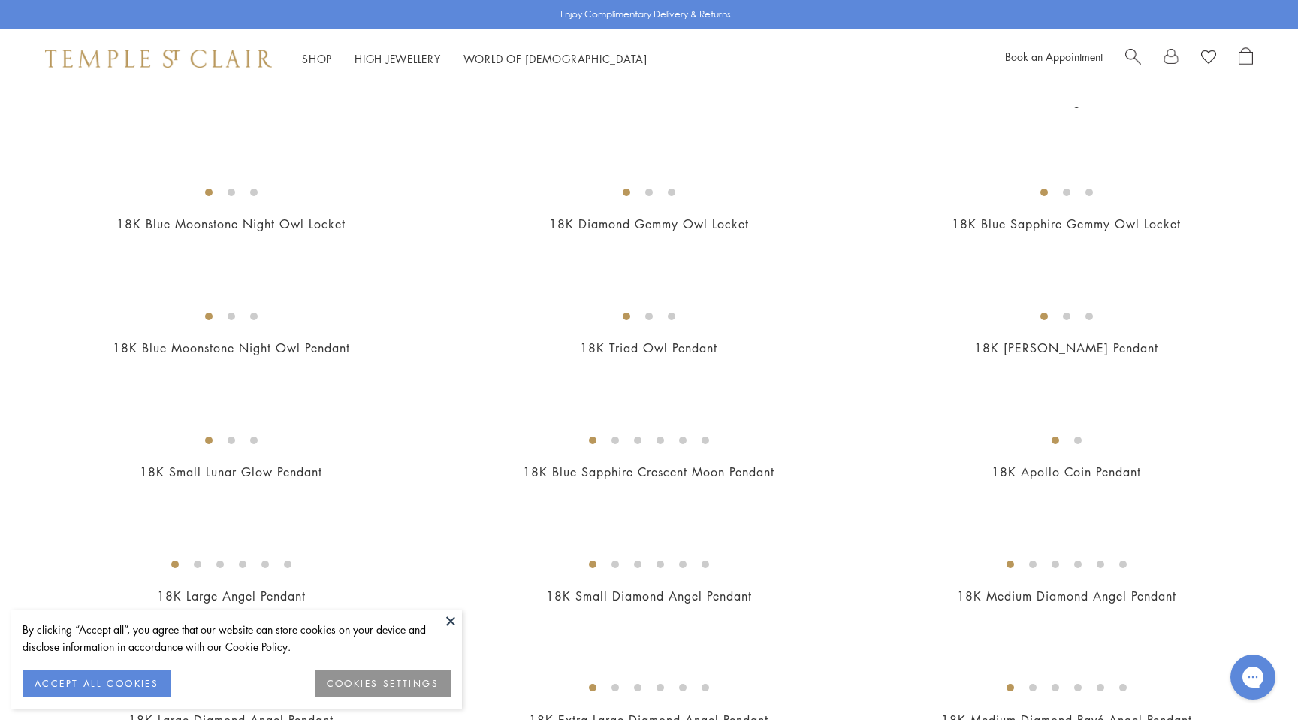
scroll to position [258, 0]
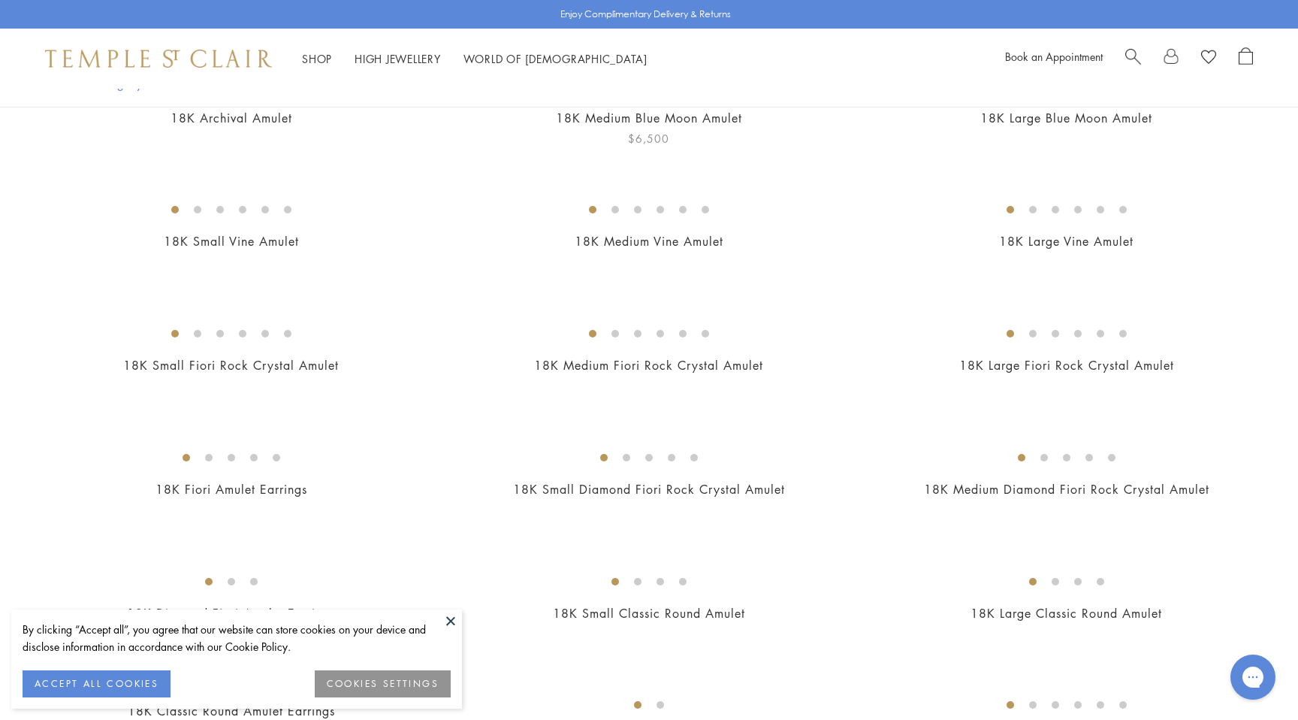
click at [0, 0] on img at bounding box center [0, 0] width 0 height 0
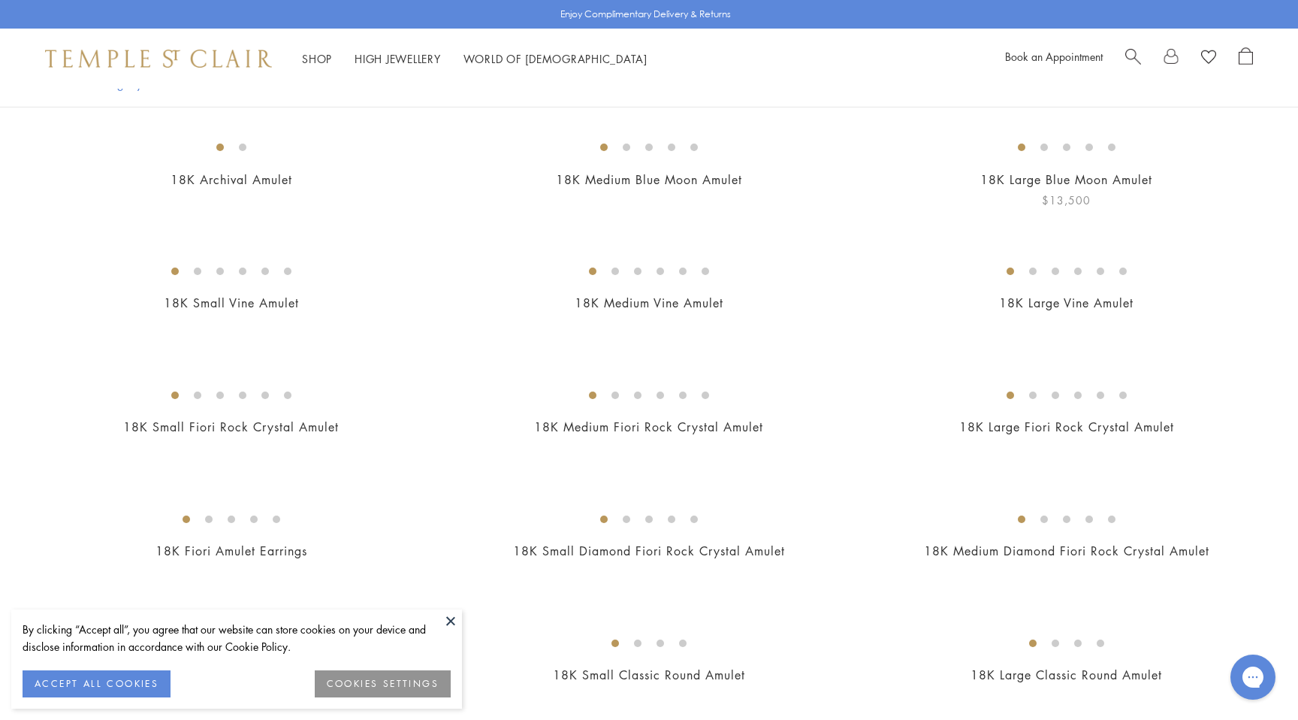
scroll to position [165, 0]
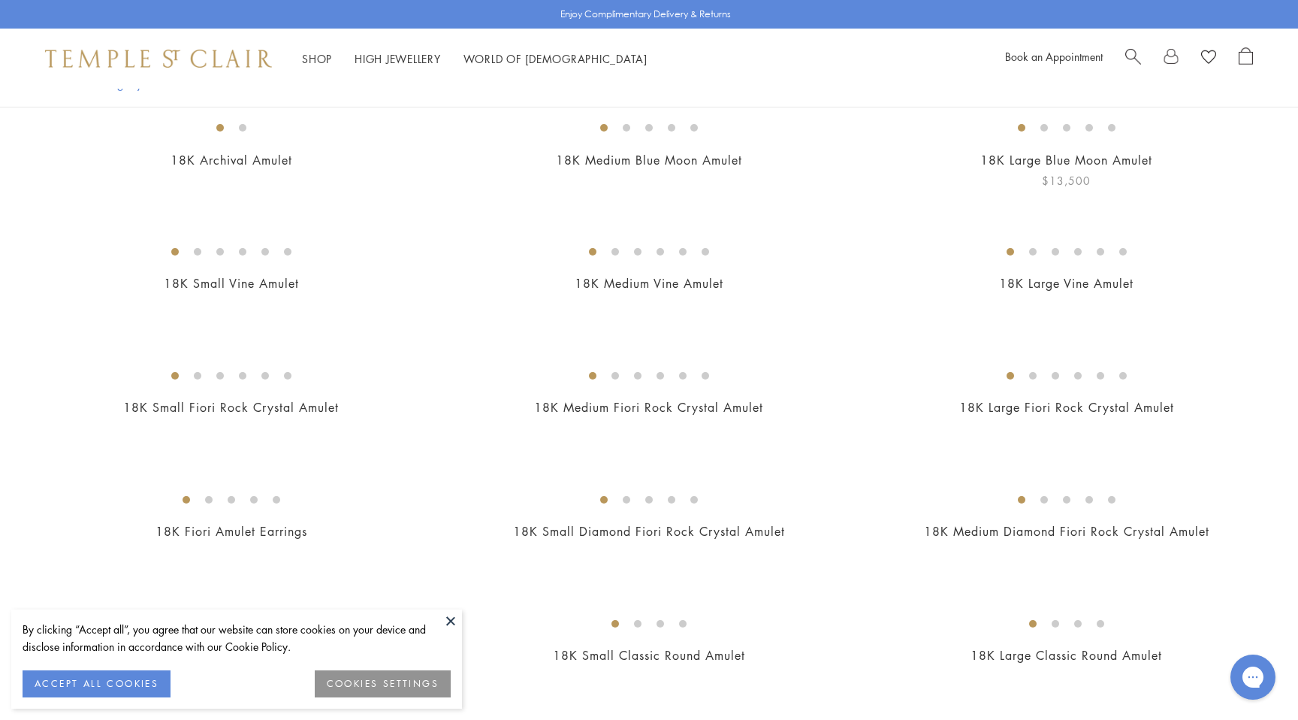
click at [0, 0] on img at bounding box center [0, 0] width 0 height 0
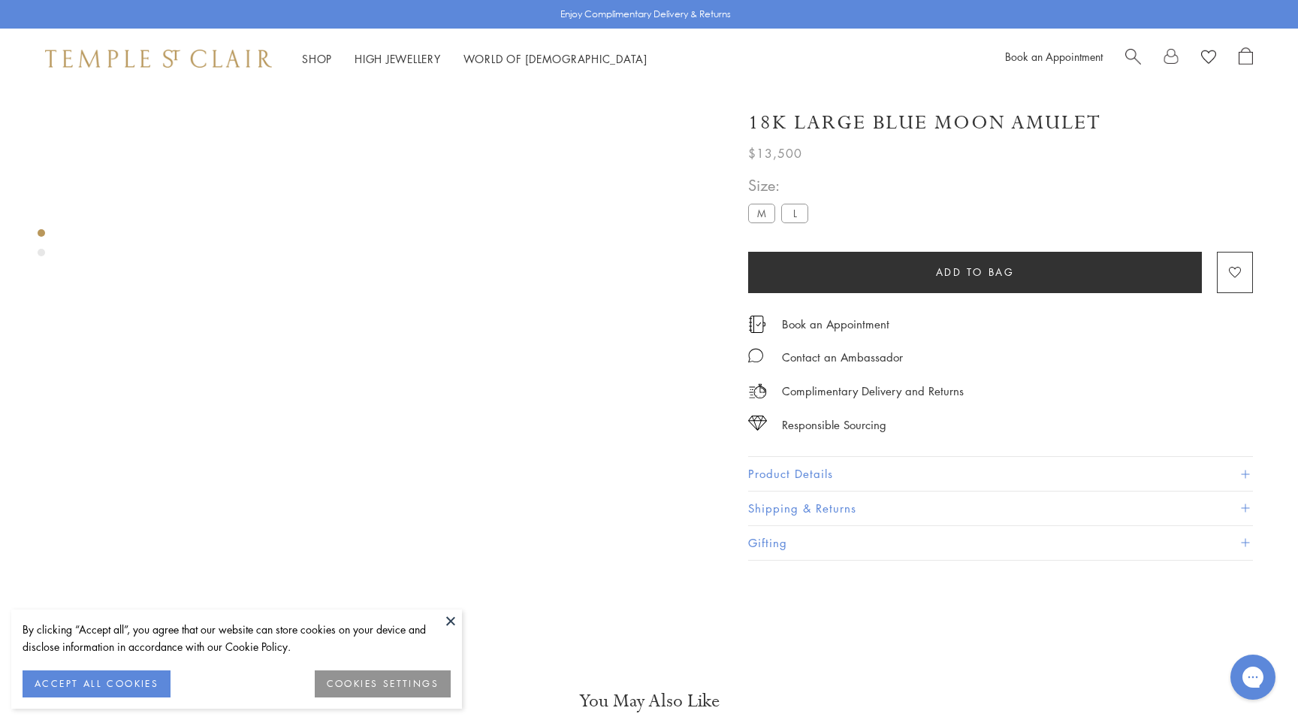
scroll to position [89, 0]
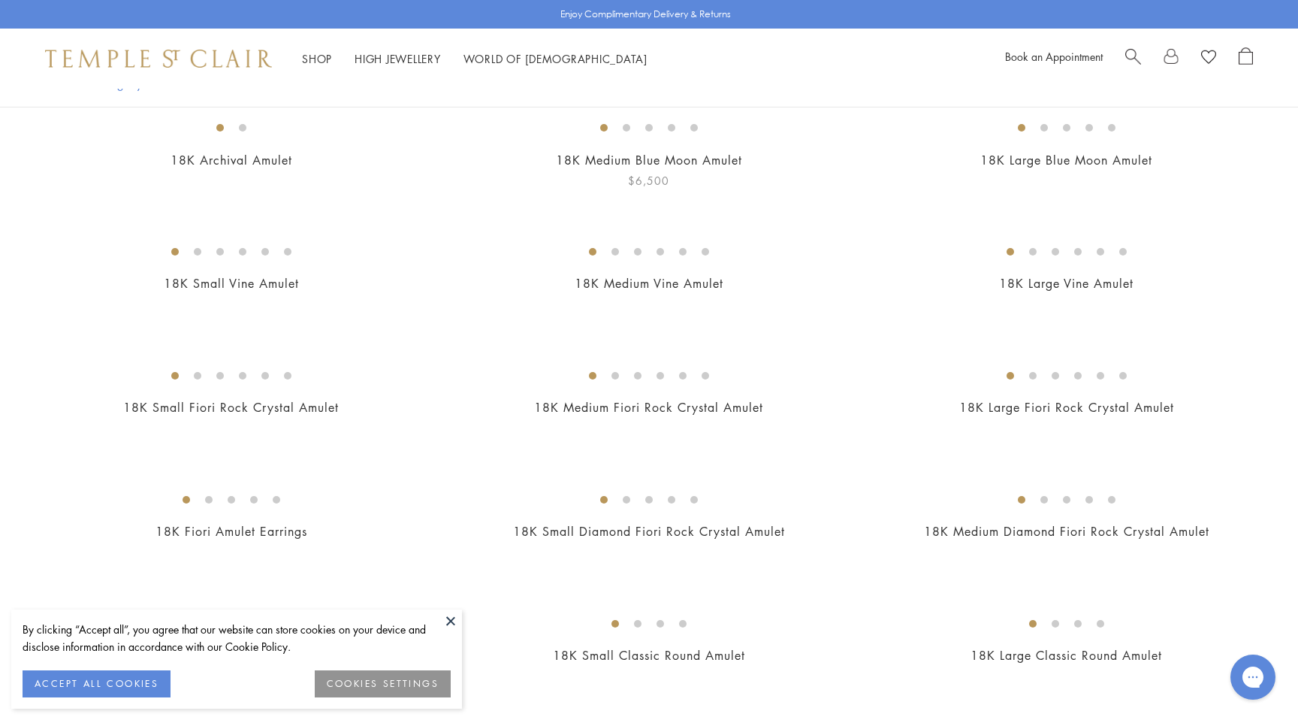
click at [0, 0] on img at bounding box center [0, 0] width 0 height 0
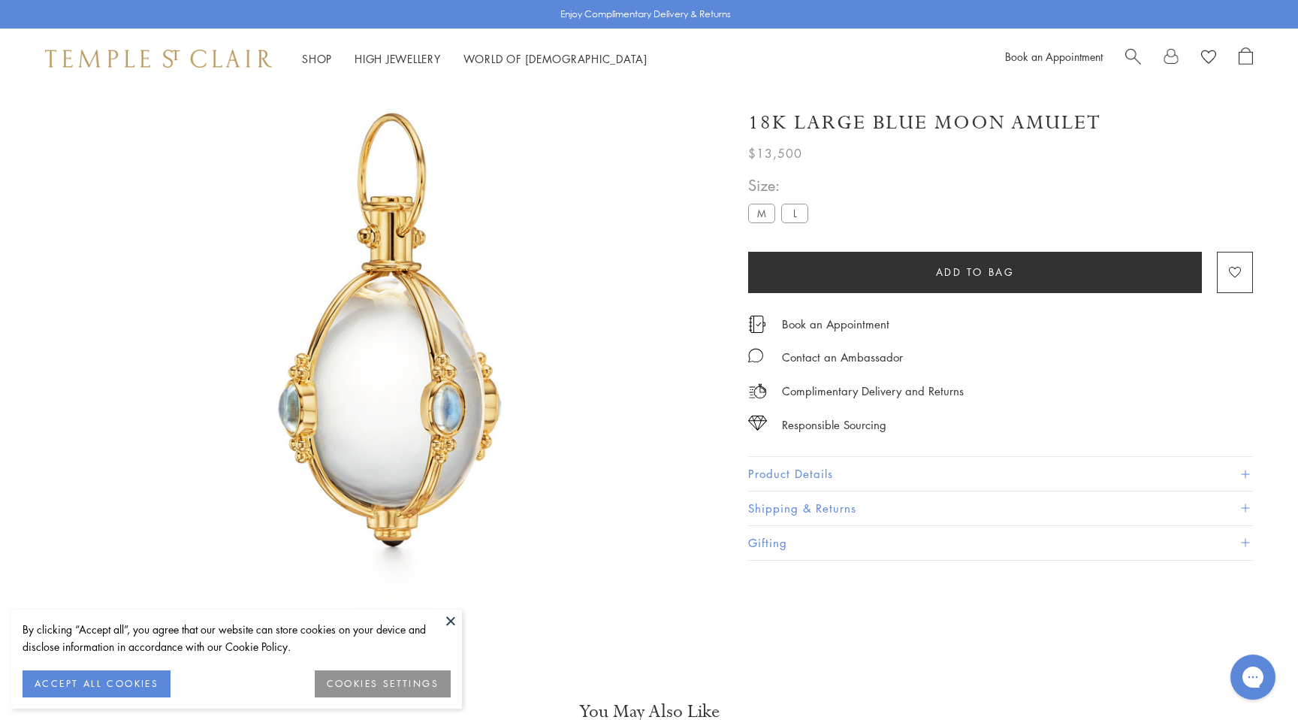
scroll to position [89, 0]
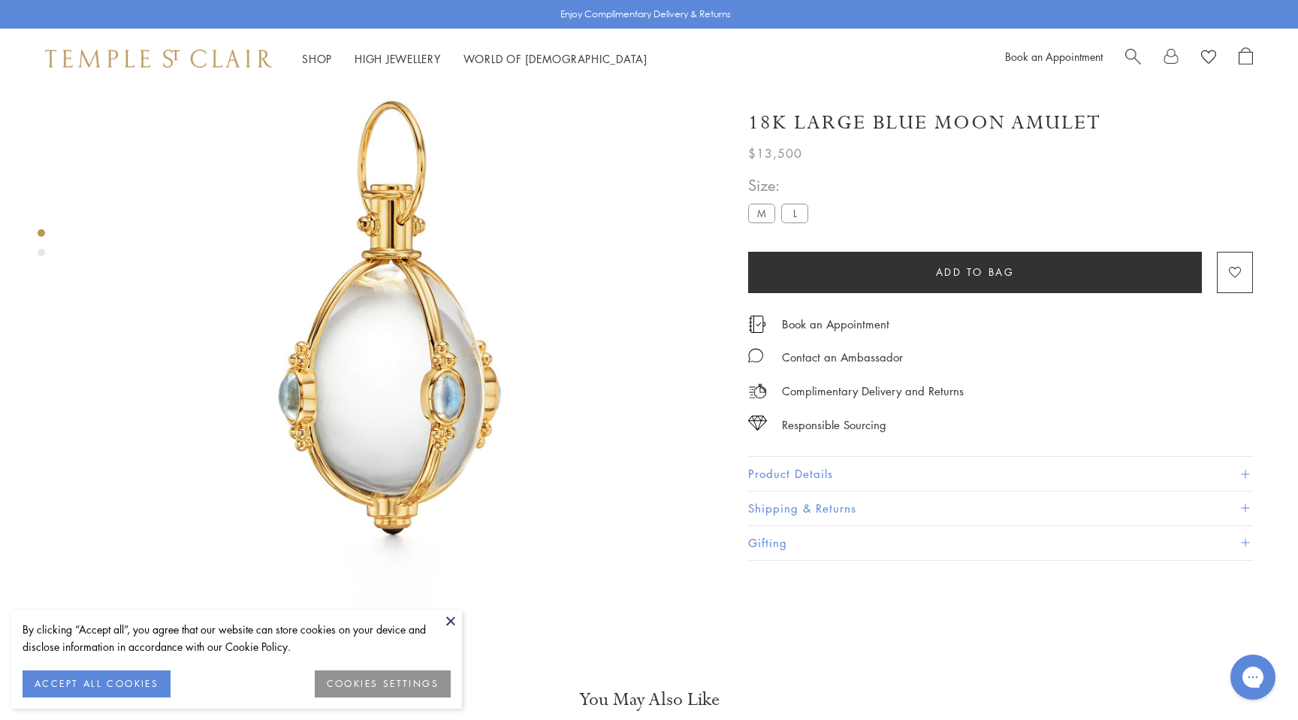
click at [762, 213] on label "M" at bounding box center [761, 213] width 27 height 19
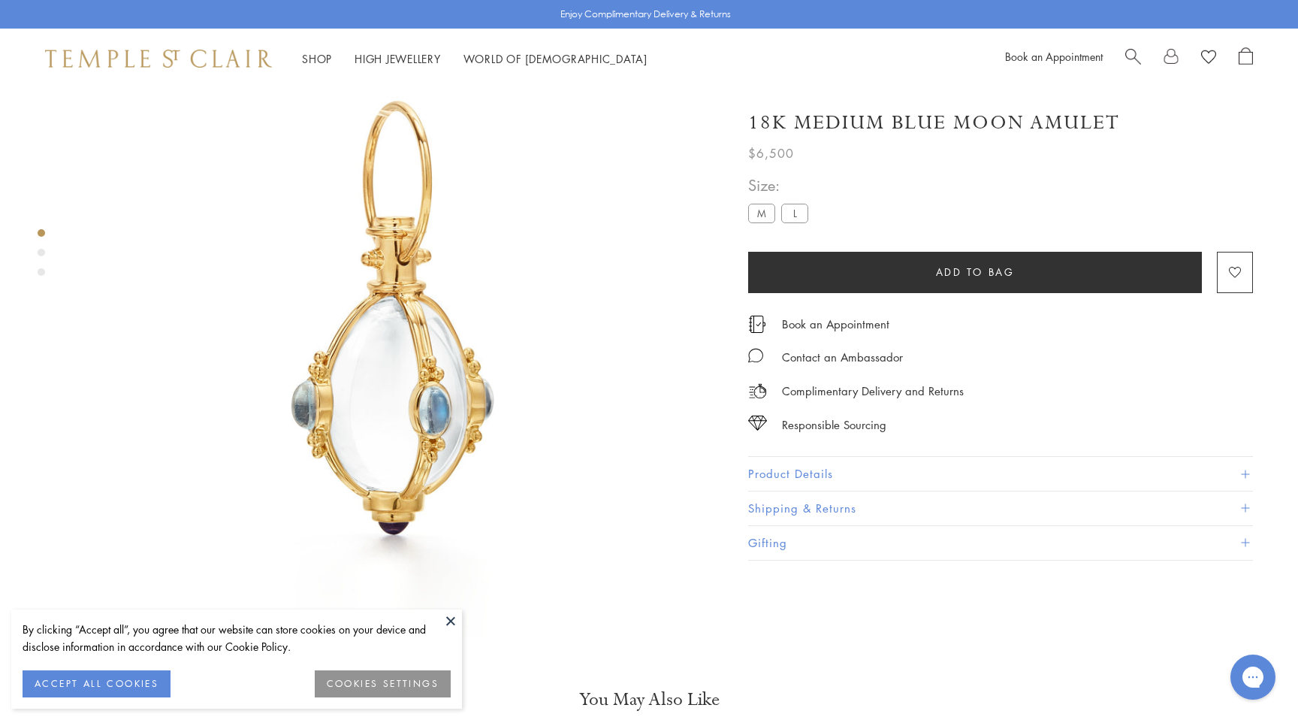
click at [790, 215] on label "L" at bounding box center [794, 213] width 27 height 19
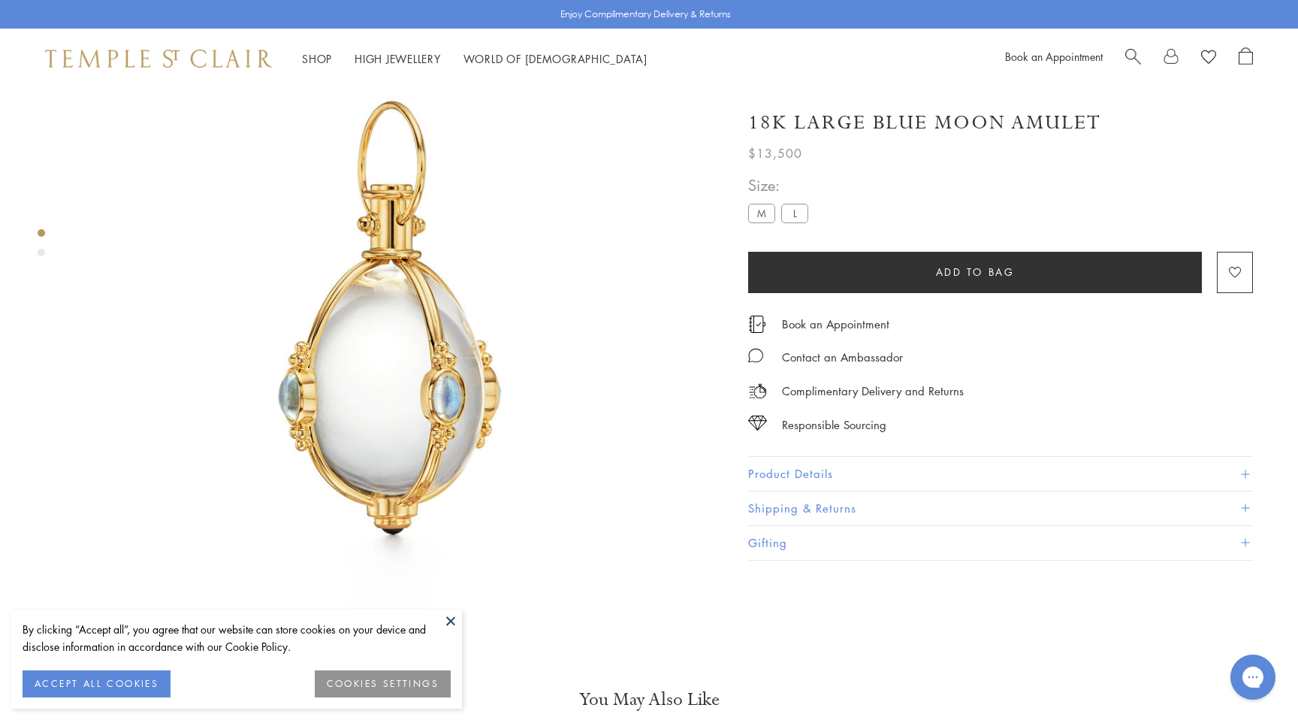
click at [765, 214] on label "M" at bounding box center [761, 213] width 27 height 19
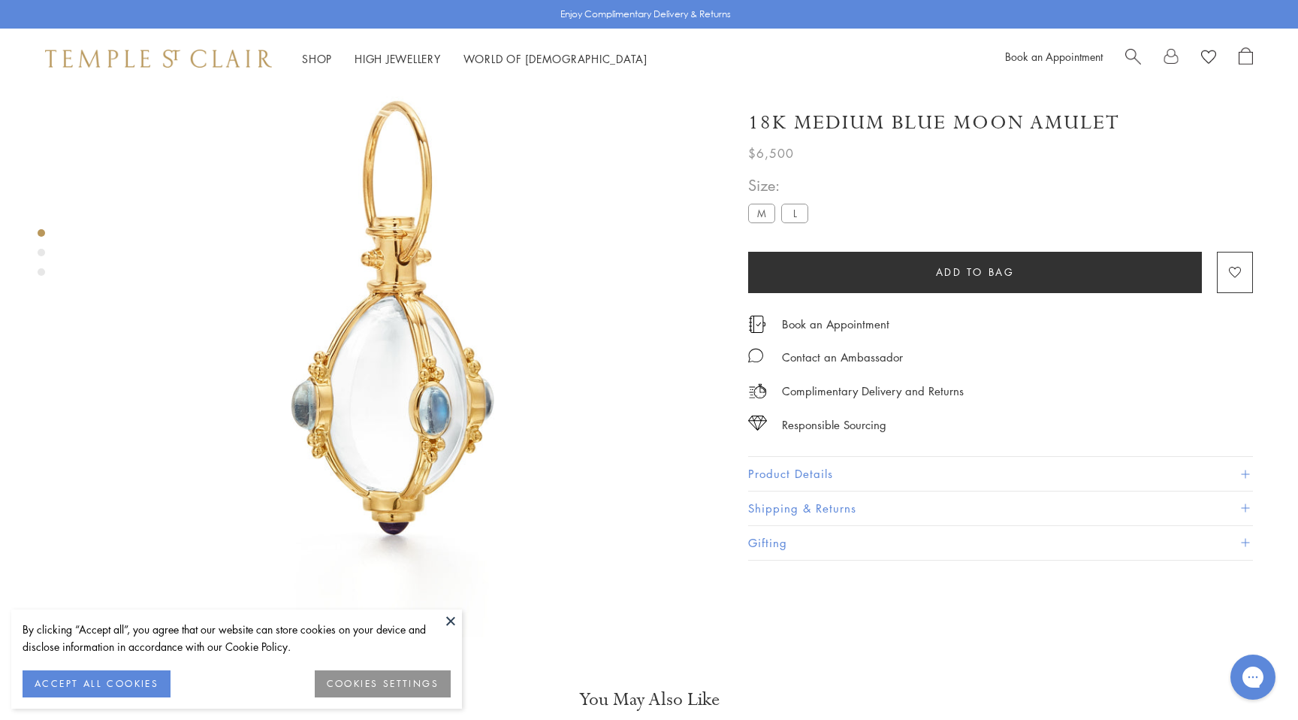
click at [791, 216] on label "L" at bounding box center [794, 213] width 27 height 19
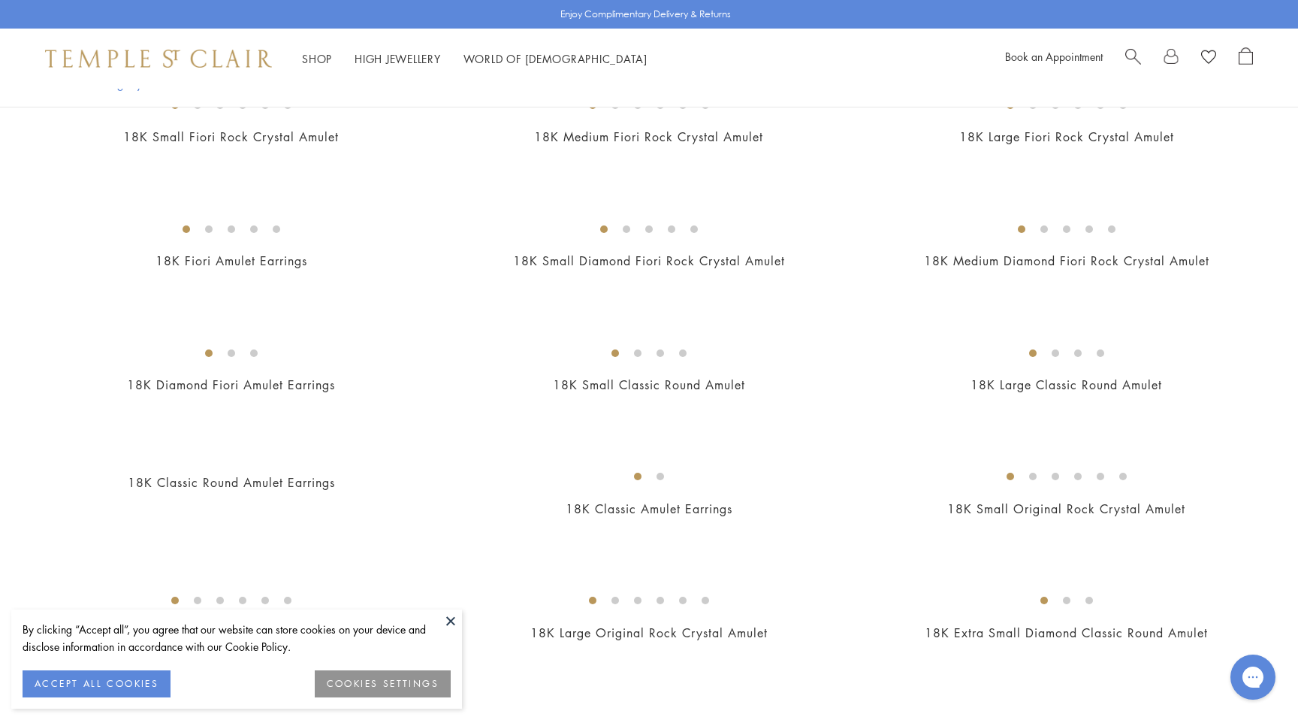
scroll to position [750, 0]
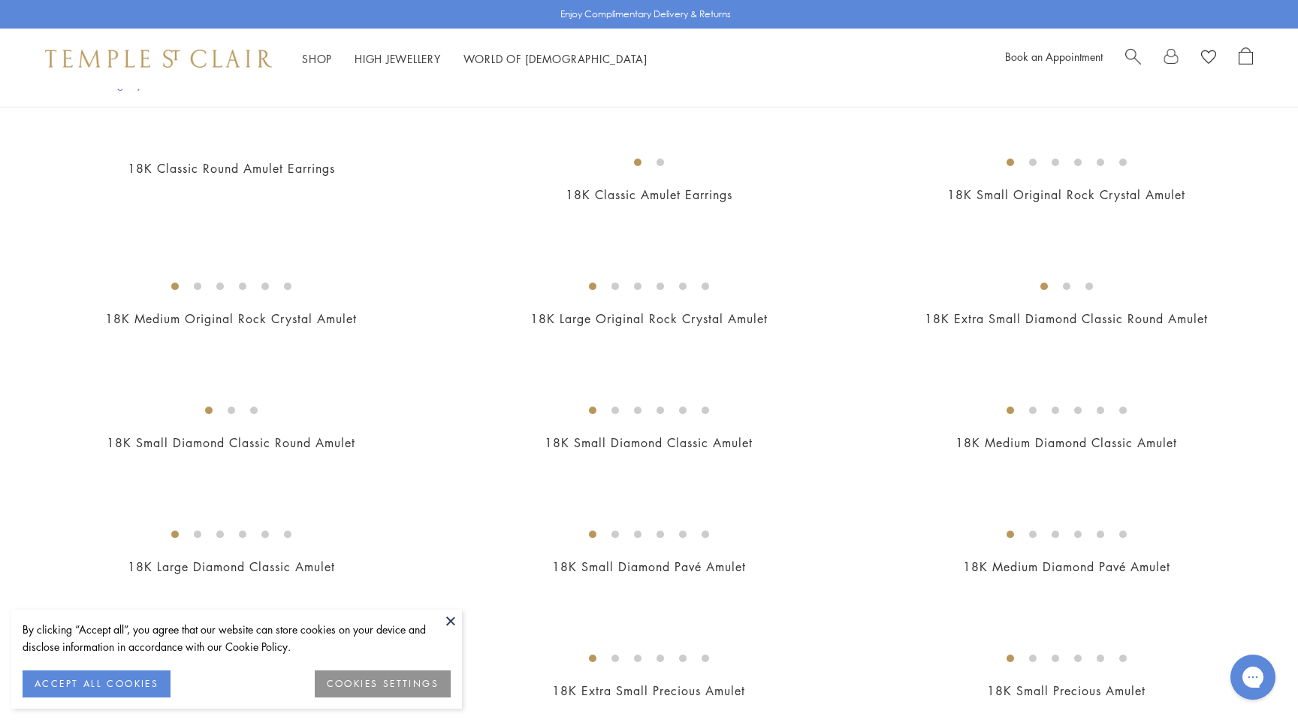
click at [0, 0] on img at bounding box center [0, 0] width 0 height 0
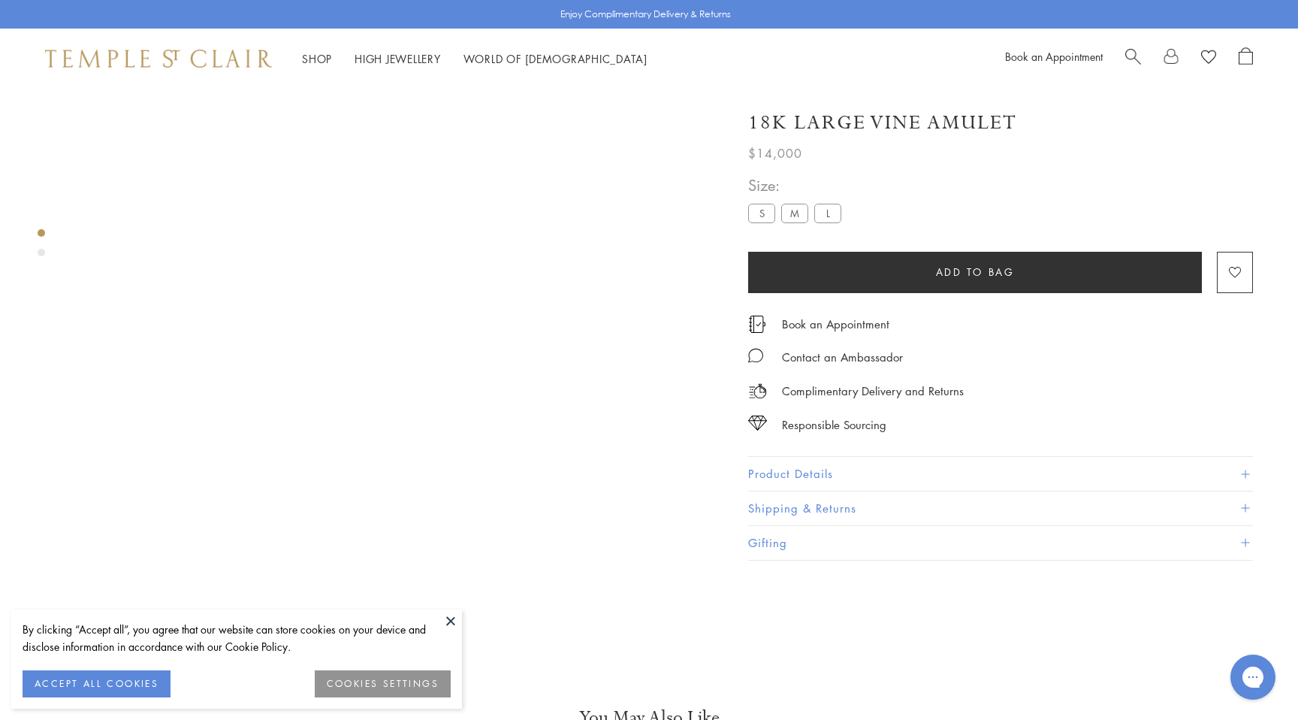
scroll to position [89, 0]
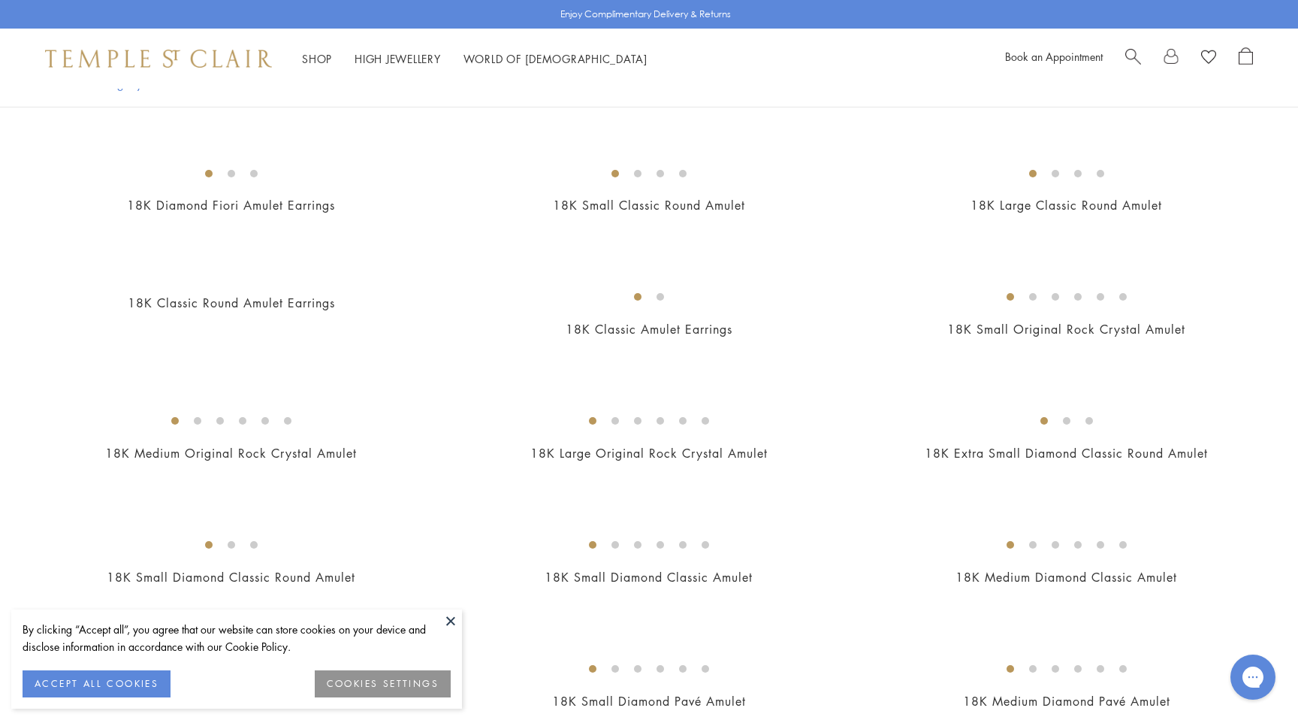
scroll to position [616, 0]
click at [0, 0] on img at bounding box center [0, 0] width 0 height 0
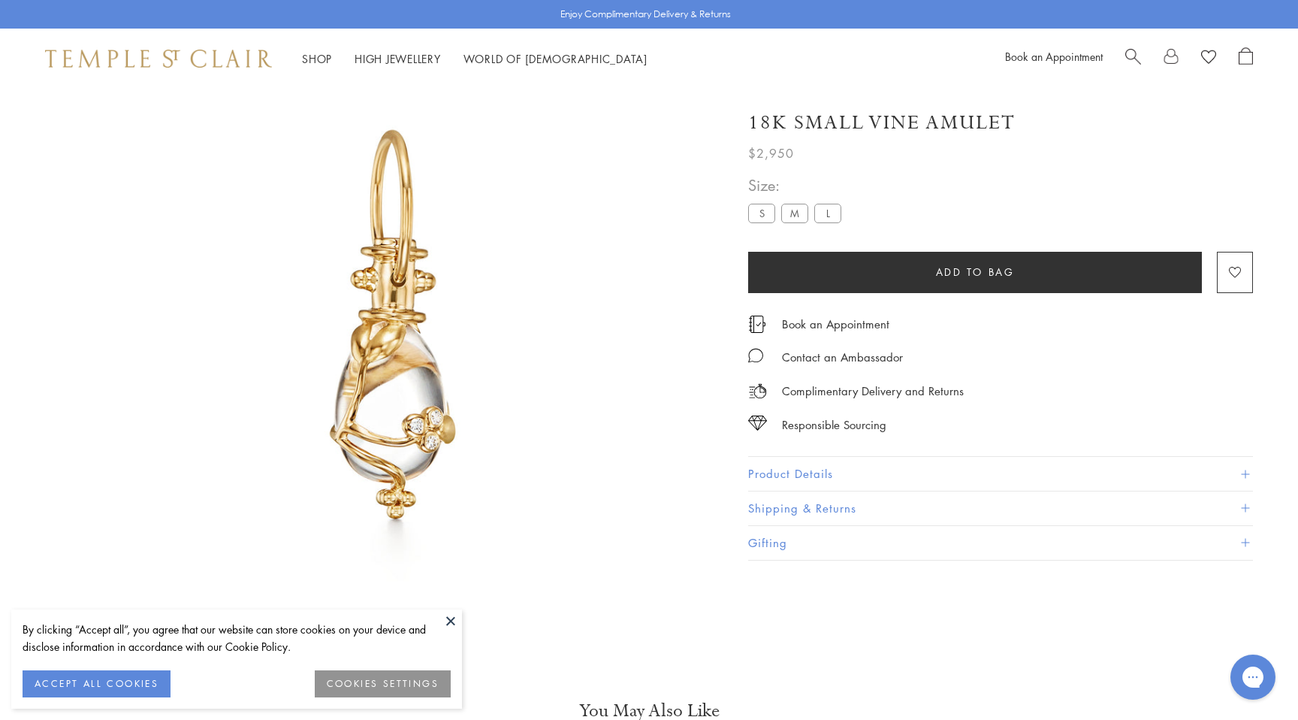
scroll to position [89, 0]
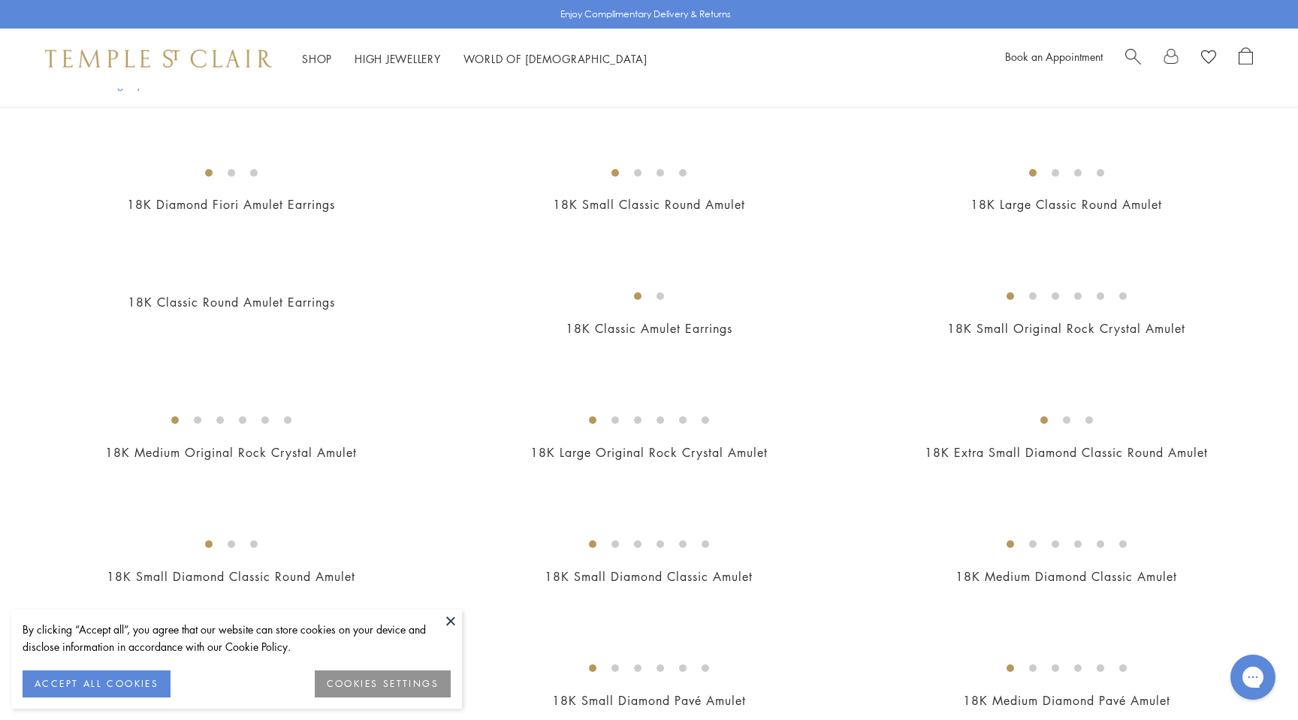
click at [0, 0] on img at bounding box center [0, 0] width 0 height 0
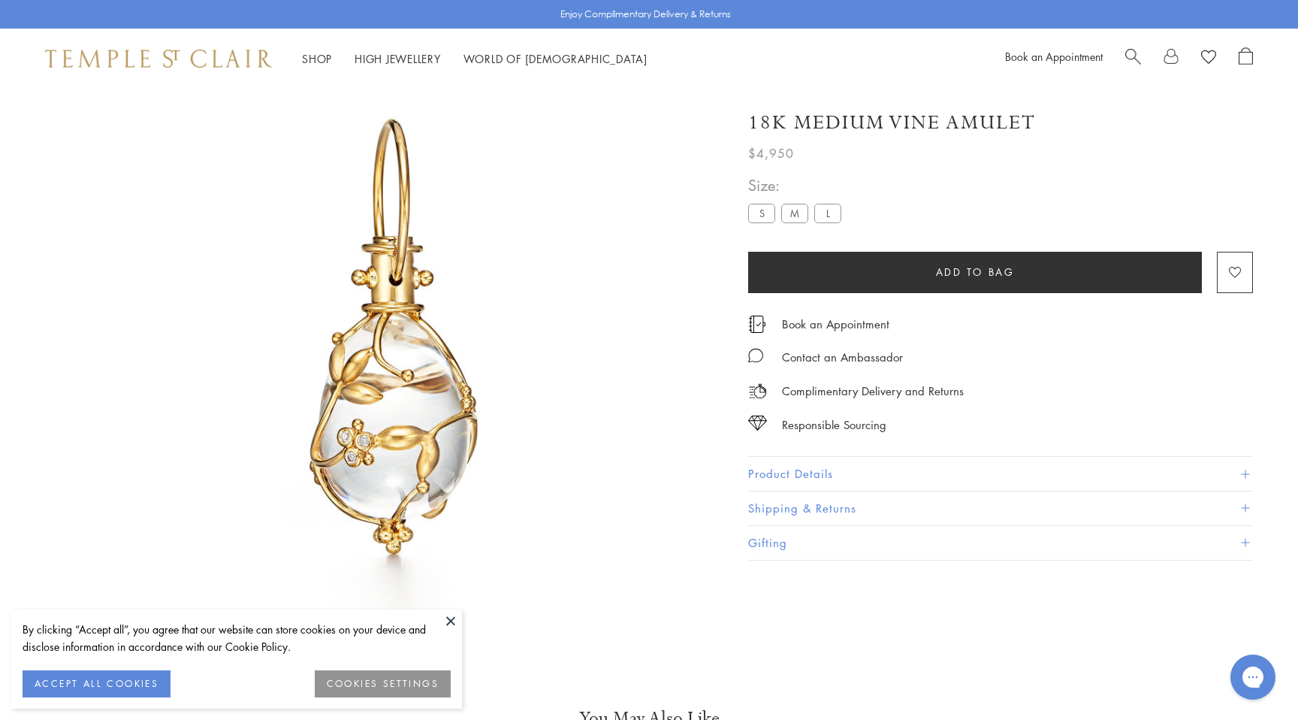
scroll to position [89, 0]
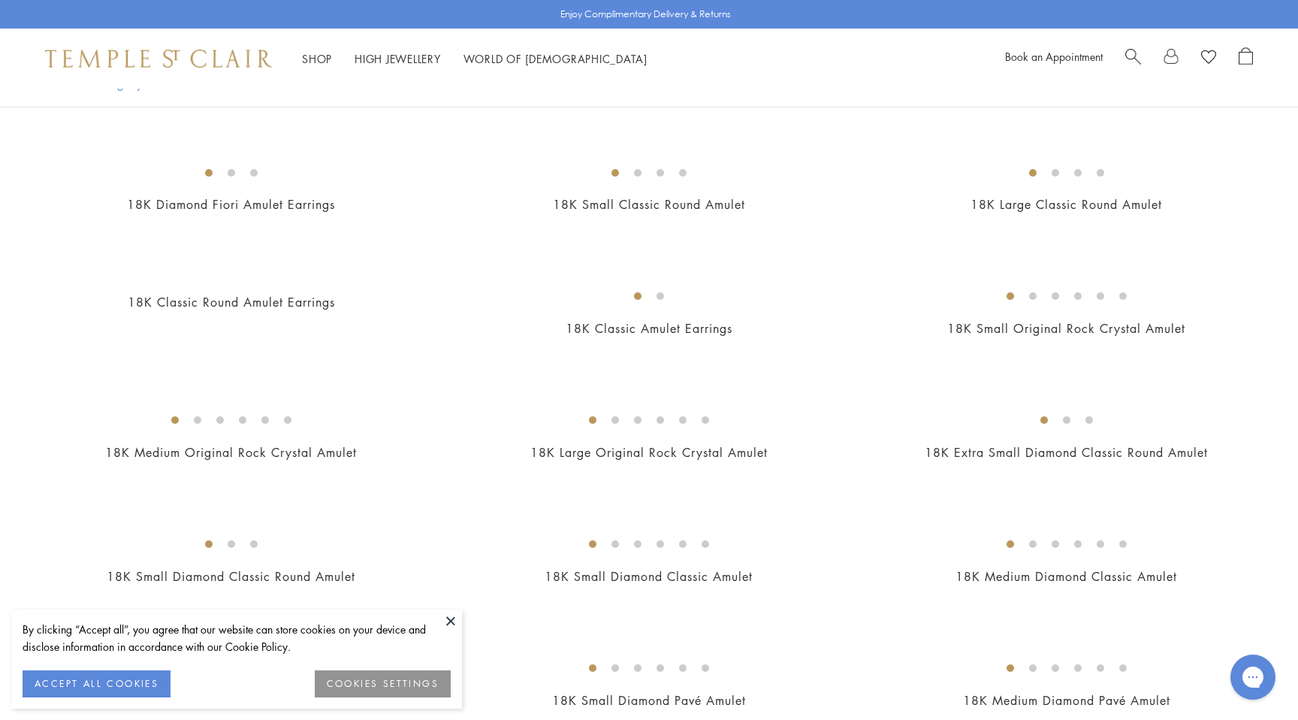
click at [0, 0] on img at bounding box center [0, 0] width 0 height 0
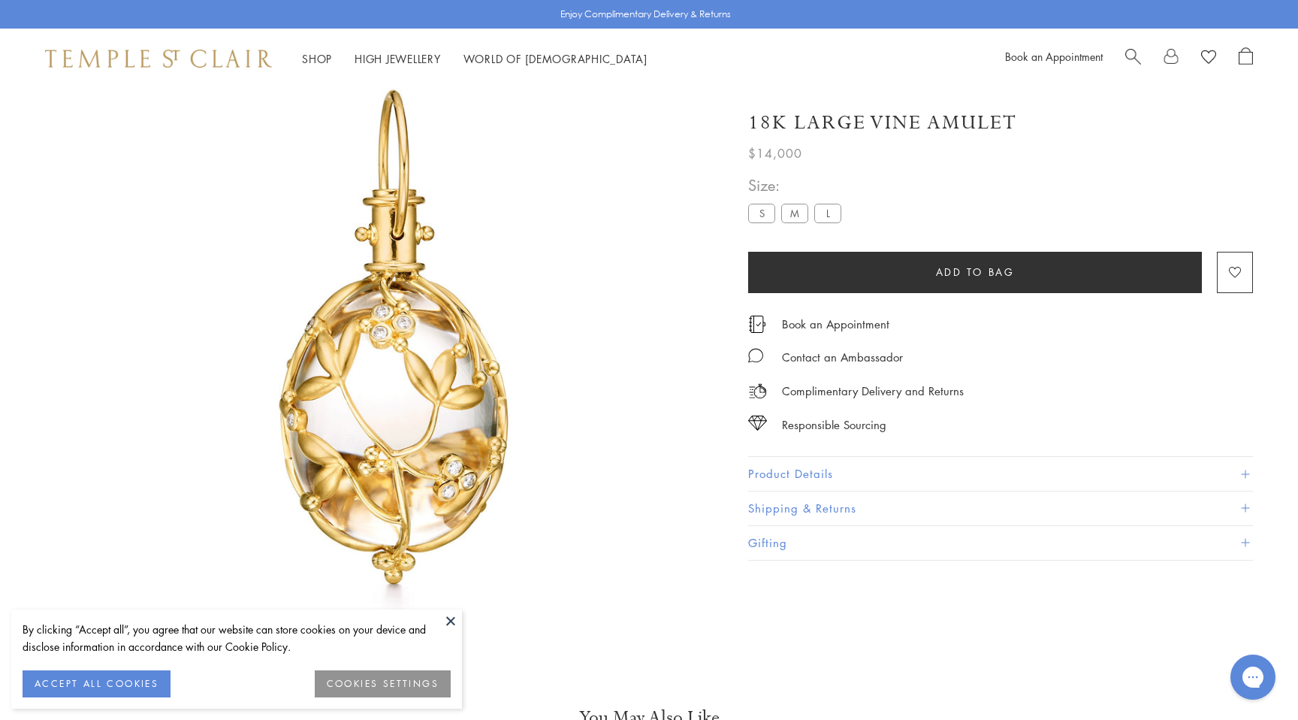
scroll to position [89, 0]
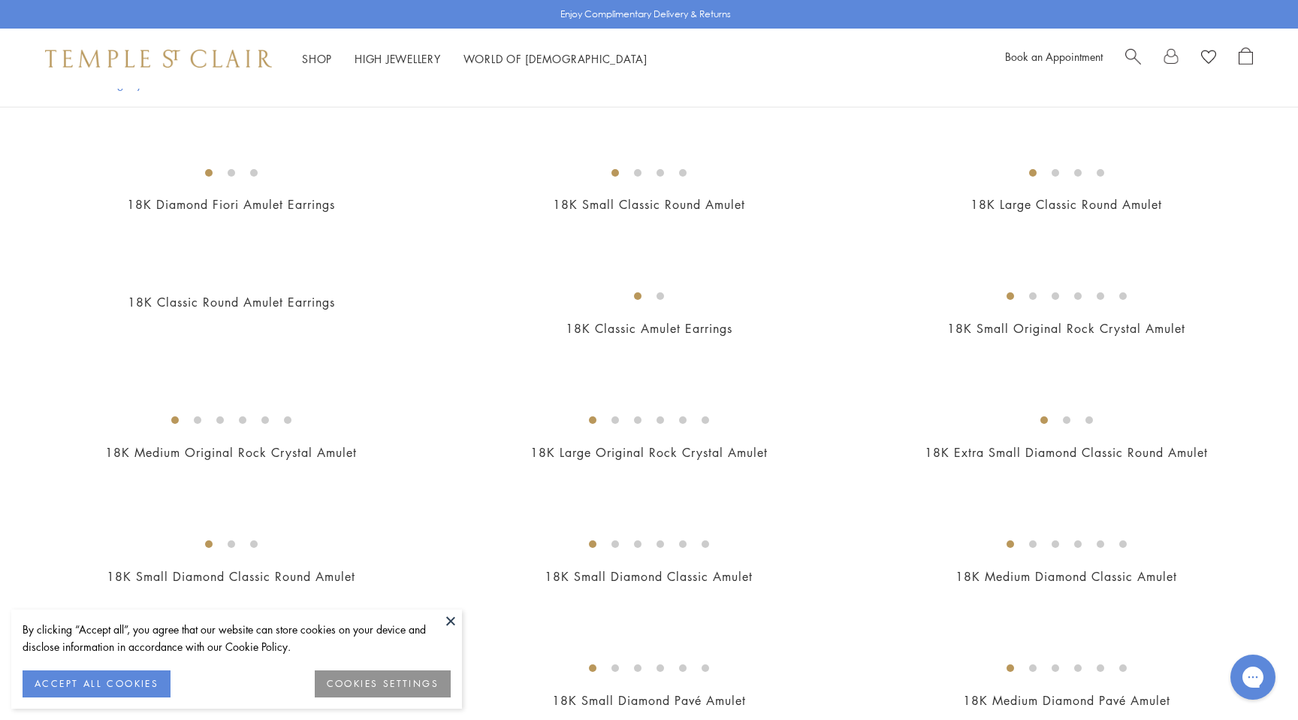
click at [0, 0] on img at bounding box center [0, 0] width 0 height 0
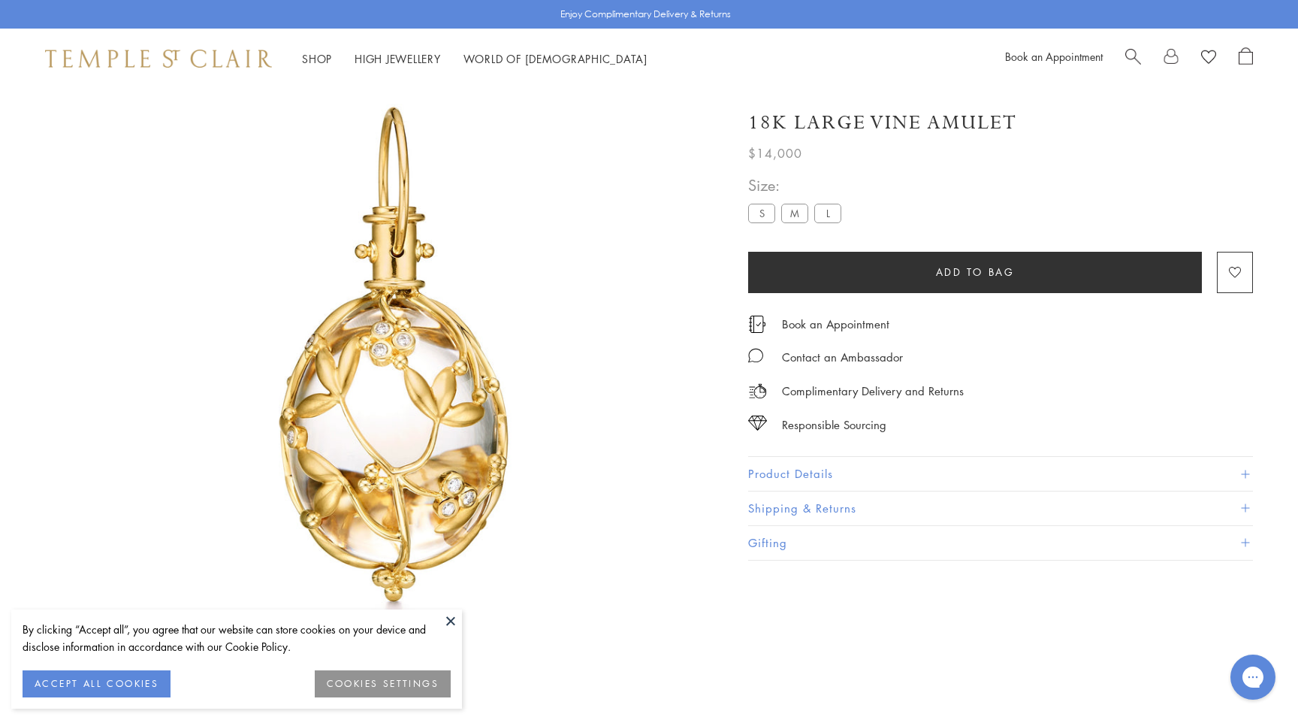
scroll to position [89, 0]
